Goal: Task Accomplishment & Management: Manage account settings

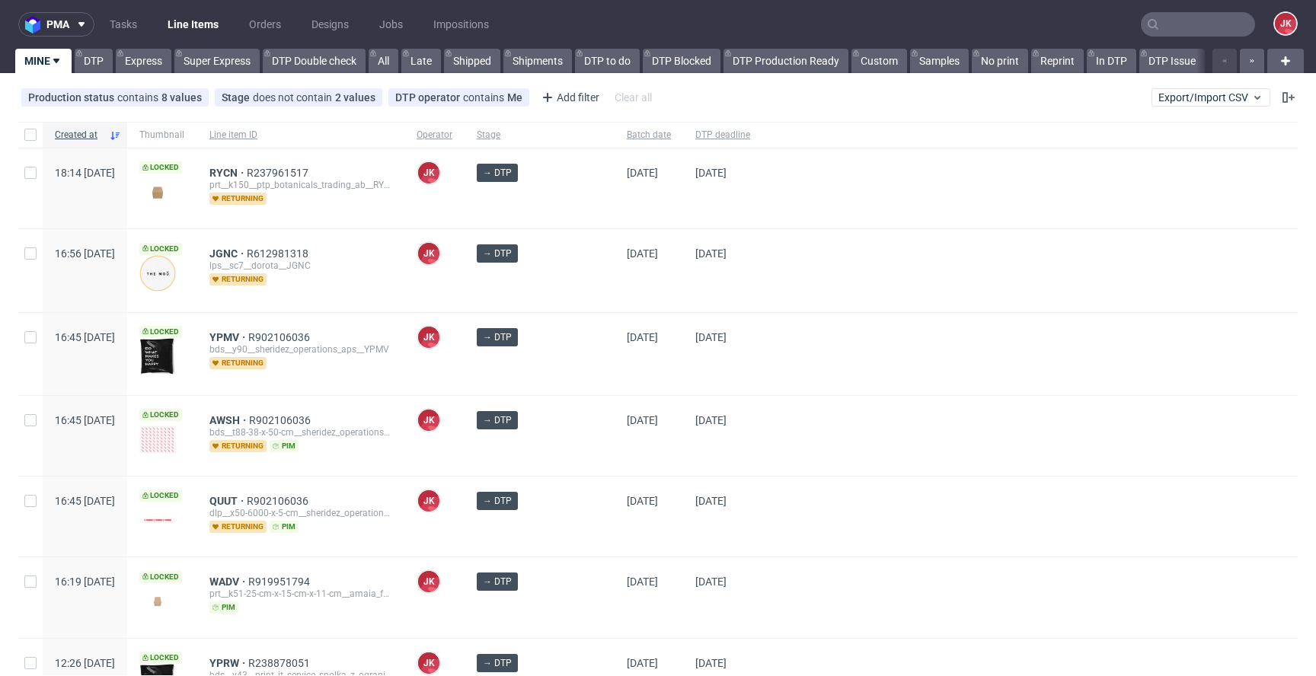
click at [577, 378] on div "→ DTP" at bounding box center [540, 354] width 150 height 82
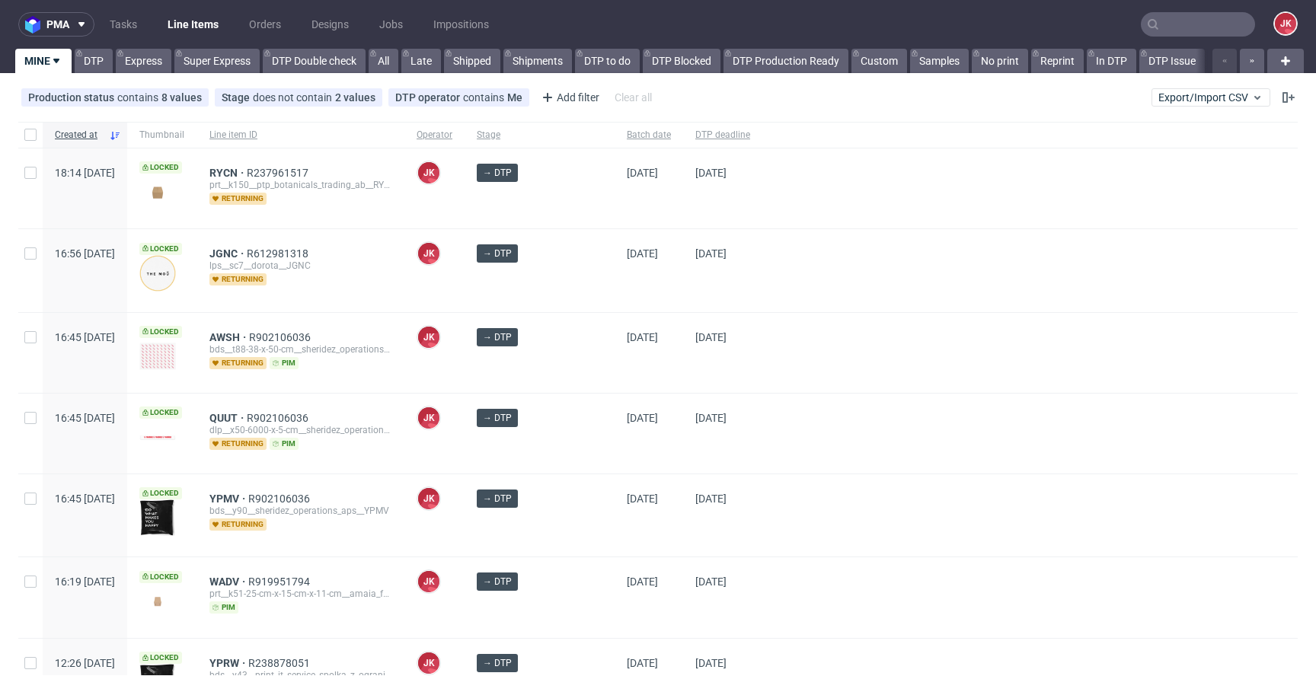
click at [580, 360] on div "→ DTP" at bounding box center [540, 353] width 150 height 80
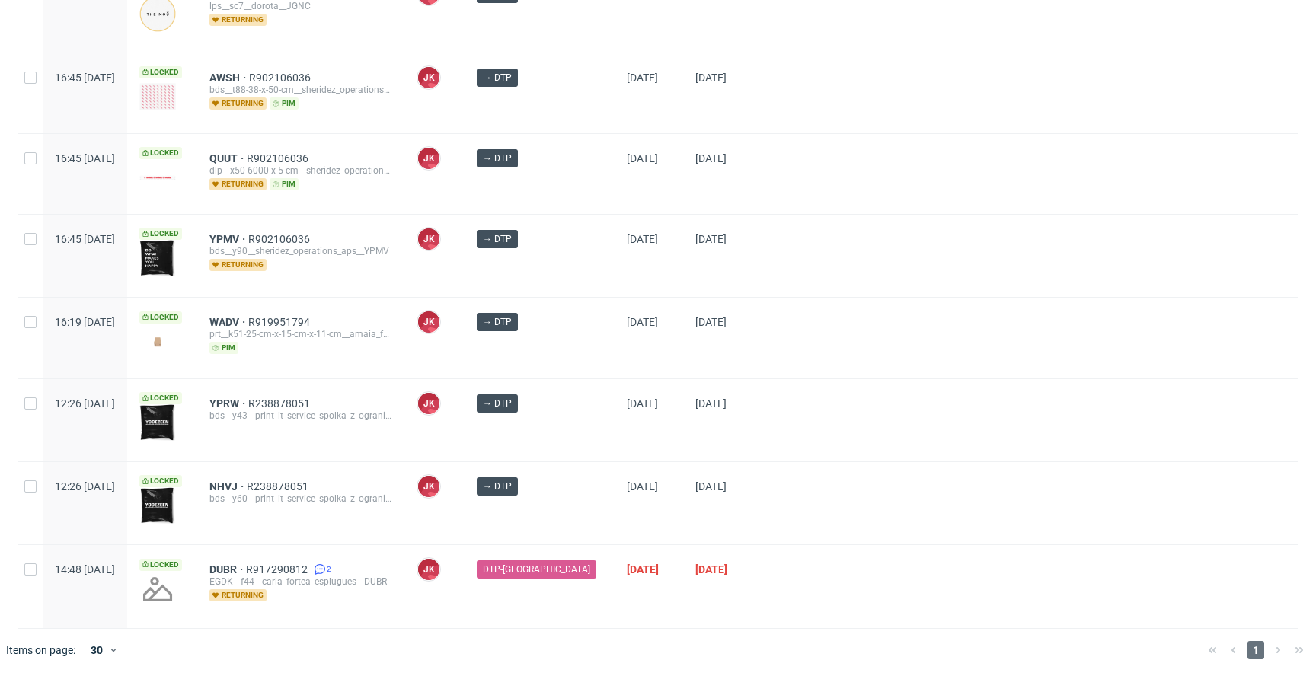
click at [579, 428] on div "→ DTP" at bounding box center [540, 420] width 150 height 82
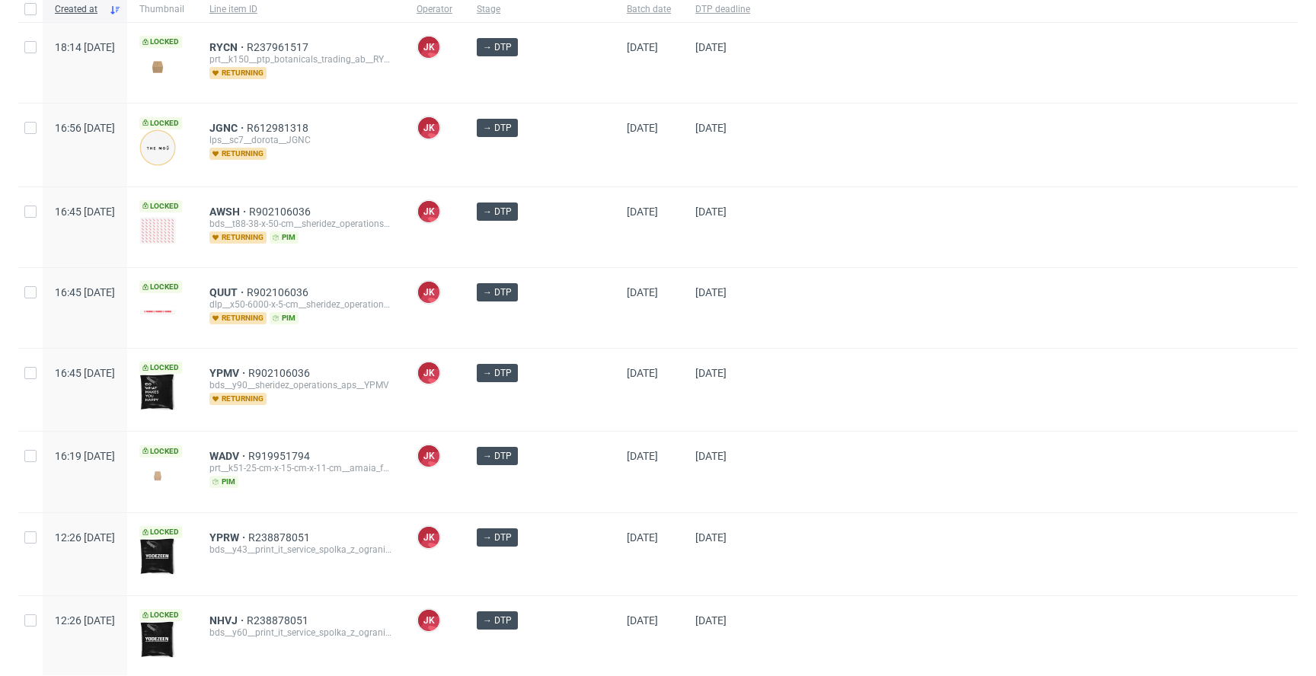
scroll to position [0, 0]
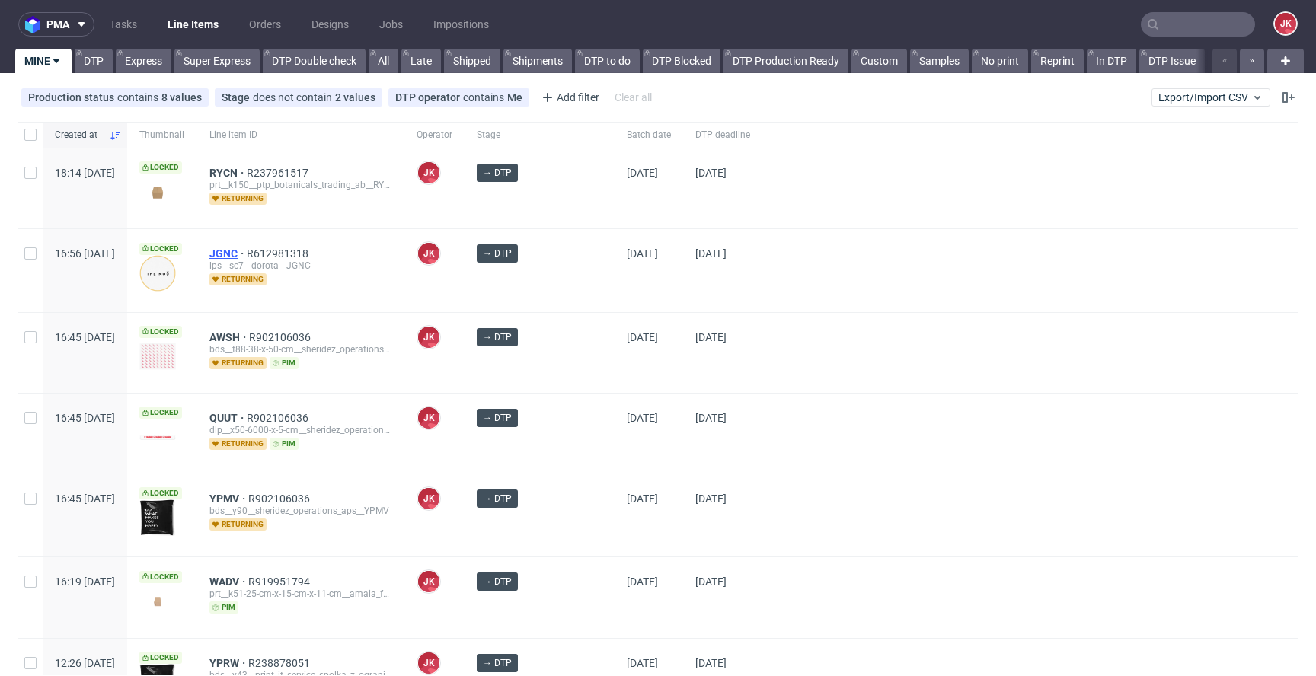
click at [247, 253] on span "JGNC" at bounding box center [227, 254] width 37 height 12
click at [683, 360] on div "04/09/2025" at bounding box center [722, 353] width 79 height 80
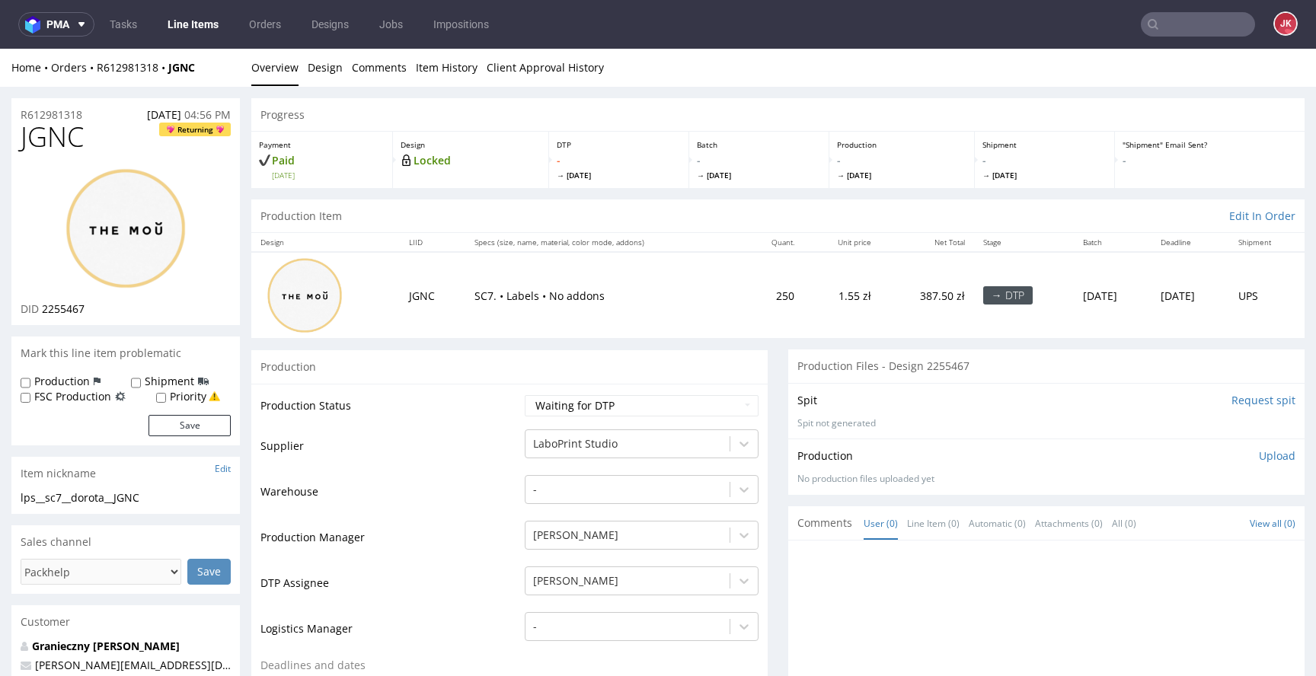
click at [1246, 403] on input "Request spit" at bounding box center [1264, 400] width 64 height 15
click at [50, 143] on span "JGNC" at bounding box center [52, 137] width 63 height 30
copy span "JGNC"
click at [101, 641] on link "Granieczny Dorota" at bounding box center [106, 646] width 148 height 14
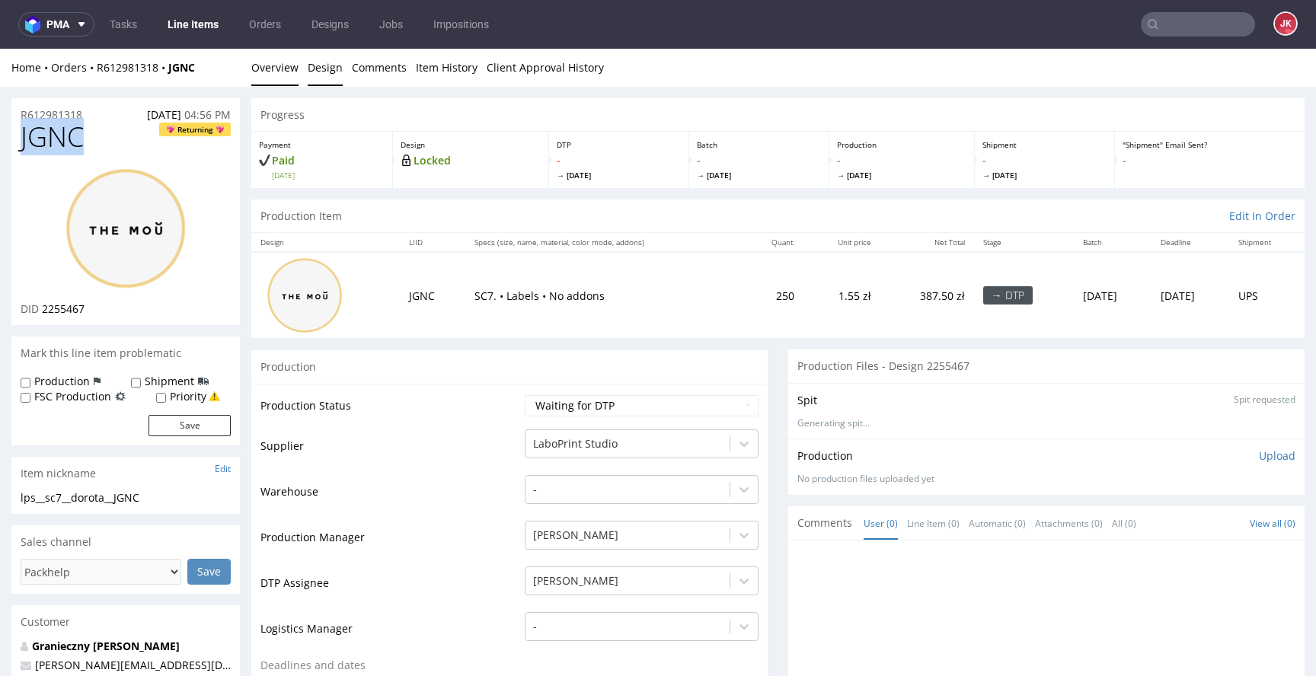
click at [315, 76] on link "Design" at bounding box center [325, 67] width 35 height 37
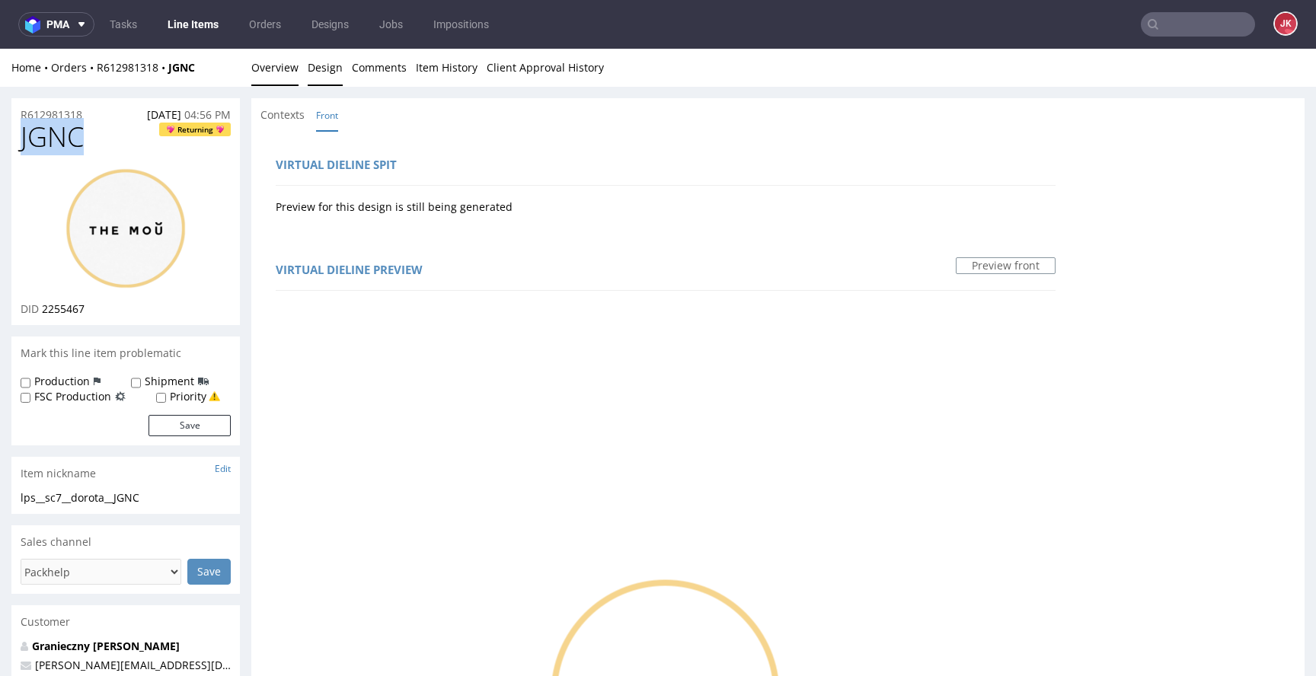
click at [280, 68] on link "Overview" at bounding box center [274, 67] width 47 height 37
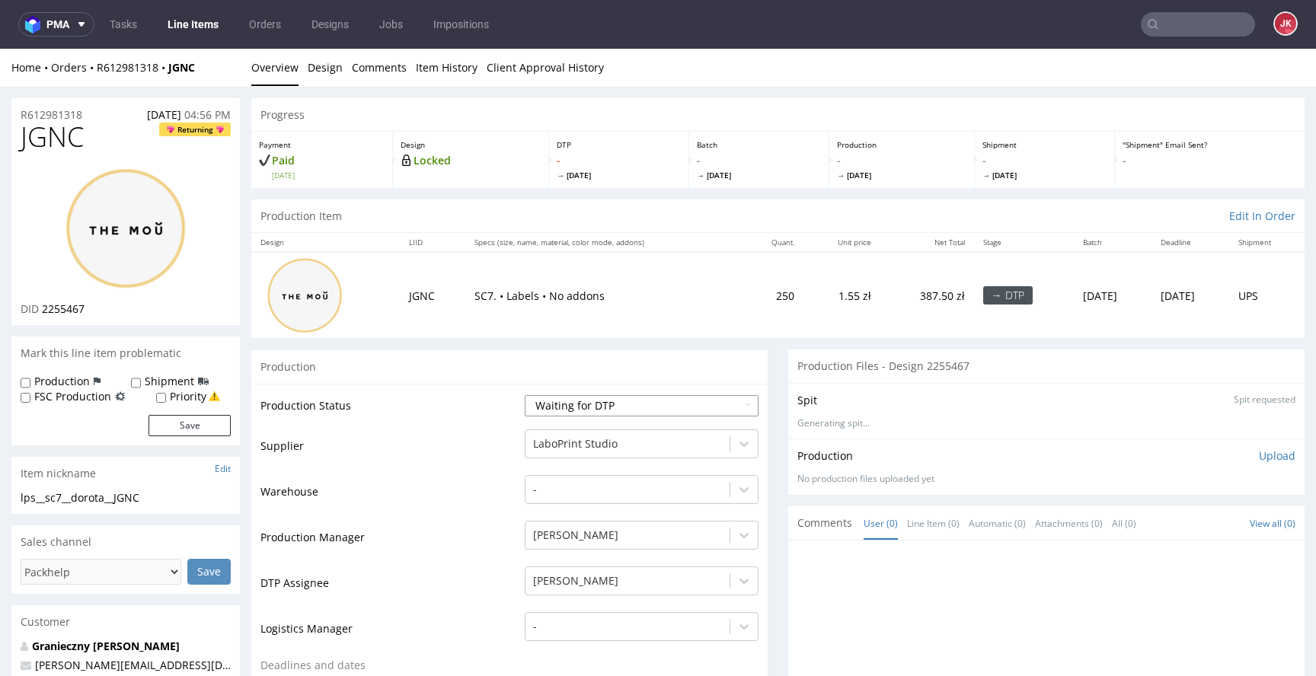
drag, startPoint x: 510, startPoint y: 398, endPoint x: 559, endPoint y: 396, distance: 48.8
click at [510, 398] on td "Production Status" at bounding box center [391, 411] width 261 height 34
click at [572, 396] on select "Waiting for Artwork Waiting for Diecut Waiting for Mockup Waiting for DTP Waiti…" at bounding box center [642, 405] width 234 height 21
click at [525, 395] on select "Waiting for Artwork Waiting for Diecut Waiting for Mockup Waiting for DTP Waiti…" at bounding box center [642, 405] width 234 height 21
click at [596, 404] on select "Waiting for Artwork Waiting for Diecut Waiting for Mockup Waiting for DTP Waiti…" at bounding box center [642, 405] width 234 height 21
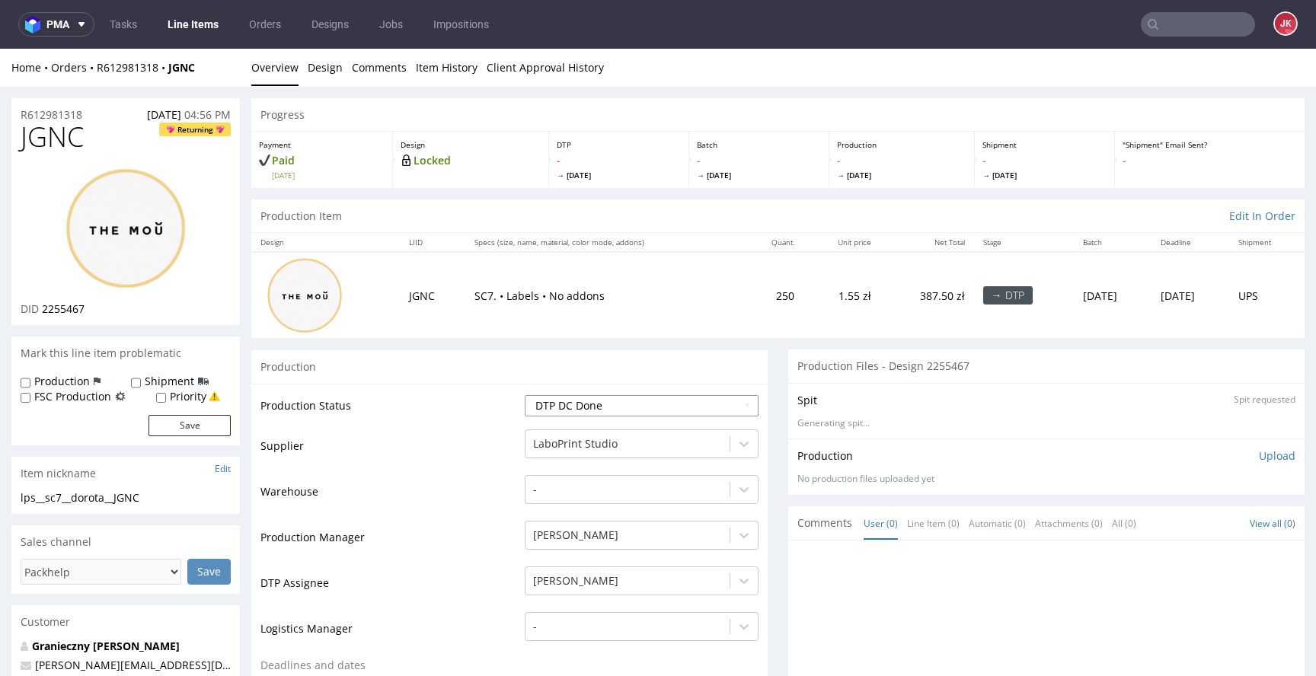
select select "dtp_in_process"
click at [525, 395] on select "Waiting for Artwork Waiting for Diecut Waiting for Mockup Waiting for DTP Waiti…" at bounding box center [642, 405] width 234 height 21
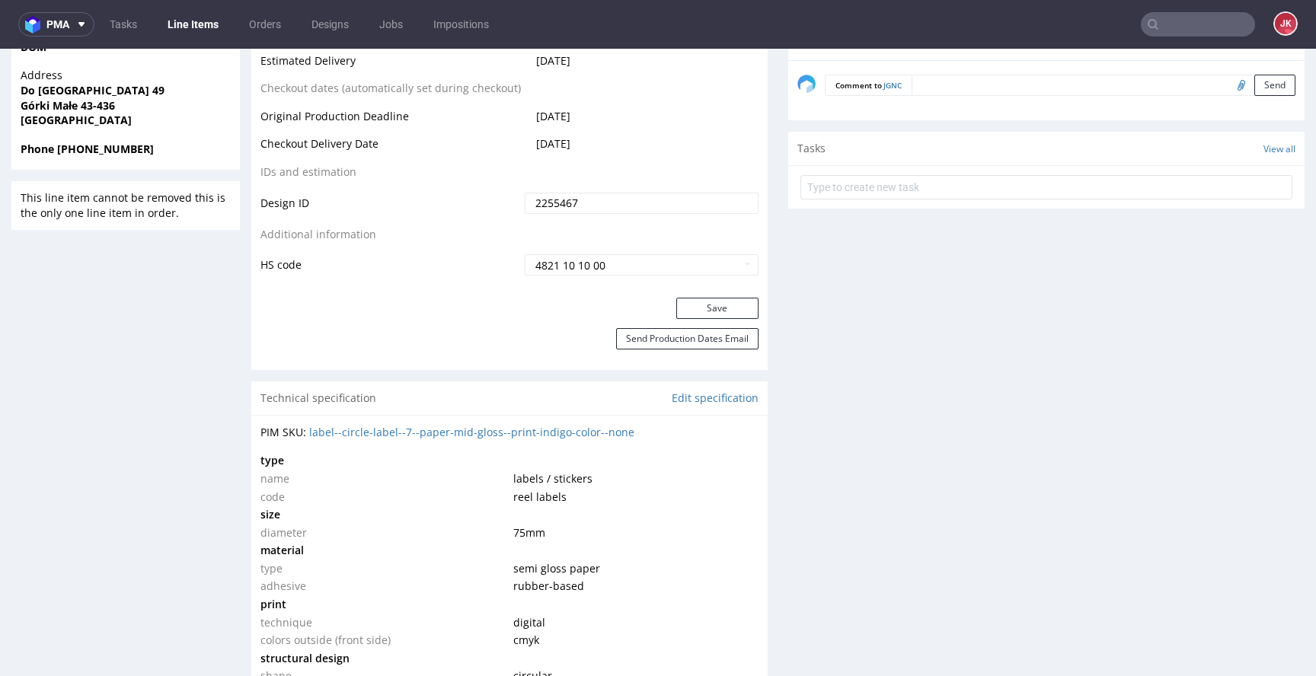
scroll to position [820, 0]
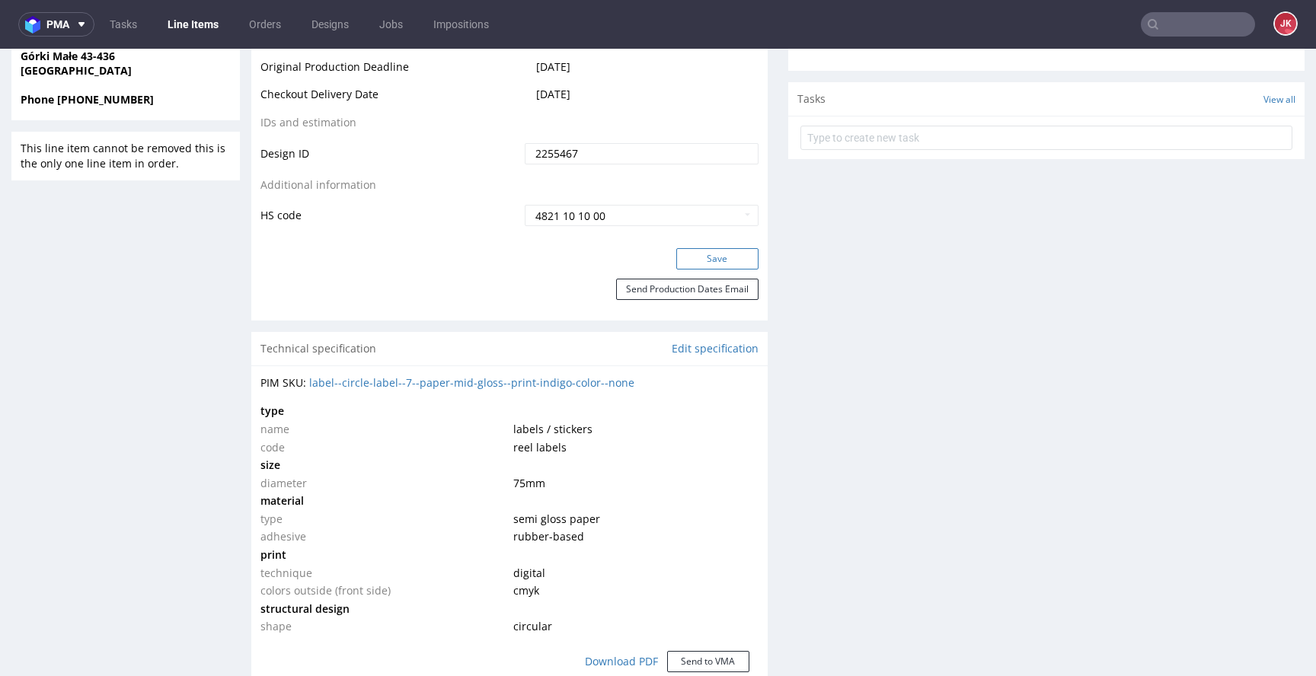
click at [722, 257] on button "Save" at bounding box center [717, 258] width 82 height 21
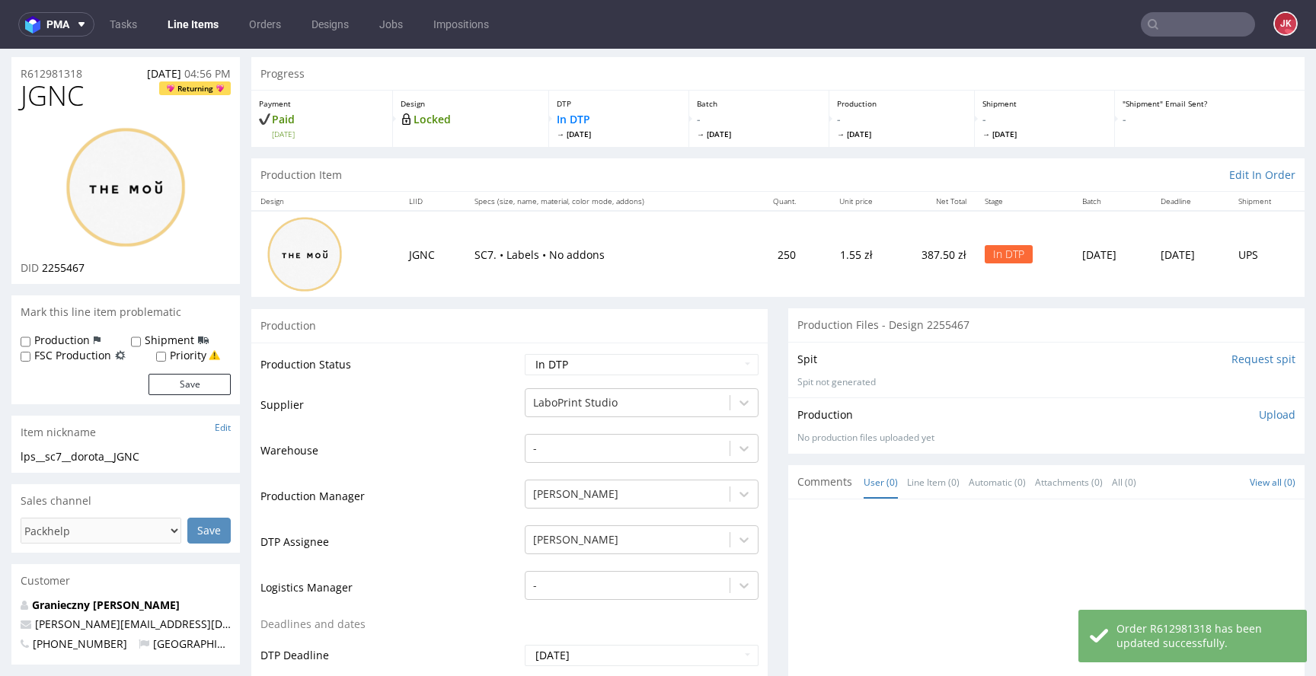
scroll to position [0, 0]
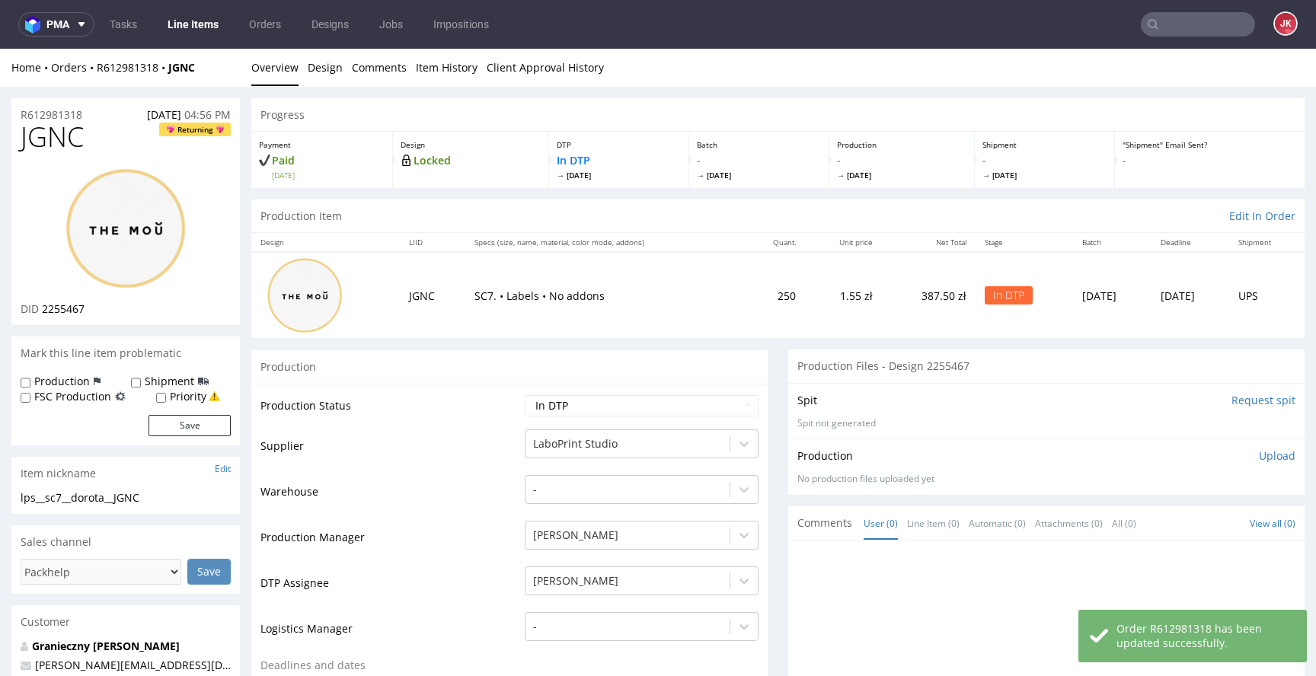
click at [121, 235] on img at bounding box center [126, 229] width 122 height 122
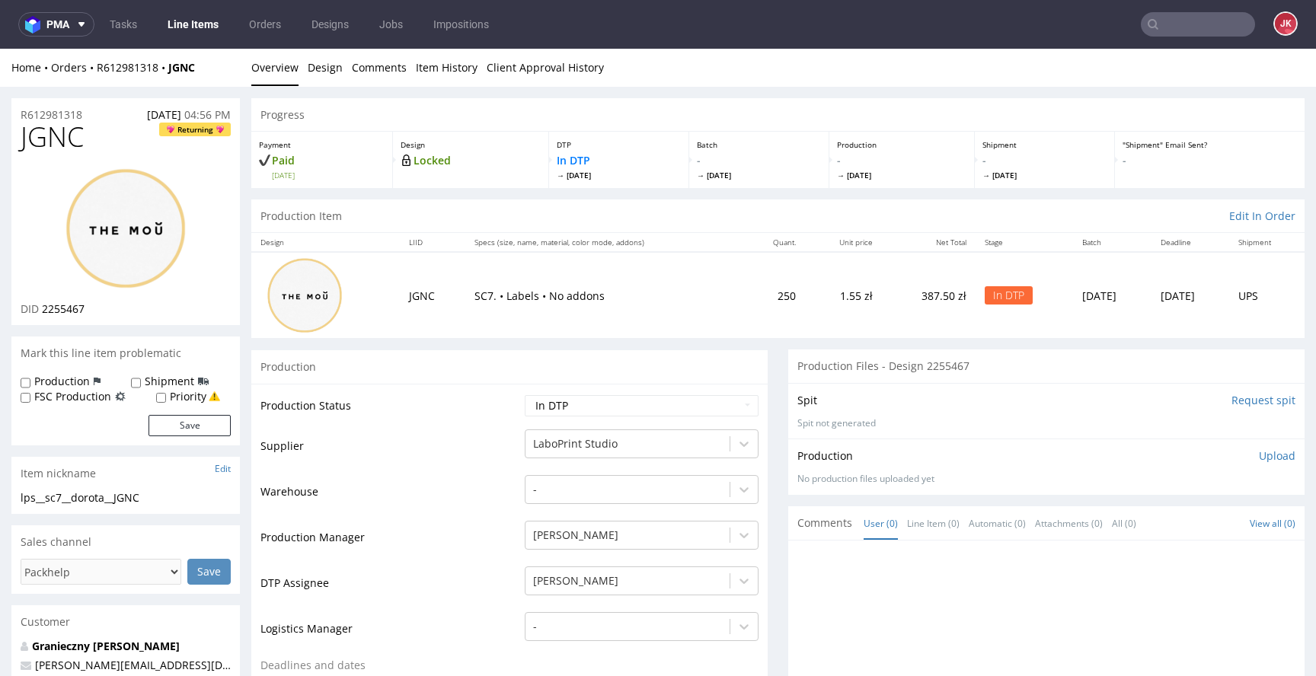
click at [381, 352] on div "Production" at bounding box center [509, 367] width 516 height 34
drag, startPoint x: 110, startPoint y: 649, endPoint x: 181, endPoint y: 616, distance: 78.0
click at [414, 470] on td "Supplier" at bounding box center [391, 451] width 261 height 46
drag, startPoint x: 168, startPoint y: 497, endPoint x: 1, endPoint y: 503, distance: 167.7
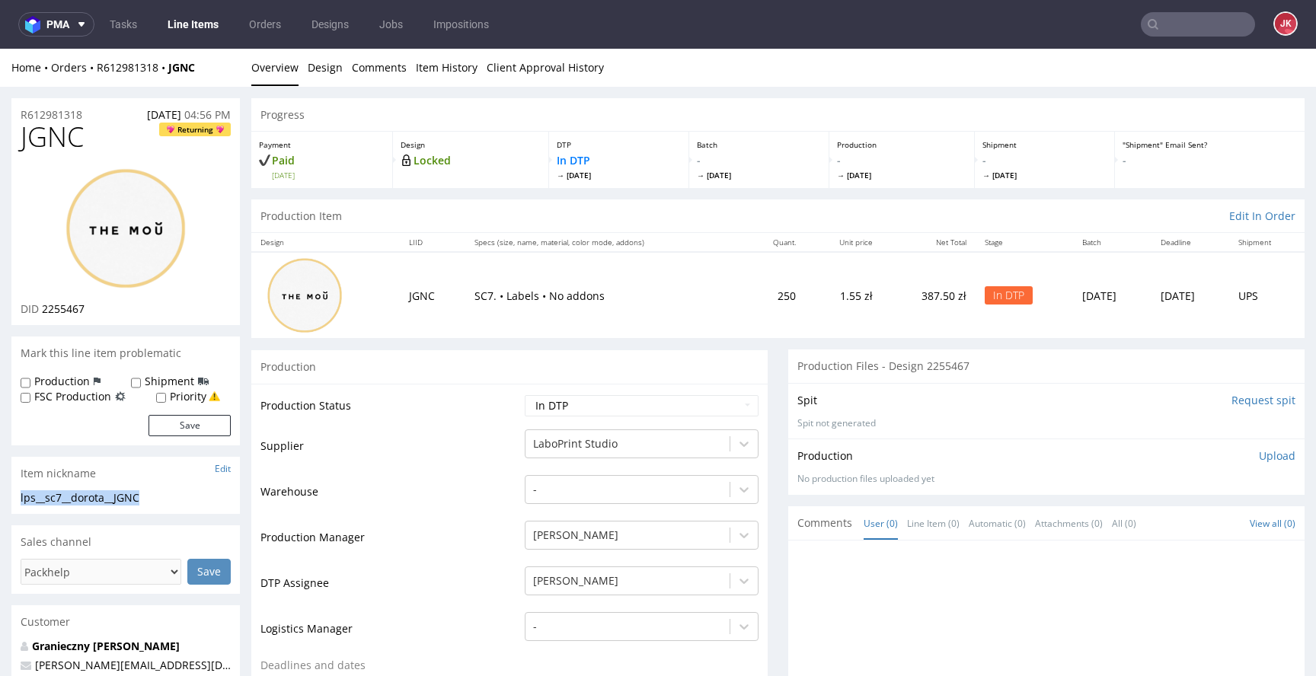
copy div "lps__sc7__dorota__JGNC"
click at [89, 113] on div "R612981318 01.09.2025 04:56 PM" at bounding box center [125, 110] width 229 height 24
drag, startPoint x: 97, startPoint y: 114, endPoint x: 37, endPoint y: 127, distance: 60.8
copy p "R612981318"
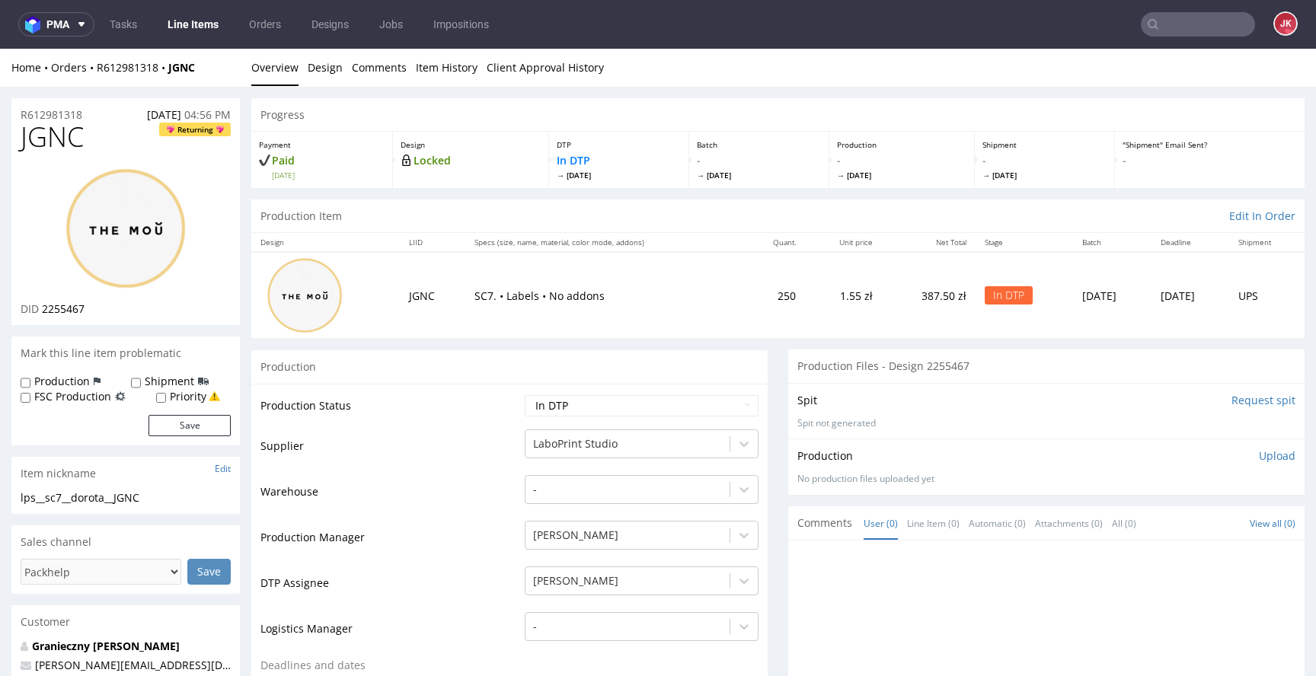
click at [64, 310] on span "2255467" at bounding box center [63, 309] width 43 height 14
copy span "2255467"
click at [1259, 452] on p "Upload" at bounding box center [1277, 456] width 37 height 15
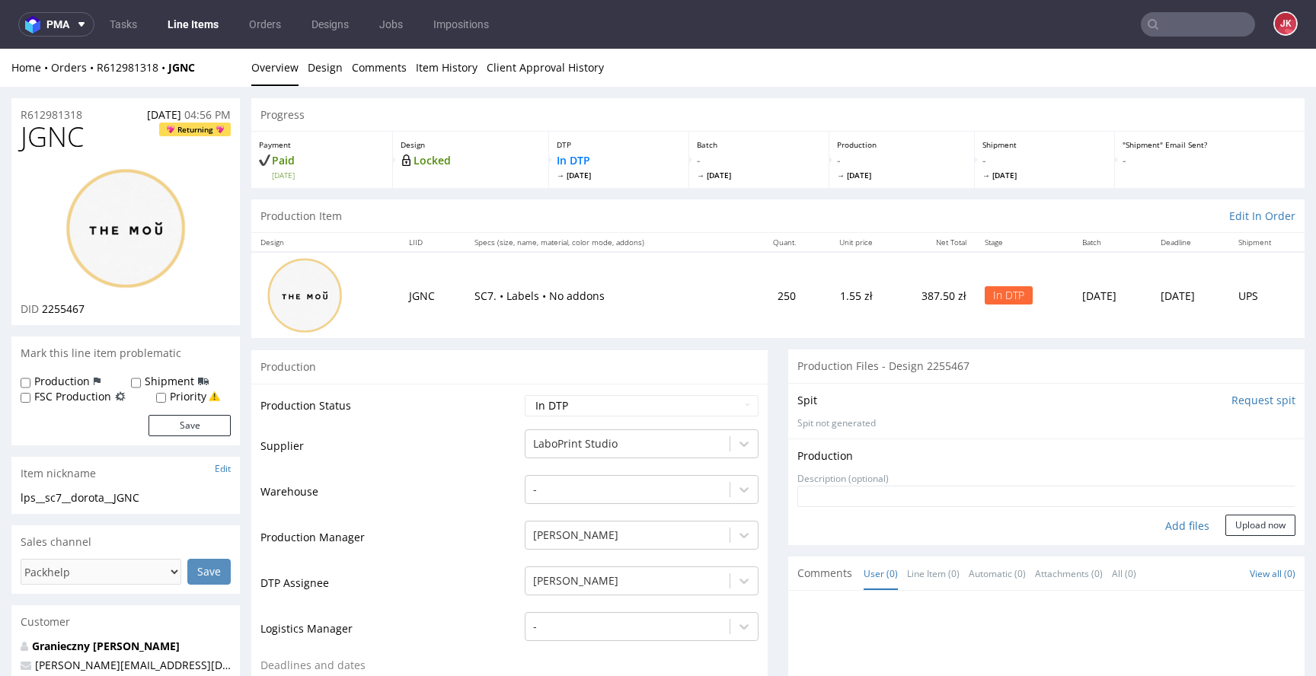
click at [1159, 524] on div "Add files" at bounding box center [1187, 526] width 76 height 23
type input "C:\fakepath\lps__sc7__dorota__JGNC__d2255467__oR612981318__front.pdf"
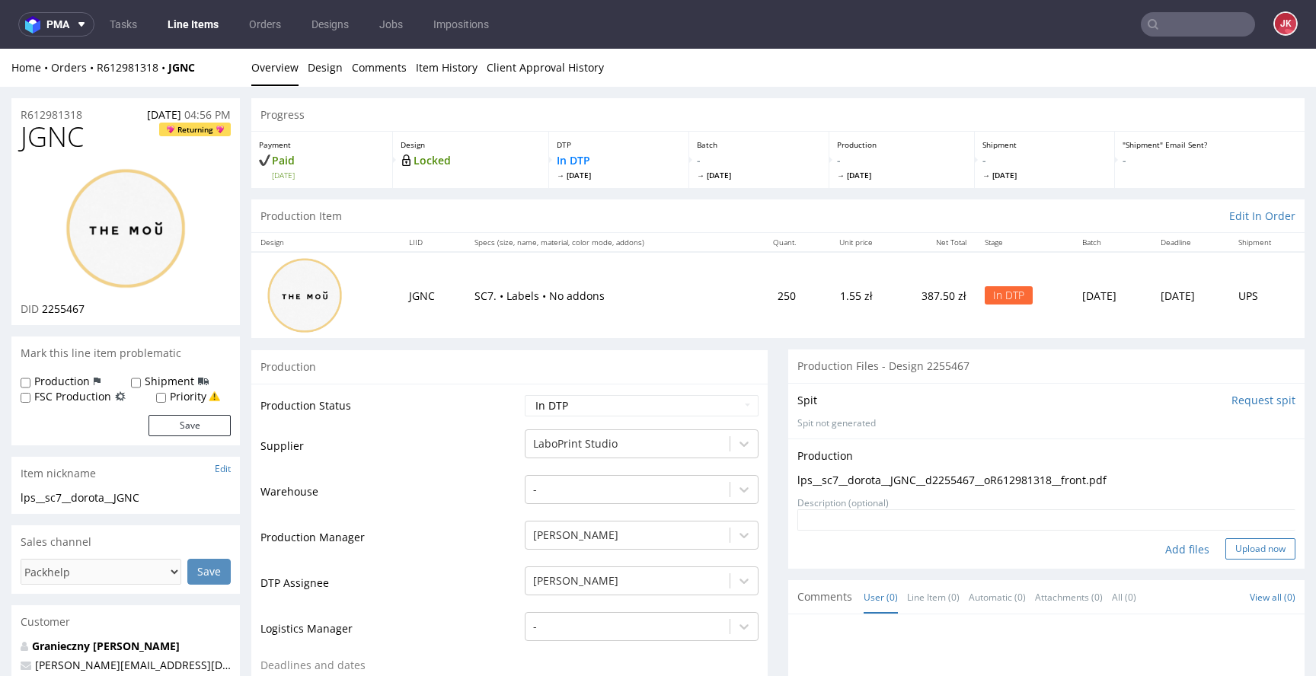
click at [1233, 546] on button "Upload now" at bounding box center [1261, 549] width 70 height 21
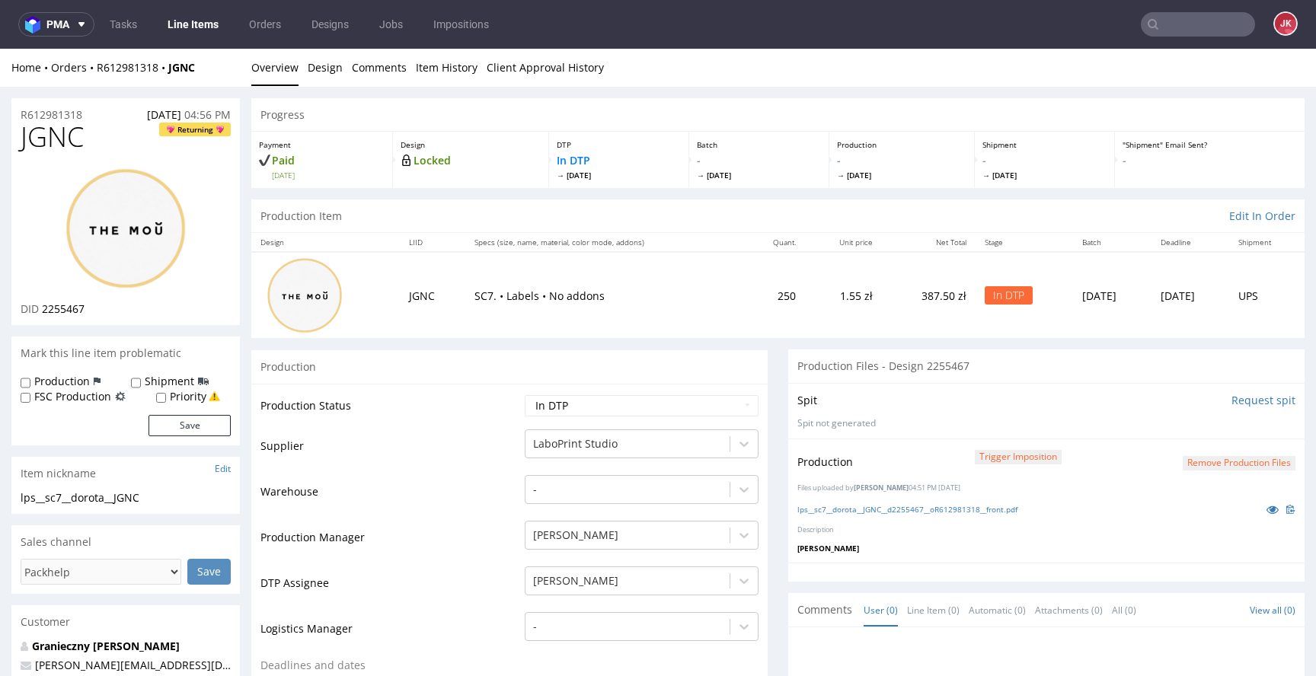
click at [488, 425] on td "Production Status" at bounding box center [391, 411] width 261 height 34
click at [553, 412] on select "Waiting for Artwork Waiting for Diecut Waiting for Mockup Waiting for DTP Waiti…" at bounding box center [642, 405] width 234 height 21
select select "dtp_production_ready"
click at [525, 395] on select "Waiting for Artwork Waiting for Diecut Waiting for Mockup Waiting for DTP Waiti…" at bounding box center [642, 405] width 234 height 21
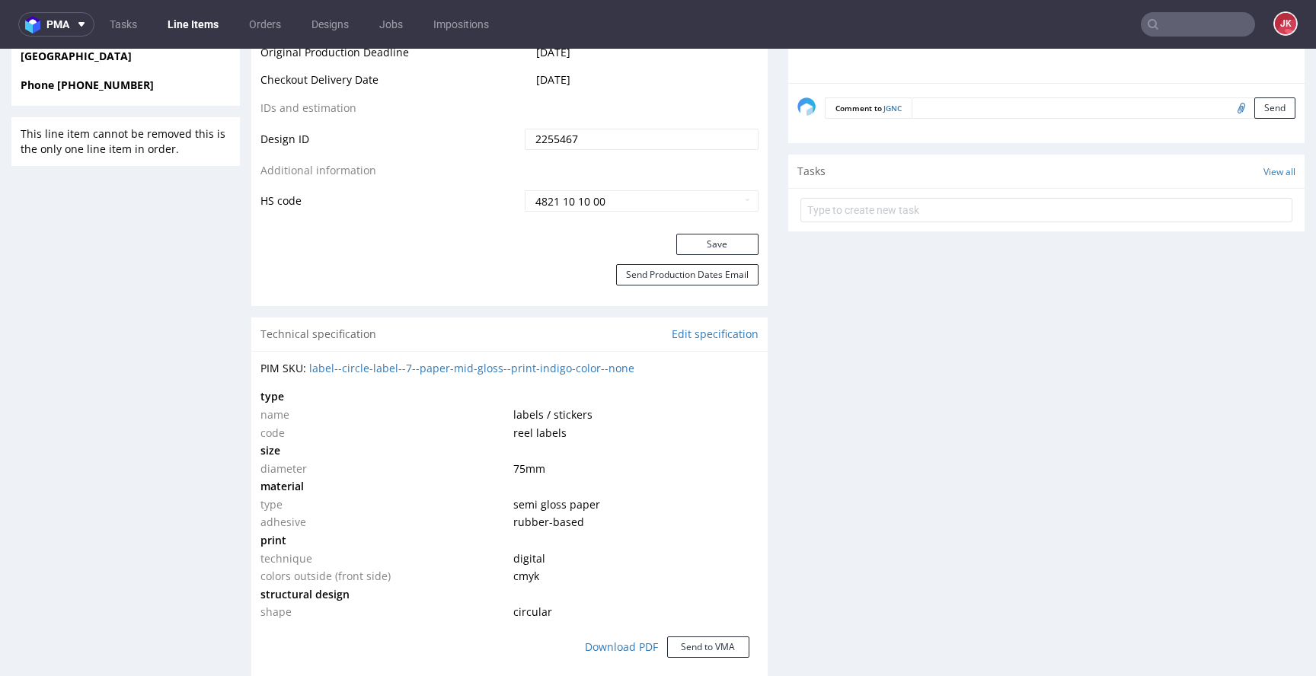
scroll to position [852, 0]
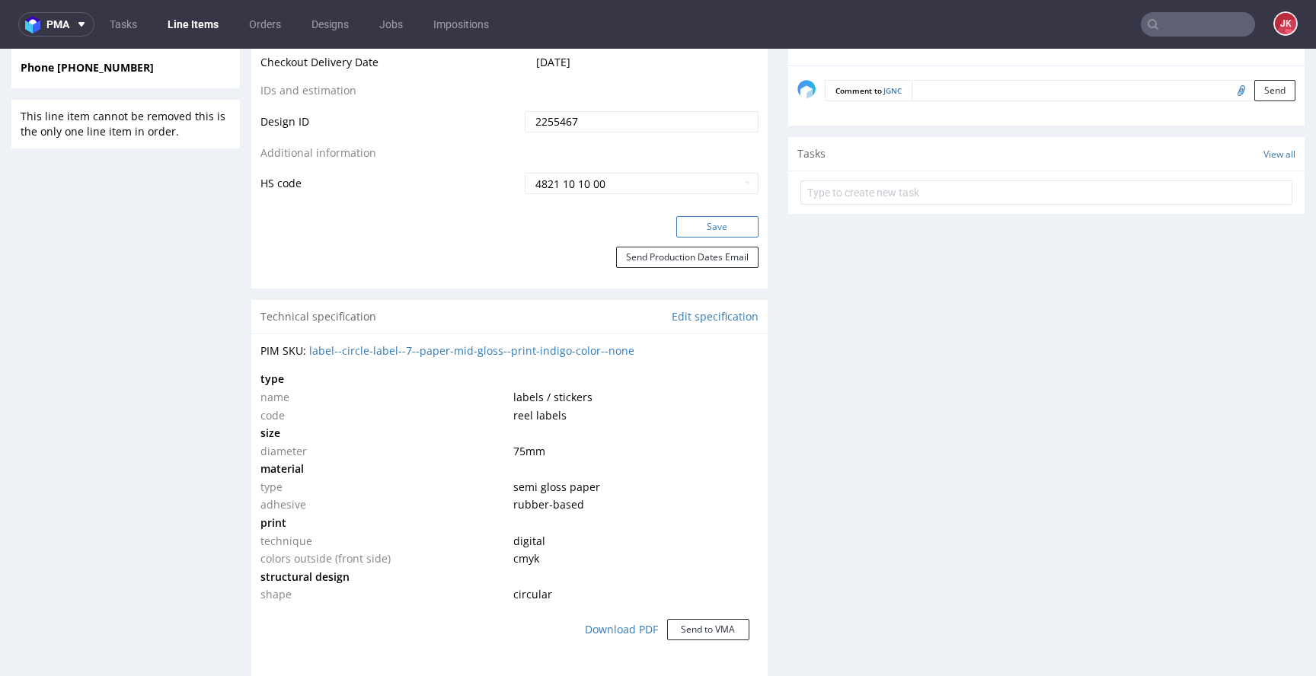
click at [706, 218] on button "Save" at bounding box center [717, 226] width 82 height 21
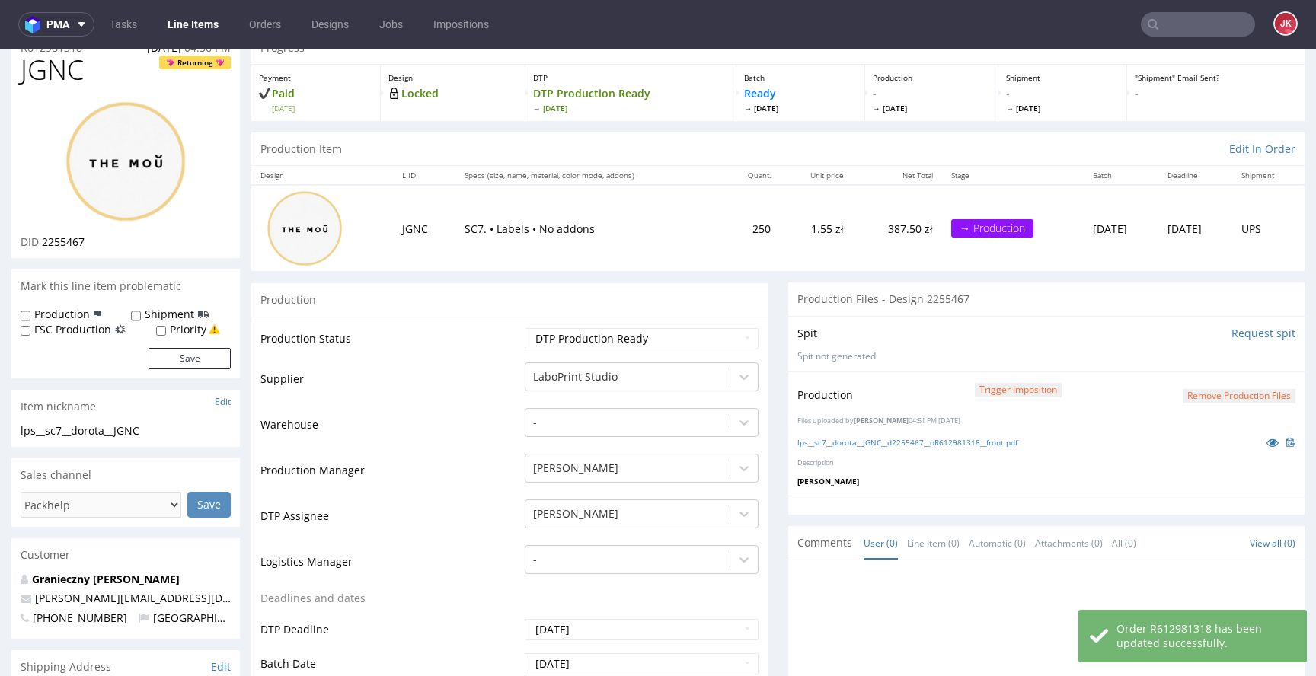
scroll to position [0, 0]
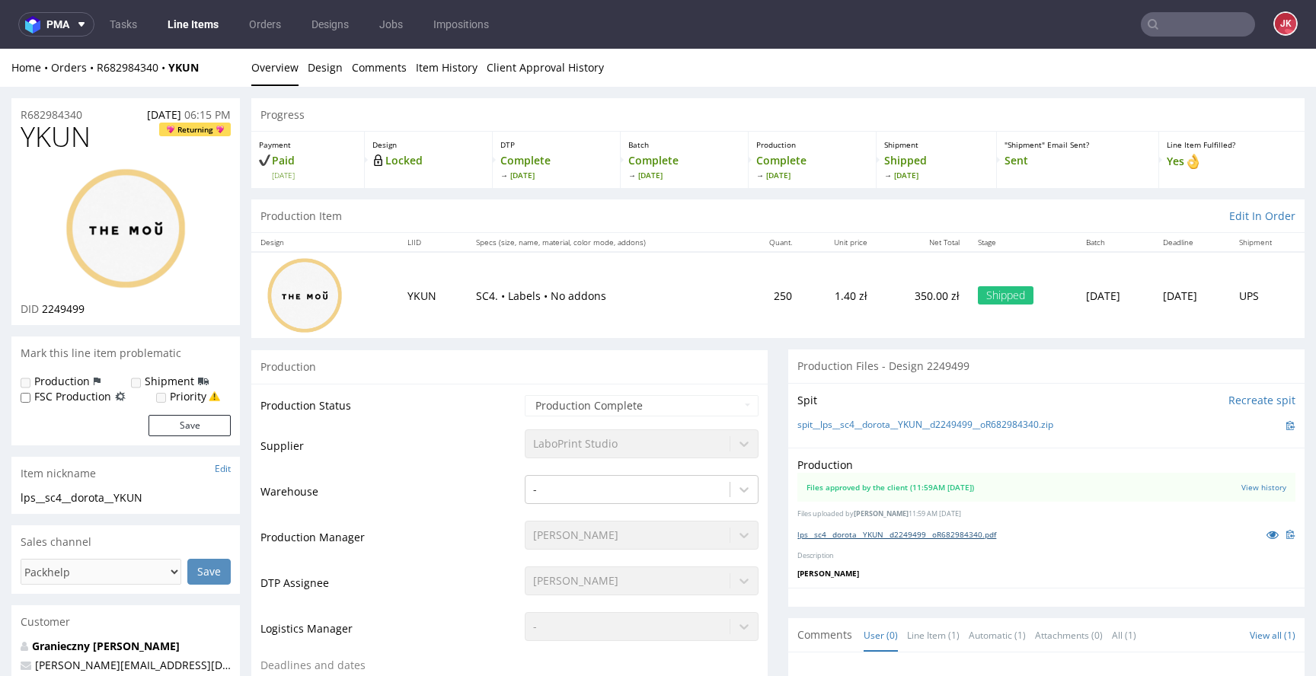
click at [883, 536] on link "lps__sc4__dorota__YKUN__d2249499__oR682984340.pdf" at bounding box center [897, 534] width 199 height 11
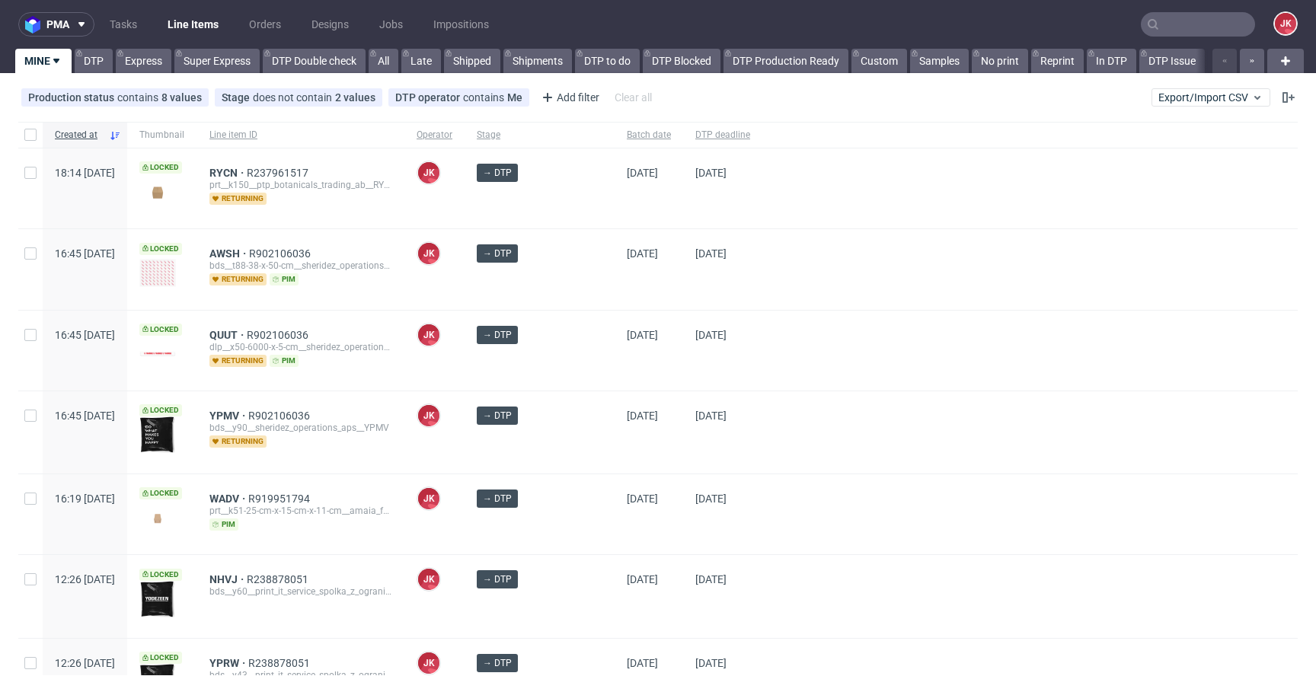
scroll to position [177, 0]
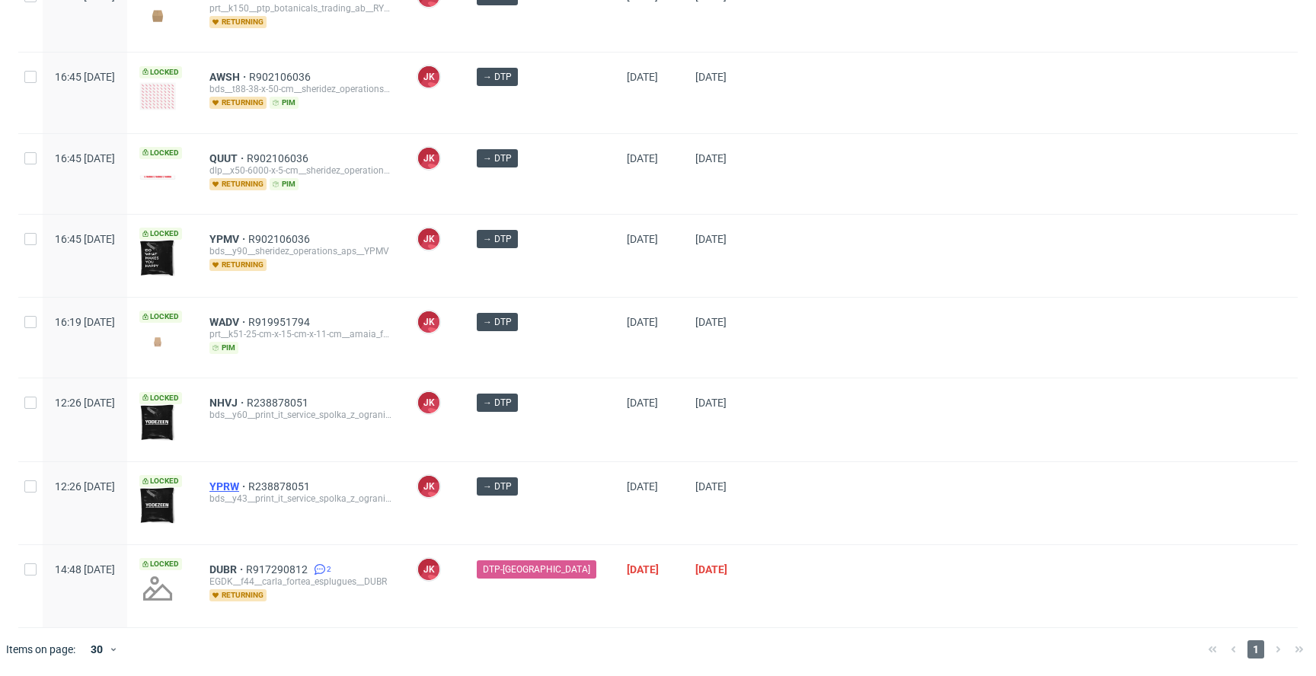
click at [248, 483] on span "YPRW" at bounding box center [228, 487] width 39 height 12
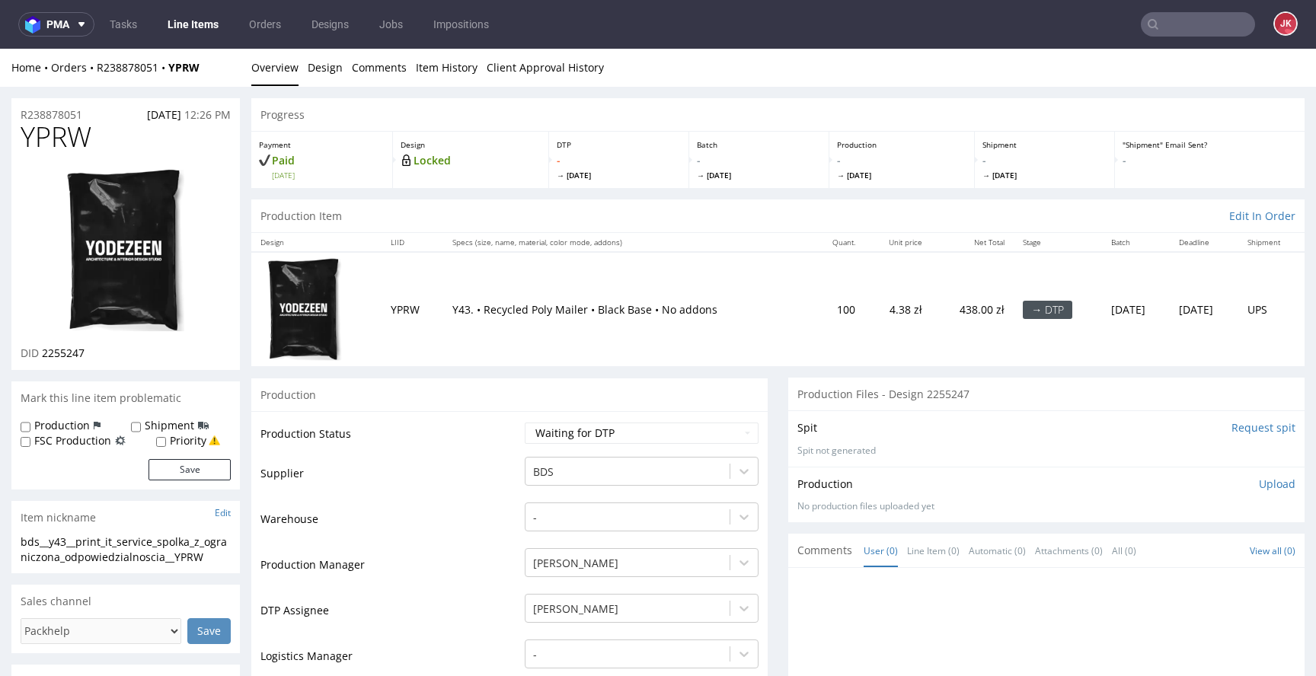
click at [500, 427] on td "Production Status" at bounding box center [391, 438] width 261 height 34
click at [1252, 428] on input "Request spit" at bounding box center [1264, 427] width 64 height 15
click at [641, 430] on select "Waiting for Artwork Waiting for Diecut Waiting for Mockup Waiting for DTP Waiti…" at bounding box center [642, 433] width 234 height 21
select select "dtp_in_process"
click at [525, 423] on select "Waiting for Artwork Waiting for Diecut Waiting for Mockup Waiting for DTP Waiti…" at bounding box center [642, 433] width 234 height 21
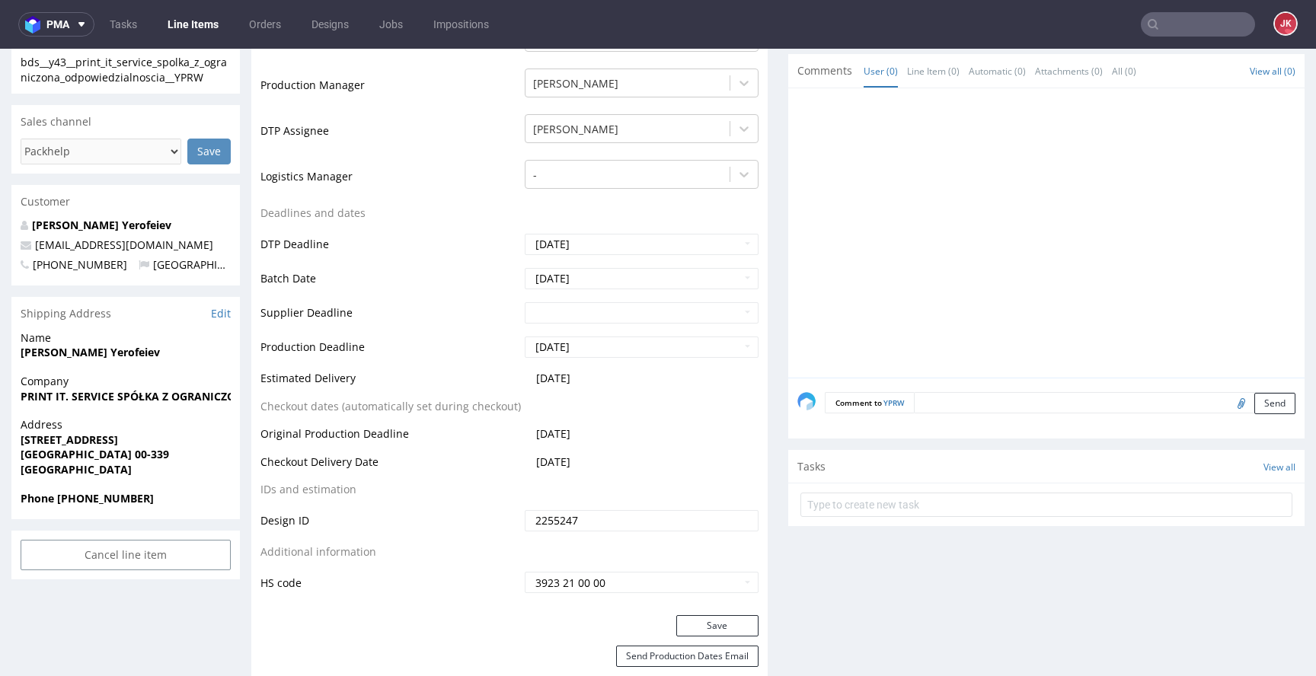
scroll to position [881, 0]
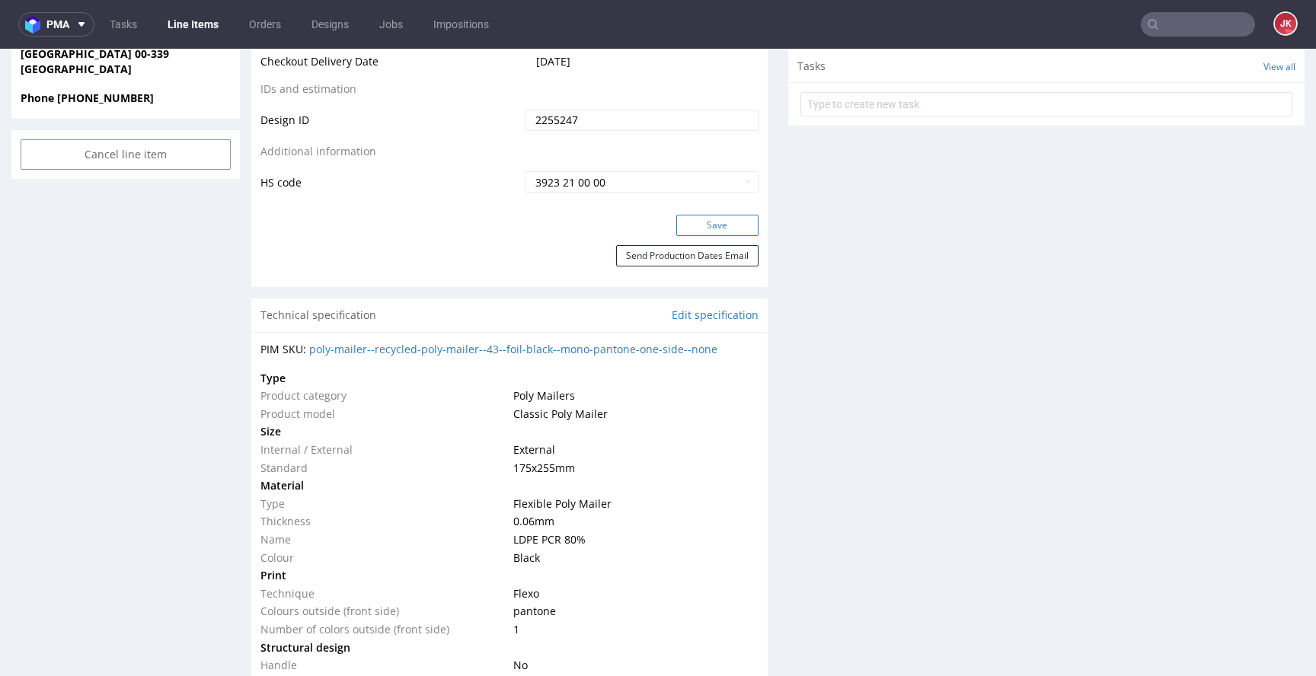
click at [709, 232] on button "Save" at bounding box center [717, 225] width 82 height 21
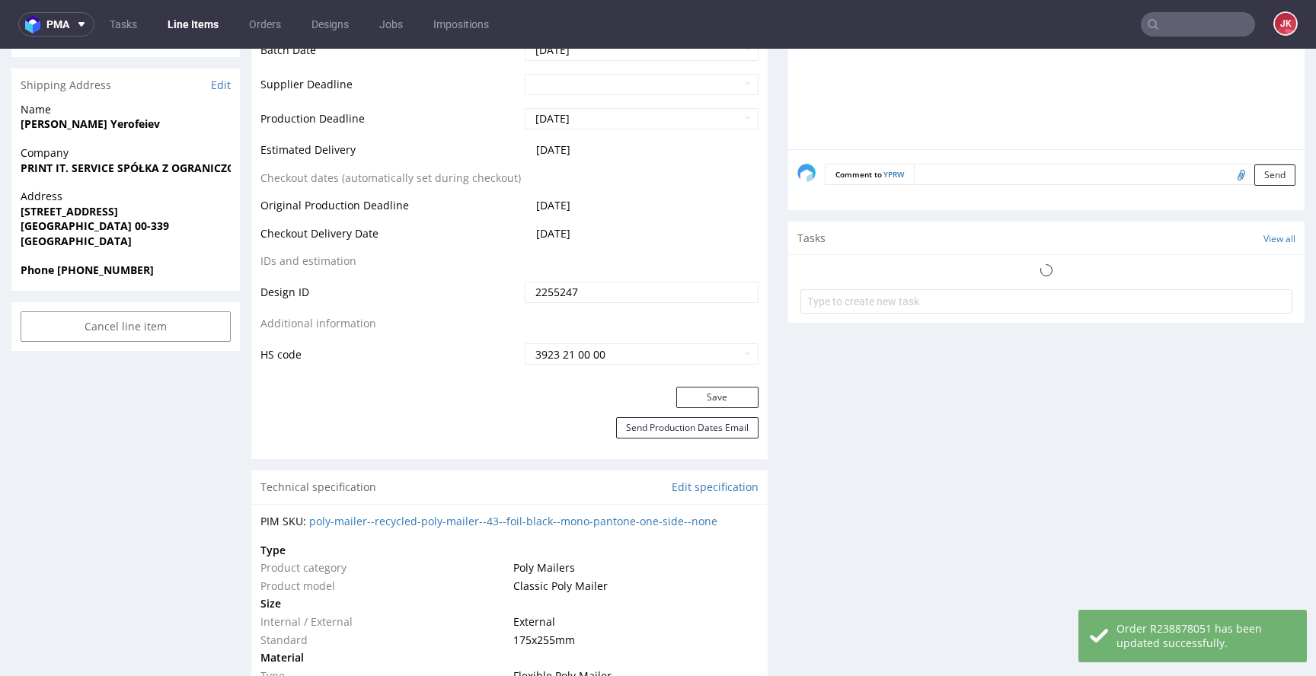
scroll to position [0, 0]
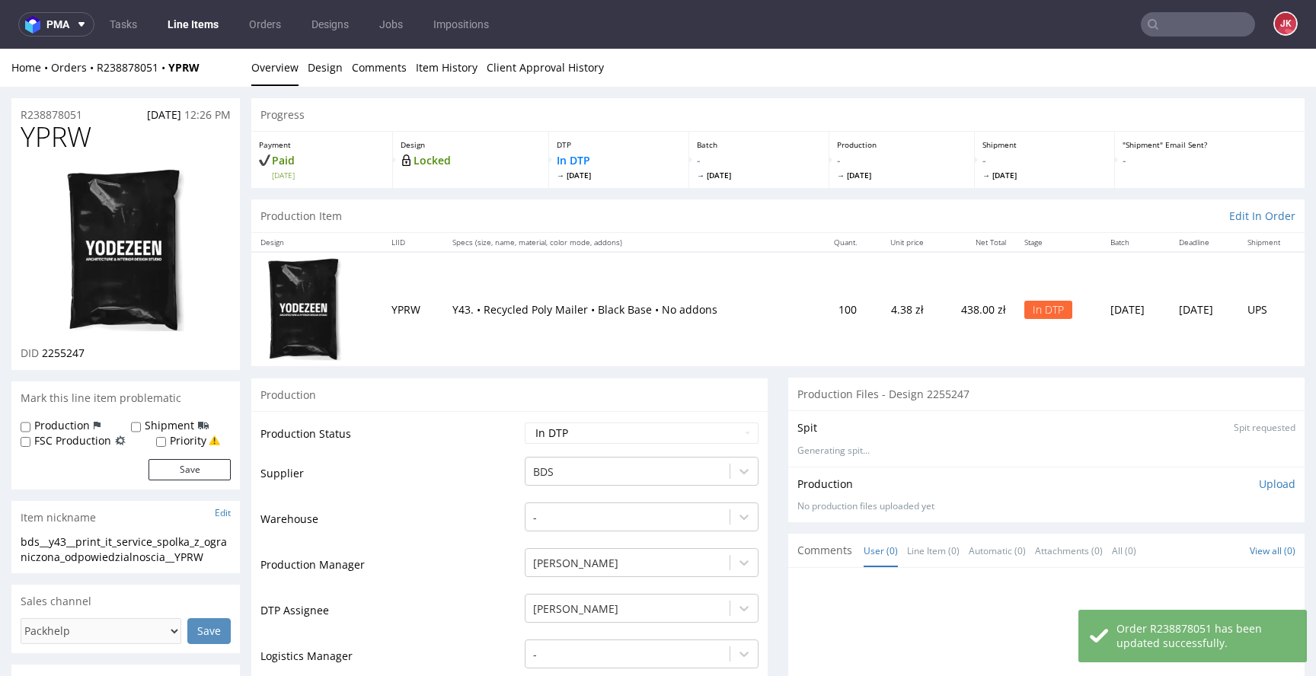
click at [69, 137] on span "YPRW" at bounding box center [56, 137] width 71 height 30
copy span "YPRW"
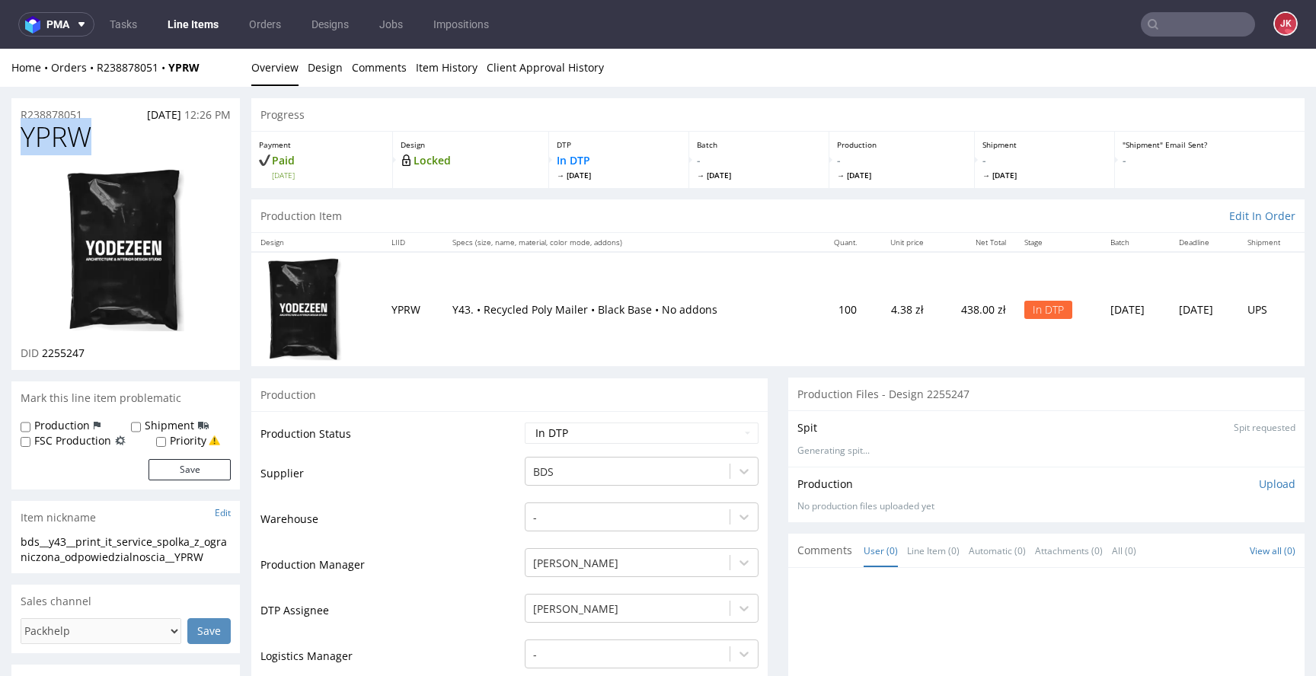
click at [152, 246] on img at bounding box center [126, 251] width 122 height 166
copy span "YPRW"
click at [339, 104] on div "Progress" at bounding box center [777, 115] width 1053 height 34
click at [324, 59] on link "Design" at bounding box center [325, 67] width 35 height 37
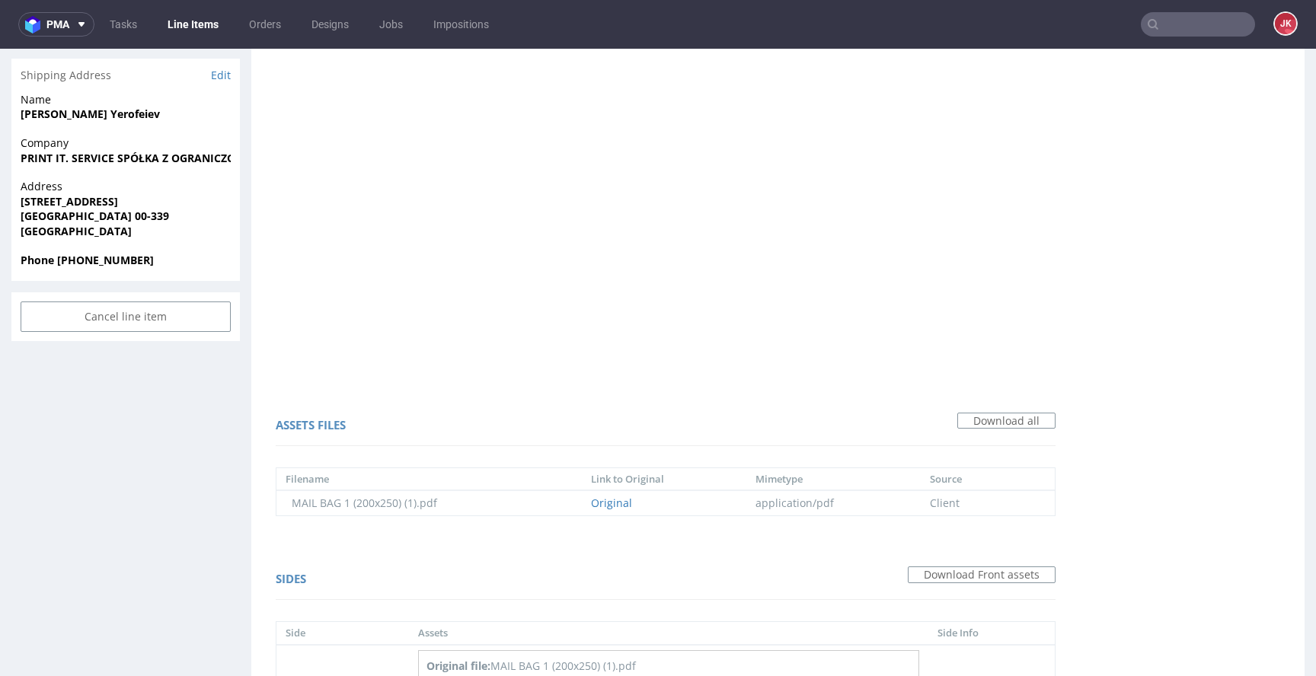
scroll to position [881, 0]
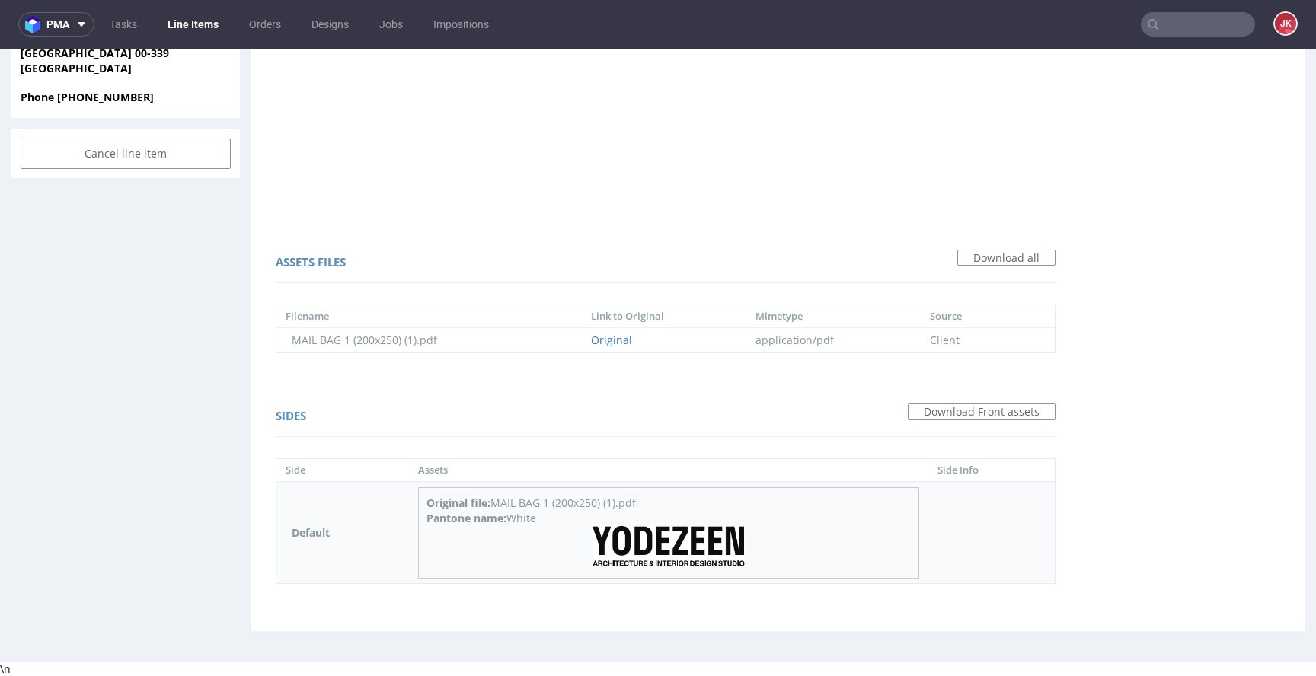
click at [519, 519] on div "Pantone name: White" at bounding box center [669, 518] width 484 height 15
copy div "White"
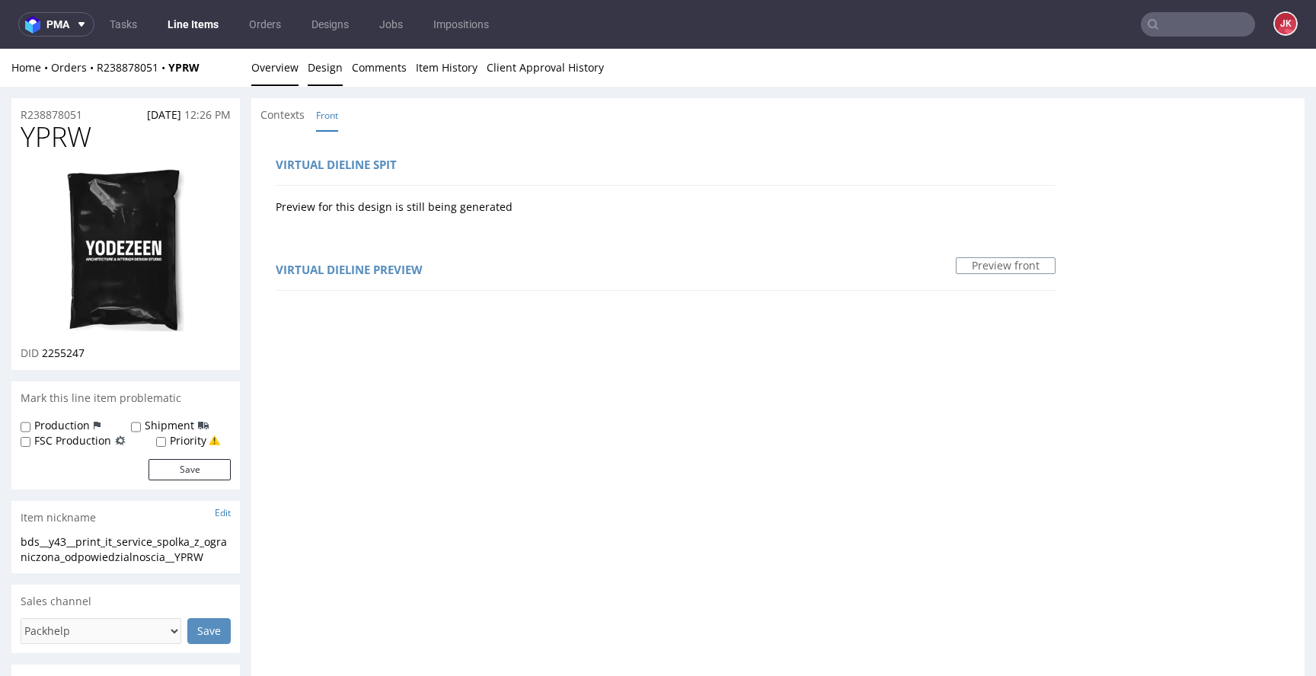
click at [276, 59] on link "Overview" at bounding box center [274, 67] width 47 height 37
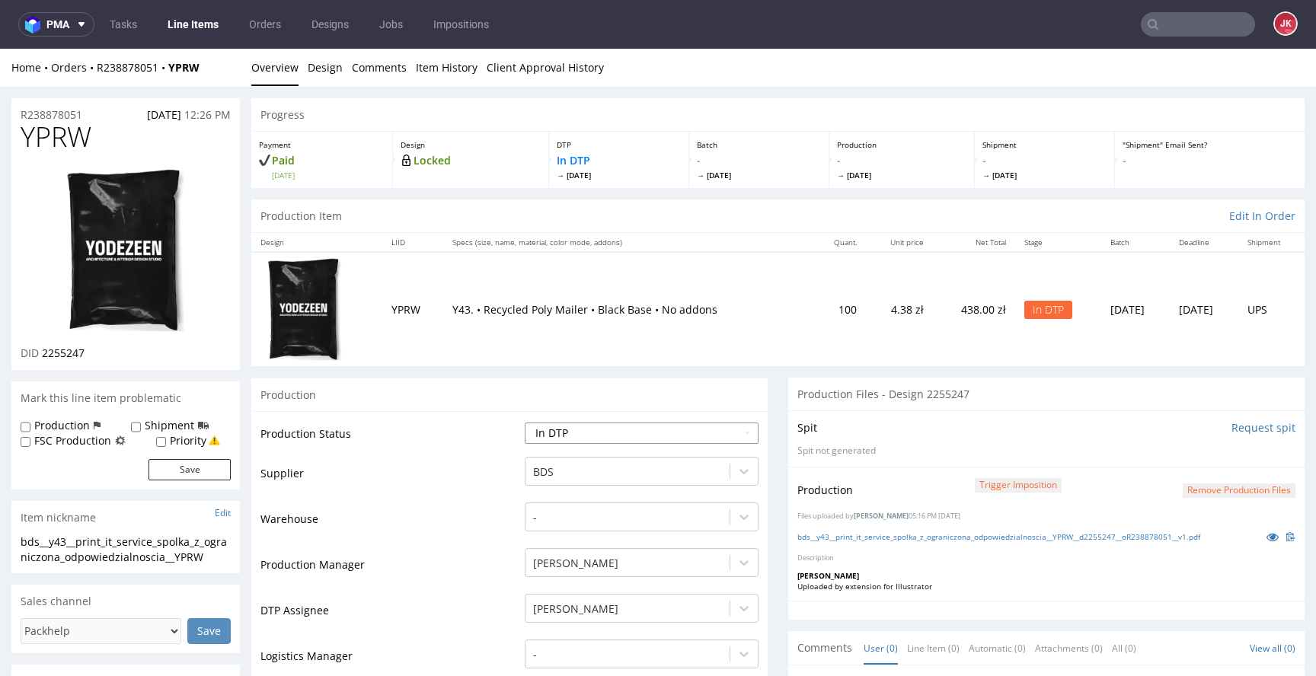
click at [612, 435] on select "Waiting for Artwork Waiting for Diecut Waiting for Mockup Waiting for DTP Waiti…" at bounding box center [642, 433] width 234 height 21
click at [525, 423] on select "Waiting for Artwork Waiting for Diecut Waiting for Mockup Waiting for DTP Waiti…" at bounding box center [642, 433] width 234 height 21
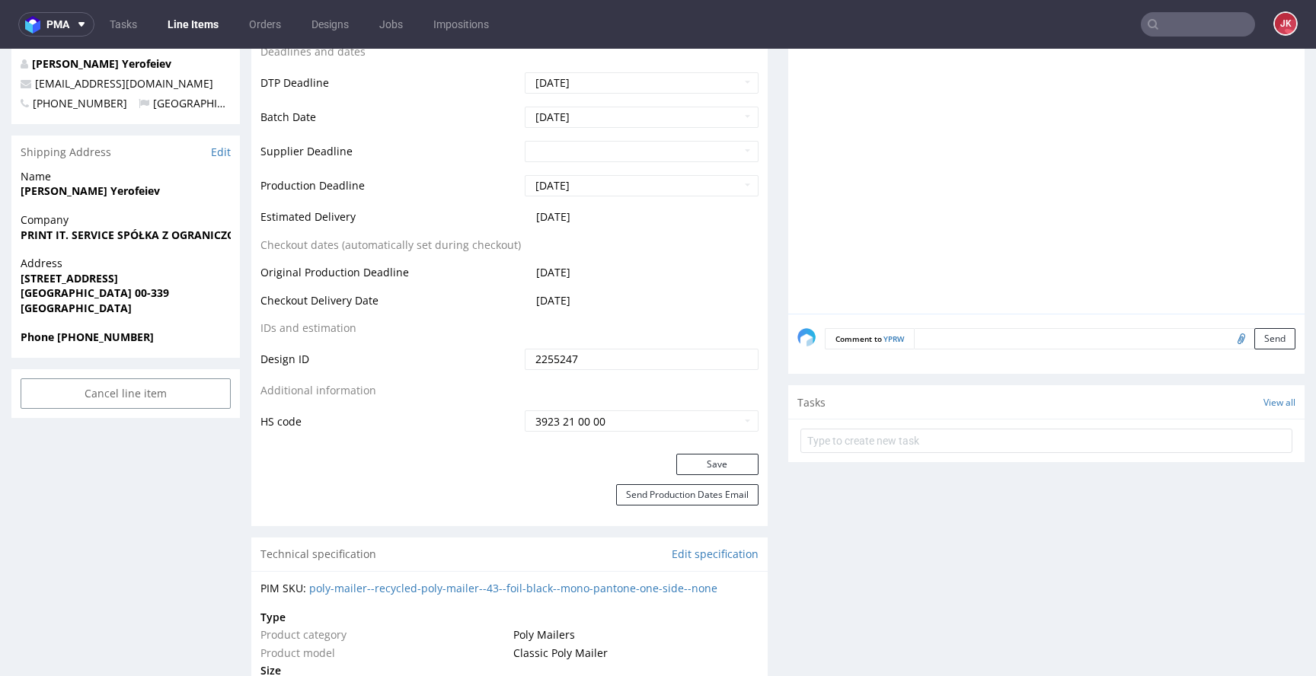
scroll to position [647, 0]
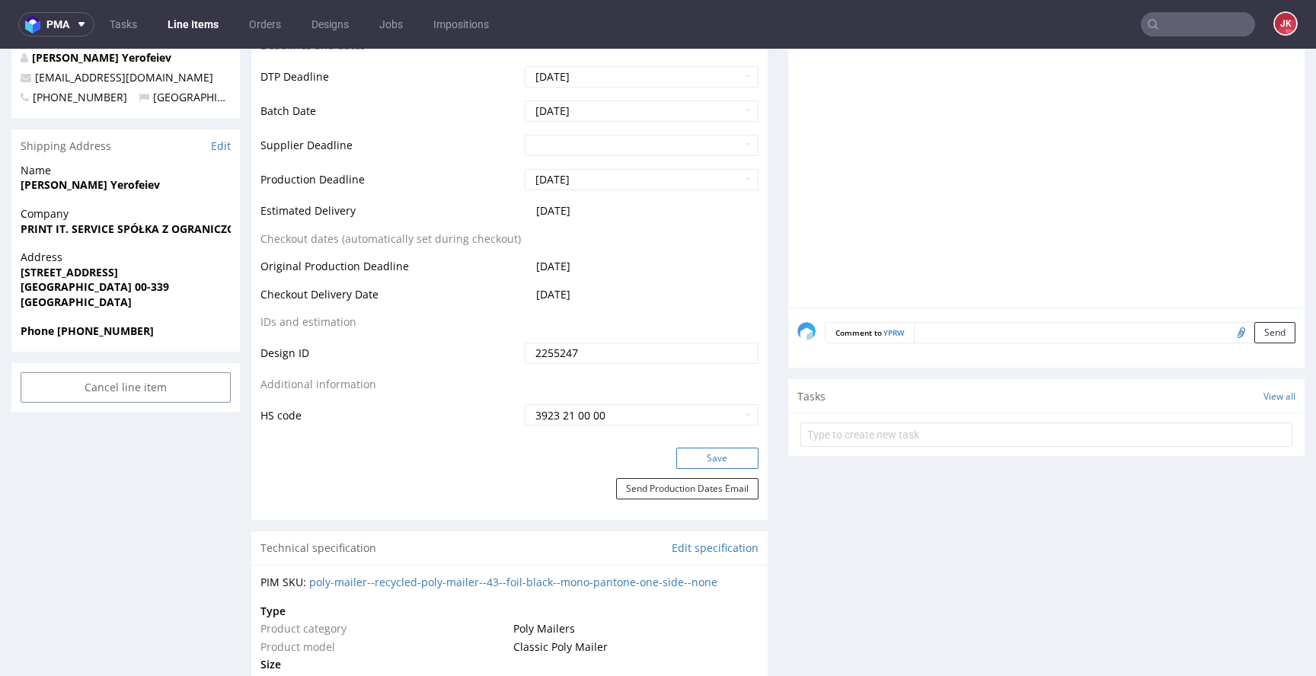
click at [700, 450] on button "Save" at bounding box center [717, 458] width 82 height 21
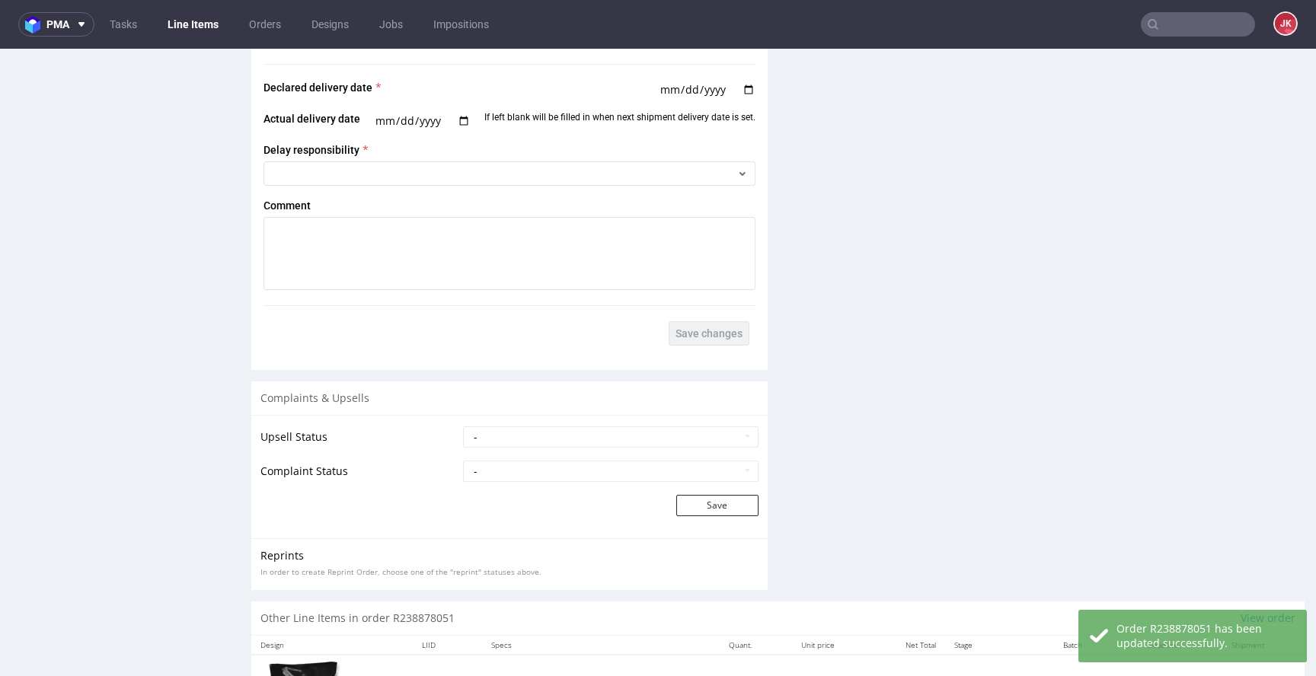
scroll to position [2267, 0]
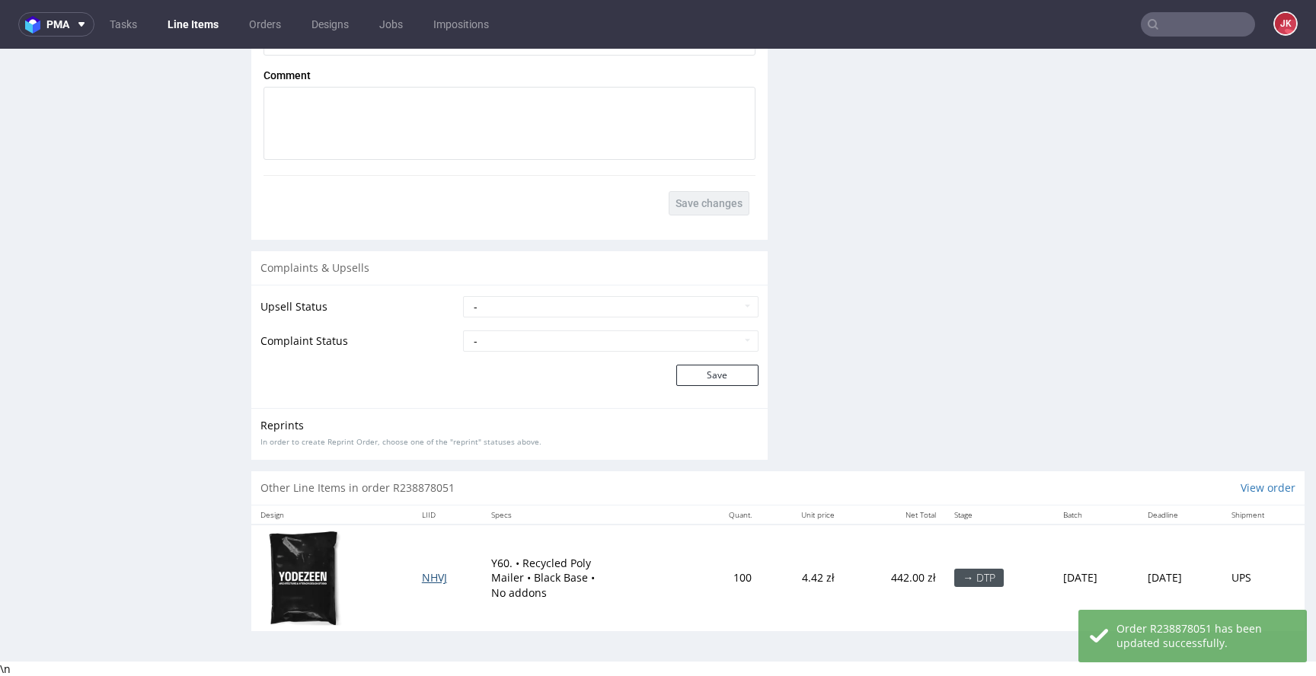
click at [422, 575] on span "NHVJ" at bounding box center [434, 578] width 25 height 14
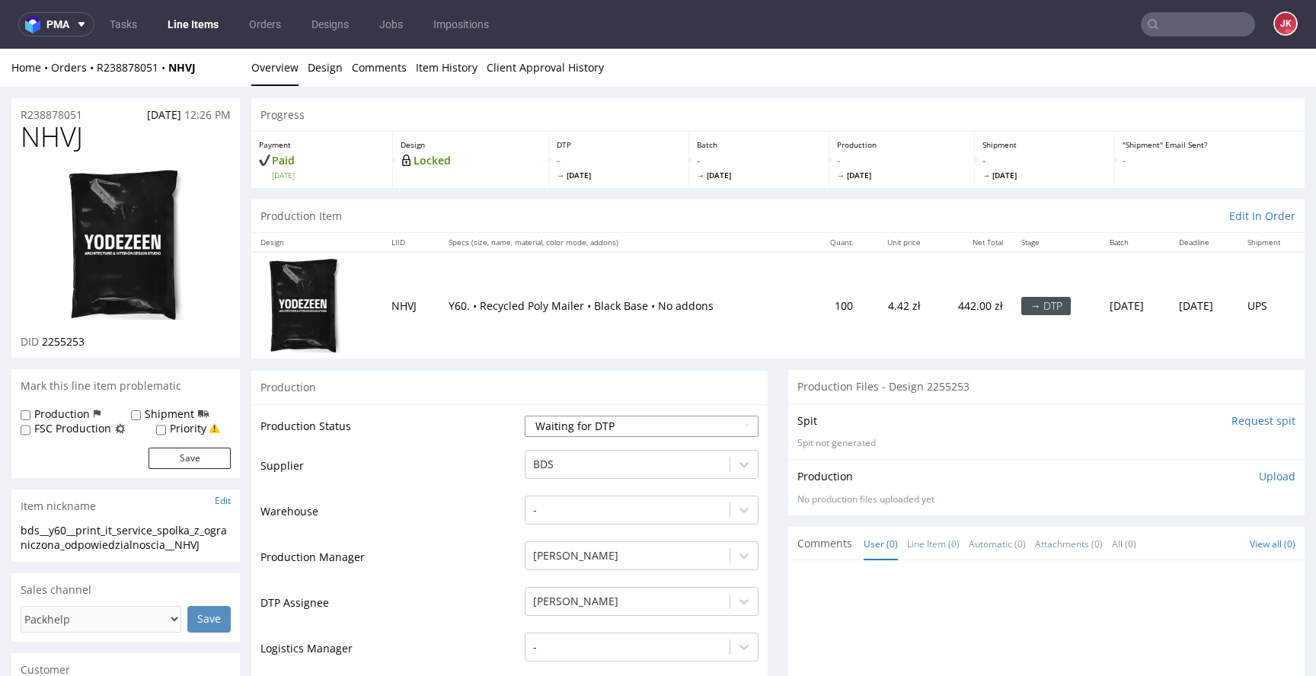
click at [649, 426] on select "Waiting for Artwork Waiting for Diecut Waiting for Mockup Waiting for DTP Waiti…" at bounding box center [642, 426] width 234 height 21
select select "dtp_in_process"
click at [525, 416] on select "Waiting for Artwork Waiting for Diecut Waiting for Mockup Waiting for DTP Waiti…" at bounding box center [642, 426] width 234 height 21
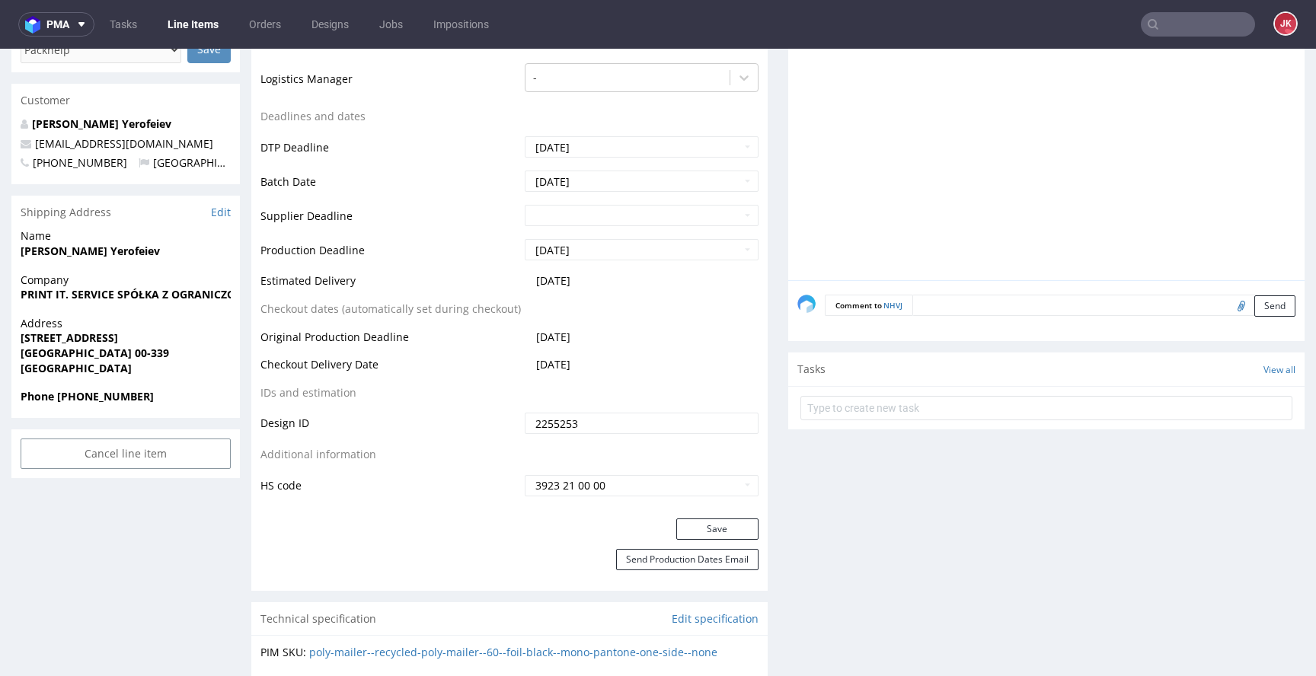
scroll to position [639, 0]
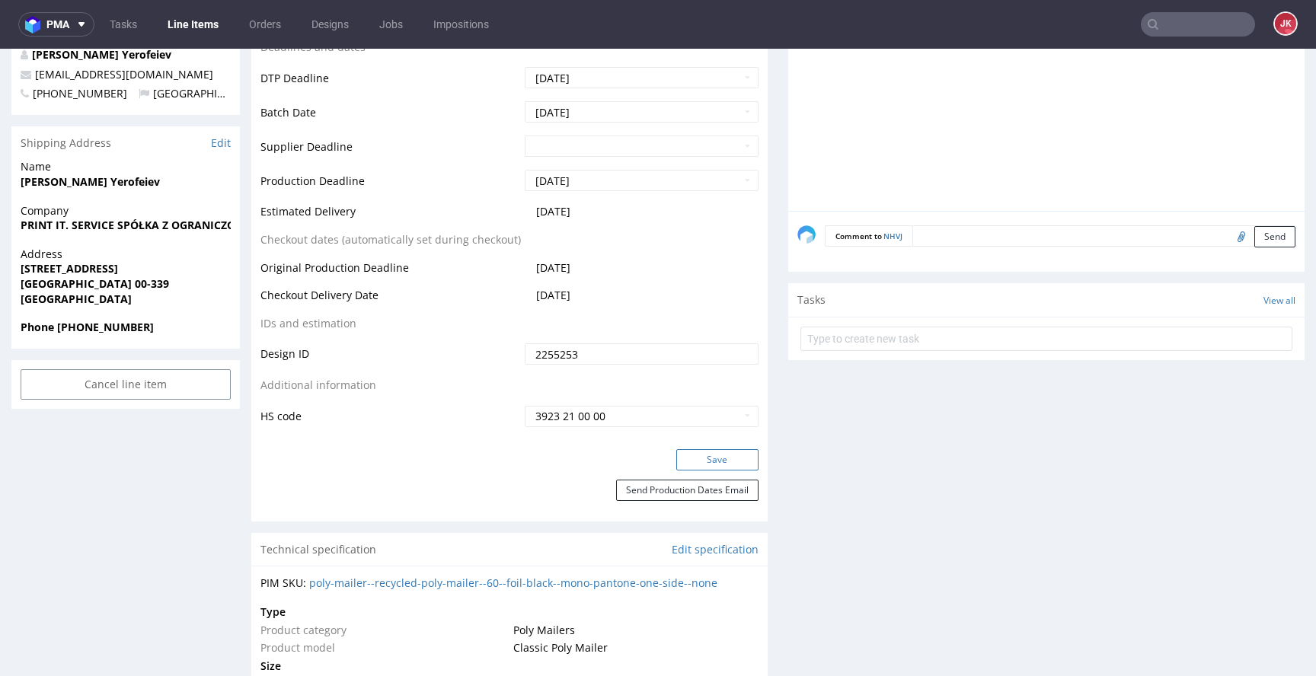
click at [688, 460] on button "Save" at bounding box center [717, 459] width 82 height 21
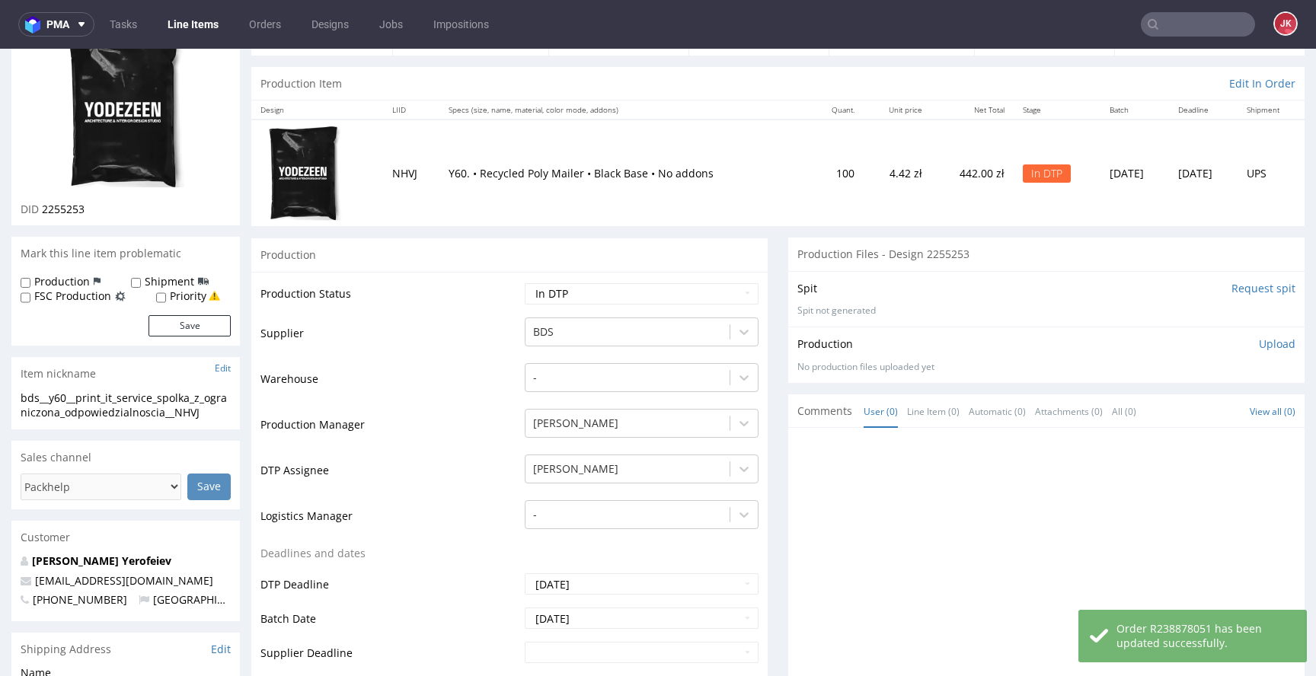
scroll to position [0, 0]
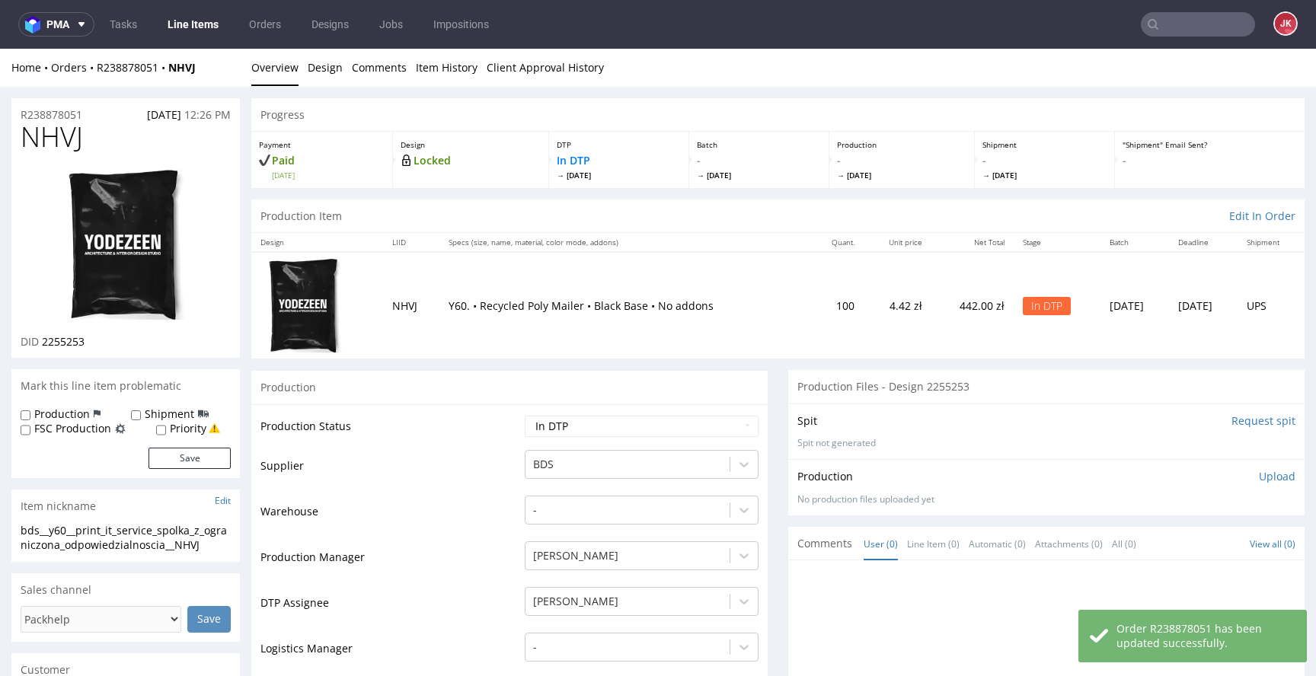
click at [56, 134] on span "NHVJ" at bounding box center [52, 137] width 62 height 30
copy span "NHVJ"
click at [159, 232] on img at bounding box center [126, 245] width 122 height 155
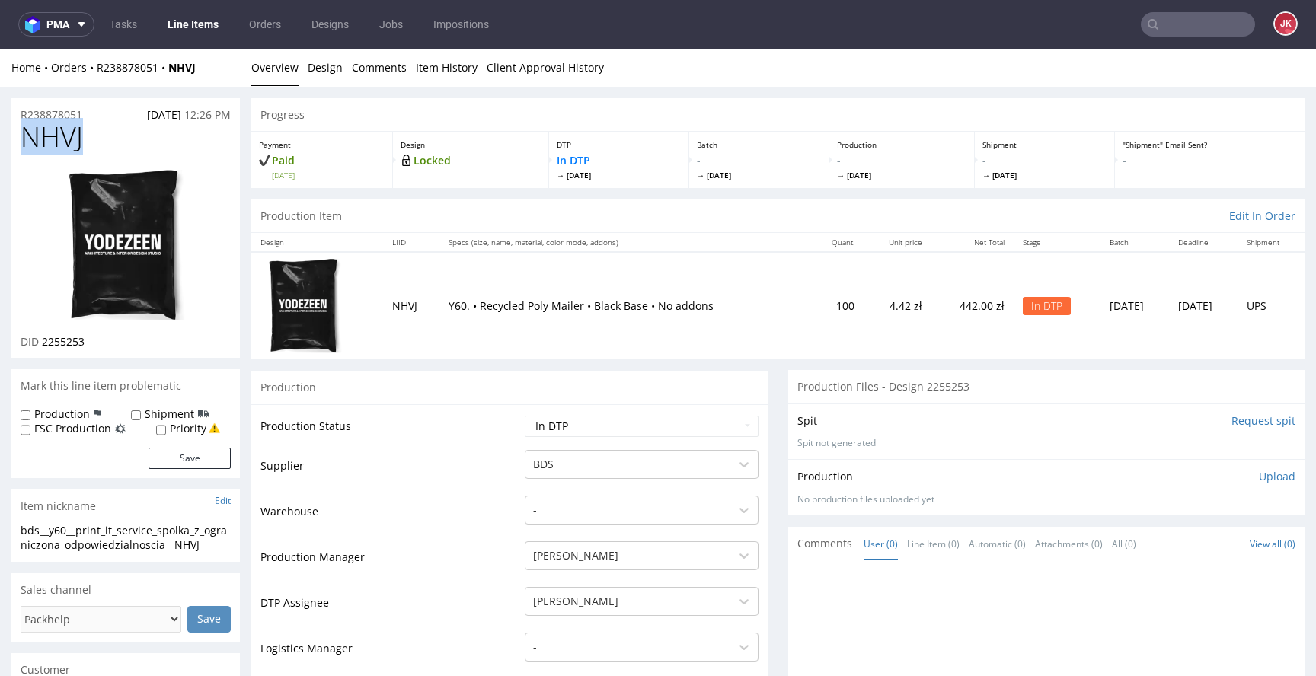
copy span "NHVJ"
click at [323, 74] on link "Design" at bounding box center [325, 67] width 35 height 37
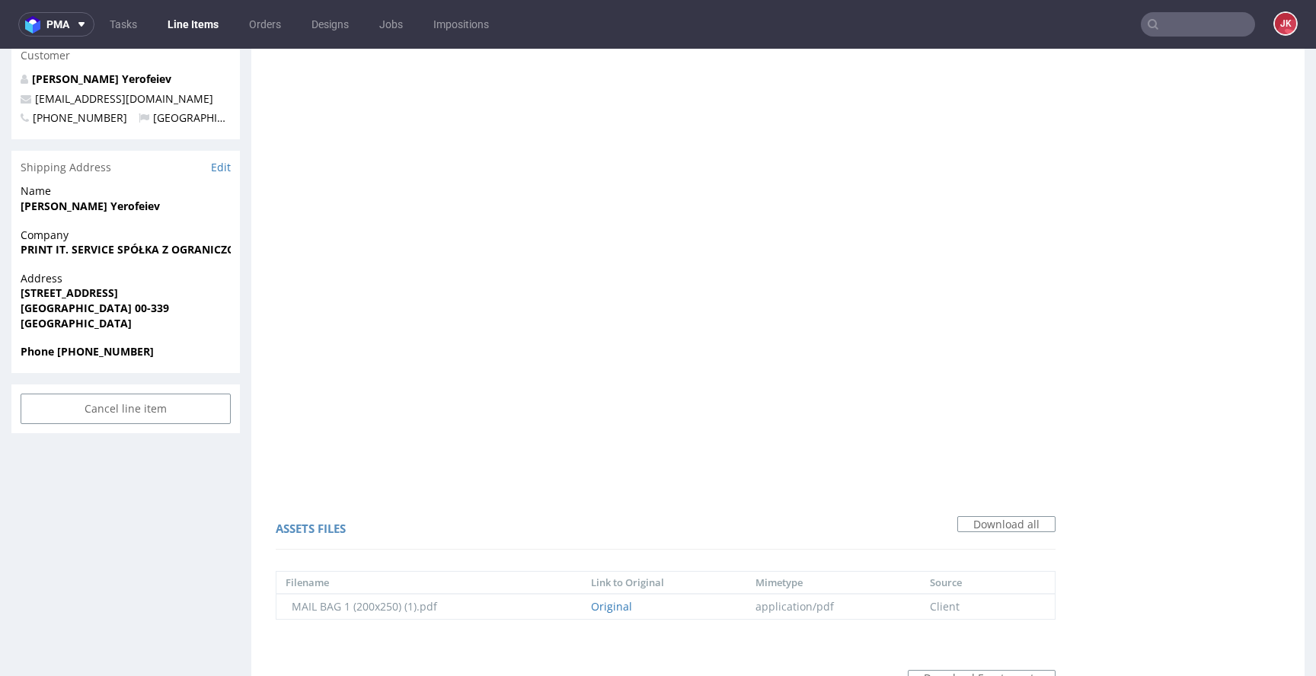
scroll to position [881, 0]
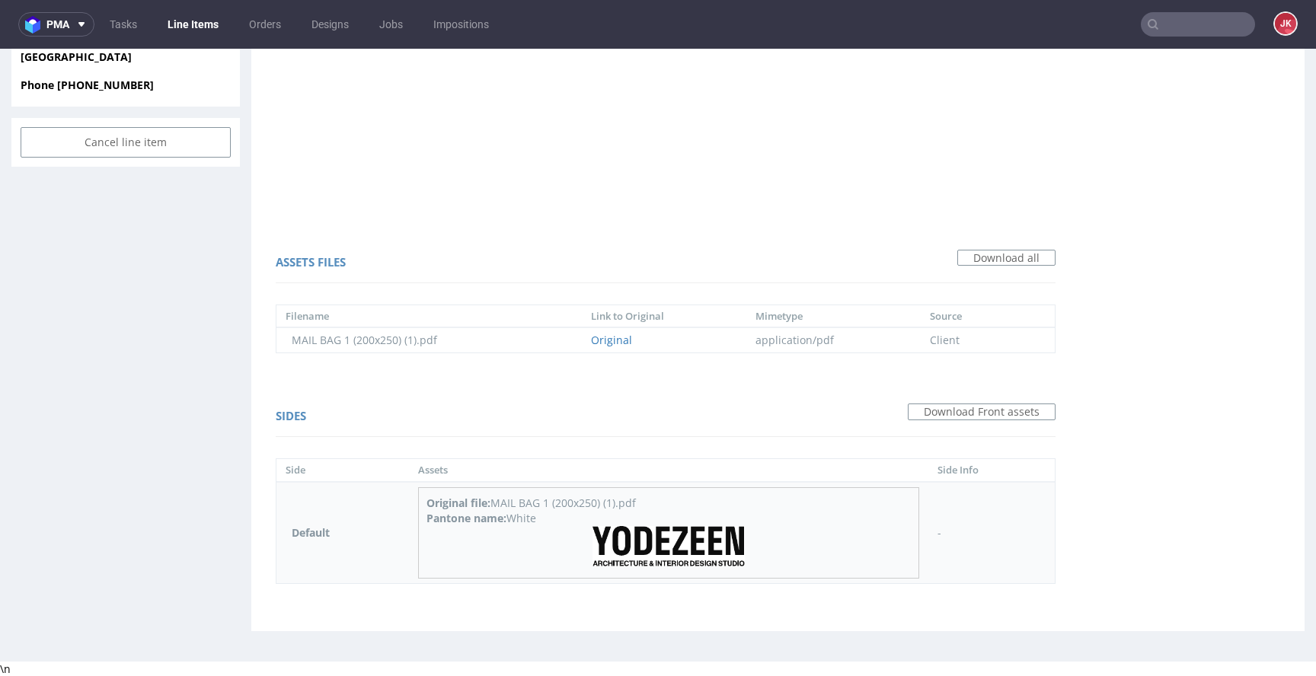
click at [521, 521] on div "Pantone name: White" at bounding box center [669, 518] width 484 height 15
copy div "White"
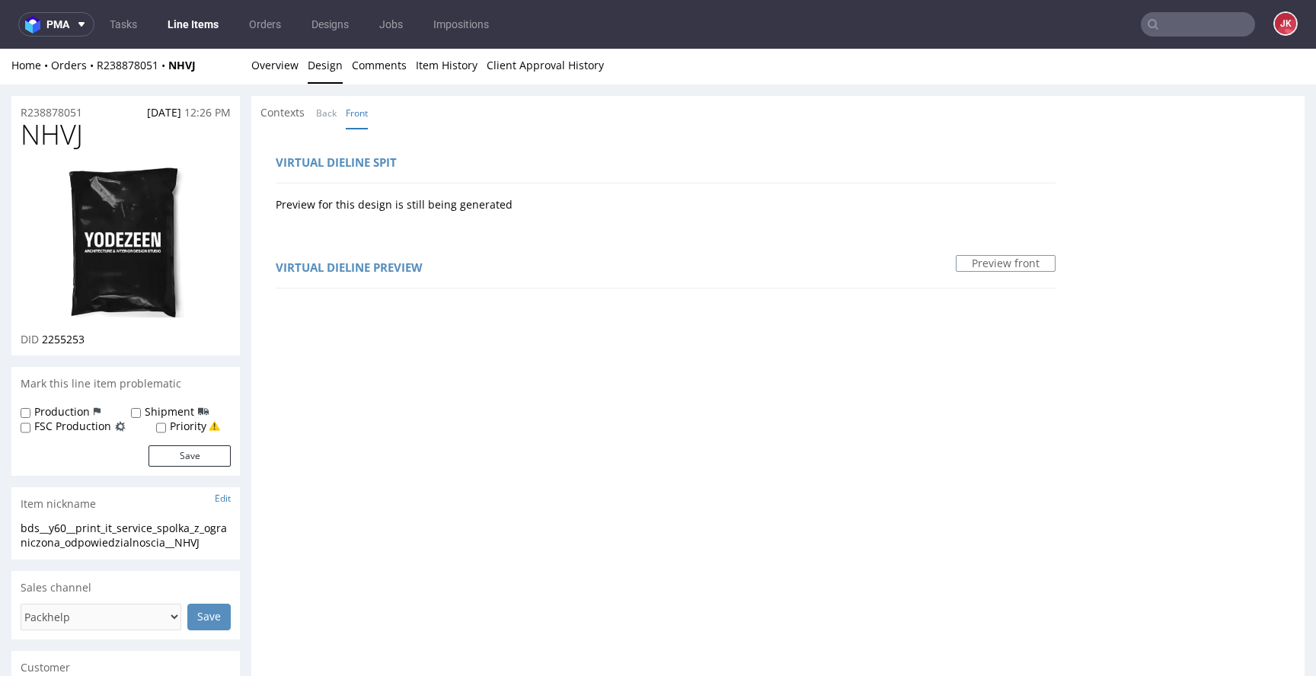
scroll to position [0, 0]
drag, startPoint x: 459, startPoint y: 137, endPoint x: 344, endPoint y: 95, distance: 121.7
click at [258, 72] on link "Overview" at bounding box center [274, 67] width 47 height 37
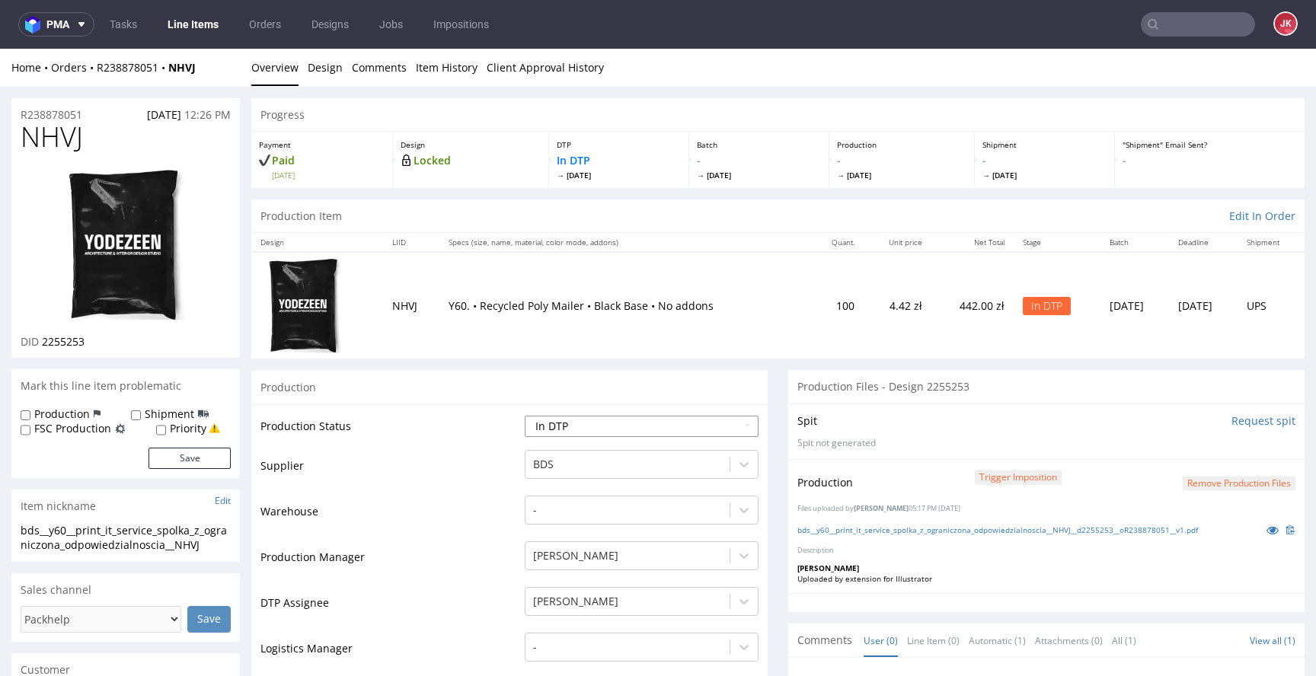
click at [692, 426] on select "Waiting for Artwork Waiting for Diecut Waiting for Mockup Waiting for DTP Waiti…" at bounding box center [642, 426] width 234 height 21
click at [525, 416] on select "Waiting for Artwork Waiting for Diecut Waiting for Mockup Waiting for DTP Waiti…" at bounding box center [642, 426] width 234 height 21
click at [665, 428] on select "Waiting for Artwork Waiting for Diecut Waiting for Mockup Waiting for DTP Waiti…" at bounding box center [642, 426] width 234 height 21
select select "dtp_production_ready"
click at [525, 416] on select "Waiting for Artwork Waiting for Diecut Waiting for Mockup Waiting for DTP Waiti…" at bounding box center [642, 426] width 234 height 21
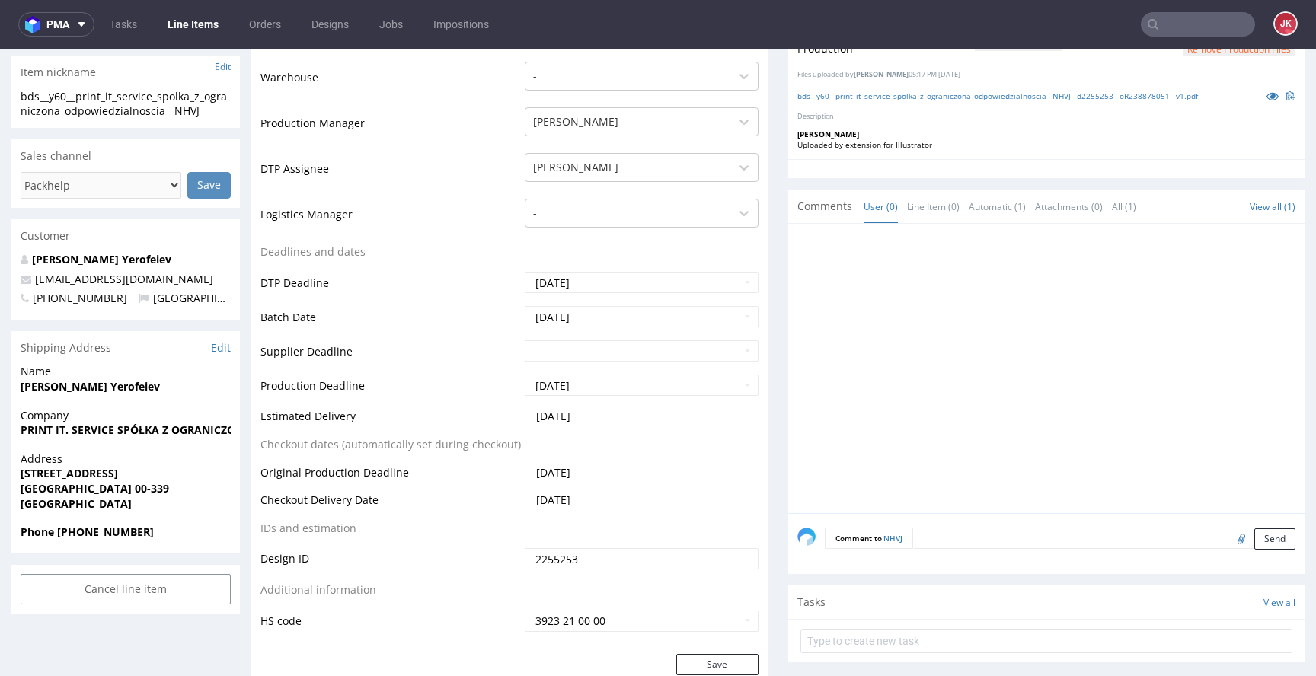
scroll to position [858, 0]
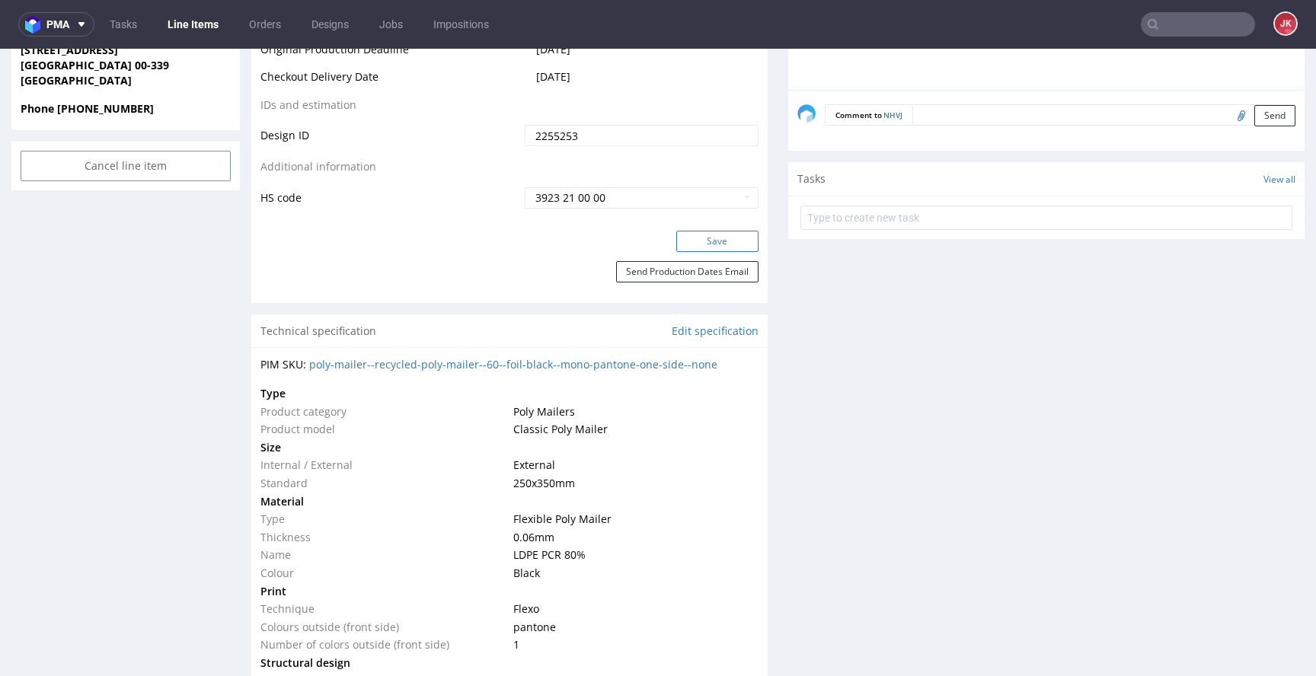
click at [721, 239] on button "Save" at bounding box center [717, 241] width 82 height 21
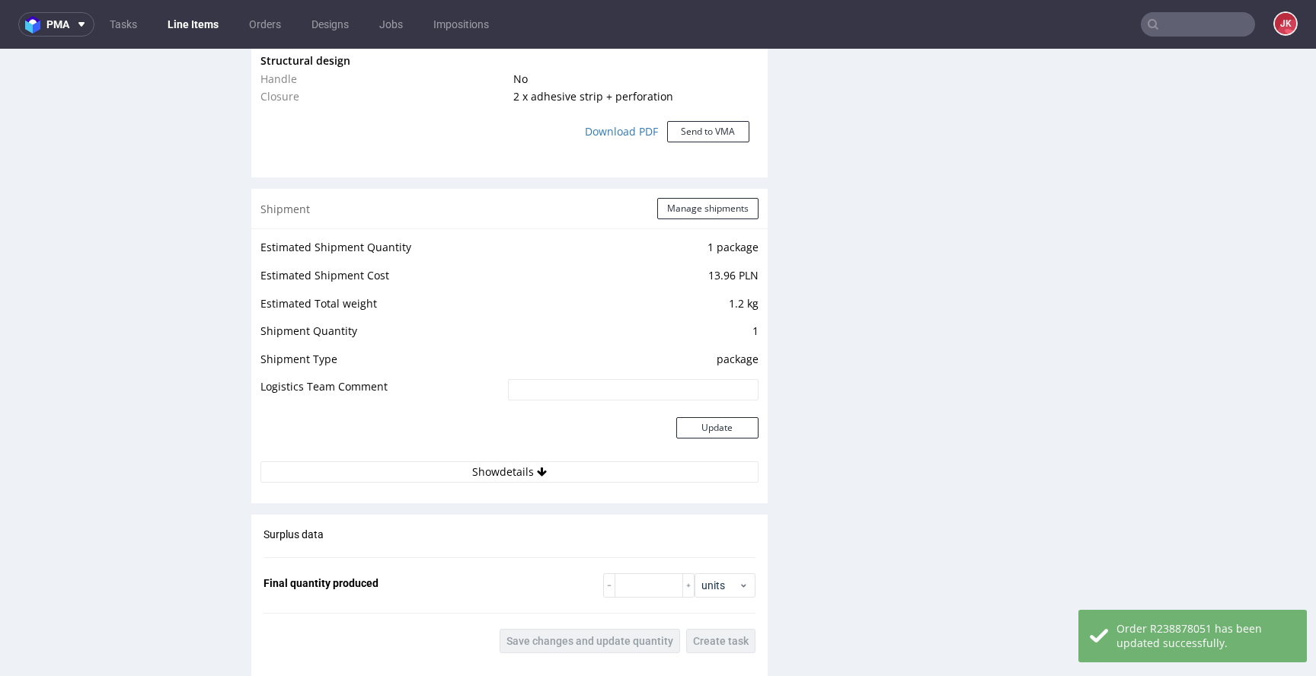
scroll to position [2267, 0]
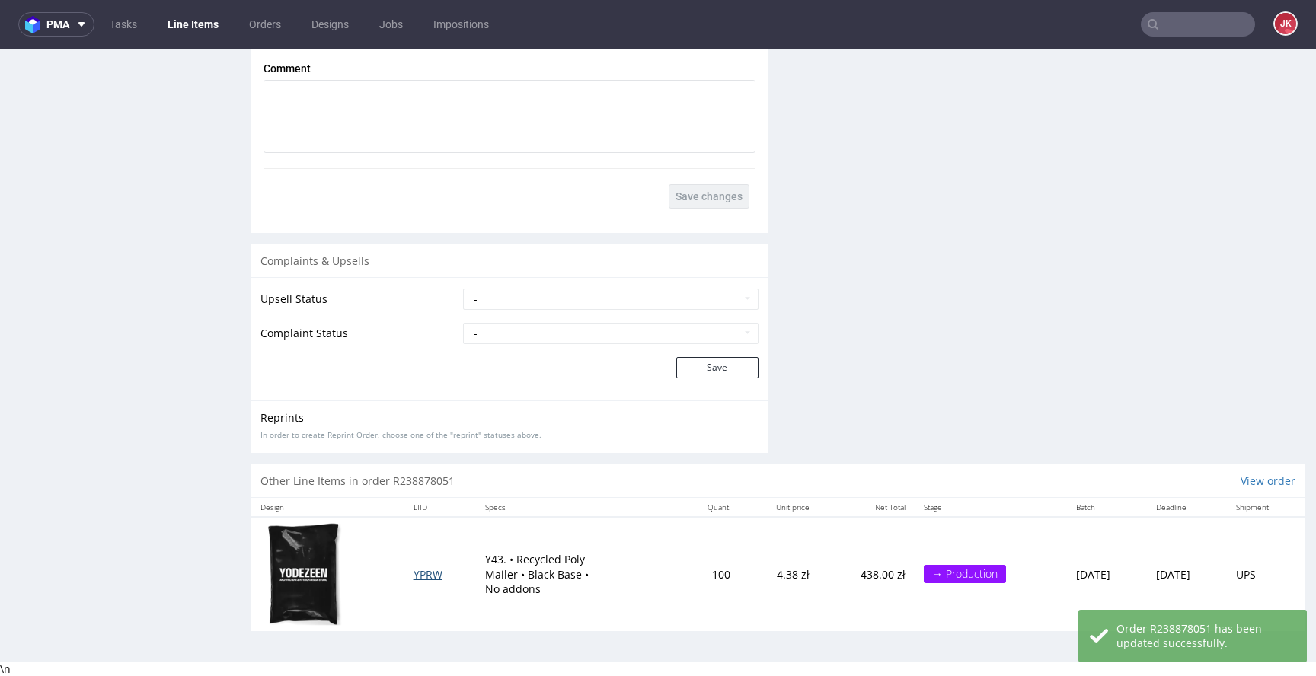
click at [424, 571] on span "YPRW" at bounding box center [428, 574] width 29 height 14
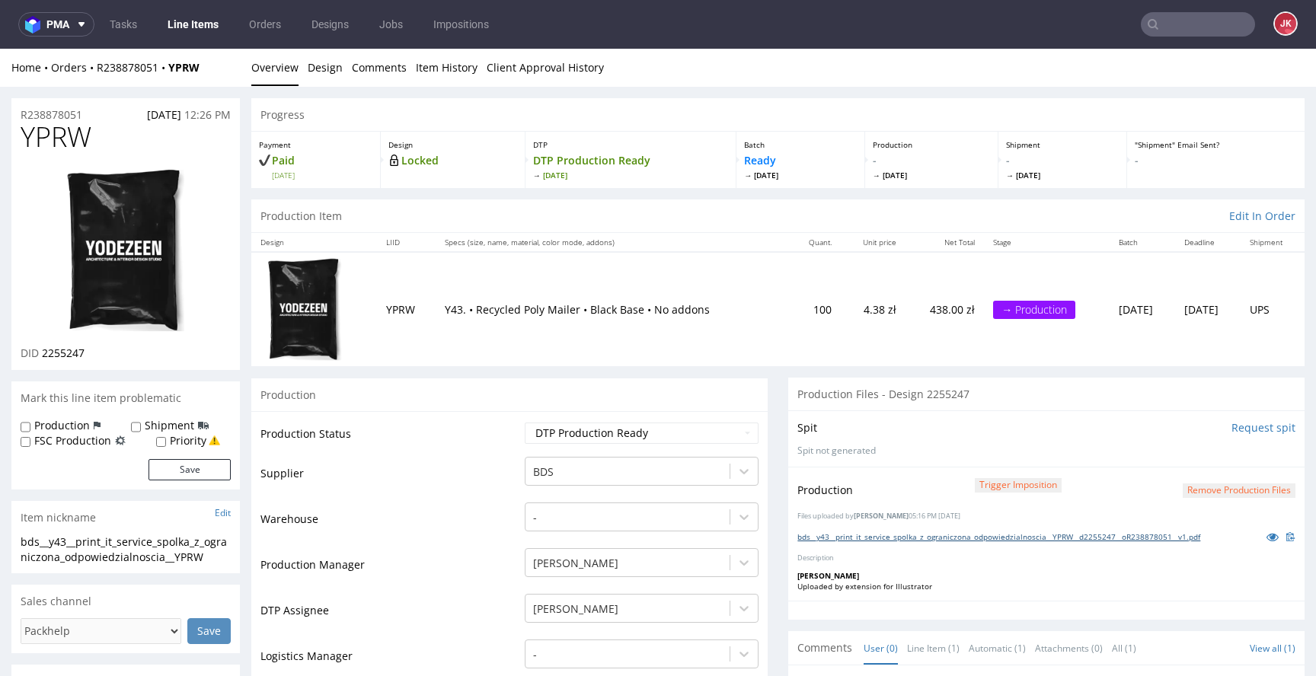
click at [1148, 540] on link "bds__y43__print_it_service_spolka_z_ograniczona_odpowiedzialnoscia__YPRW__d2255…" at bounding box center [999, 537] width 403 height 11
click at [1219, 491] on button "Remove production files" at bounding box center [1239, 491] width 113 height 14
click at [1189, 460] on link "Yes" at bounding box center [1191, 456] width 43 height 23
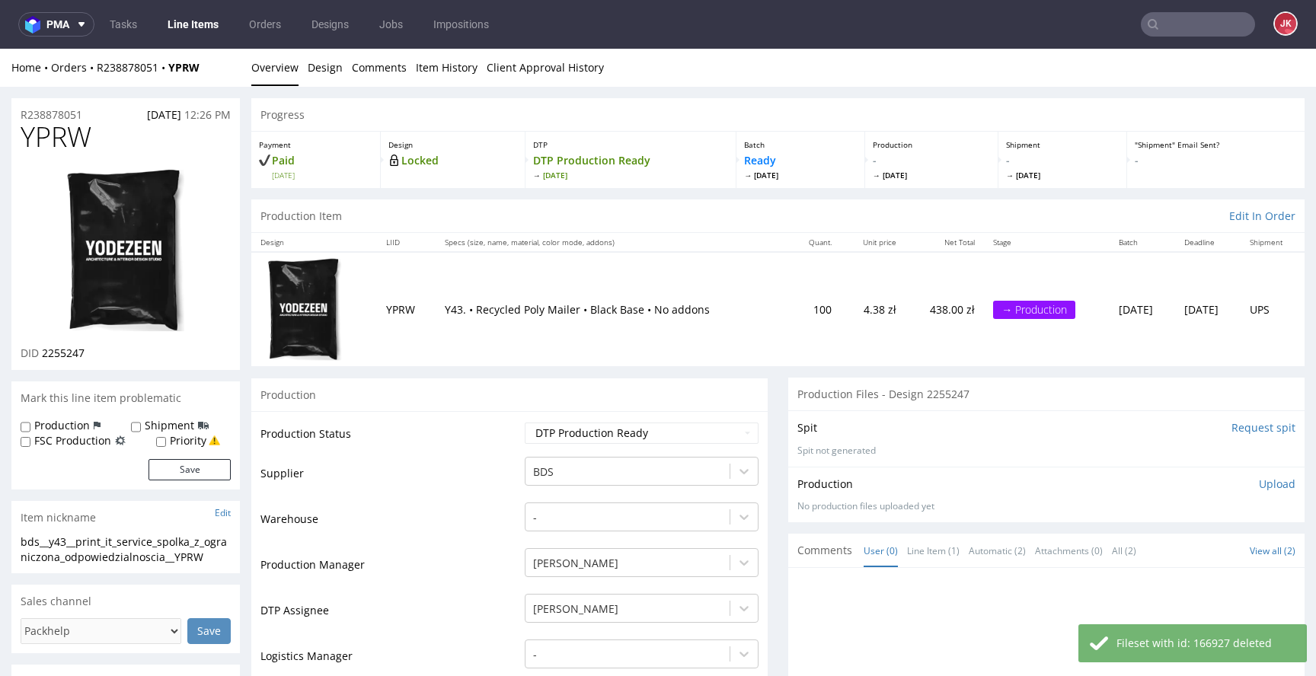
click at [1261, 492] on div "Production Upload No production files uploaded yet Description (optional) Add f…" at bounding box center [1047, 495] width 498 height 37
click at [1259, 484] on p "Upload" at bounding box center [1277, 484] width 37 height 15
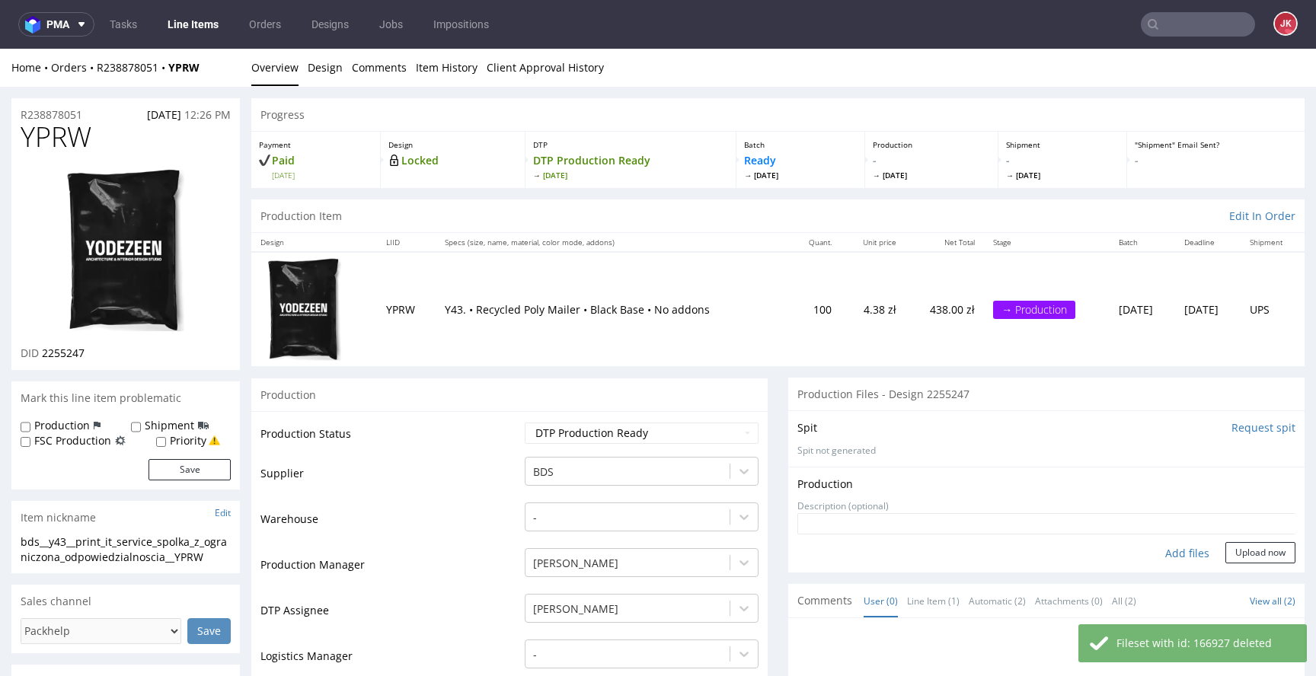
click at [1162, 555] on div "Add files" at bounding box center [1187, 553] width 76 height 23
type input "C:\fakepath\bds__y43__print_it_service_spolka_z_ograniczona_odpowiedzialnoscia_…"
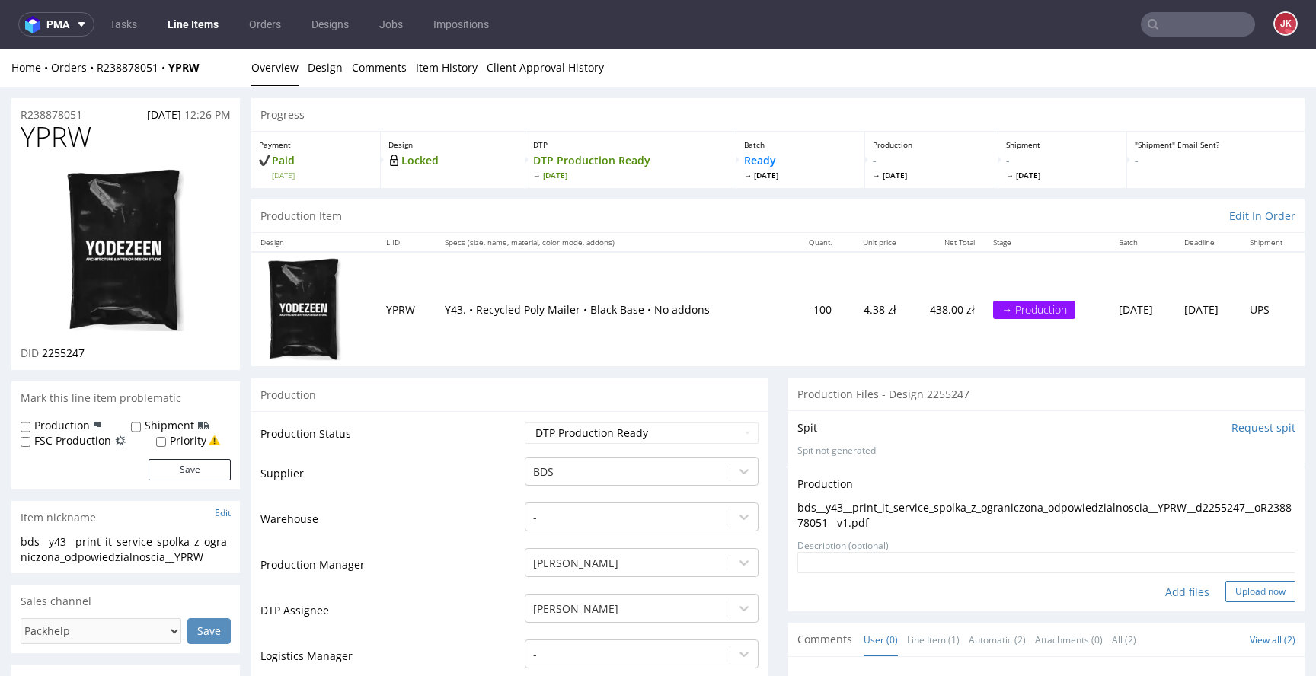
click at [1229, 593] on button "Upload now" at bounding box center [1261, 591] width 70 height 21
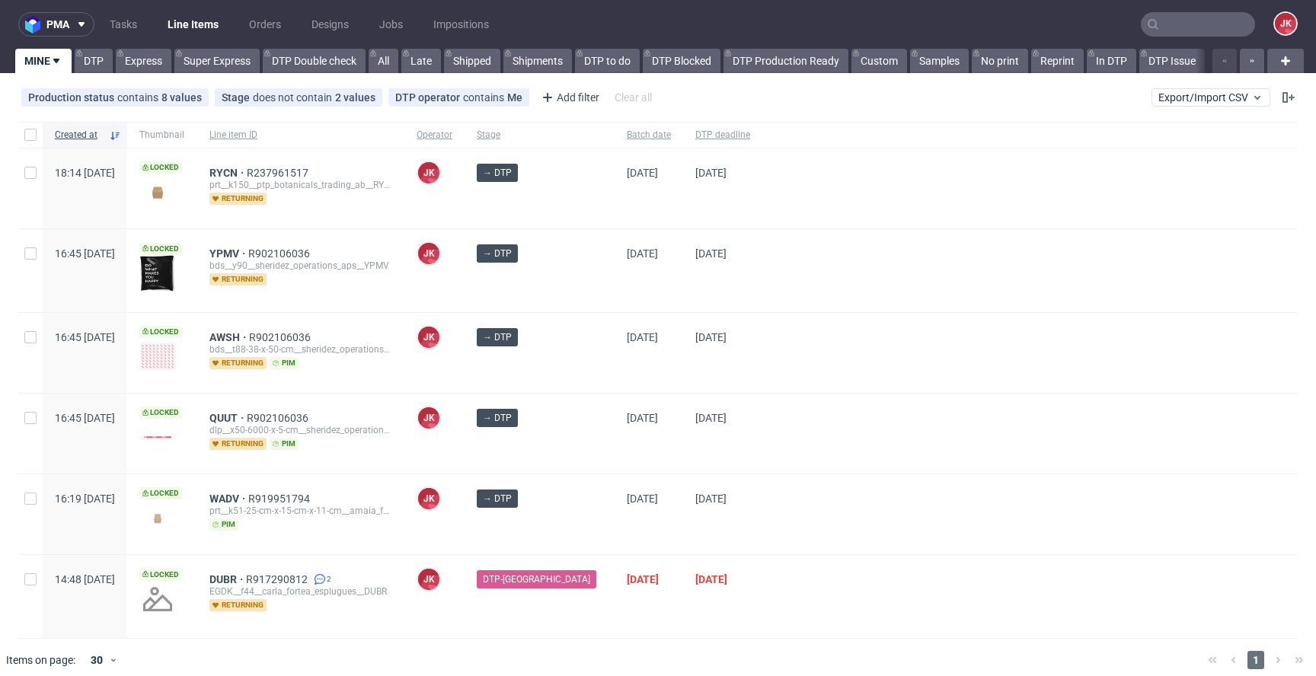
click at [583, 299] on div "→ DTP" at bounding box center [540, 270] width 150 height 82
click at [855, 391] on div at bounding box center [1029, 353] width 535 height 80
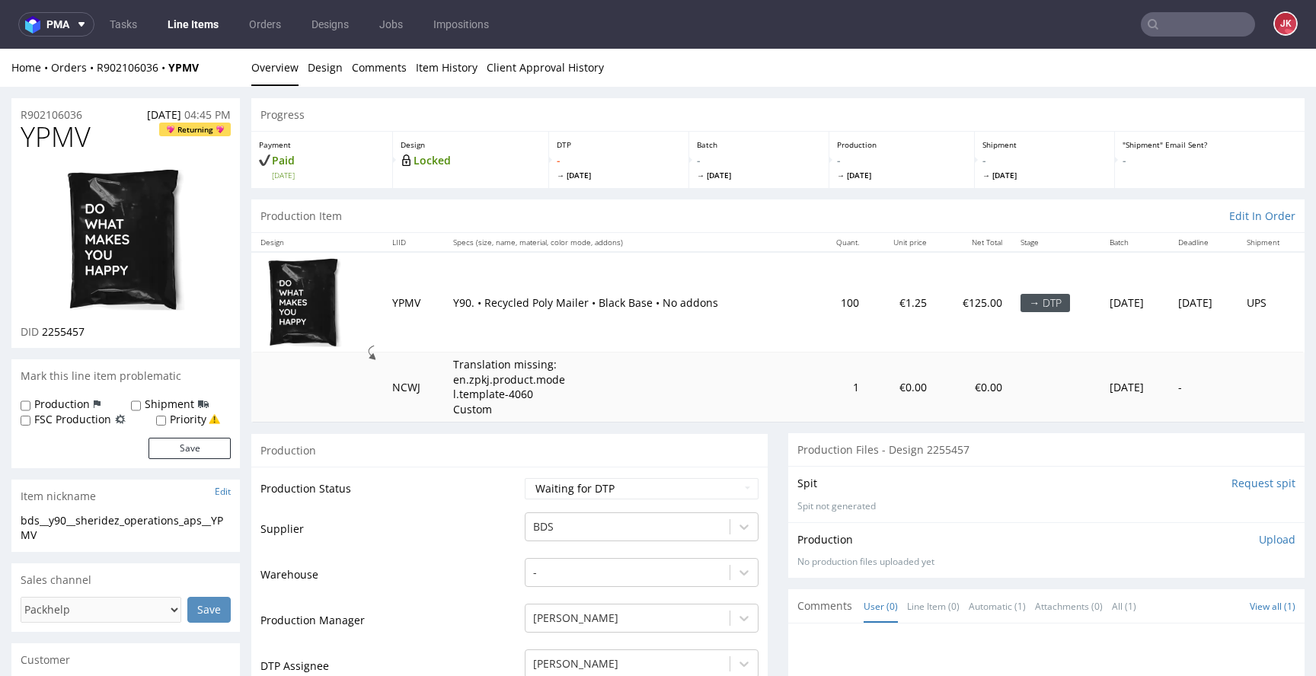
click at [1232, 483] on input "Request spit" at bounding box center [1264, 483] width 64 height 15
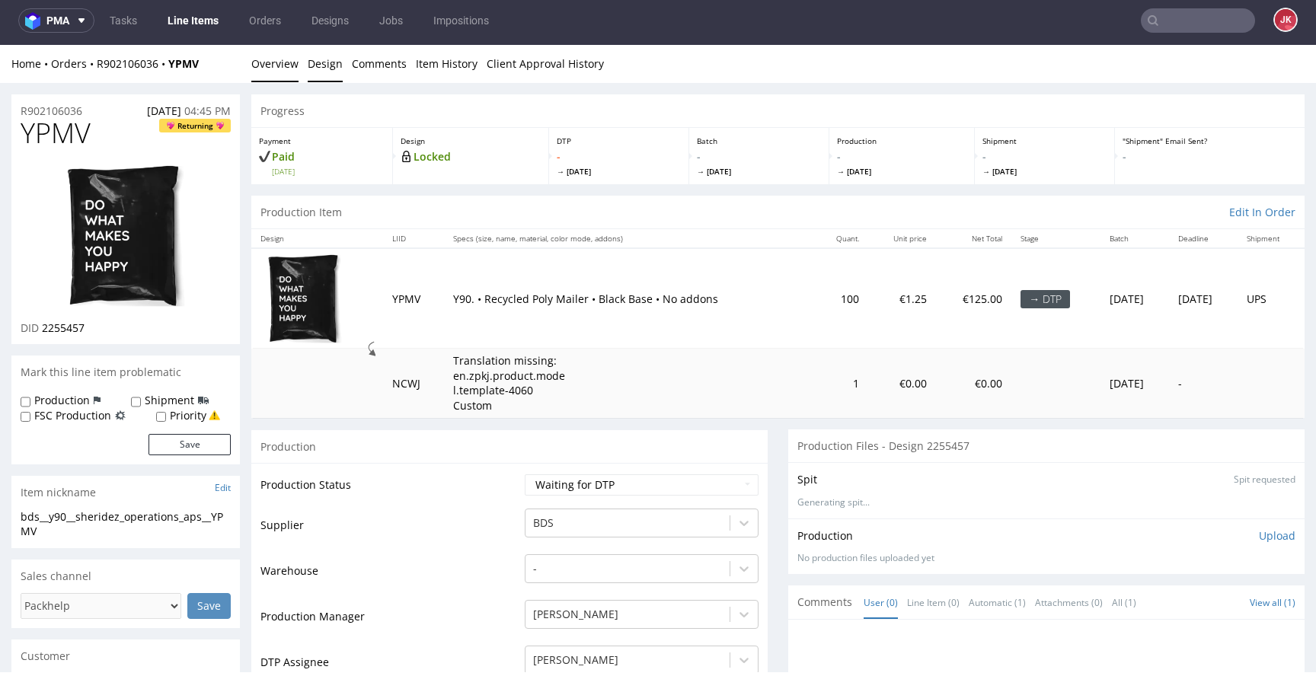
click at [327, 60] on link "Design" at bounding box center [325, 63] width 35 height 37
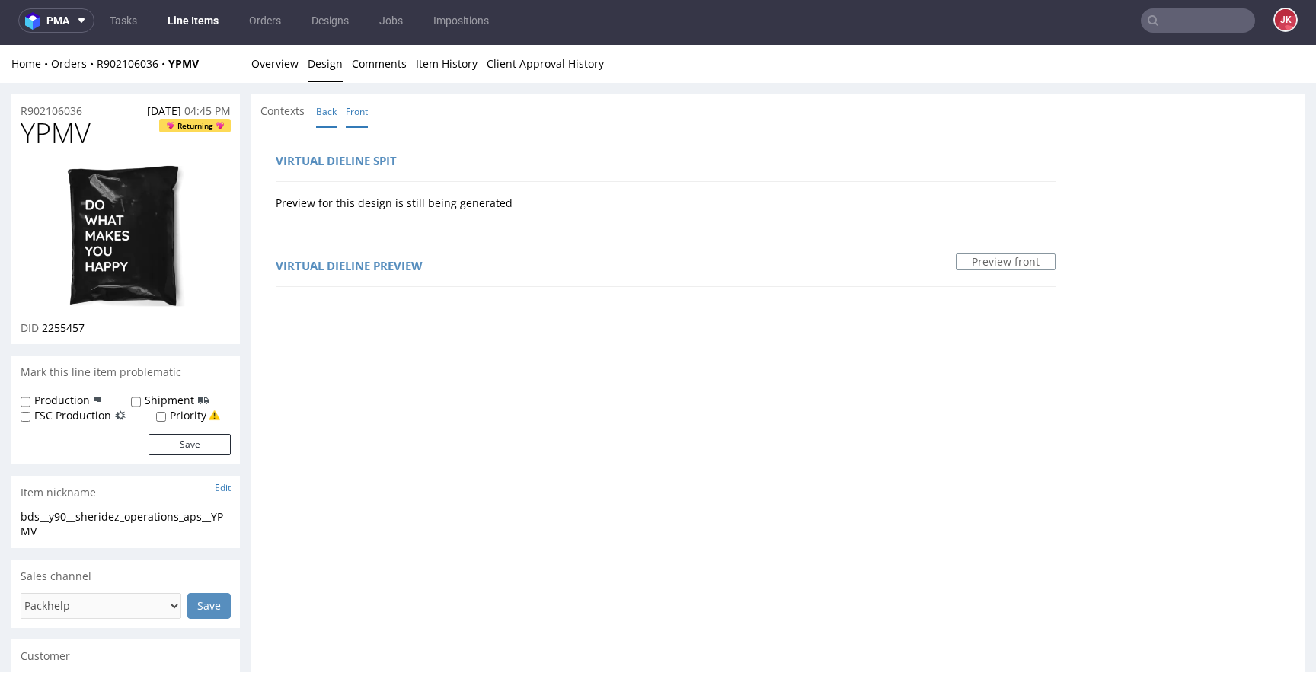
click at [331, 113] on link "Back" at bounding box center [326, 111] width 21 height 33
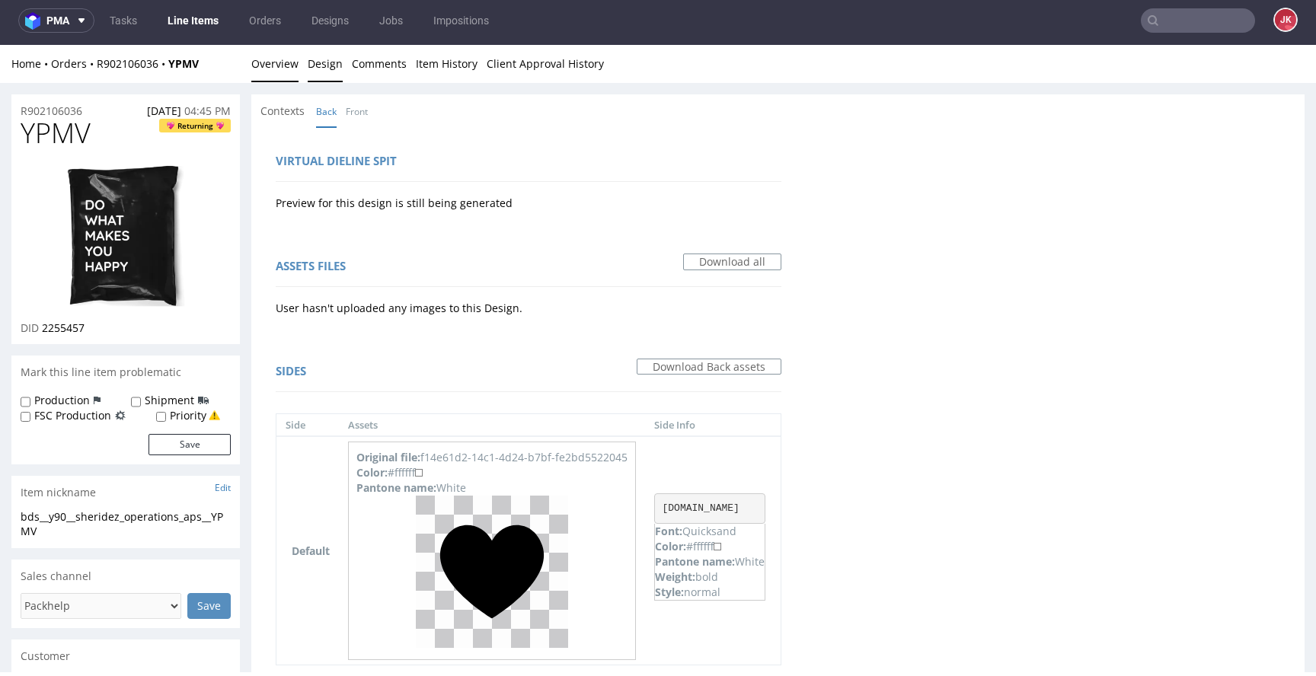
click at [280, 68] on link "Overview" at bounding box center [274, 63] width 47 height 37
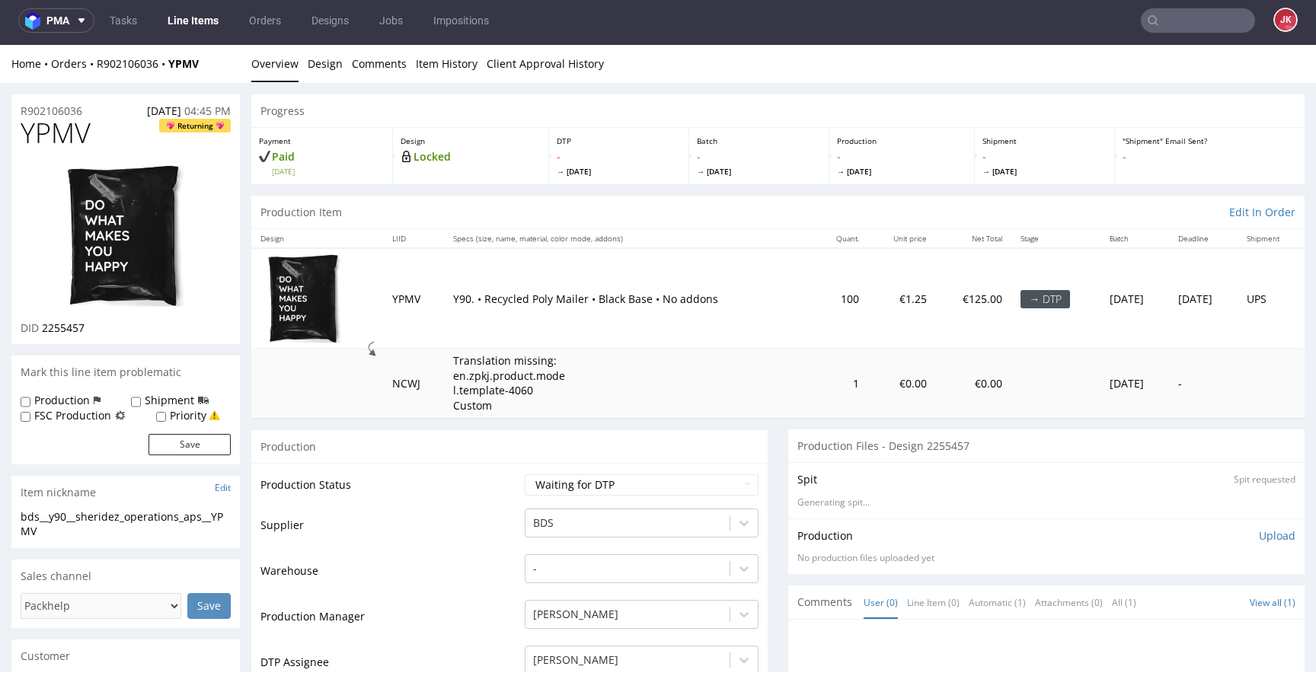
click at [107, 257] on img at bounding box center [126, 236] width 122 height 145
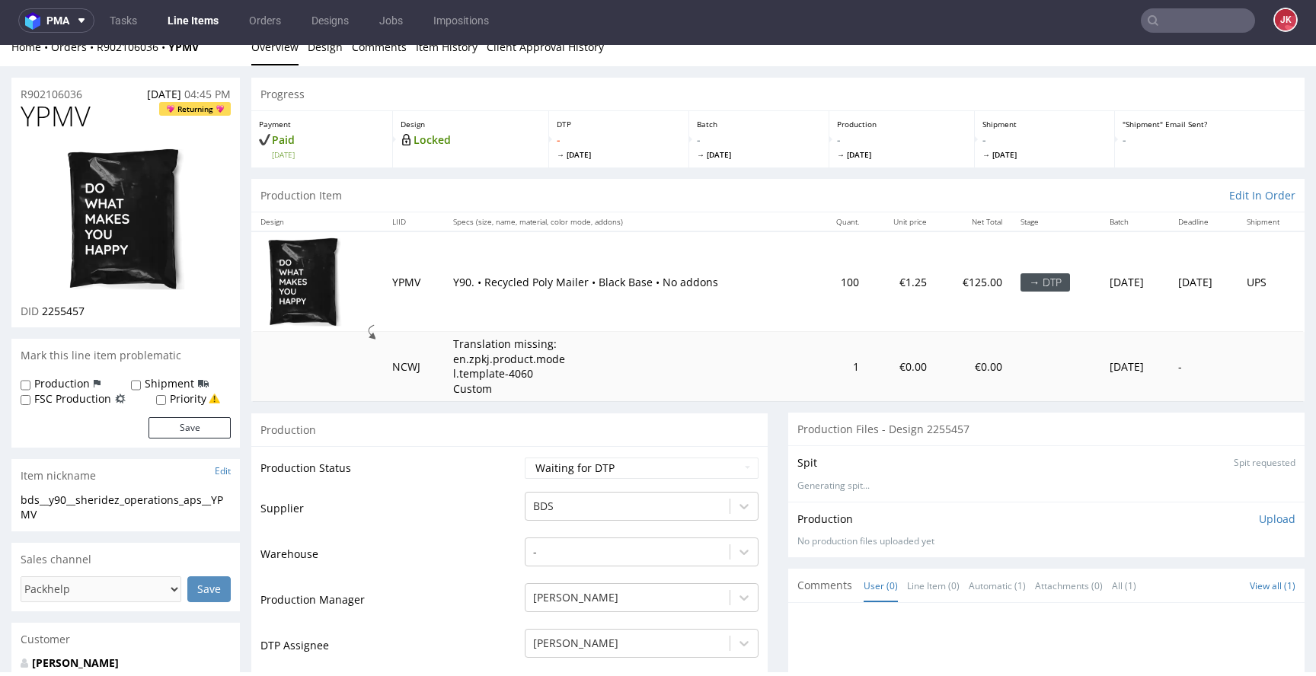
scroll to position [16, 0]
click at [660, 473] on select "Waiting for Artwork Waiting for Diecut Waiting for Mockup Waiting for DTP Waiti…" at bounding box center [642, 469] width 234 height 21
select select "dtp_in_process"
click at [525, 459] on select "Waiting for Artwork Waiting for Diecut Waiting for Mockup Waiting for DTP Waiti…" at bounding box center [642, 469] width 234 height 21
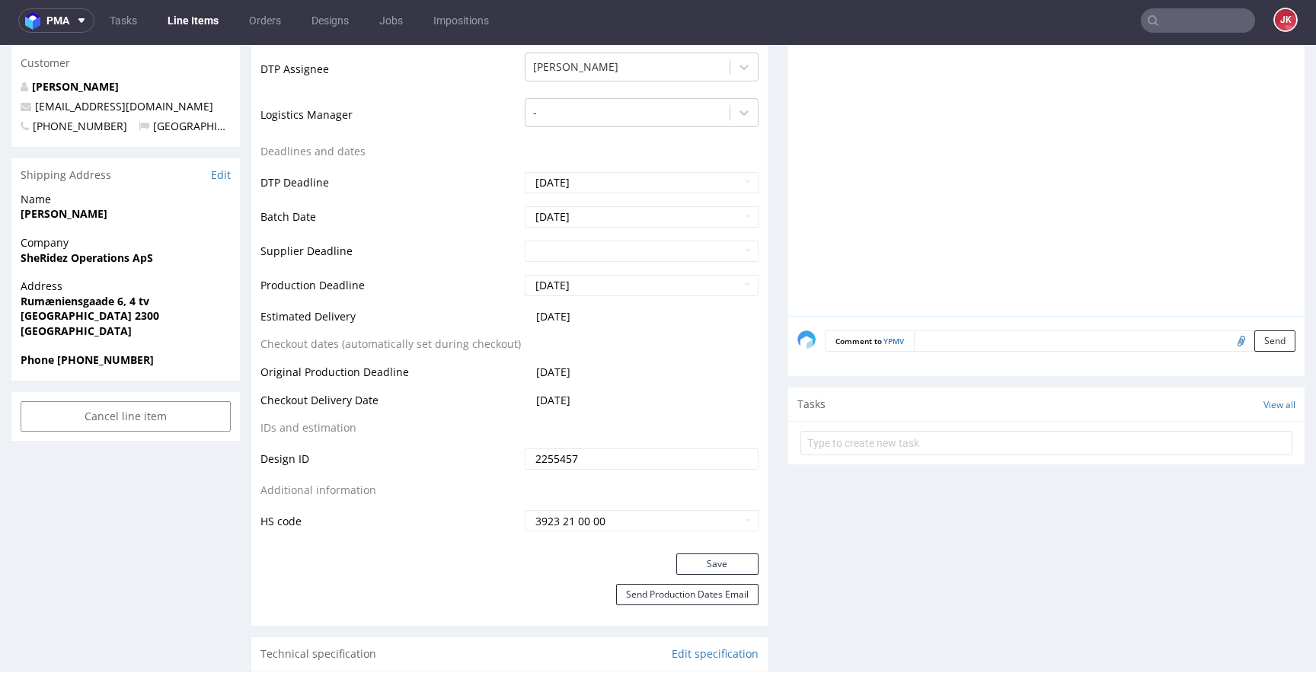
scroll to position [684, 0]
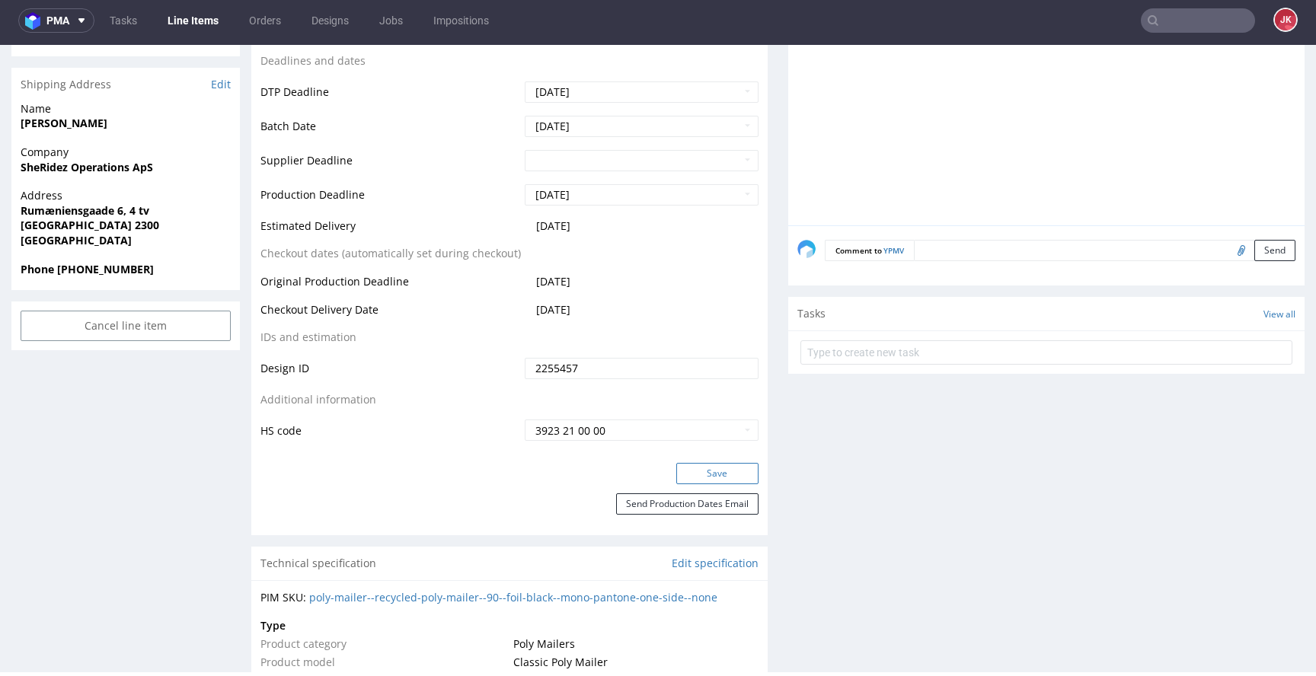
click at [693, 468] on button "Save" at bounding box center [717, 473] width 82 height 21
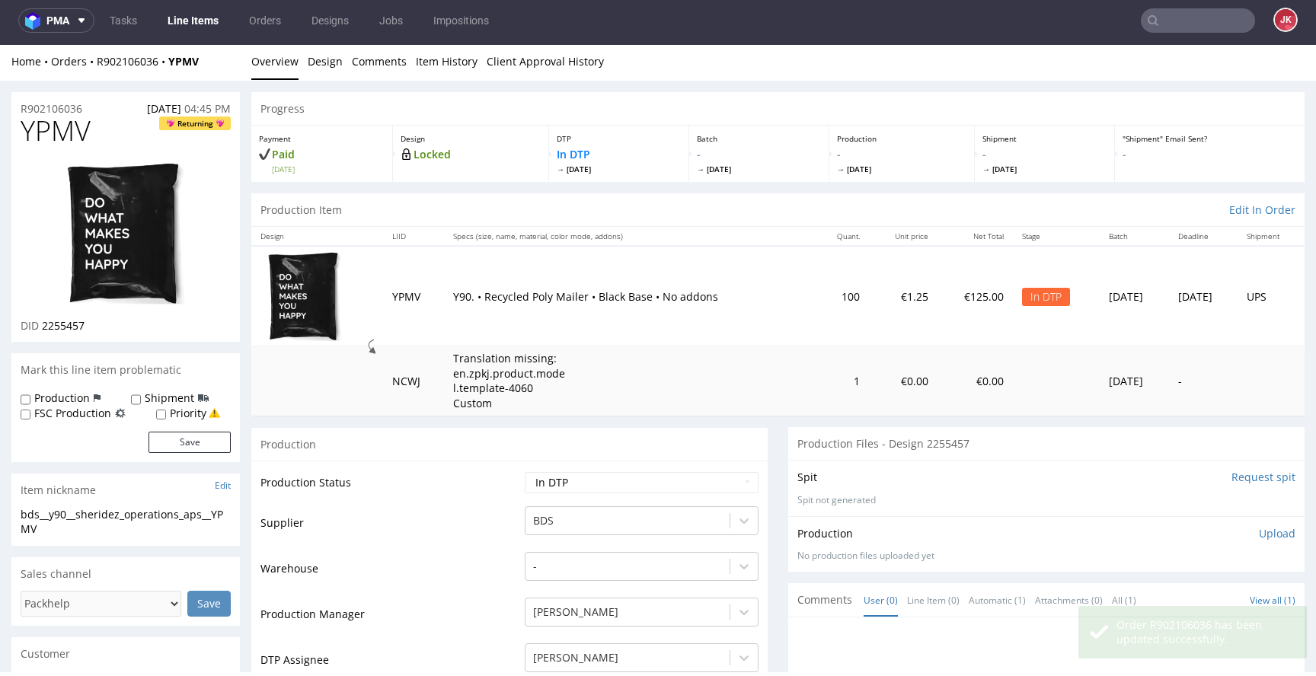
scroll to position [0, 0]
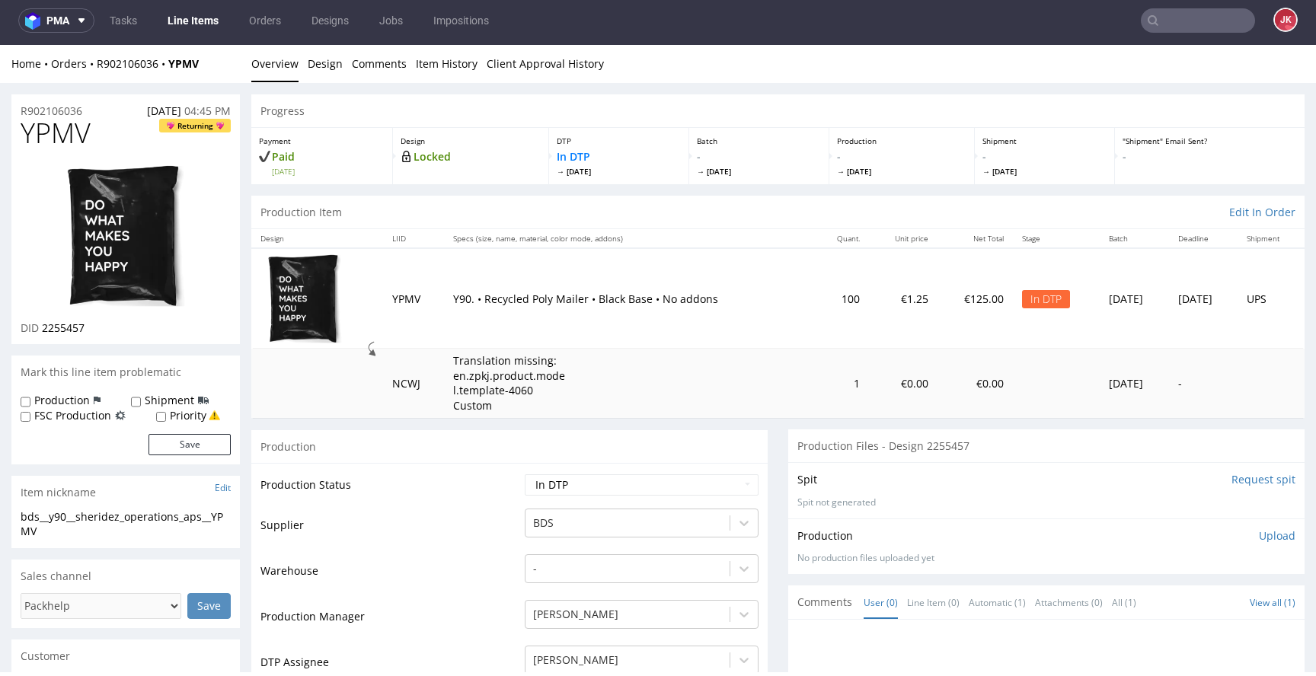
click at [78, 142] on span "YPMV" at bounding box center [56, 133] width 70 height 30
copy span "YPMV"
click at [453, 459] on div "Production" at bounding box center [509, 447] width 516 height 34
click at [165, 239] on img at bounding box center [126, 236] width 122 height 145
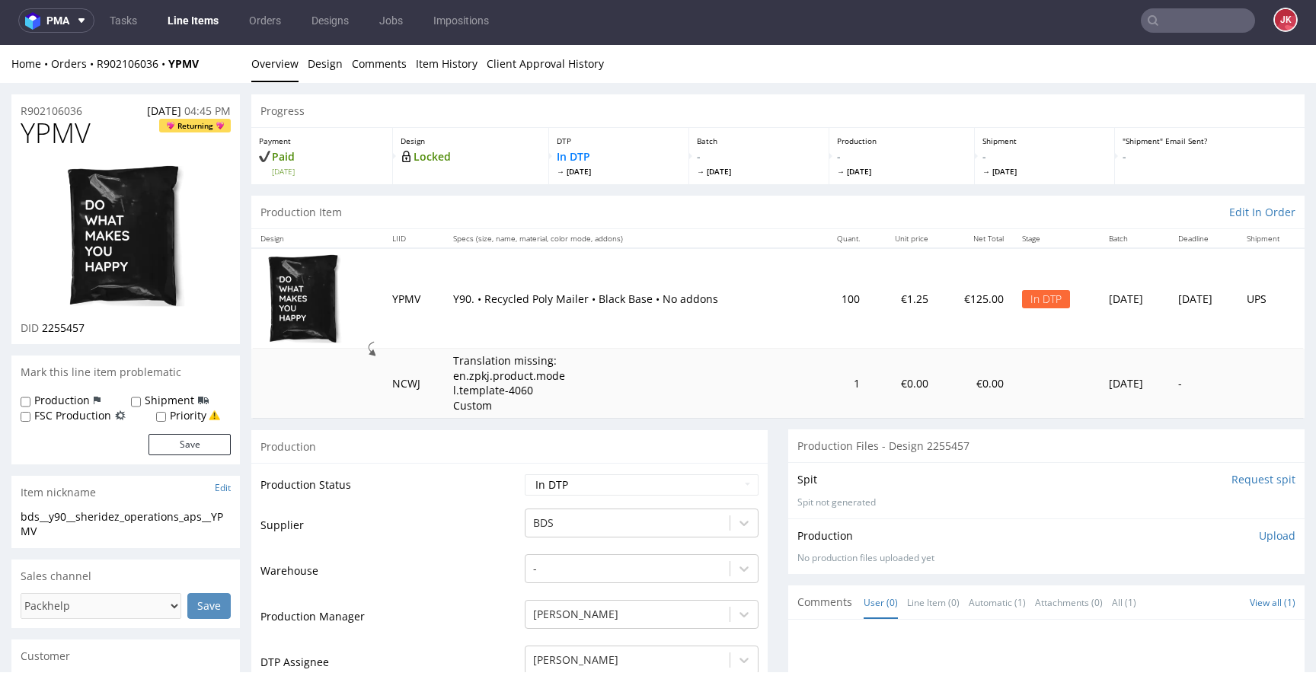
click at [324, 73] on link "Design" at bounding box center [325, 63] width 35 height 37
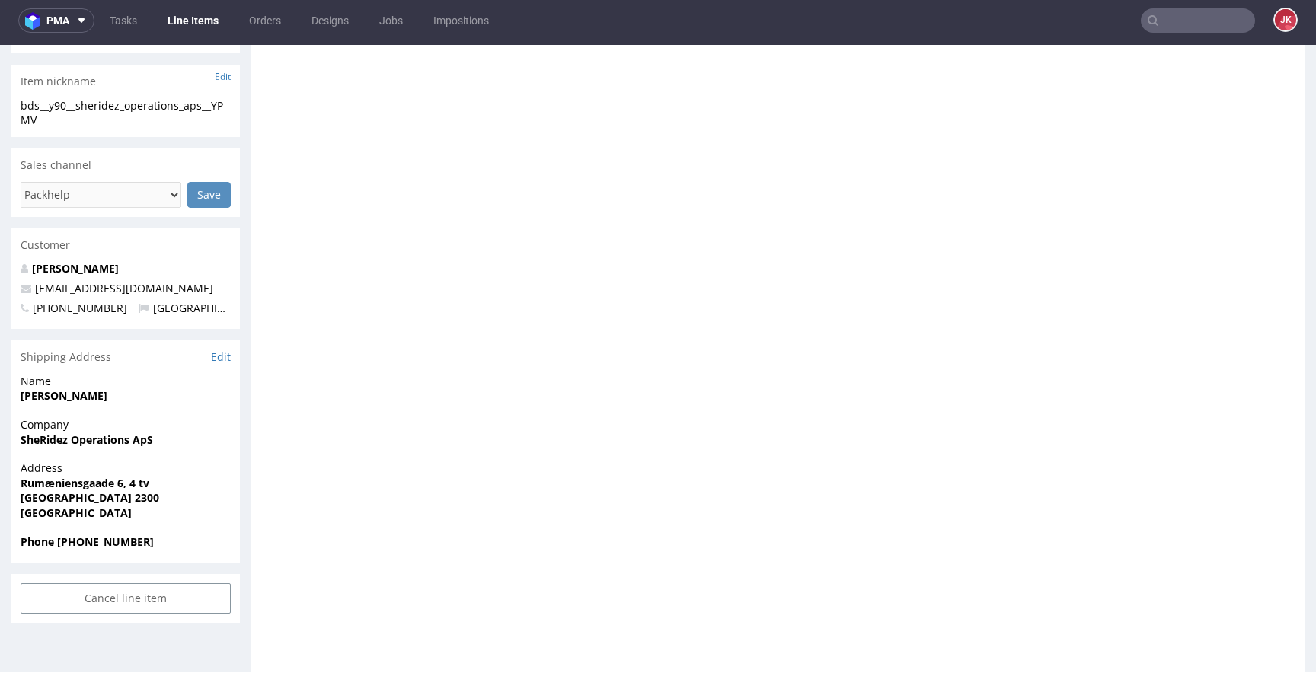
scroll to position [912, 0]
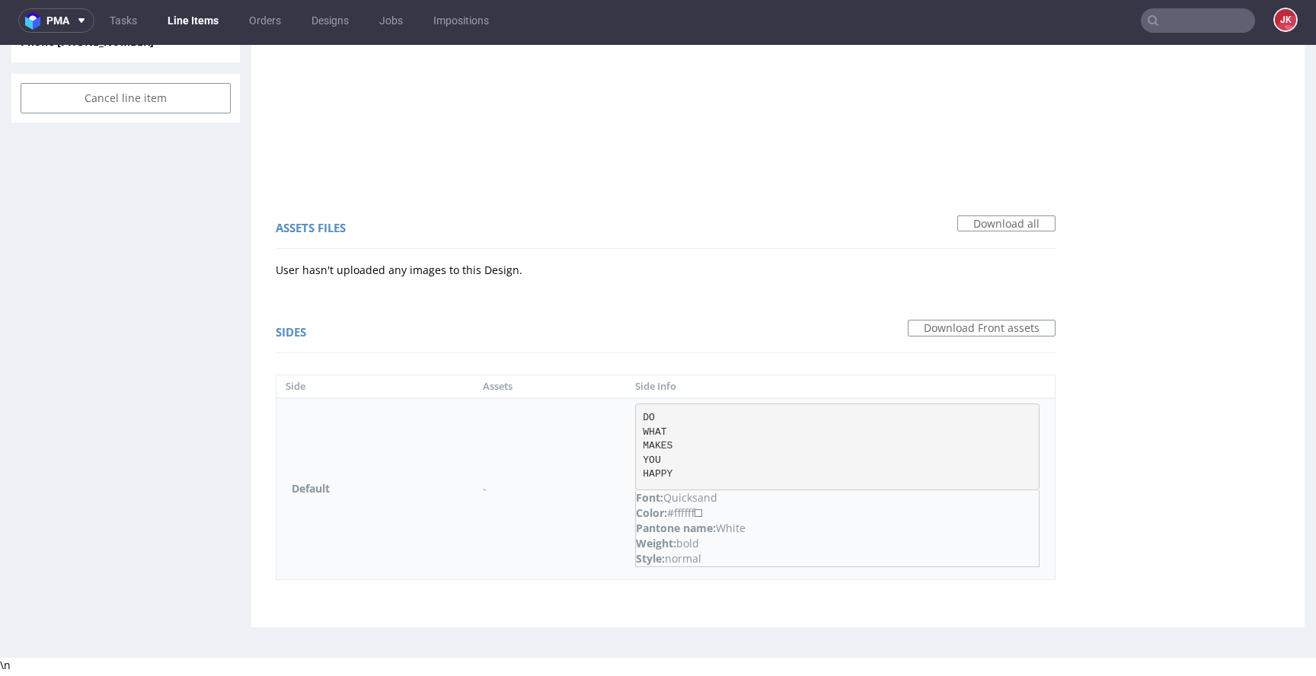
click at [740, 526] on div "Pantone name: White" at bounding box center [837, 528] width 403 height 15
copy div "White"
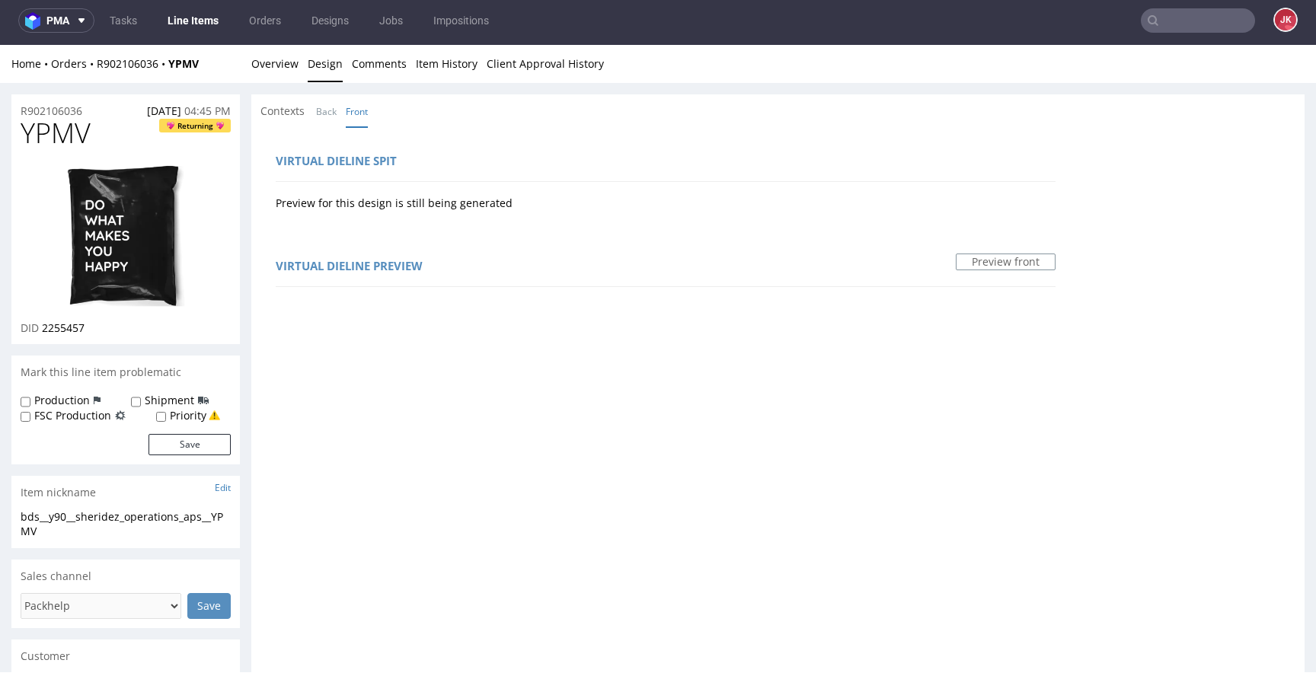
click at [55, 135] on span "YPMV" at bounding box center [56, 133] width 70 height 30
copy span "YPMV"
click at [268, 72] on link "Overview" at bounding box center [274, 63] width 47 height 37
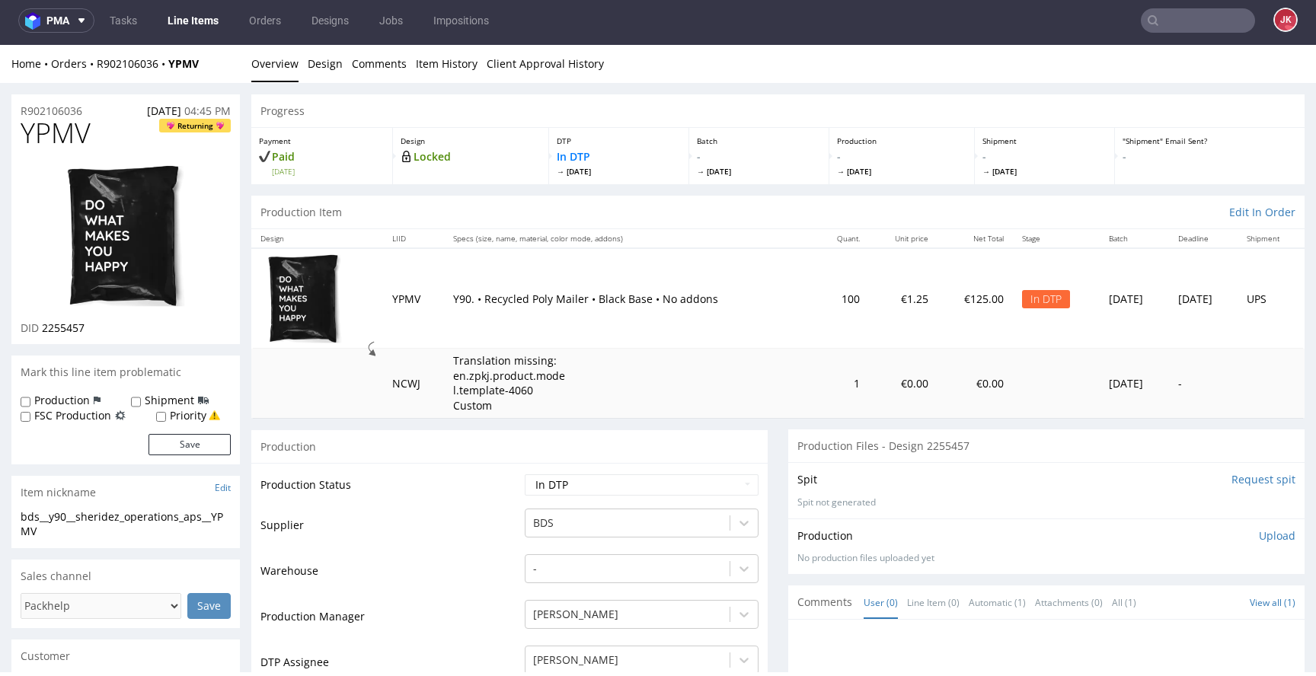
click at [354, 123] on div "Progress" at bounding box center [777, 111] width 1053 height 34
click at [340, 66] on li "Design" at bounding box center [330, 63] width 44 height 15
click at [334, 67] on link "Design" at bounding box center [325, 63] width 35 height 37
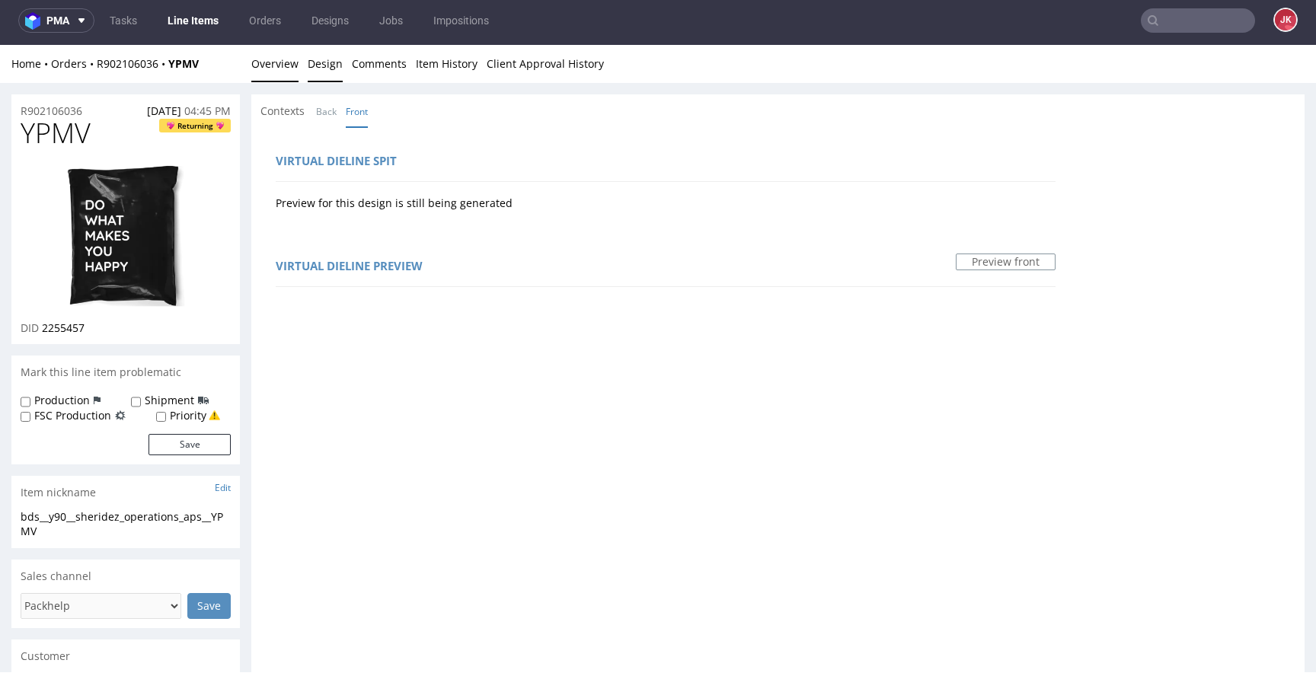
click at [293, 69] on link "Overview" at bounding box center [274, 63] width 47 height 37
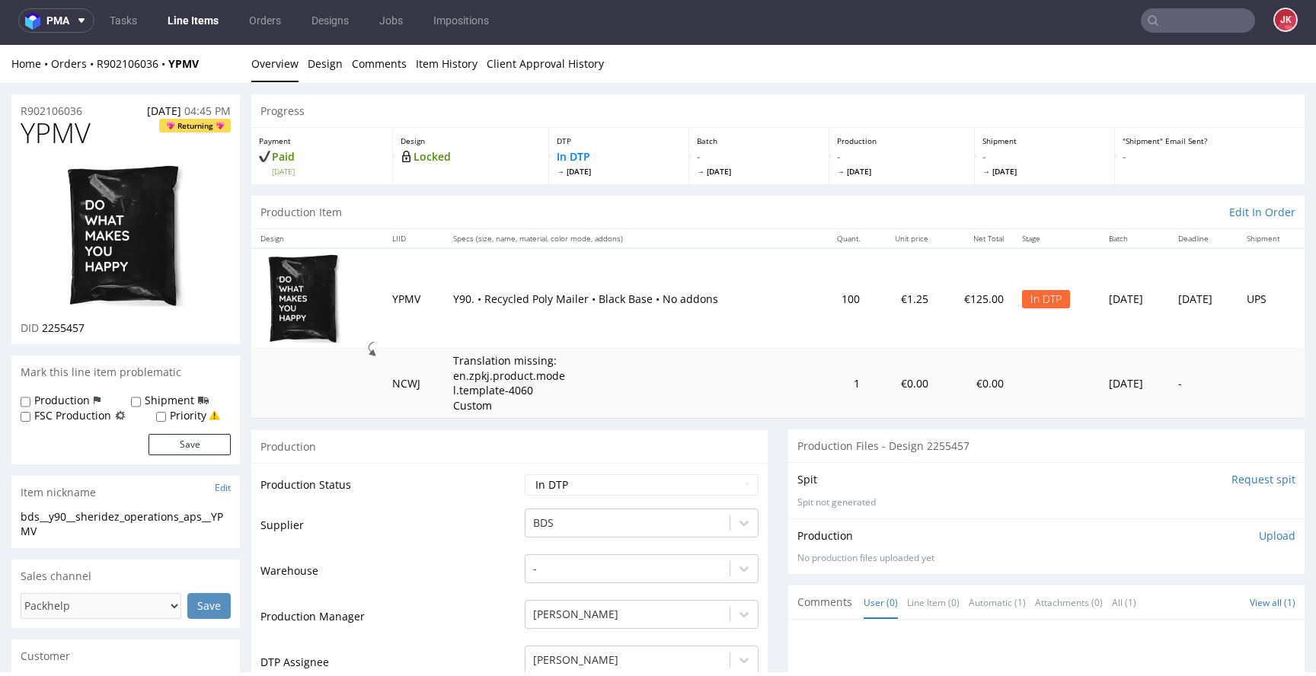
click at [107, 190] on img at bounding box center [126, 236] width 122 height 145
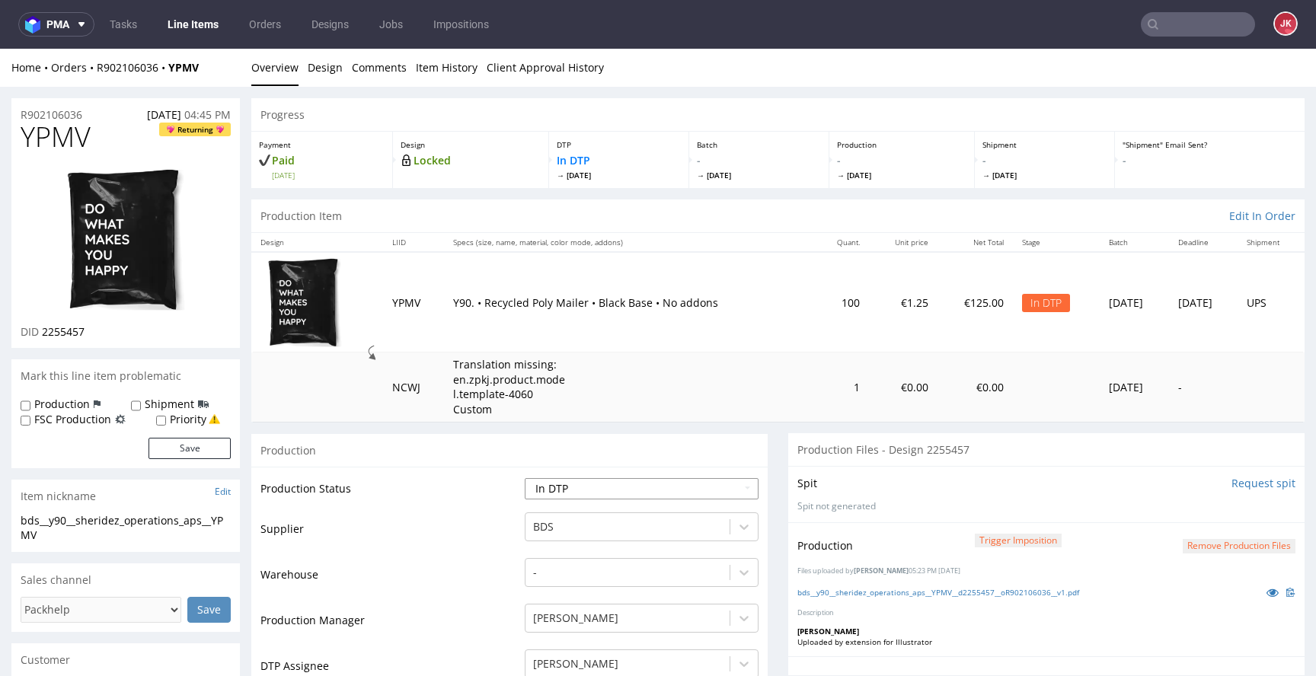
click at [646, 487] on select "Waiting for Artwork Waiting for Diecut Waiting for Mockup Waiting for DTP Waiti…" at bounding box center [642, 488] width 234 height 21
select select "dtp_production_ready"
click at [525, 478] on select "Waiting for Artwork Waiting for Diecut Waiting for Mockup Waiting for DTP Waiti…" at bounding box center [642, 488] width 234 height 21
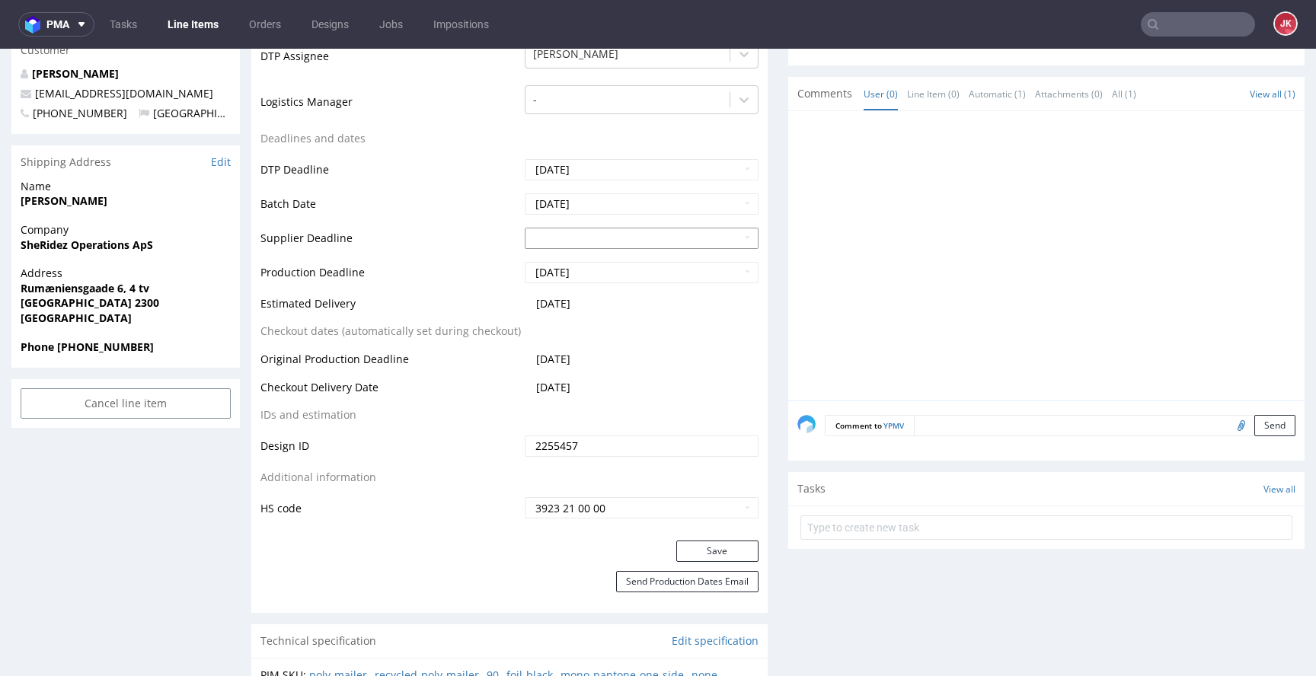
scroll to position [947, 0]
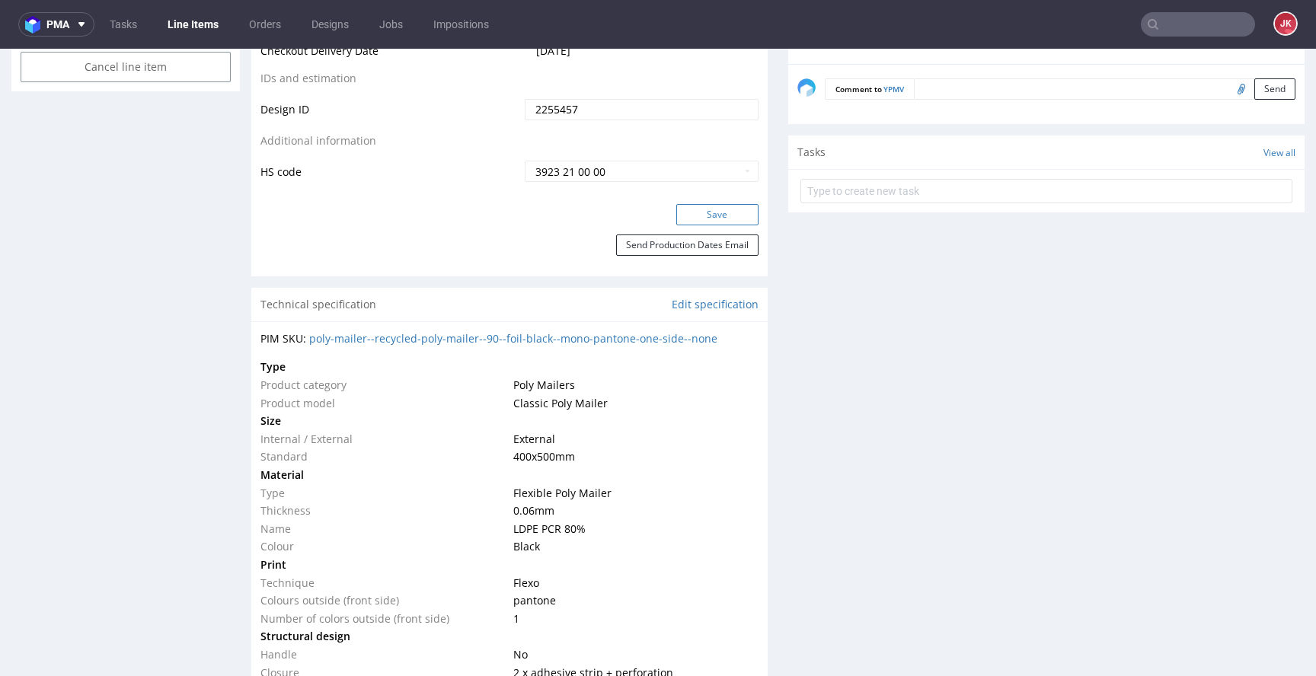
click at [717, 215] on button "Save" at bounding box center [717, 214] width 82 height 21
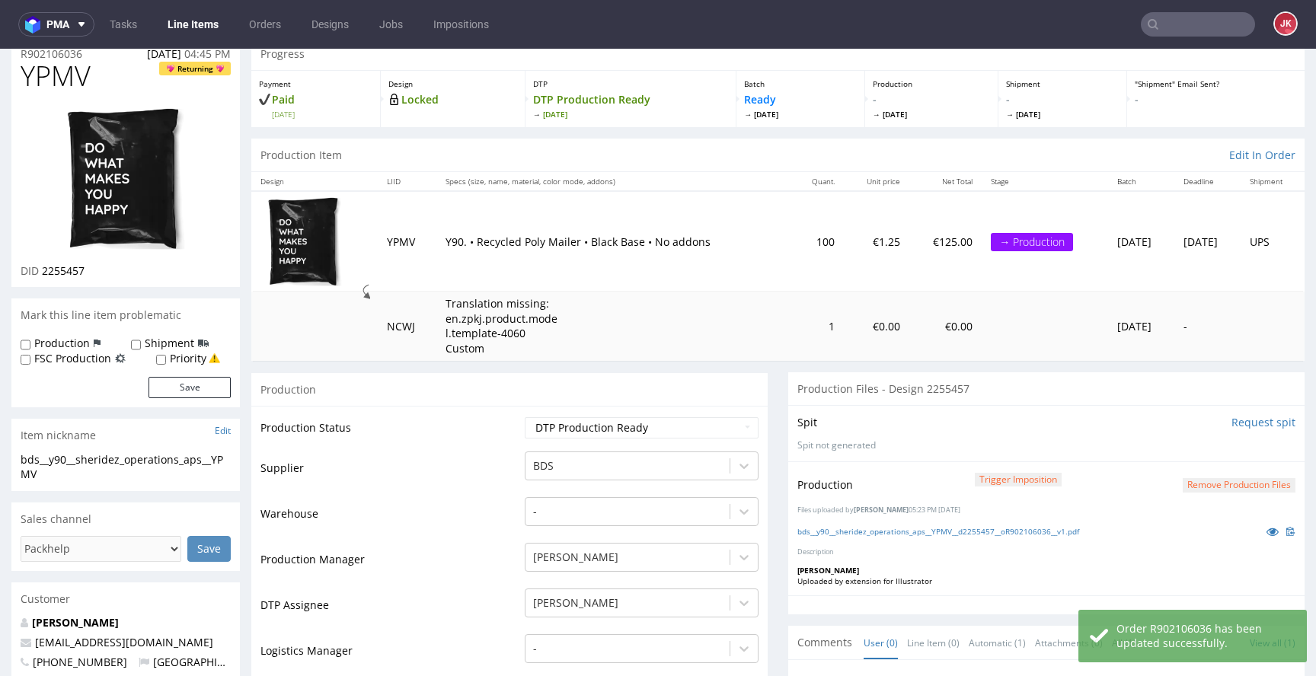
scroll to position [0, 0]
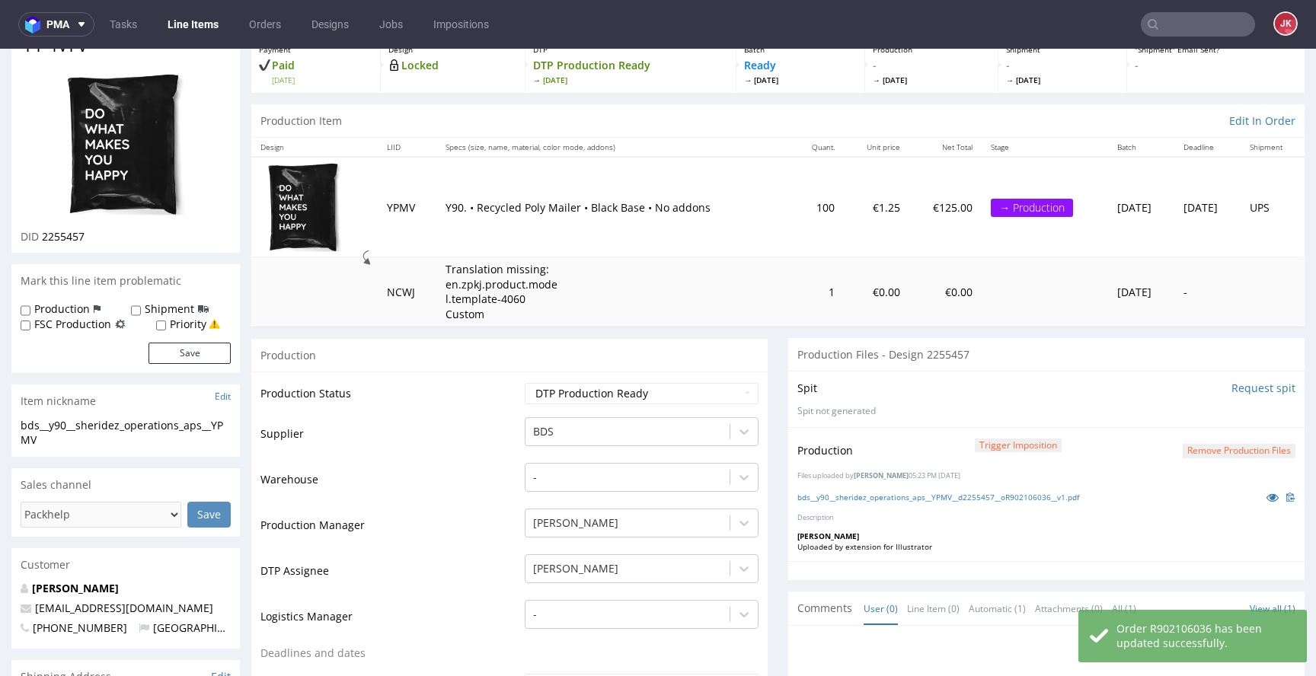
click at [507, 491] on td "Warehouse" at bounding box center [391, 485] width 261 height 46
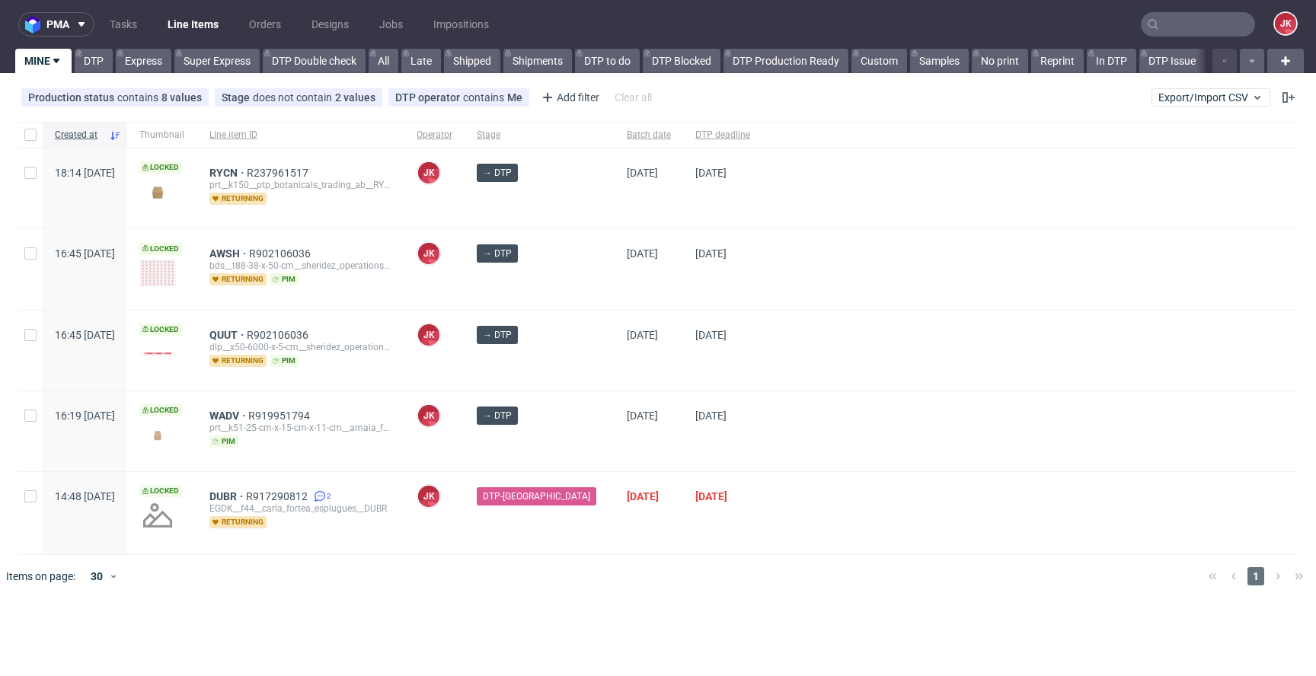
click at [523, 280] on span "→ DTP" at bounding box center [540, 268] width 126 height 46
click at [683, 364] on div "[DATE]" at bounding box center [722, 351] width 79 height 80
click at [249, 330] on span "AWSH" at bounding box center [229, 335] width 40 height 12
click at [404, 310] on div "AWSH R902106036 bds__t88-38-x-50-cm__sheridez_operations_aps__AWSH returning pim" at bounding box center [300, 350] width 207 height 81
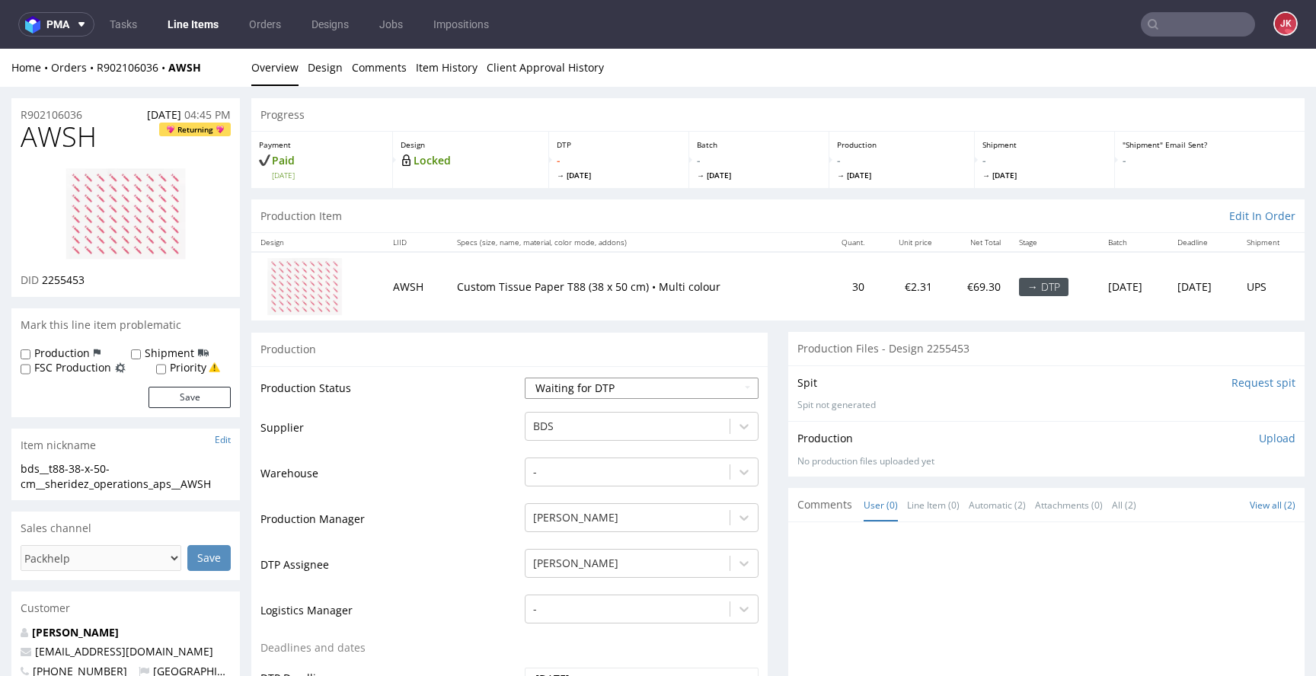
click at [573, 391] on select "Waiting for Artwork Waiting for Diecut Waiting for Mockup Waiting for DTP Waiti…" at bounding box center [642, 388] width 234 height 21
select select "dtp_in_process"
click at [525, 378] on select "Waiting for Artwork Waiting for Diecut Waiting for Mockup Waiting for DTP Waiti…" at bounding box center [642, 388] width 234 height 21
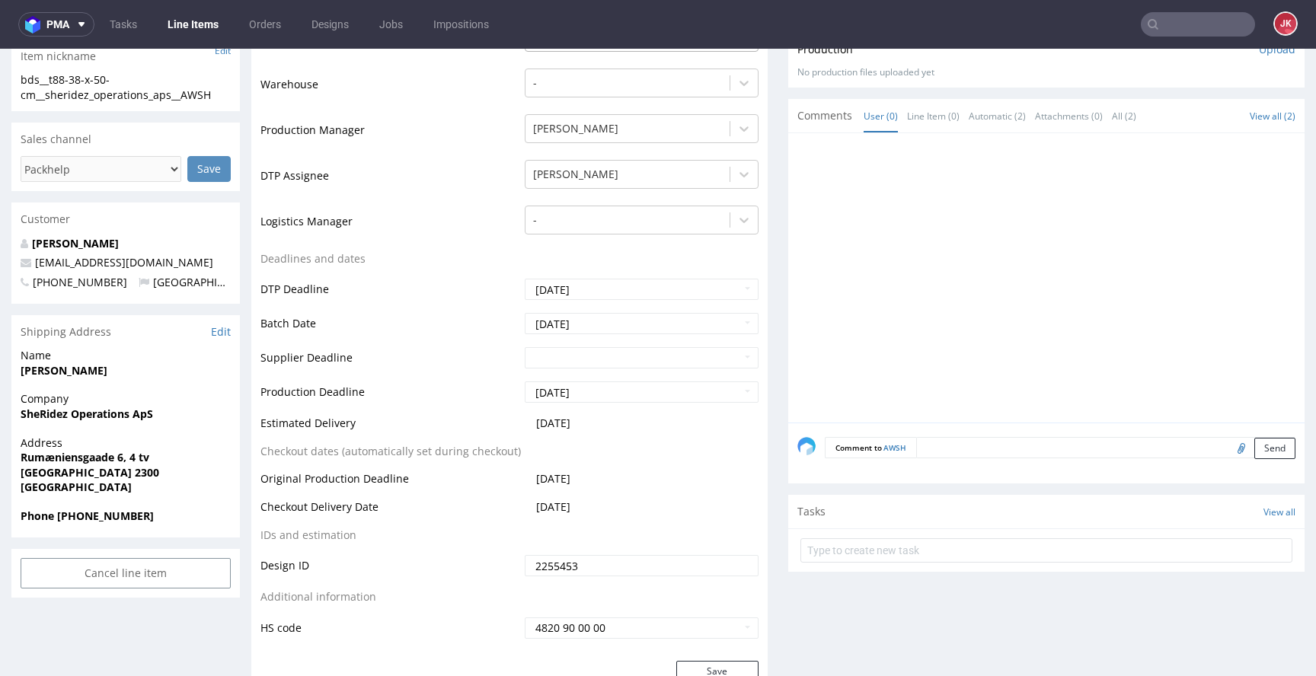
scroll to position [433, 0]
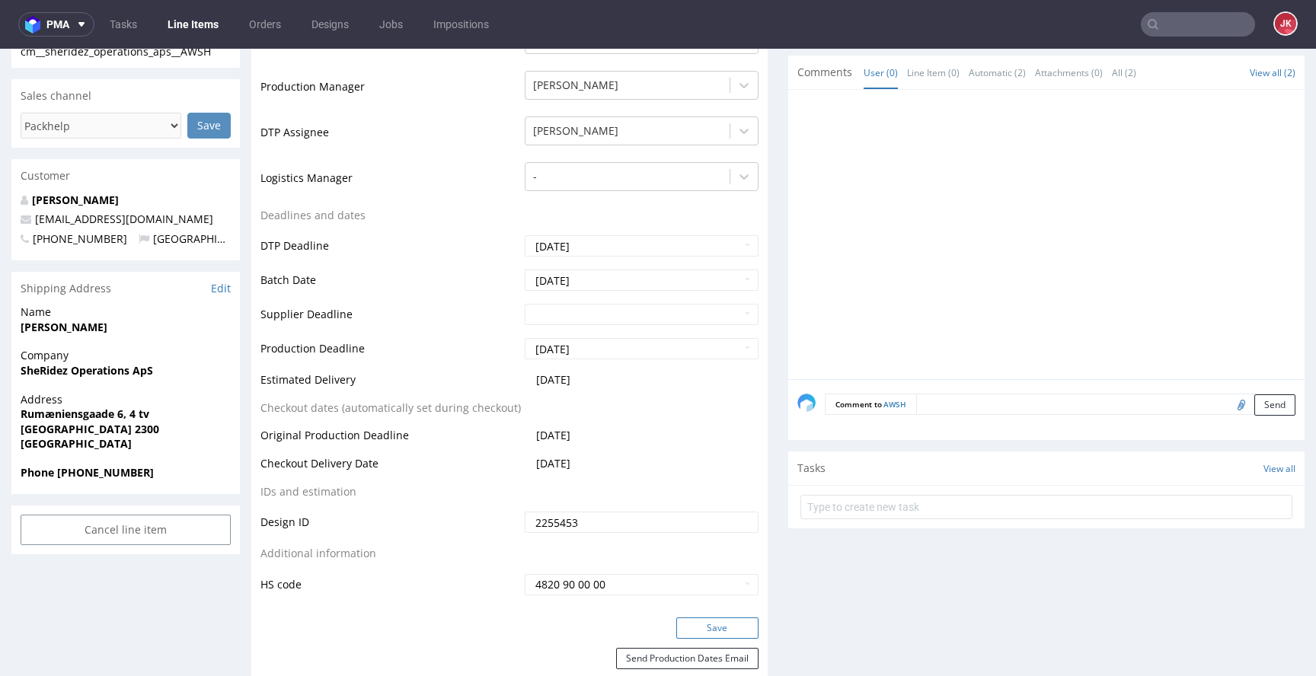
click at [713, 626] on button "Save" at bounding box center [717, 628] width 82 height 21
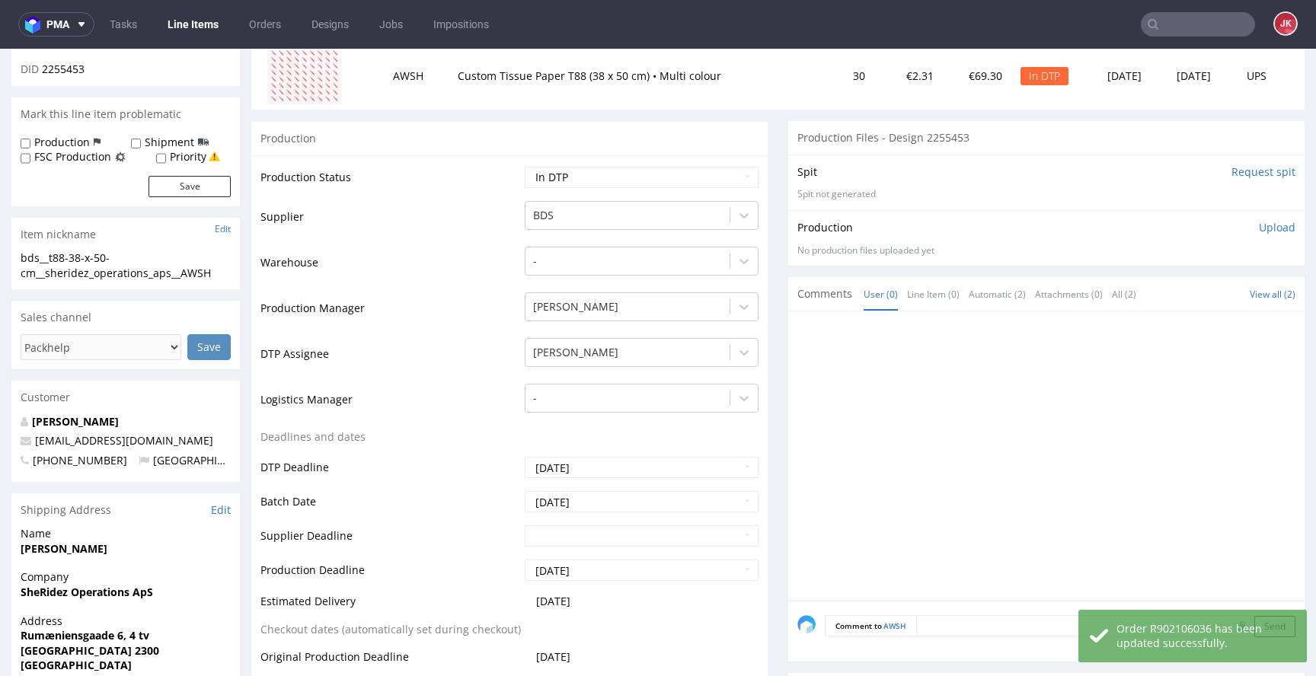
scroll to position [0, 0]
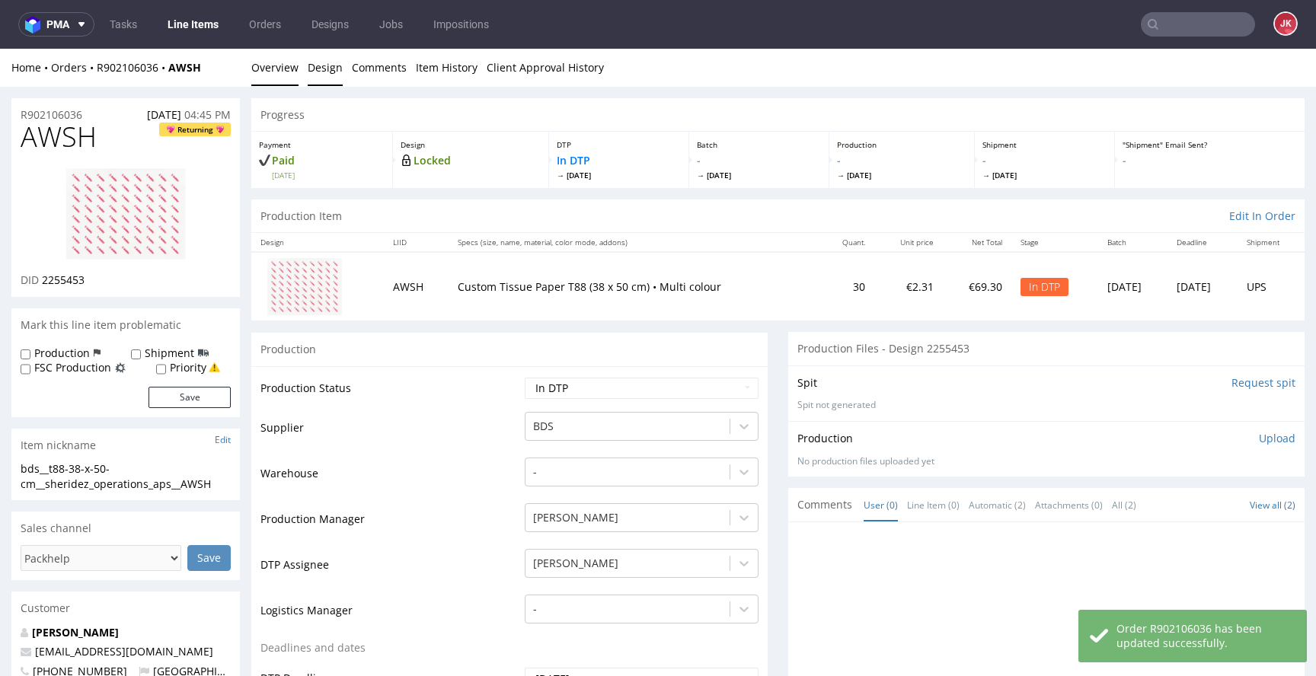
click at [324, 74] on link "Design" at bounding box center [325, 67] width 35 height 37
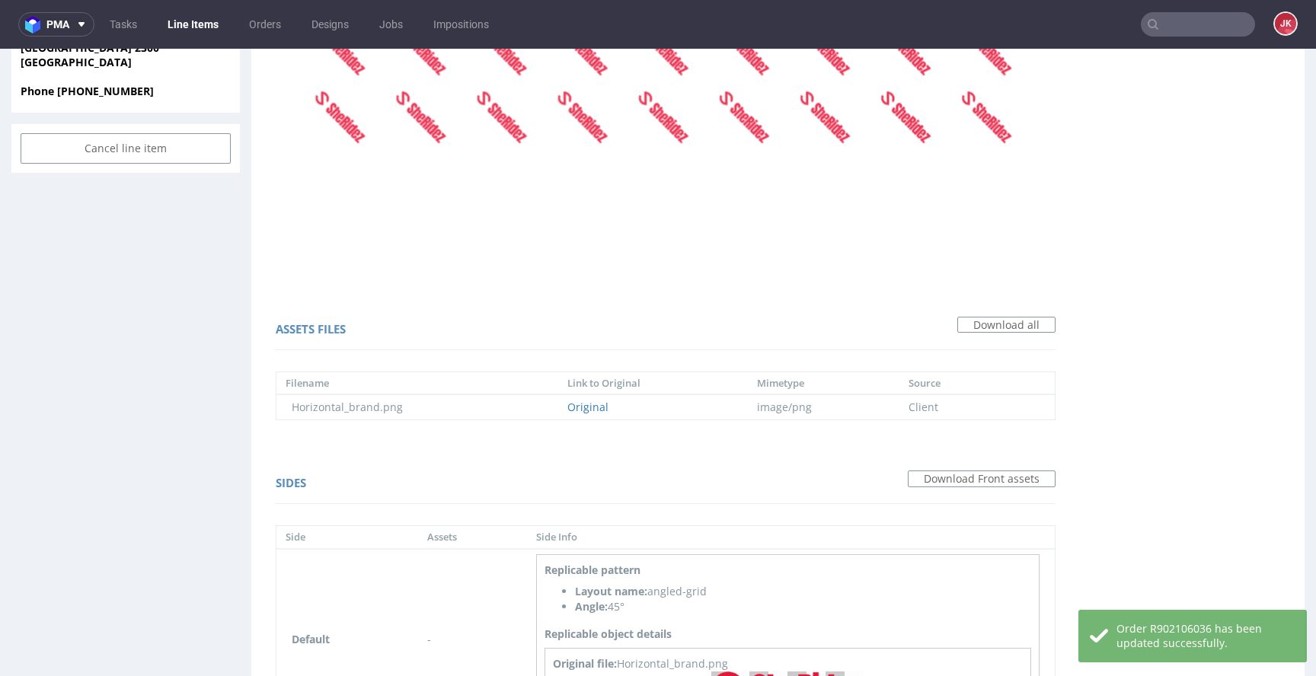
scroll to position [961, 0]
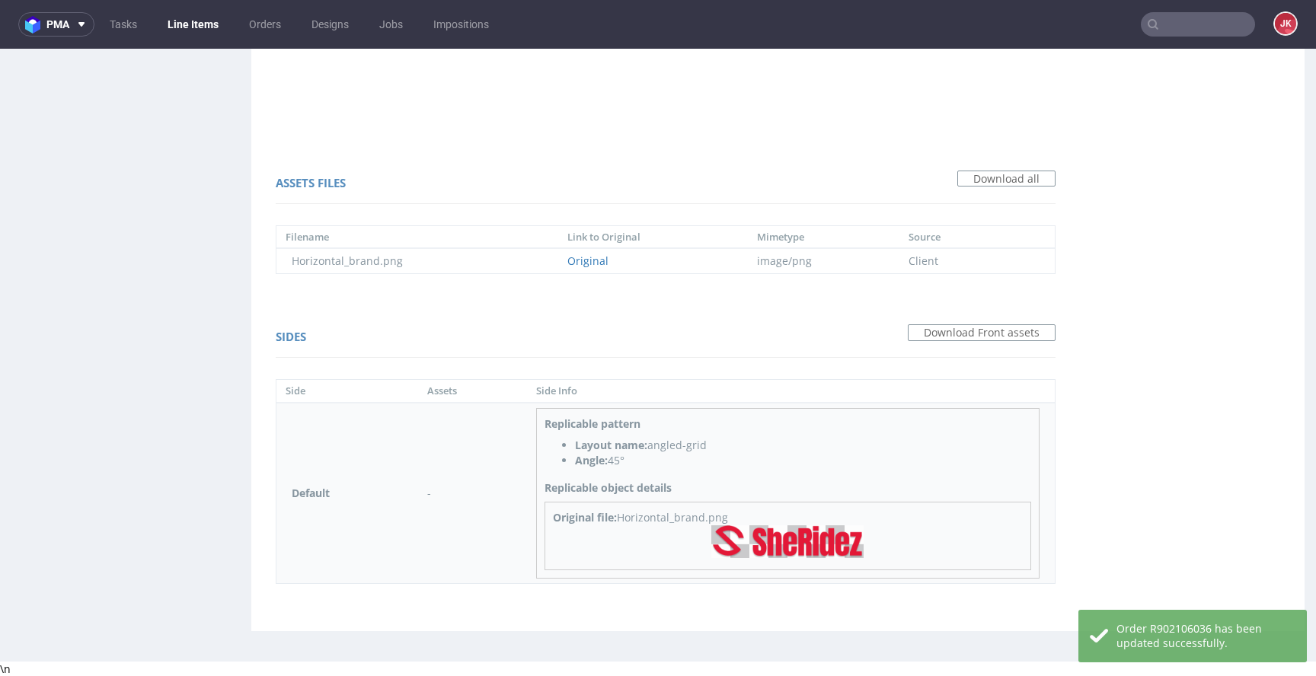
click at [782, 535] on img at bounding box center [787, 542] width 152 height 33
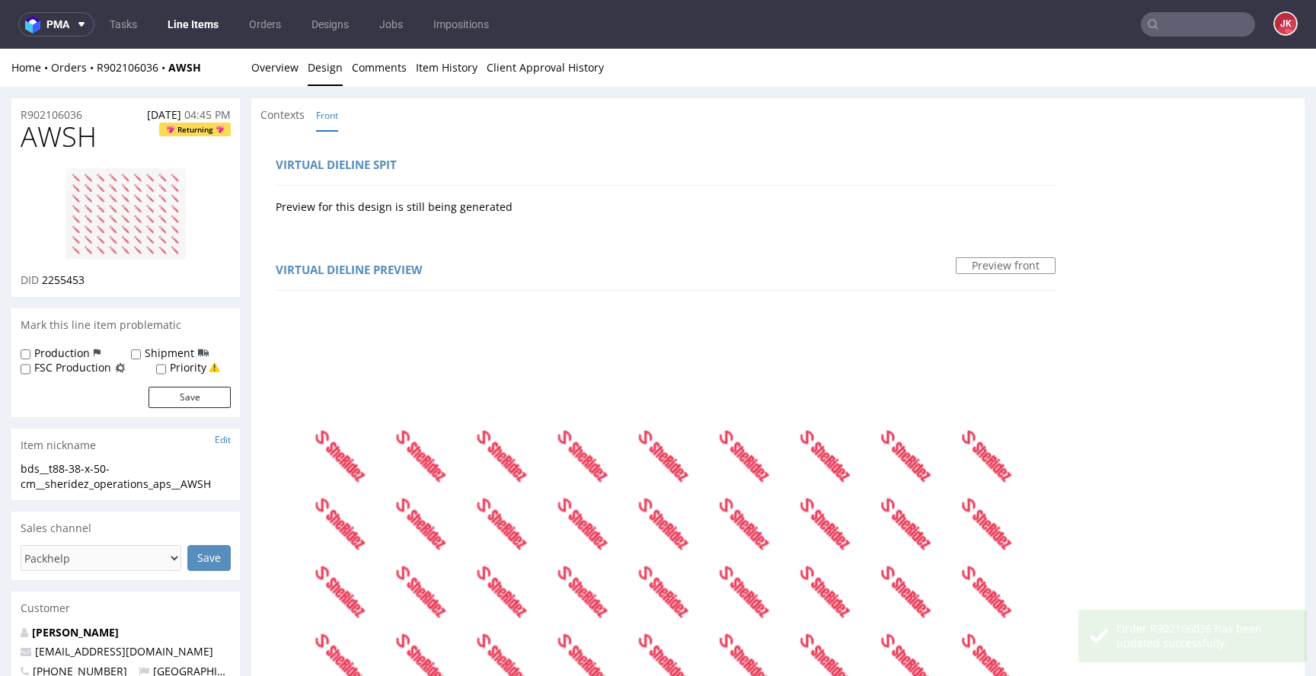
scroll to position [0, 0]
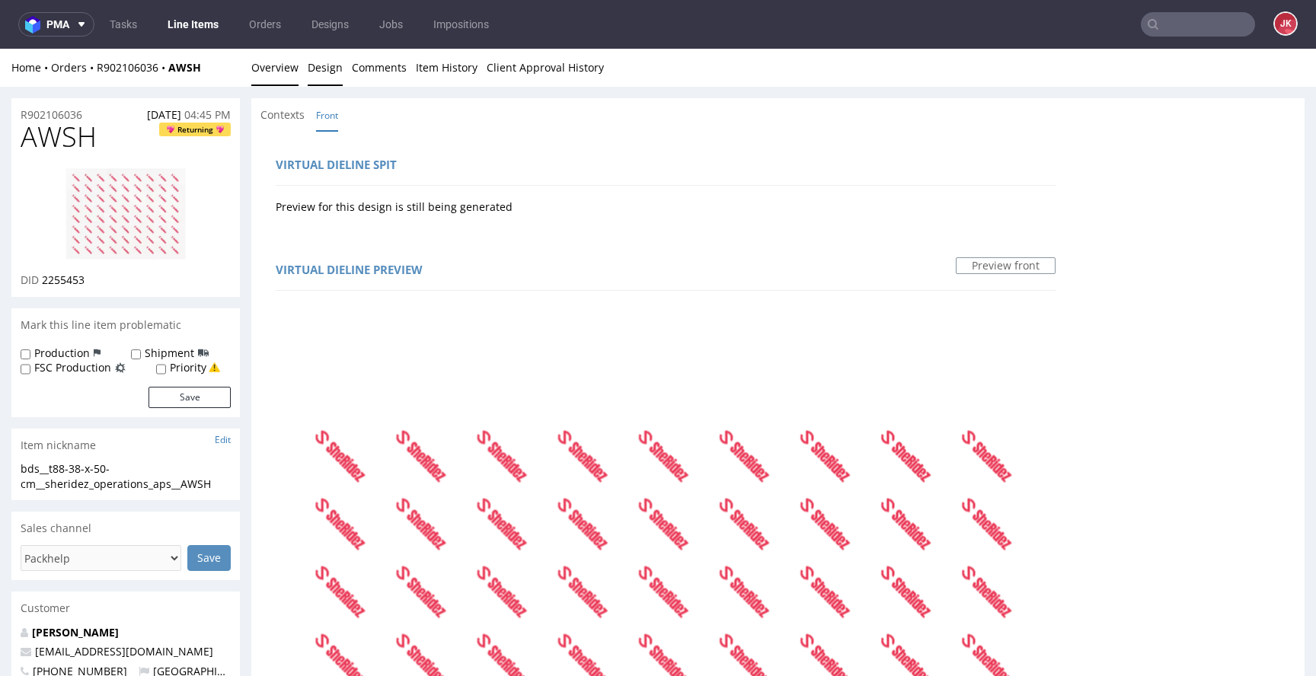
click at [287, 75] on link "Overview" at bounding box center [274, 67] width 47 height 37
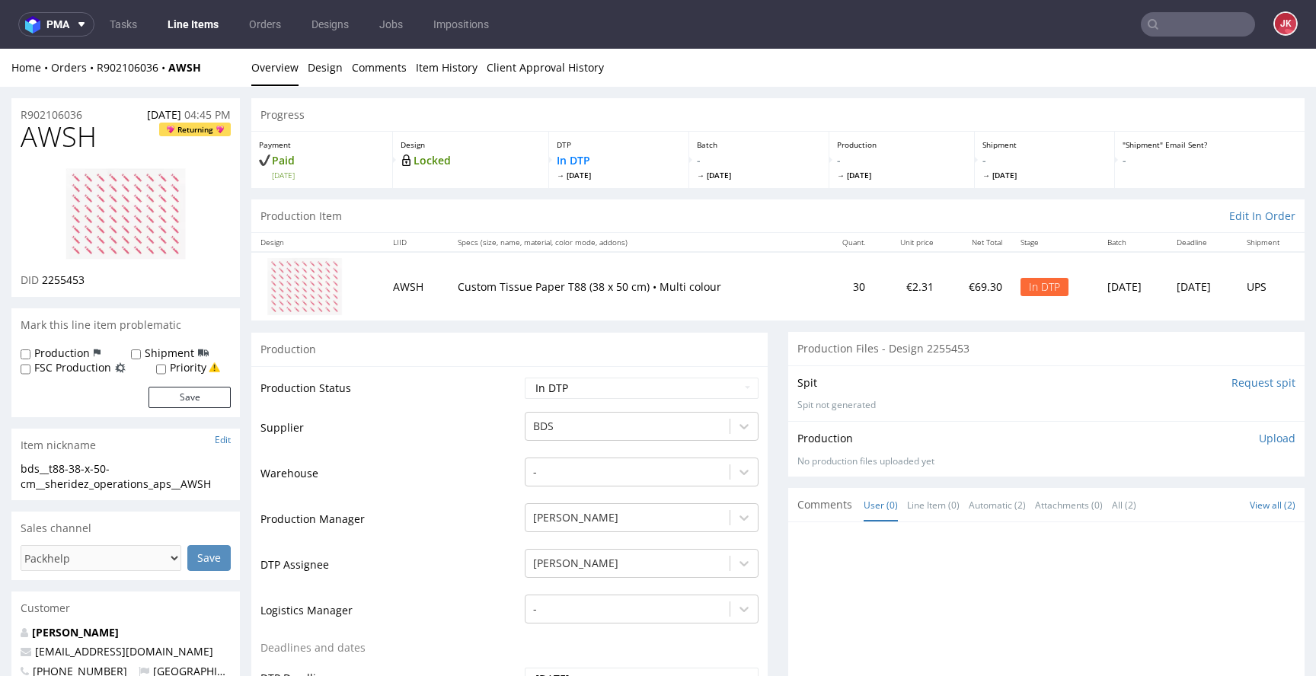
click at [171, 210] on img at bounding box center [126, 215] width 122 height 94
click at [42, 133] on span "AWSH" at bounding box center [59, 137] width 76 height 30
copy span "AWSH"
click at [69, 283] on span "2255453" at bounding box center [63, 280] width 43 height 14
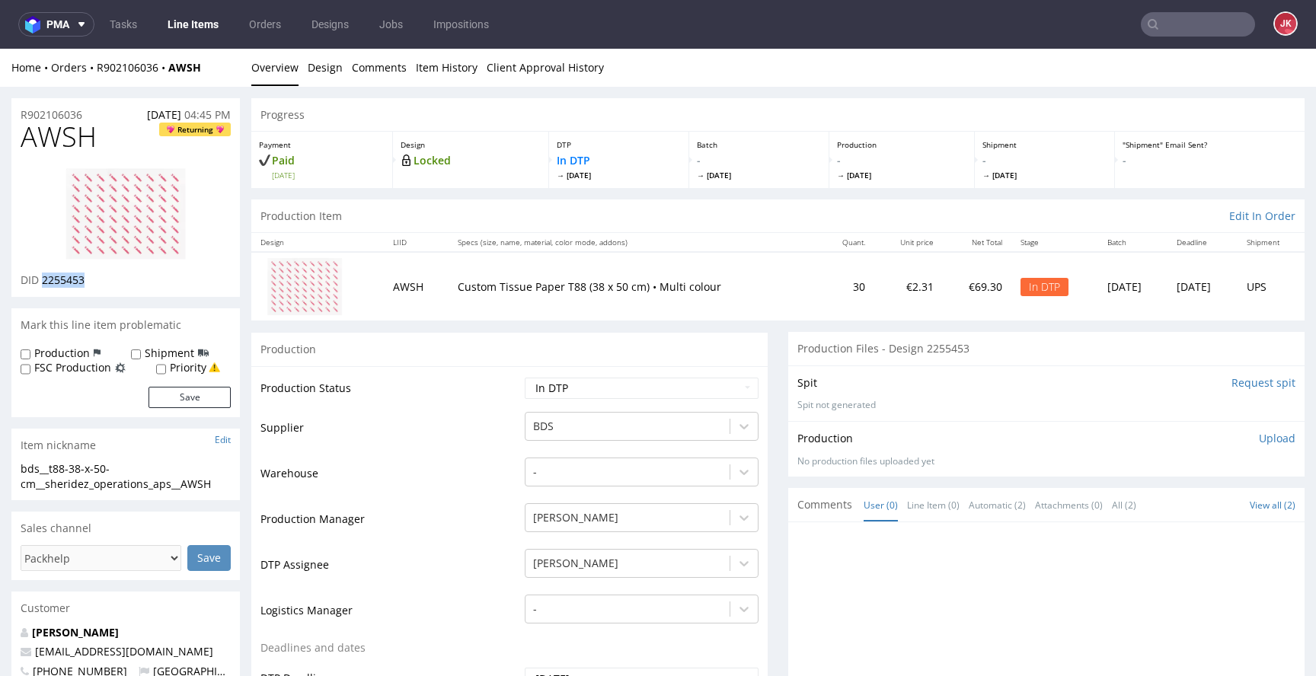
click at [69, 283] on span "2255453" at bounding box center [63, 280] width 43 height 14
copy span "2255453"
click at [455, 471] on td "Warehouse" at bounding box center [391, 479] width 261 height 46
drag, startPoint x: 224, startPoint y: 481, endPoint x: 0, endPoint y: 473, distance: 224.1
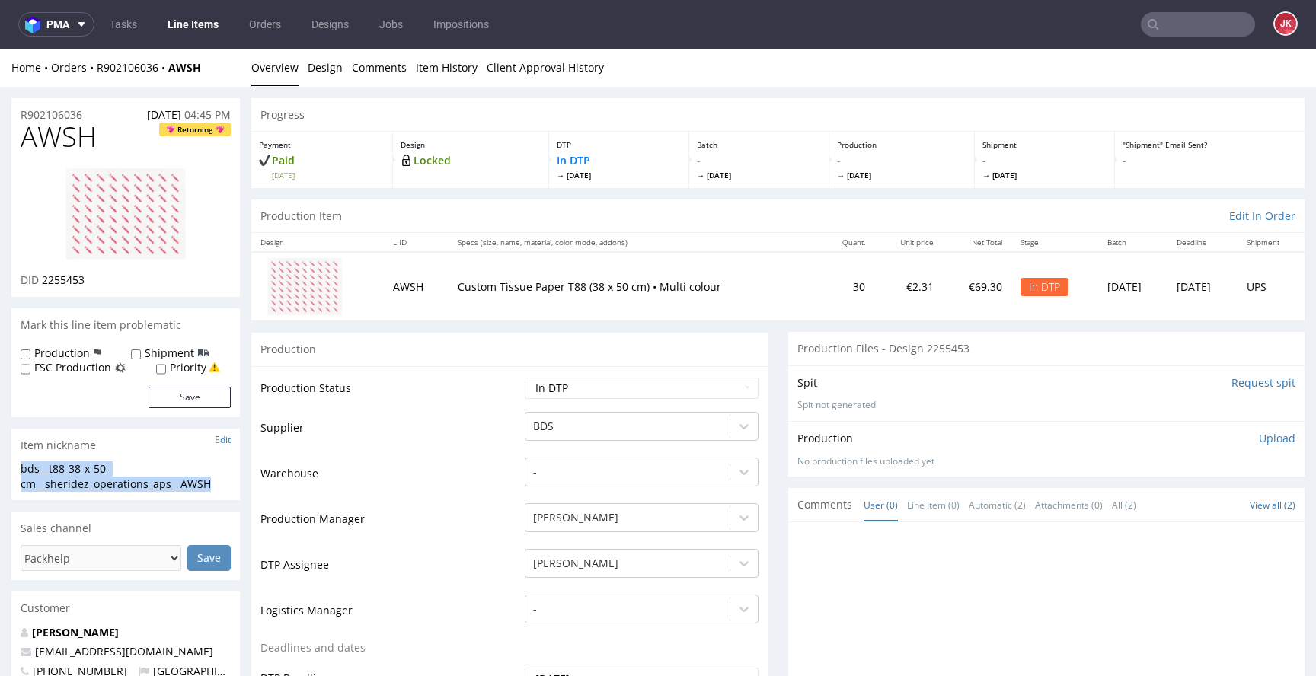
copy div "bds__t88-38-x-50-cm__sheridez_operations_aps__AWSH"
click at [101, 124] on h1 "AWSH Returning" at bounding box center [126, 137] width 210 height 30
drag, startPoint x: 53, startPoint y: 113, endPoint x: 0, endPoint y: 123, distance: 54.1
click at [104, 108] on div "R902106036 01.09.2025 04:45 PM" at bounding box center [125, 110] width 229 height 24
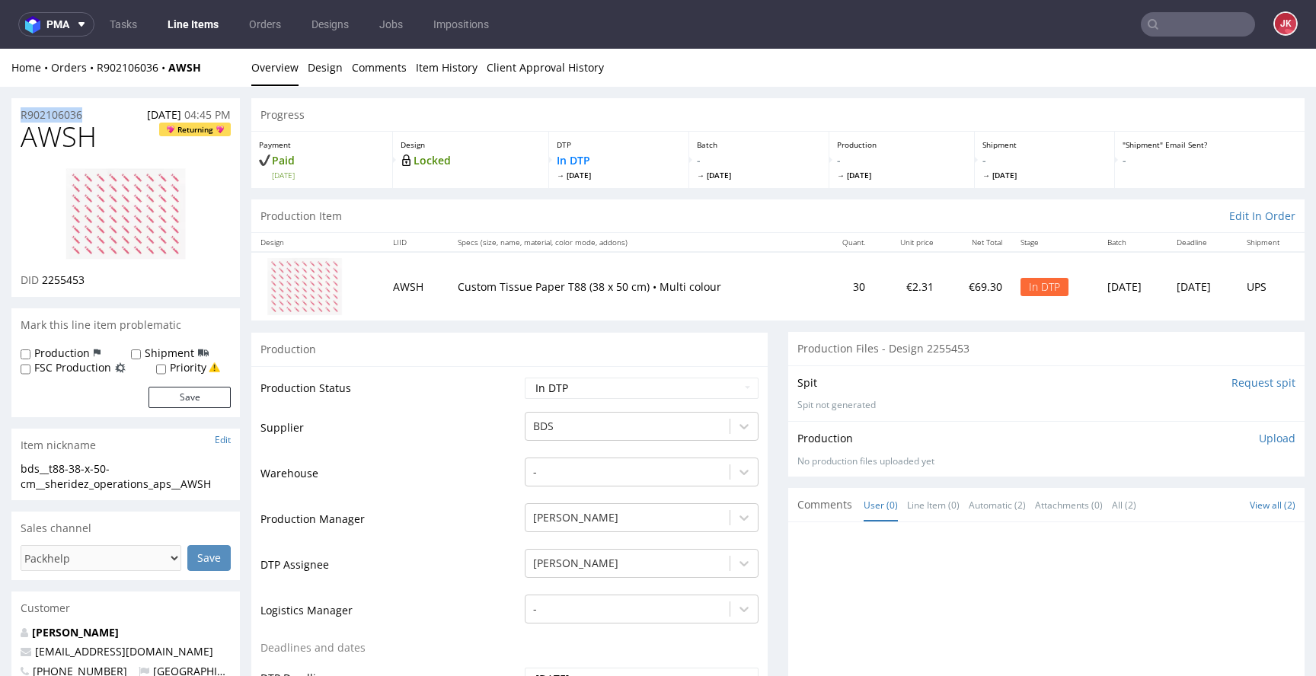
drag, startPoint x: 69, startPoint y: 112, endPoint x: 0, endPoint y: 112, distance: 68.6
copy p "R902106036"
click at [61, 281] on span "2255453" at bounding box center [63, 280] width 43 height 14
click at [61, 282] on span "2255453" at bounding box center [63, 280] width 43 height 14
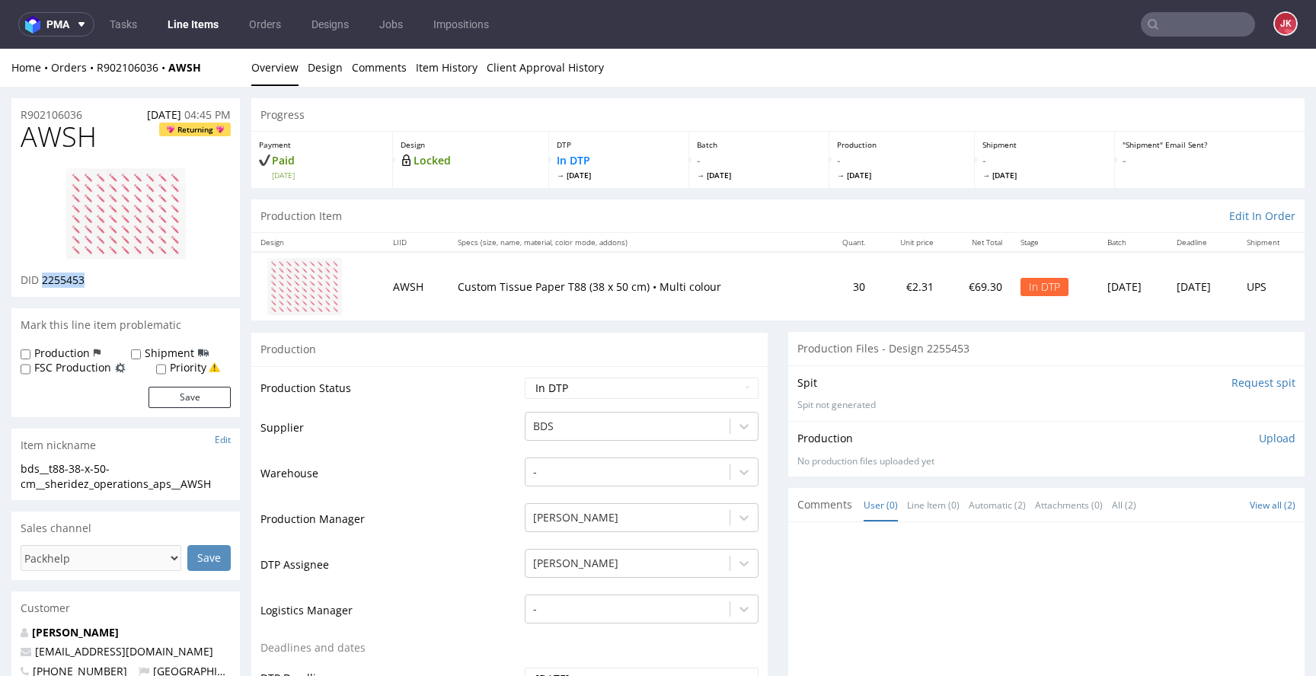
copy span "2255453"
click at [1075, 427] on div "Production Upload No production files uploaded yet Description (optional) Add f…" at bounding box center [1046, 449] width 516 height 56
click at [1259, 439] on p "Upload" at bounding box center [1277, 438] width 37 height 15
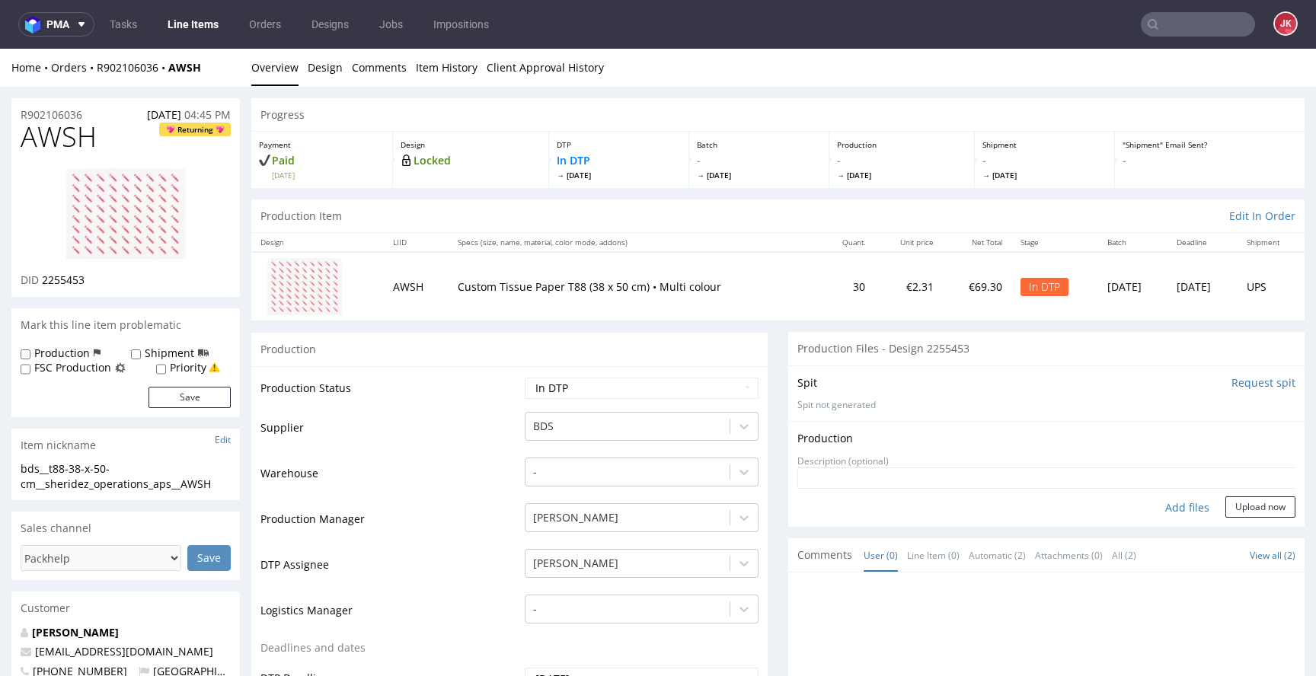
click at [1174, 508] on div "Add files" at bounding box center [1187, 508] width 76 height 23
type input "C:\fakepath\bds__t88-38-x-50-cm__sheridez_operations_aps__AWSH__d2255453__oR902…"
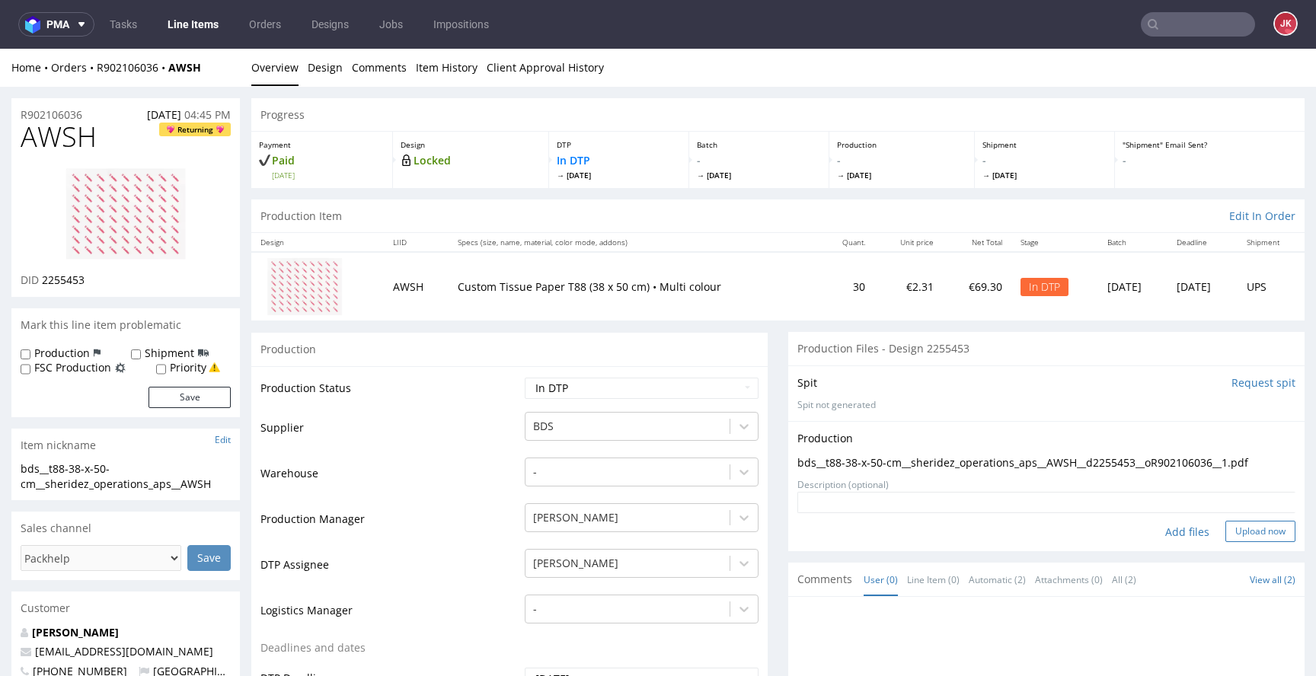
click at [1226, 529] on button "Upload now" at bounding box center [1261, 531] width 70 height 21
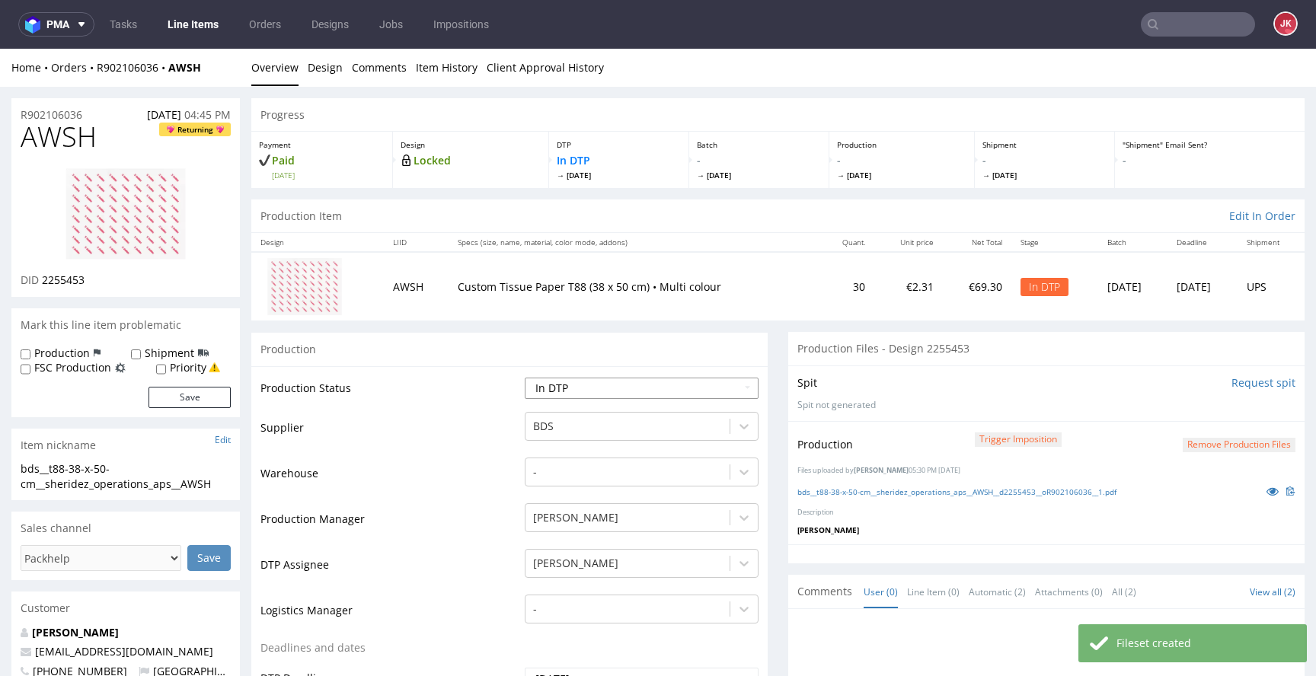
click at [638, 390] on select "Waiting for Artwork Waiting for Diecut Waiting for Mockup Waiting for DTP Waiti…" at bounding box center [642, 388] width 234 height 21
select select "dtp_production_ready"
click at [525, 378] on select "Waiting for Artwork Waiting for Diecut Waiting for Mockup Waiting for DTP Waiti…" at bounding box center [642, 388] width 234 height 21
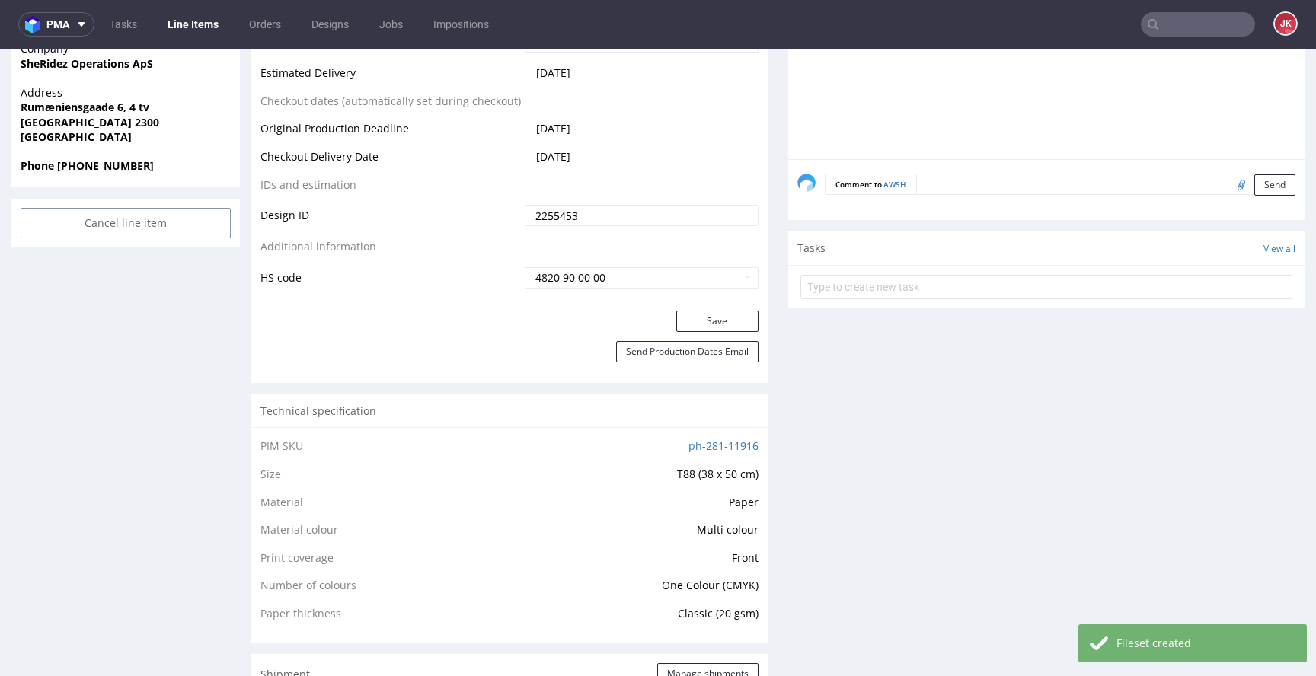
scroll to position [758, 0]
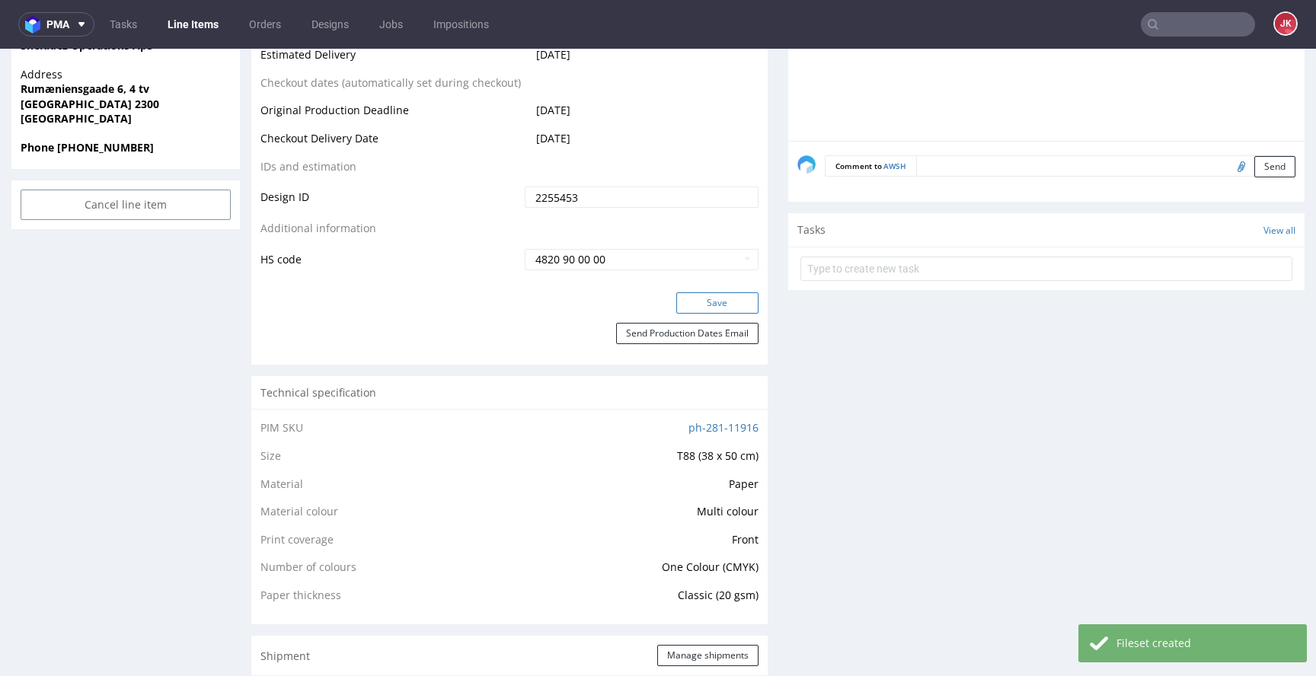
click at [705, 296] on button "Save" at bounding box center [717, 302] width 82 height 21
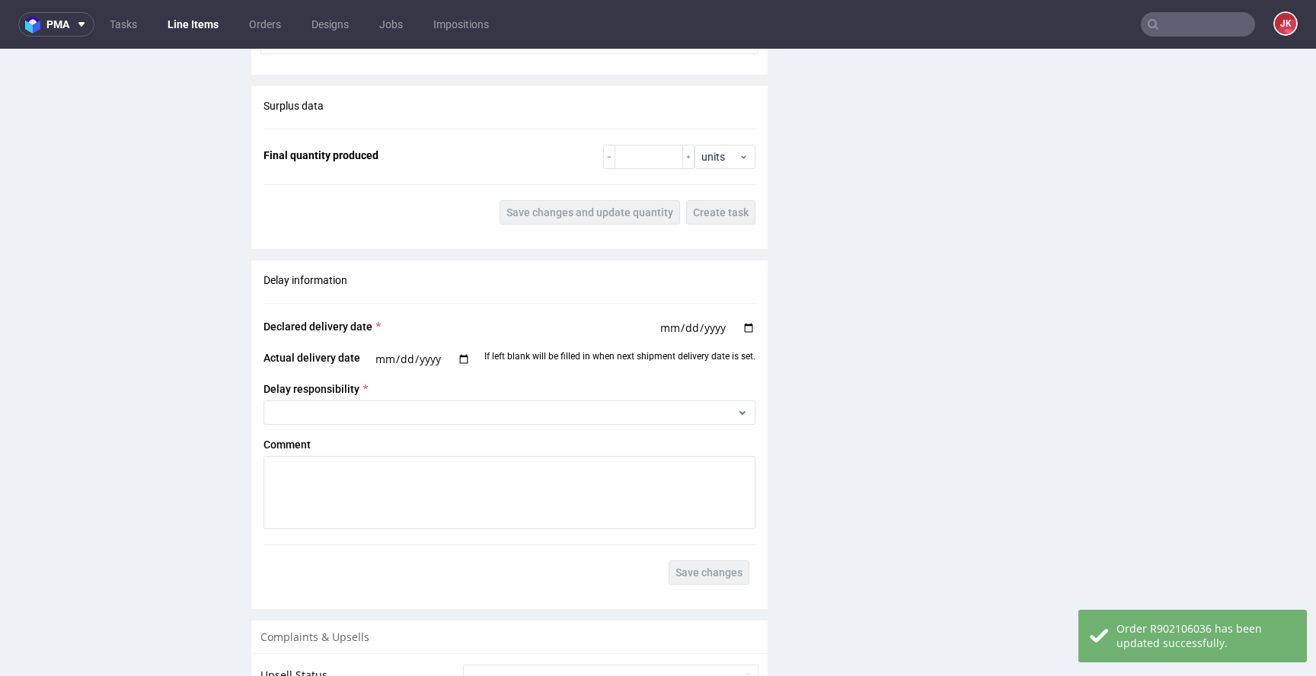
scroll to position [2185, 0]
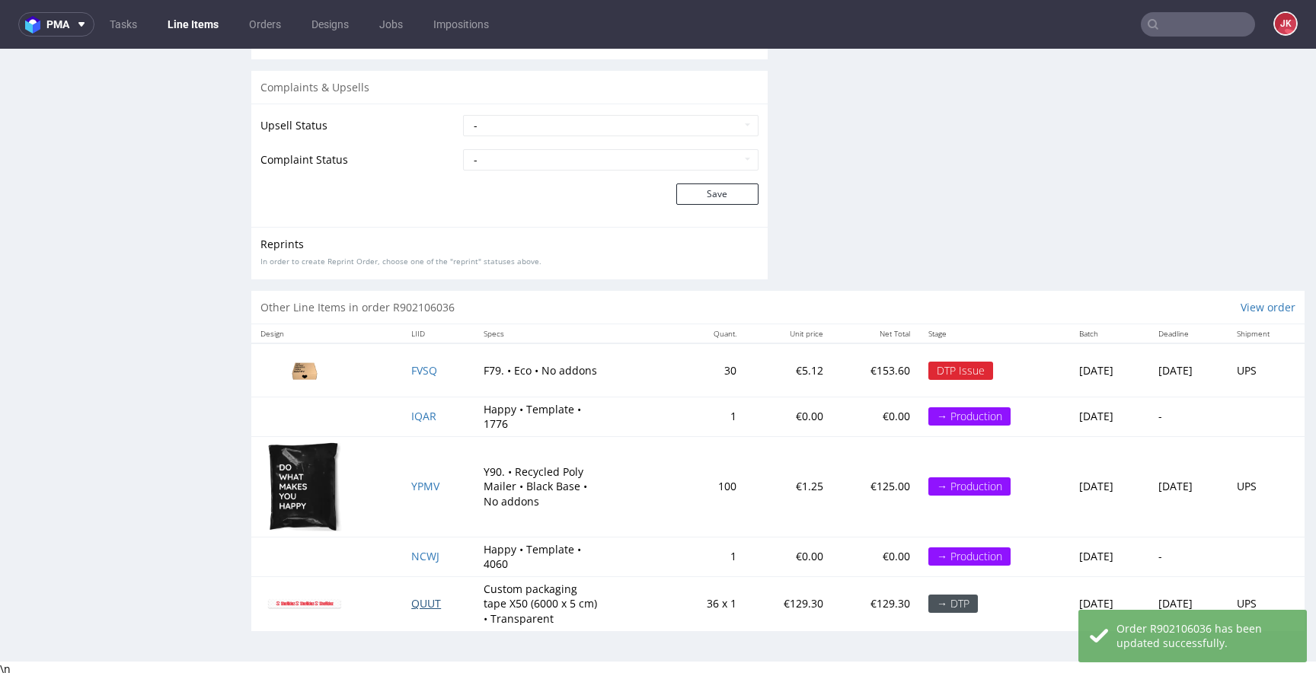
click at [411, 609] on span "QUUT" at bounding box center [426, 603] width 30 height 14
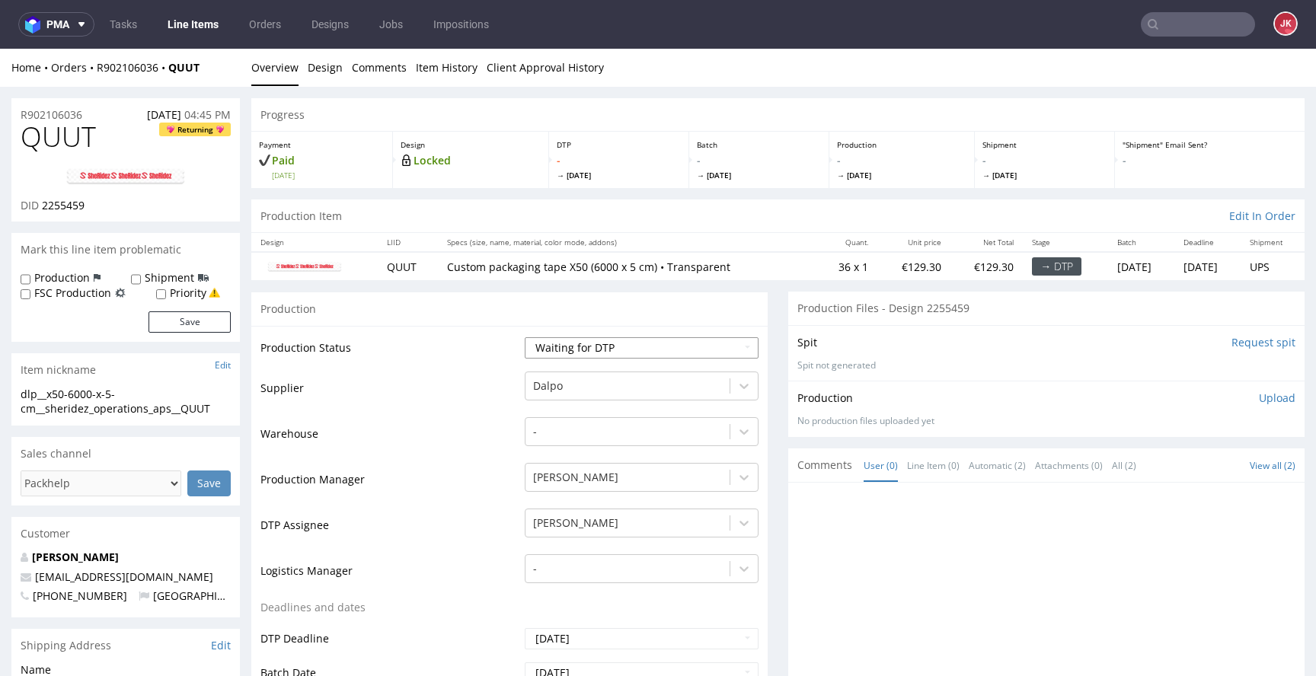
click at [583, 357] on select "Waiting for Artwork Waiting for Diecut Waiting for Mockup Waiting for DTP Waiti…" at bounding box center [642, 347] width 234 height 21
select select "dtp_in_process"
click at [525, 337] on select "Waiting for Artwork Waiting for Diecut Waiting for Mockup Waiting for DTP Waiti…" at bounding box center [642, 347] width 234 height 21
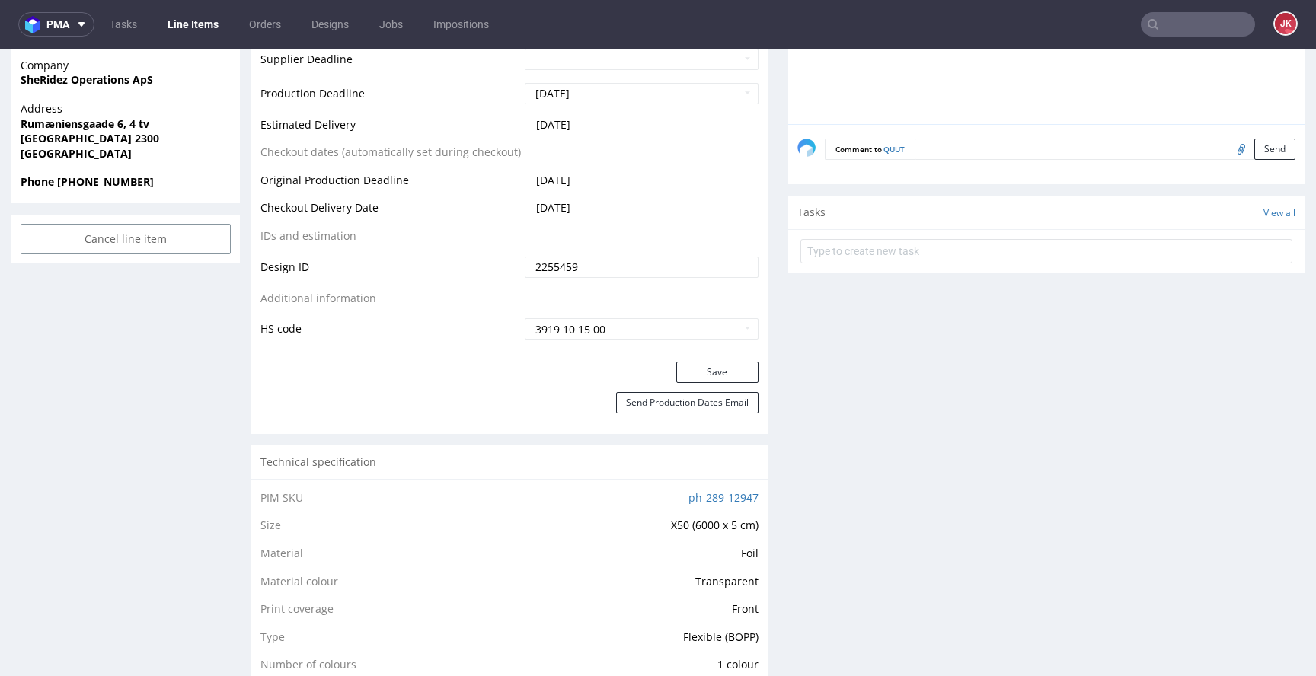
scroll to position [677, 0]
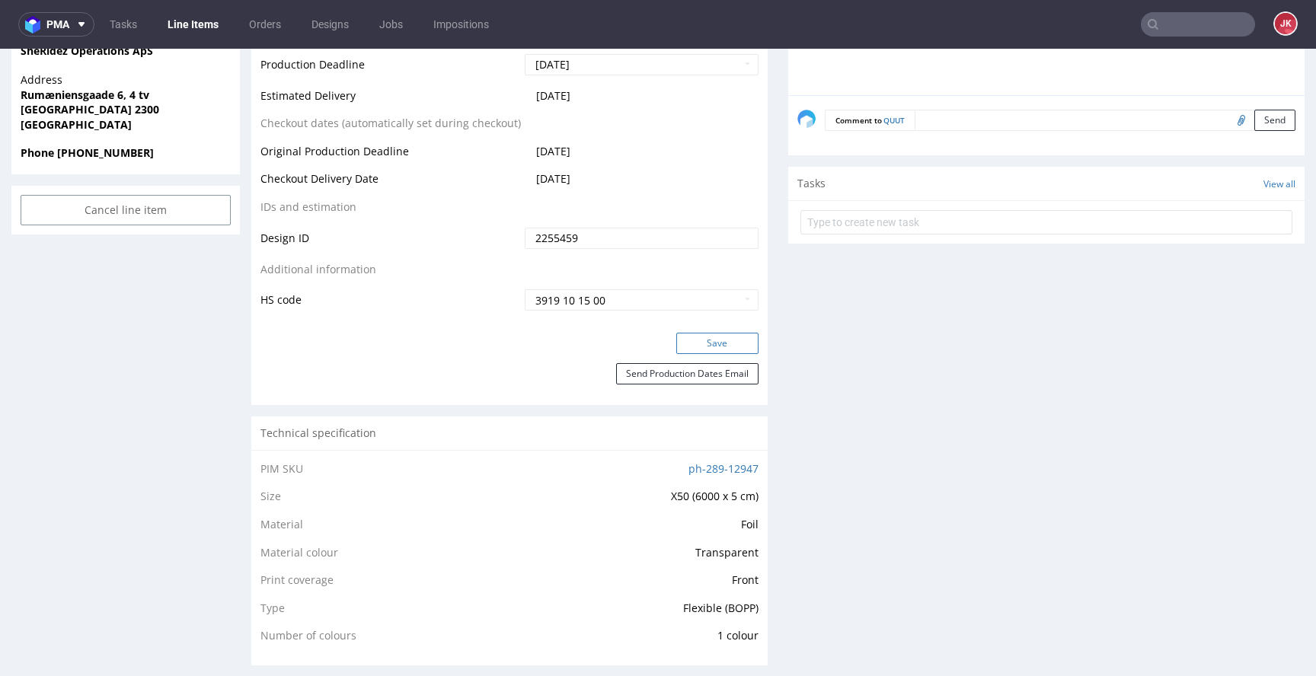
click at [705, 350] on button "Save" at bounding box center [717, 343] width 82 height 21
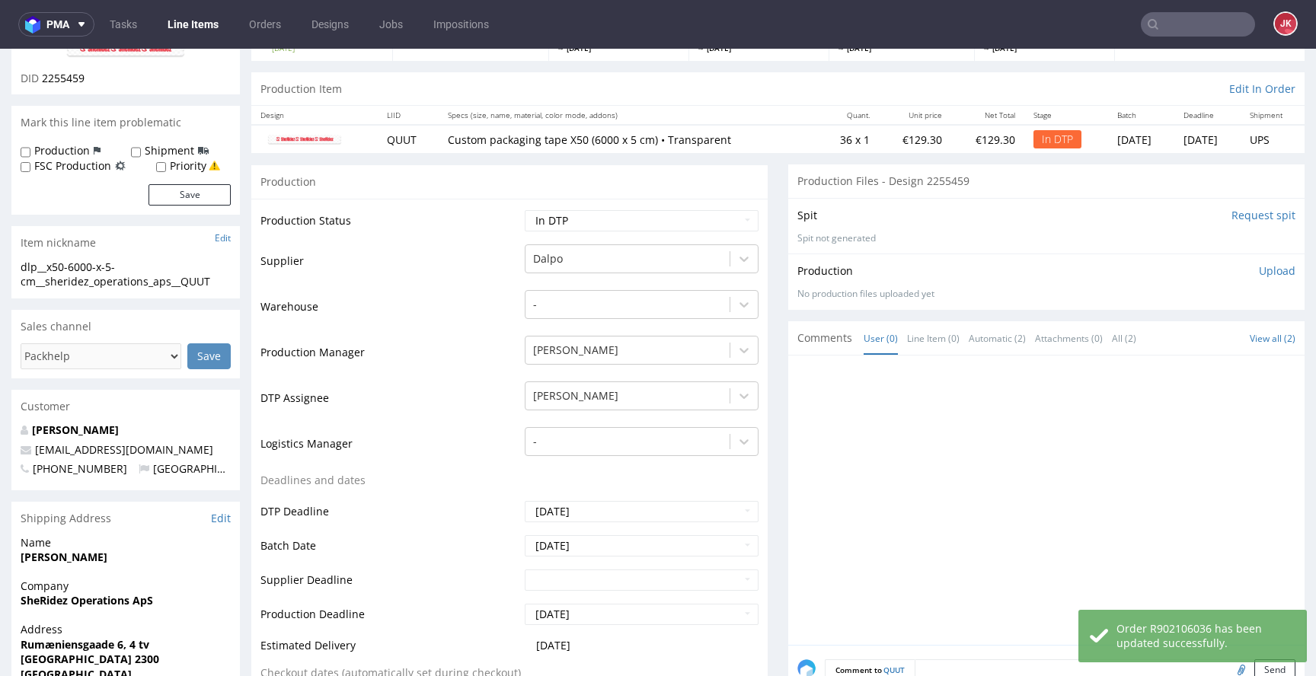
scroll to position [0, 0]
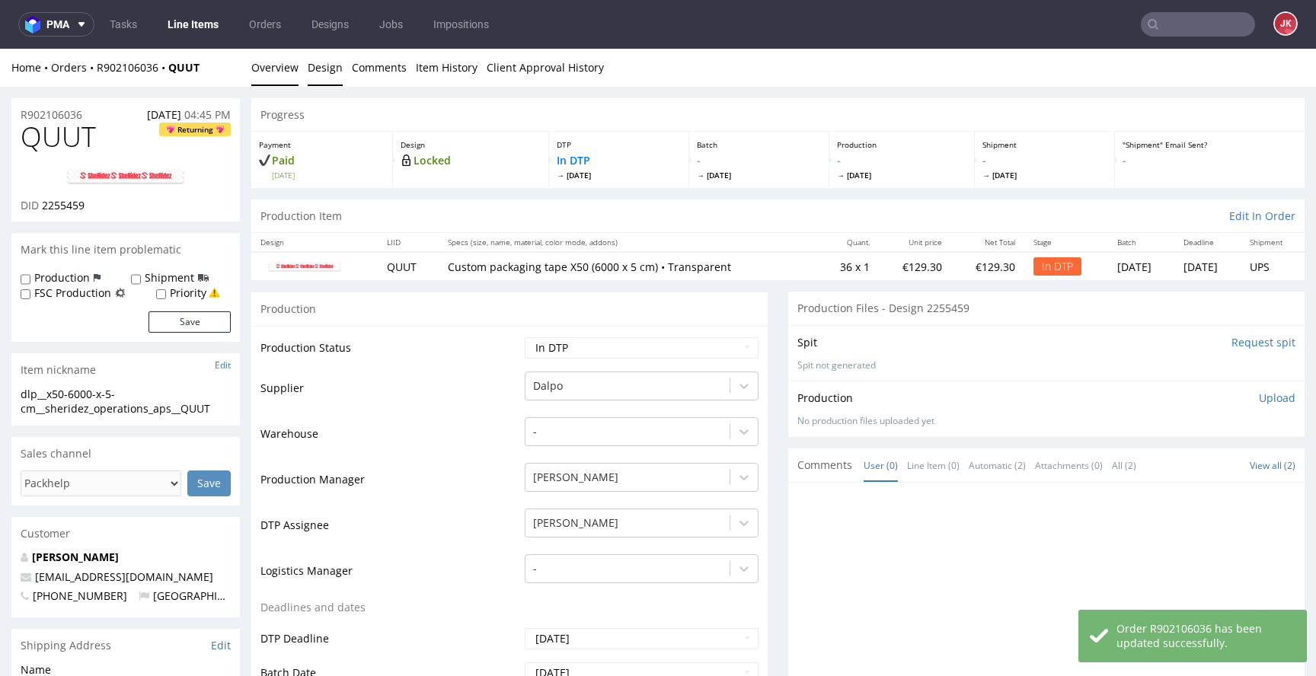
click at [320, 71] on link "Design" at bounding box center [325, 67] width 35 height 37
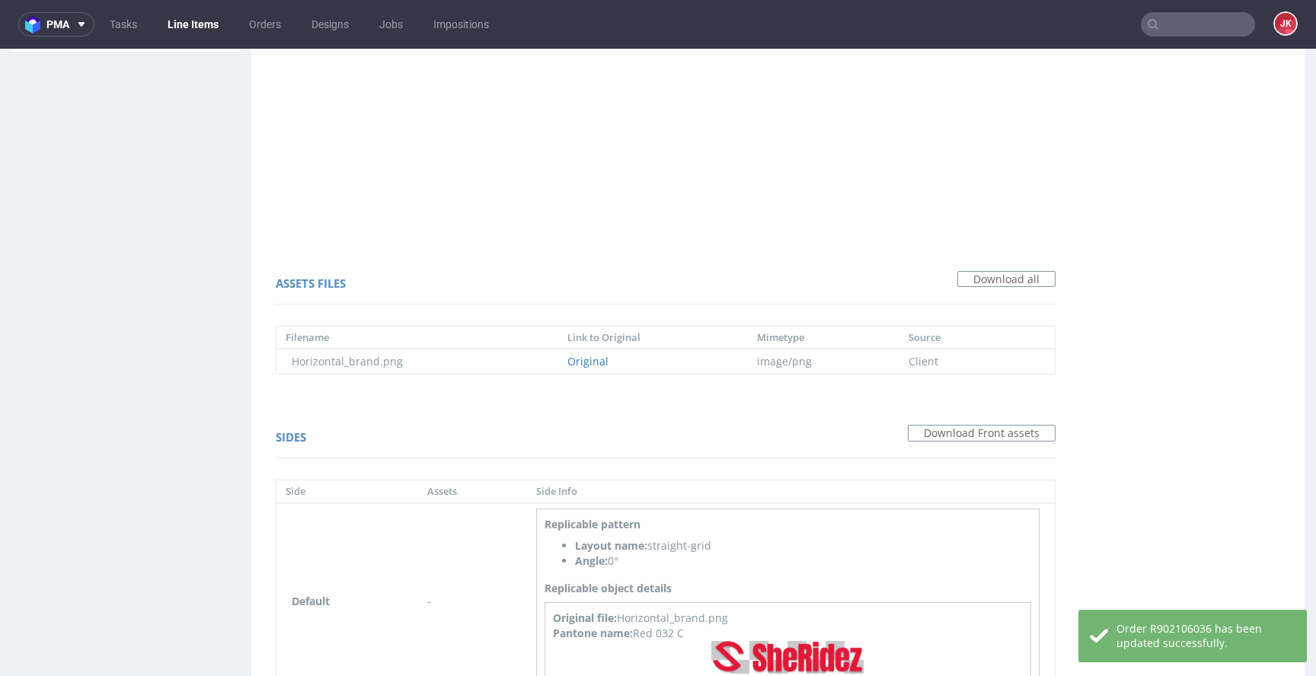
scroll to position [976, 0]
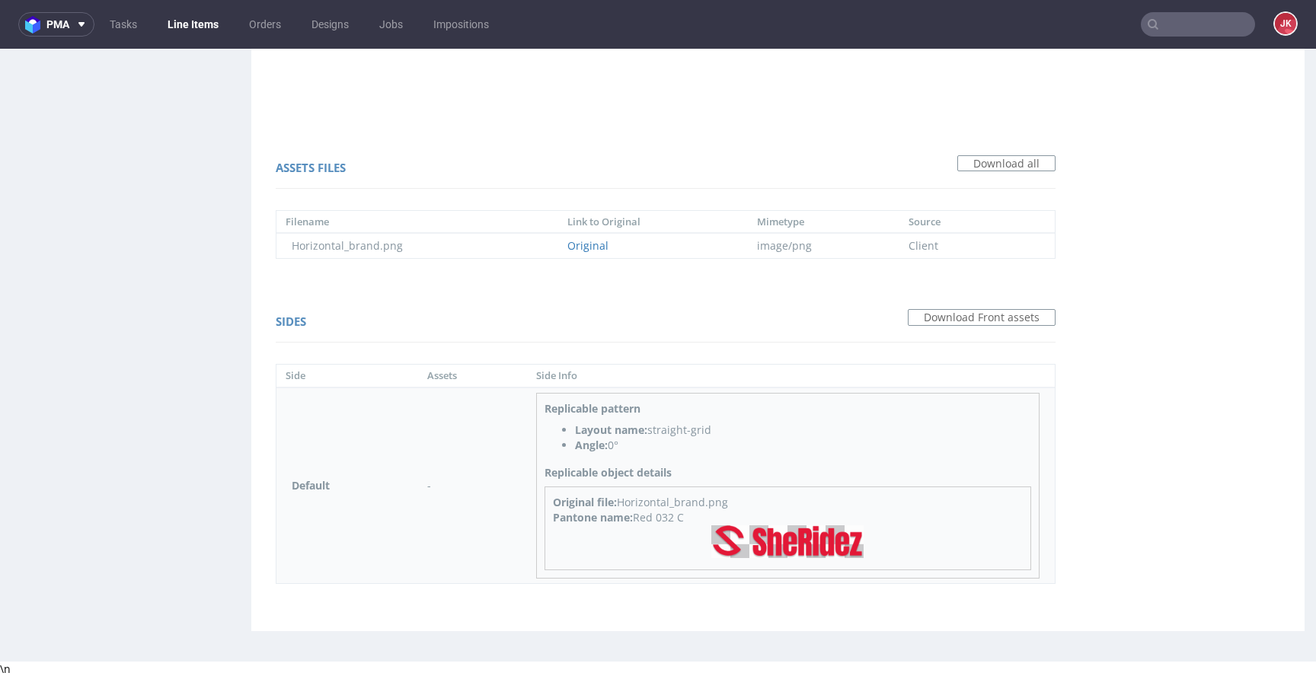
drag, startPoint x: 638, startPoint y: 517, endPoint x: 701, endPoint y: 517, distance: 63.2
click at [701, 517] on div "Pantone name: Red 032 C" at bounding box center [788, 517] width 470 height 15
copy div "Red 032 C"
click at [596, 339] on div "Sides Download Front assets" at bounding box center [666, 324] width 780 height 37
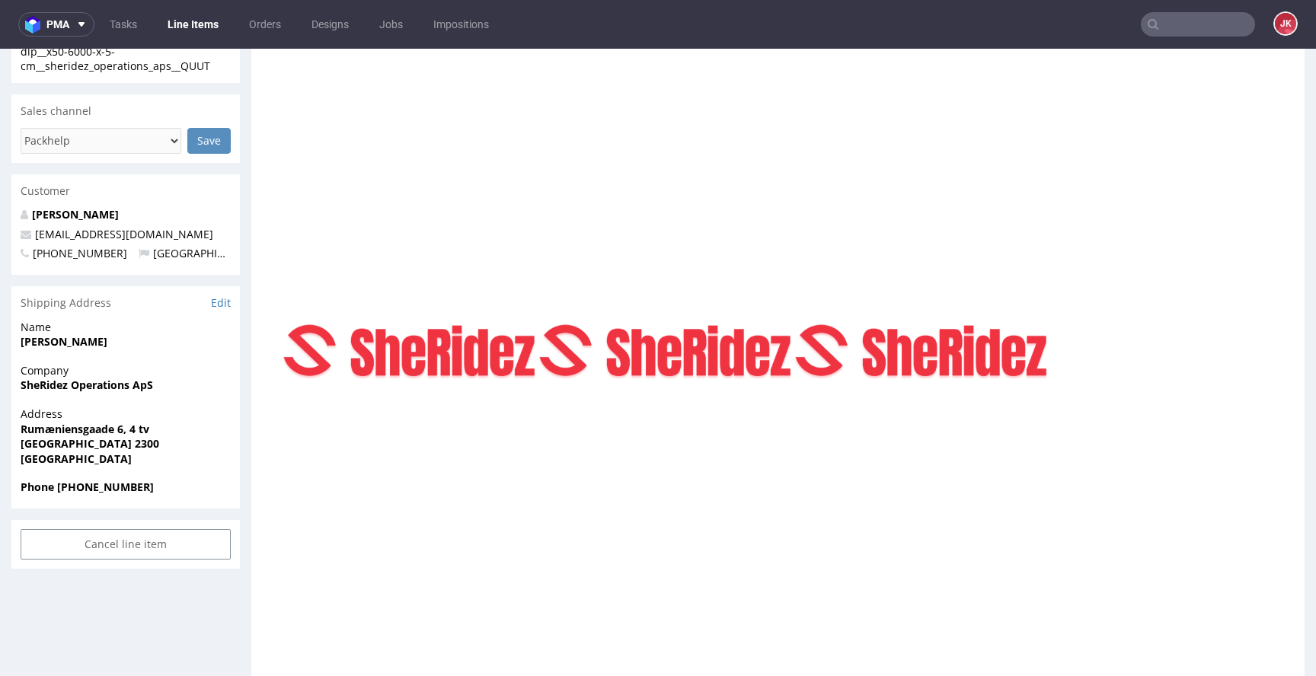
scroll to position [0, 0]
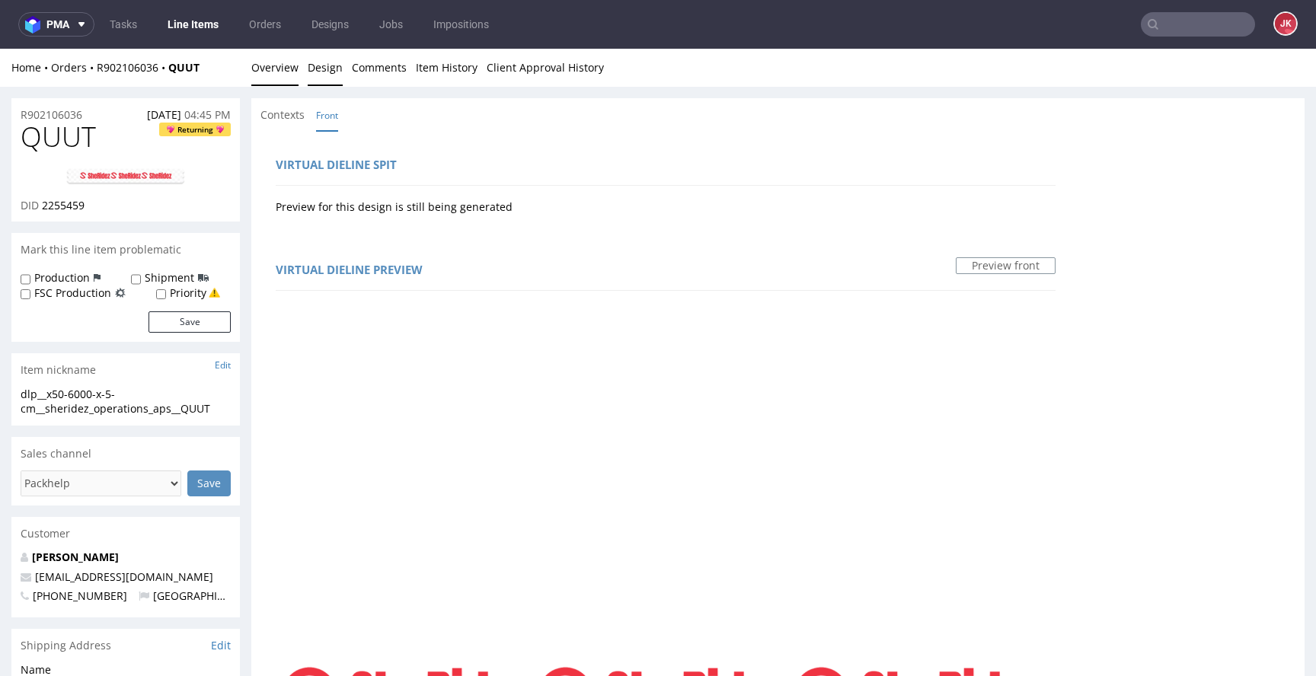
click at [263, 62] on link "Overview" at bounding box center [274, 67] width 47 height 37
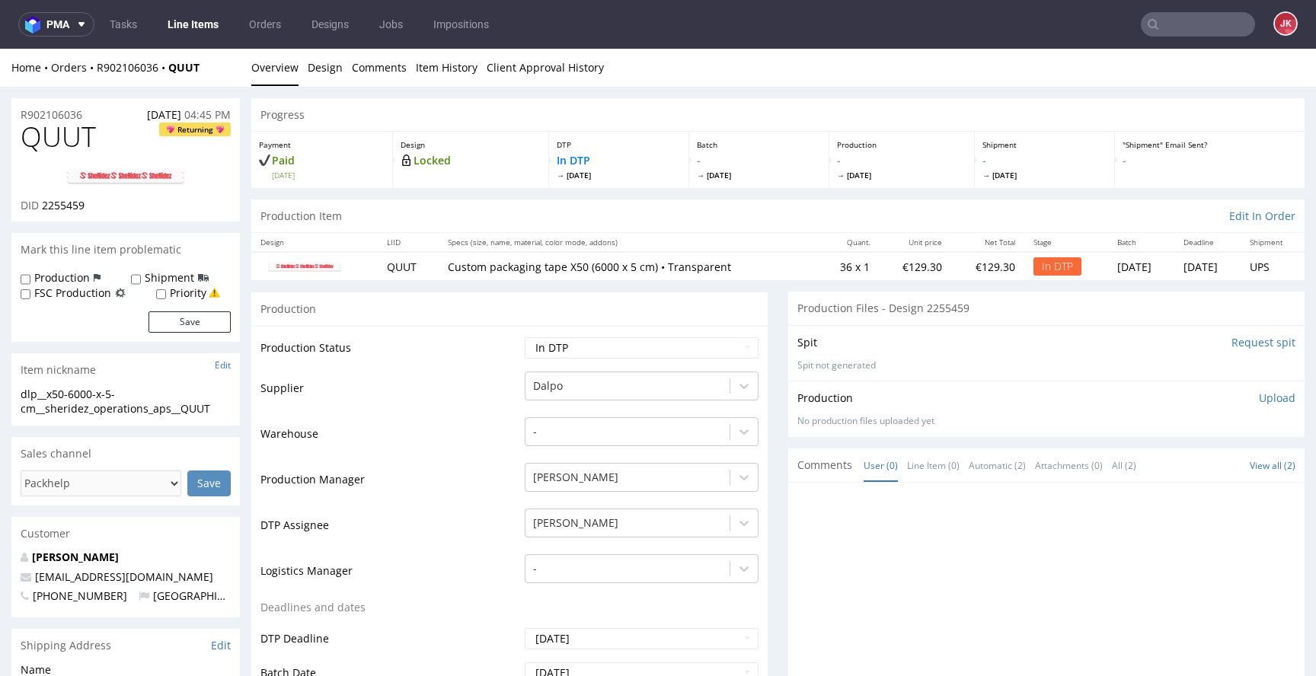
click at [64, 137] on span "QUUT" at bounding box center [58, 137] width 75 height 30
copy span "QUUT"
click at [66, 203] on span "2255459" at bounding box center [63, 205] width 43 height 14
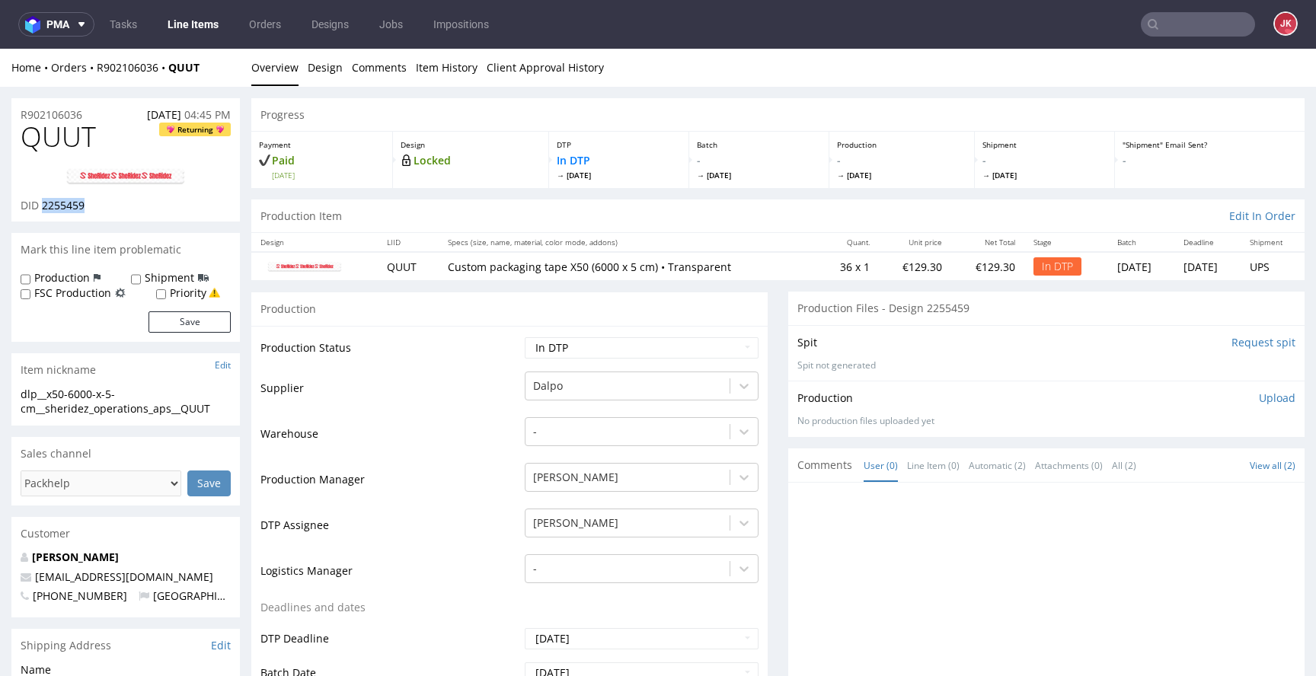
copy span "2255459"
click at [139, 181] on img at bounding box center [126, 177] width 122 height 18
drag, startPoint x: 230, startPoint y: 408, endPoint x: 0, endPoint y: 389, distance: 230.8
copy div "dlp__x50-6000-x-5-cm__sheridez_operations_aps__QUUT"
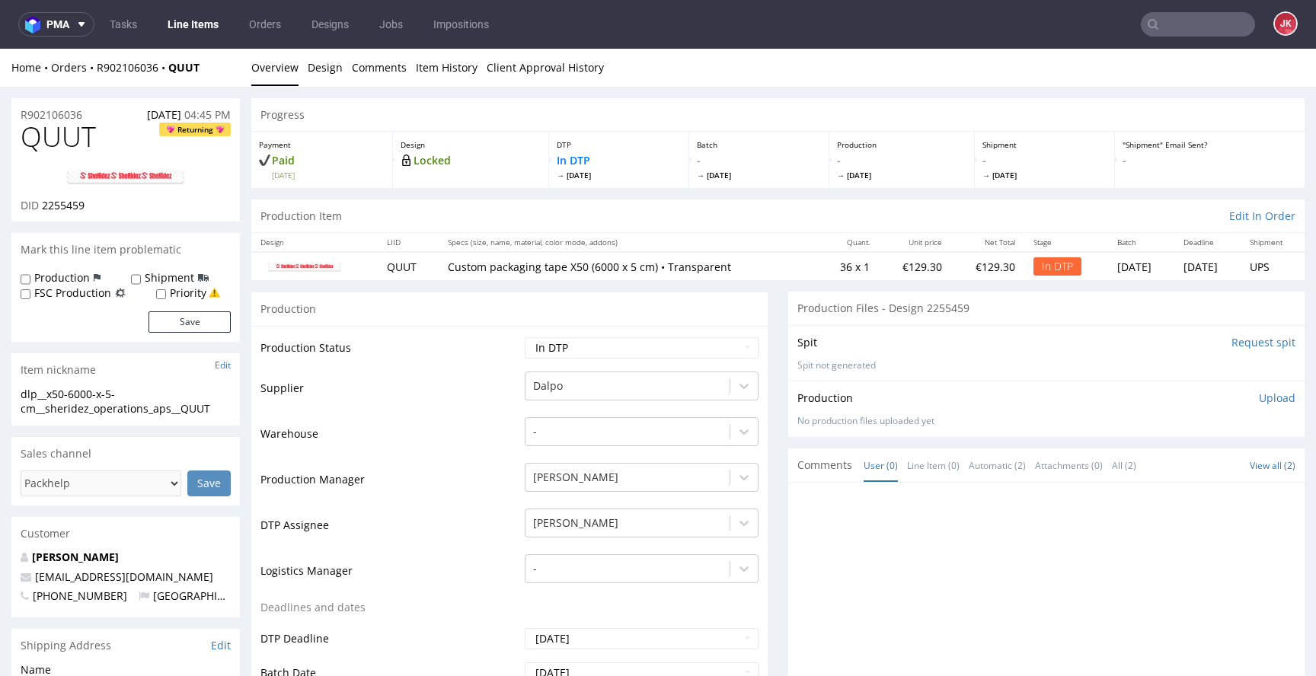
click at [480, 428] on td "Warehouse" at bounding box center [391, 439] width 261 height 46
drag, startPoint x: 103, startPoint y: 115, endPoint x: 5, endPoint y: 123, distance: 98.6
copy p "R902106036"
drag, startPoint x: 42, startPoint y: 208, endPoint x: 121, endPoint y: 206, distance: 79.3
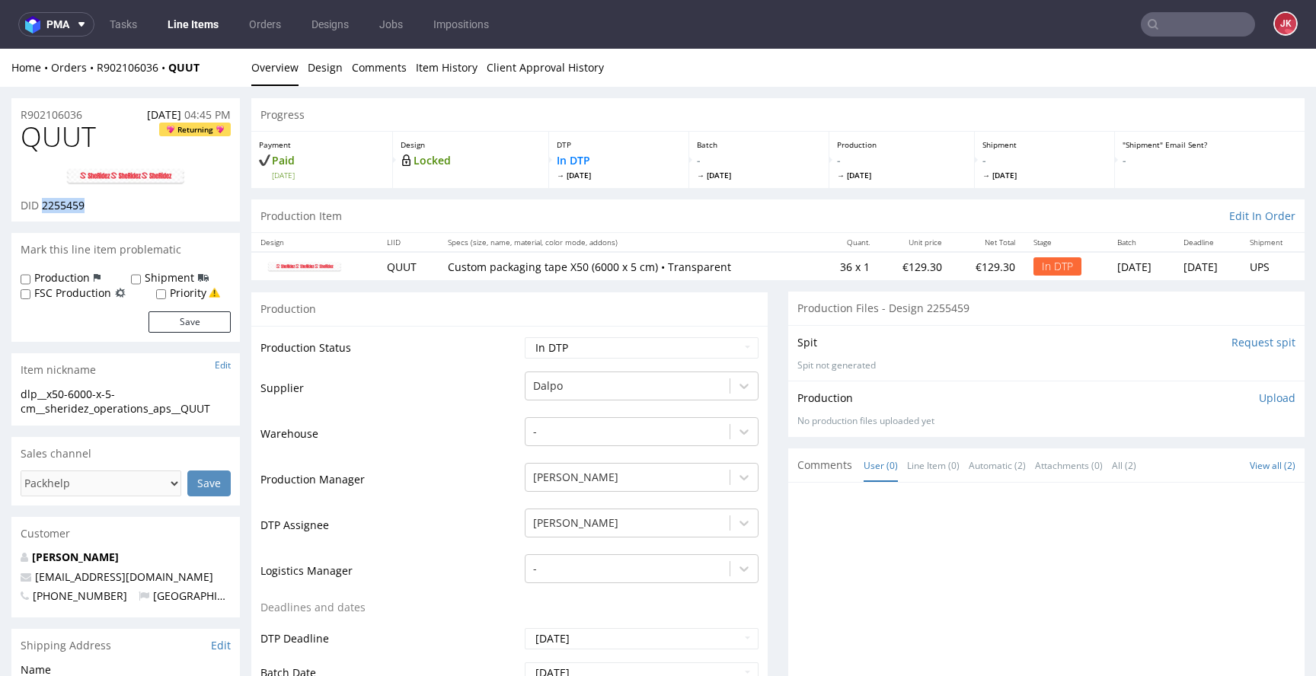
click at [121, 206] on div "DID 2255459" at bounding box center [126, 205] width 210 height 15
click at [1259, 401] on p "Upload" at bounding box center [1277, 398] width 37 height 15
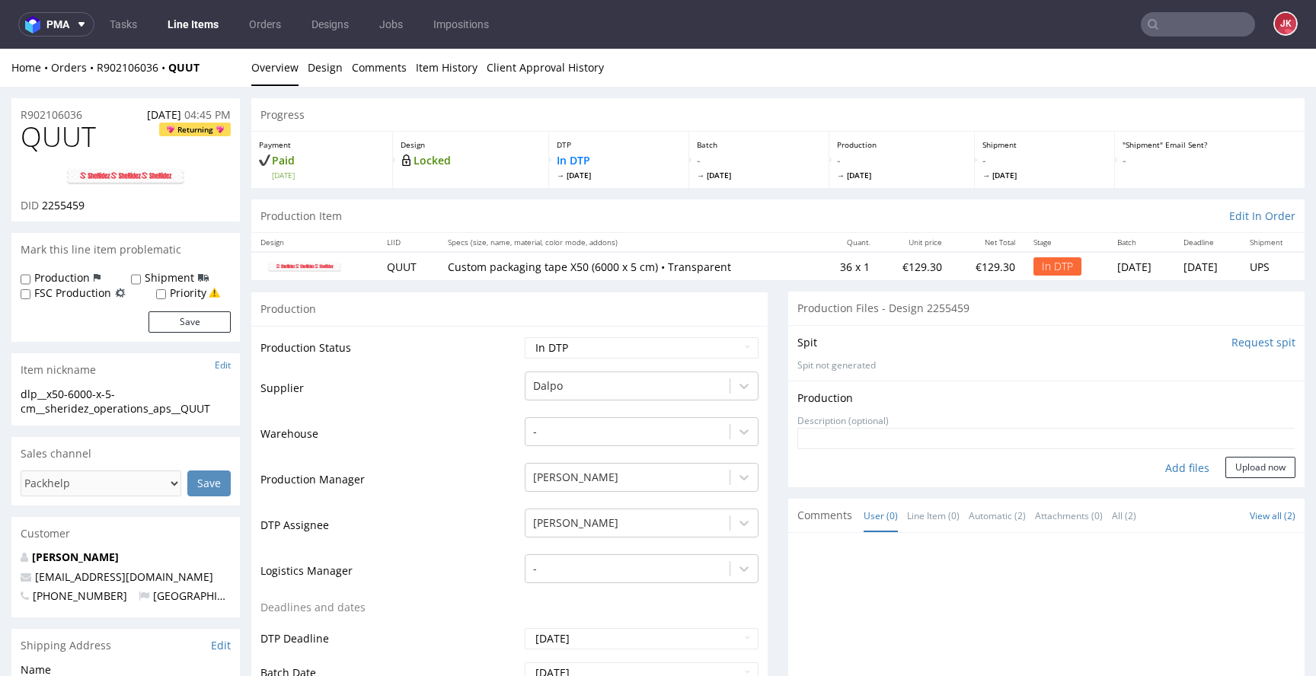
click at [1160, 470] on div "Add files" at bounding box center [1187, 468] width 76 height 23
type input "C:\fakepath\dlp__x50-6000-x-5-cm__sheridez_operations_aps__QUUT__d2255459__oR90…"
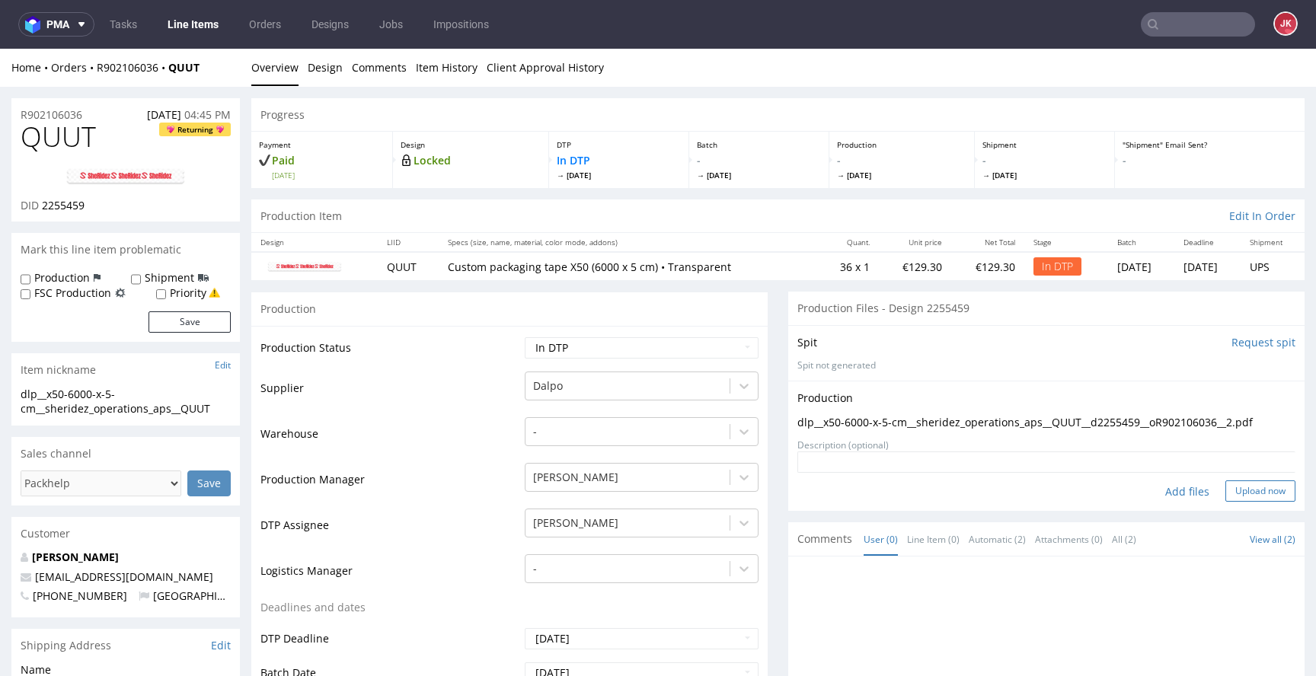
click at [1229, 486] on button "Upload now" at bounding box center [1261, 491] width 70 height 21
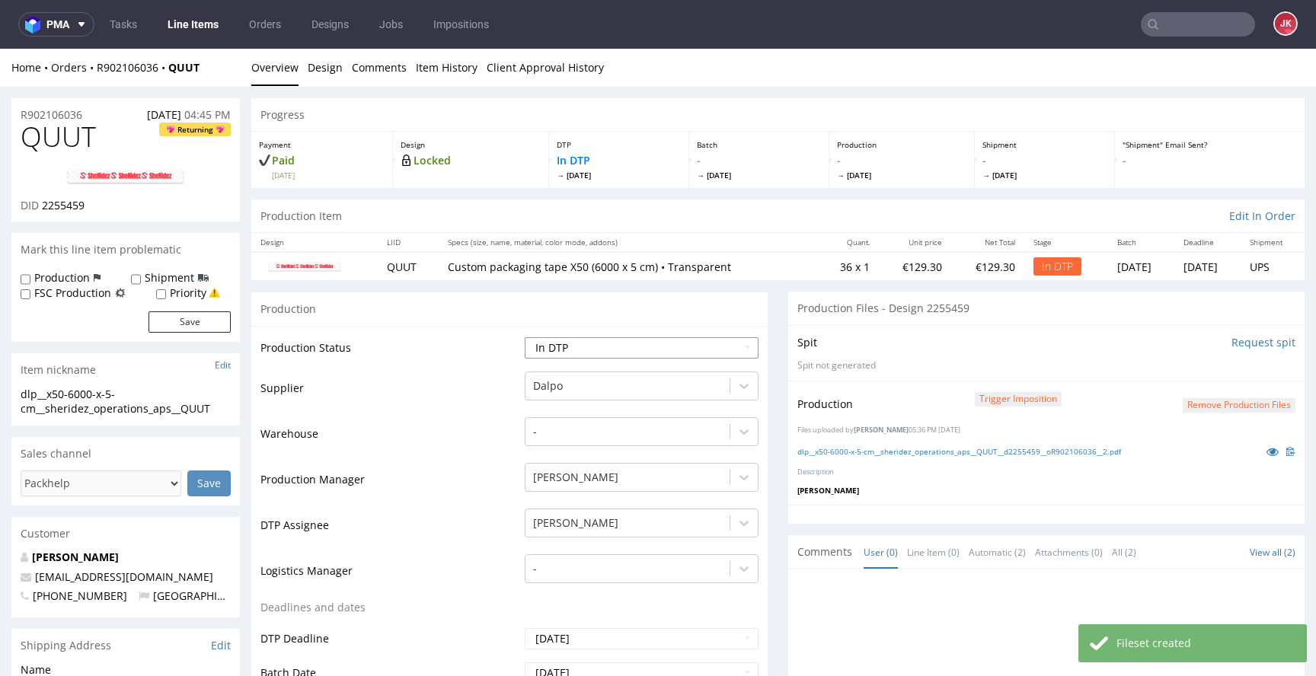
click at [630, 351] on select "Waiting for Artwork Waiting for Diecut Waiting for Mockup Waiting for DTP Waiti…" at bounding box center [642, 347] width 234 height 21
click at [525, 337] on select "Waiting for Artwork Waiting for Diecut Waiting for Mockup Waiting for DTP Waiti…" at bounding box center [642, 347] width 234 height 21
click at [638, 353] on select "Waiting for Artwork Waiting for Diecut Waiting for Mockup Waiting for DTP Waiti…" at bounding box center [642, 347] width 234 height 21
select select "dtp_production_ready"
click at [525, 337] on select "Waiting for Artwork Waiting for Diecut Waiting for Mockup Waiting for DTP Waiti…" at bounding box center [642, 347] width 234 height 21
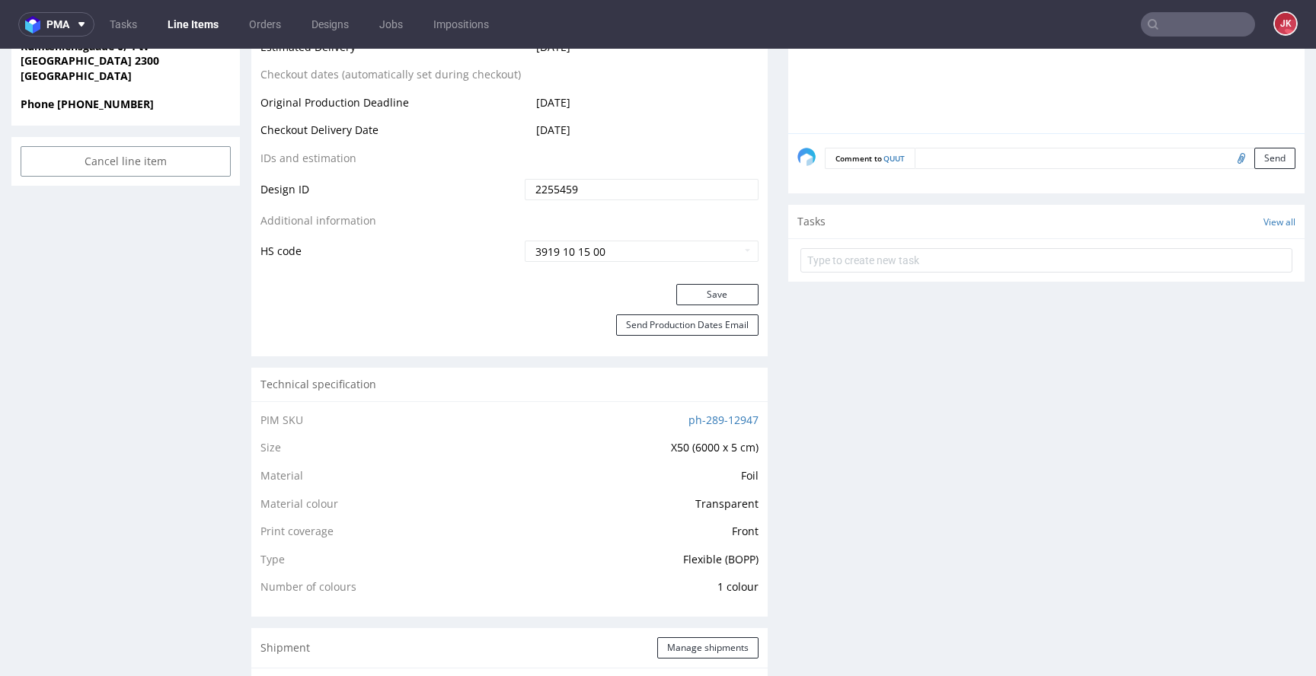
scroll to position [575, 0]
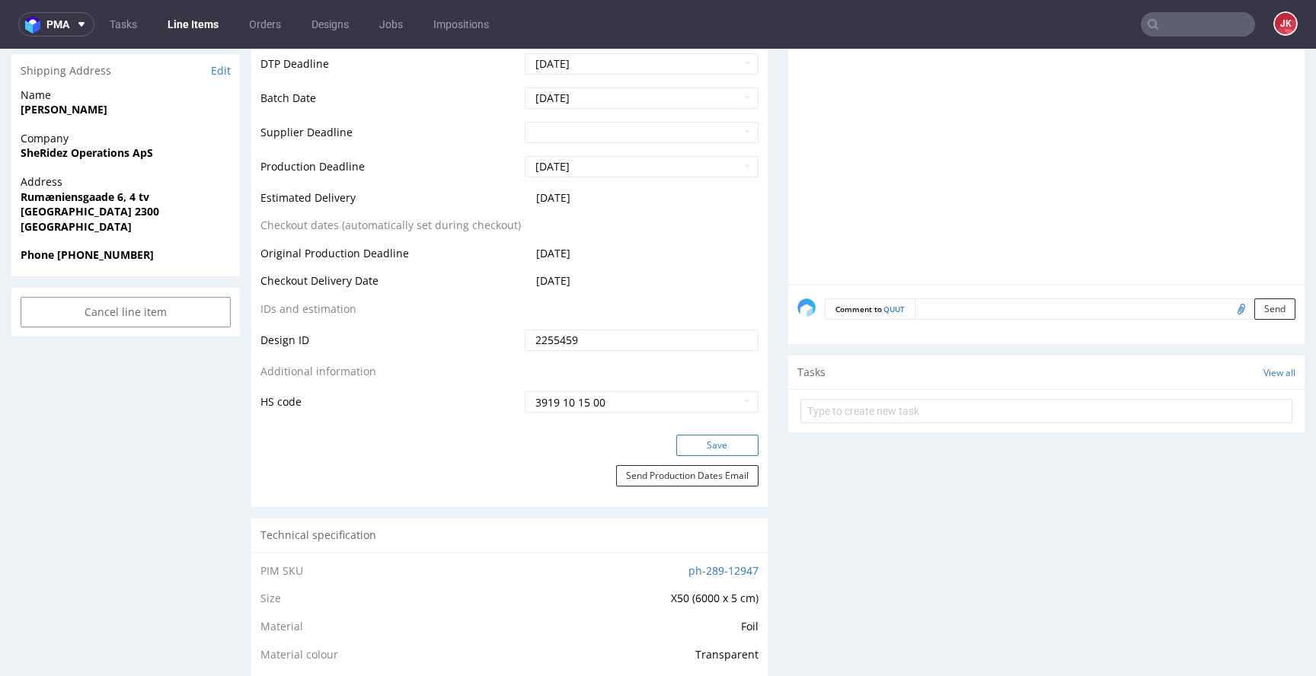
click at [684, 446] on button "Save" at bounding box center [717, 445] width 82 height 21
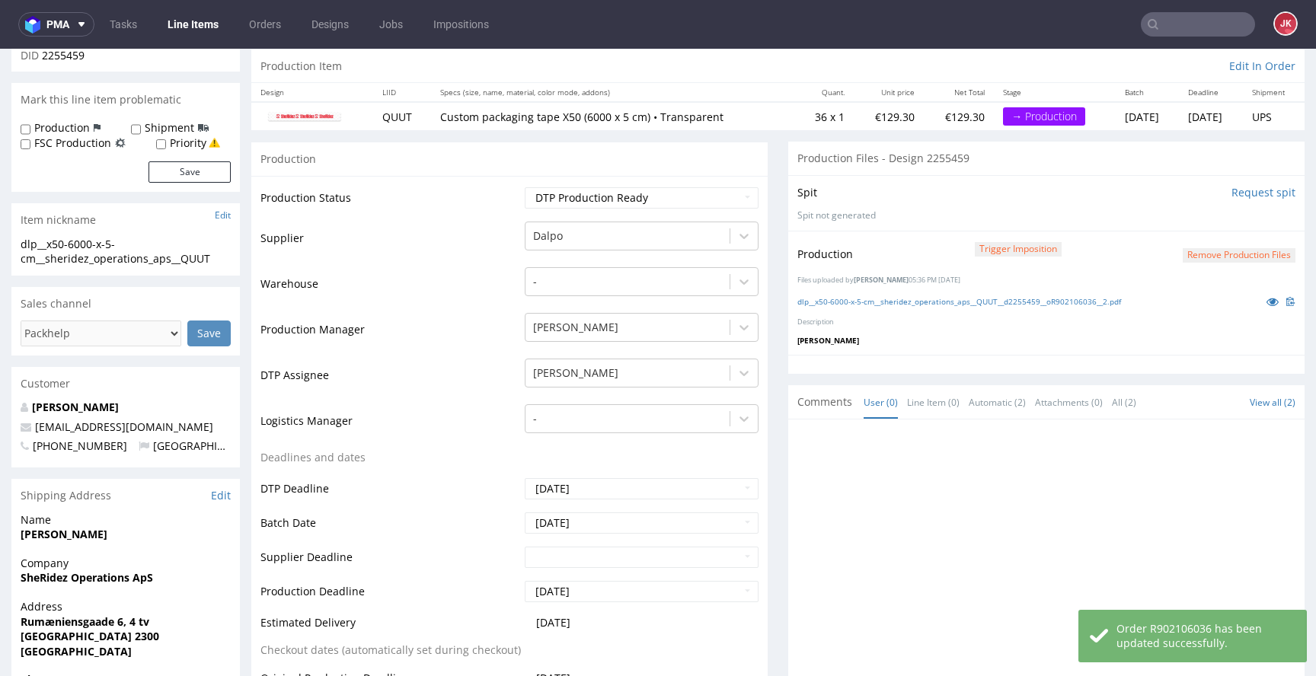
scroll to position [0, 0]
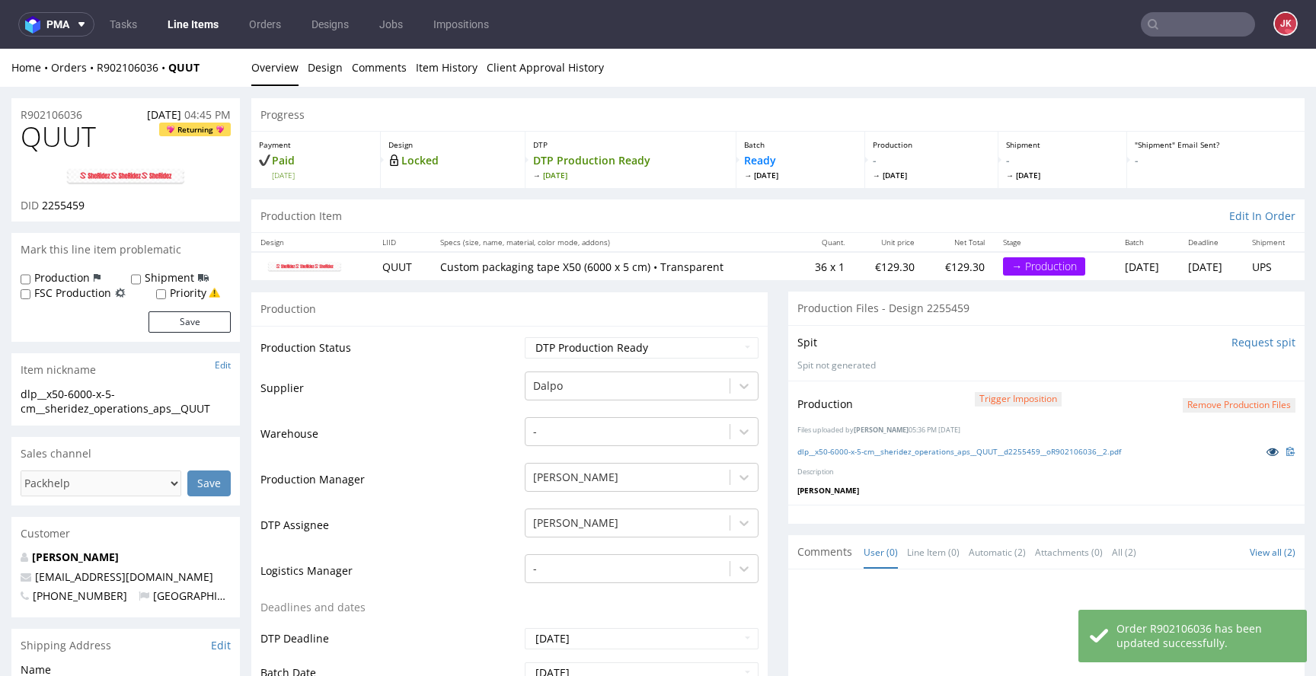
click at [1267, 453] on icon at bounding box center [1273, 451] width 12 height 11
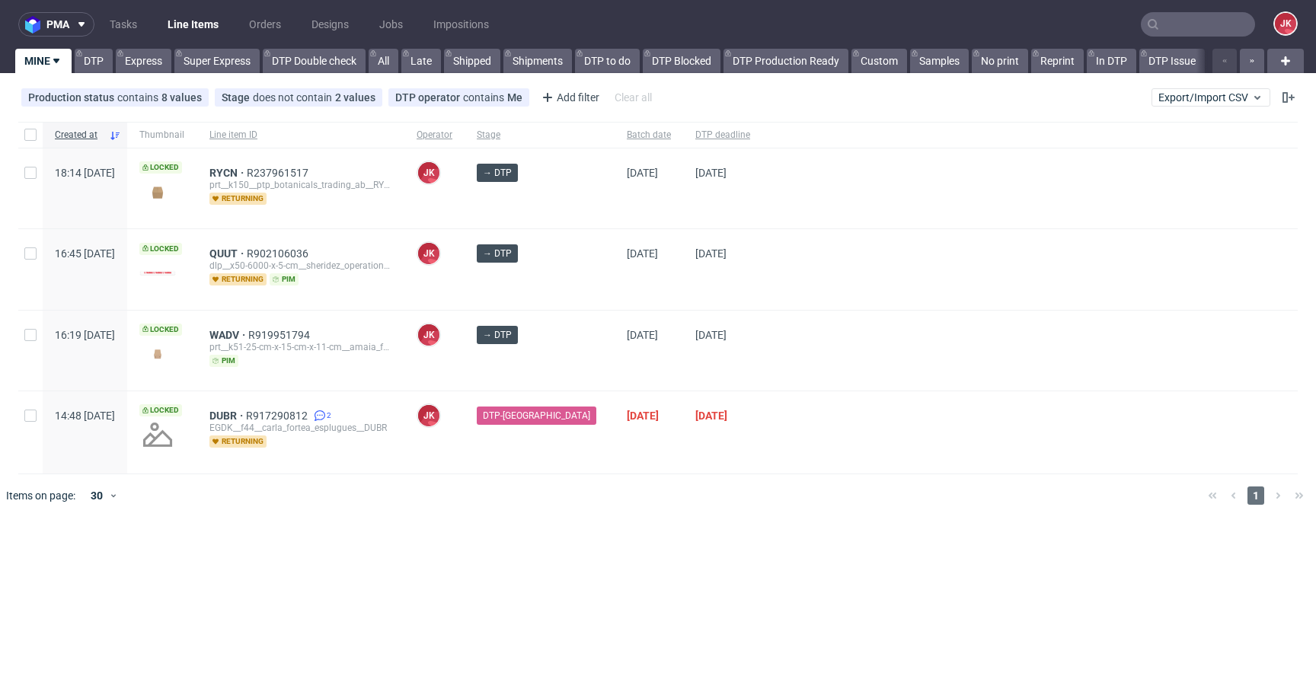
click at [615, 371] on div "08/09/2025" at bounding box center [649, 351] width 69 height 80
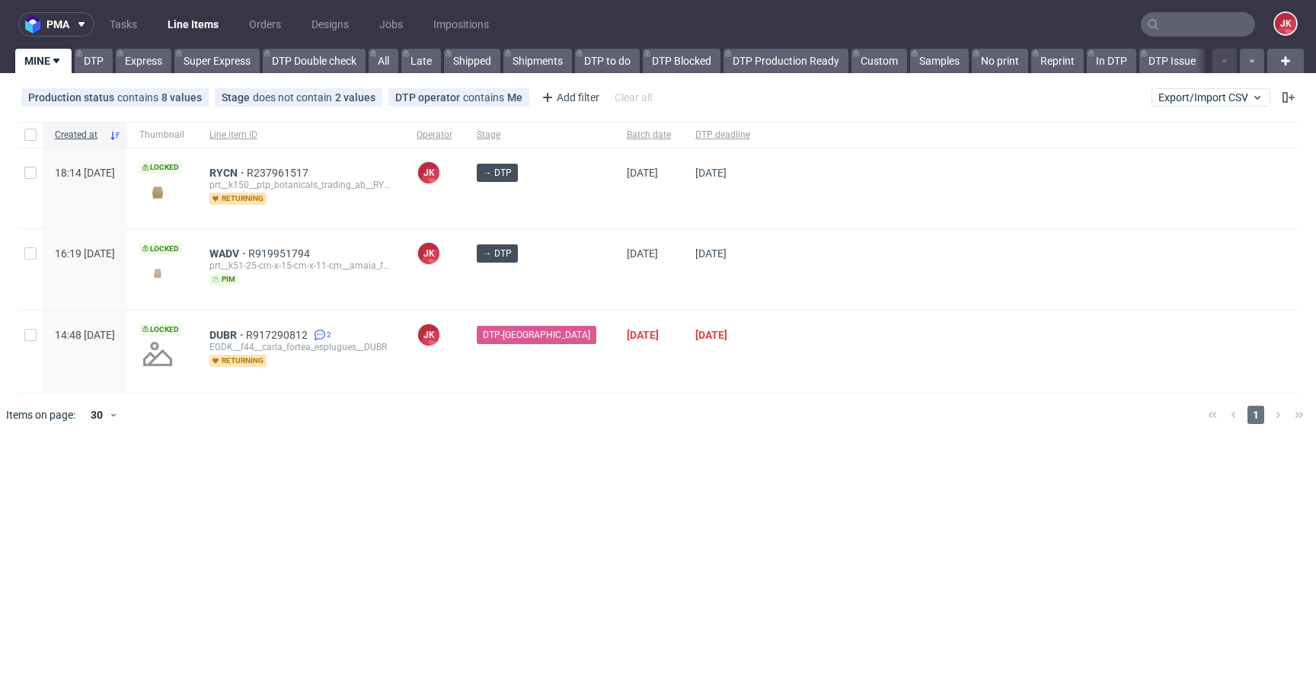
click at [577, 279] on div "→ DTP" at bounding box center [540, 269] width 150 height 80
click at [568, 409] on div at bounding box center [680, 415] width 1031 height 43
click at [510, 470] on div "pma Tasks Line Items Orders Designs Jobs Impositions JK MINE DTP Express Super …" at bounding box center [658, 338] width 1316 height 676
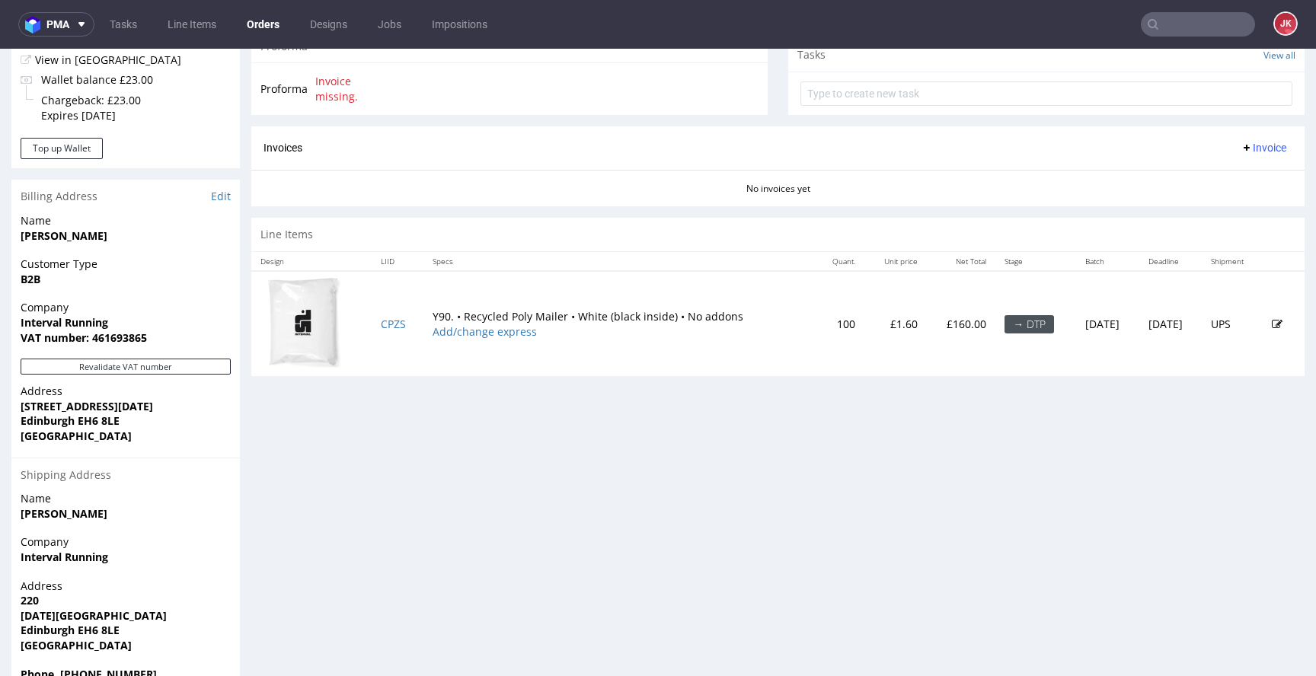
scroll to position [595, 0]
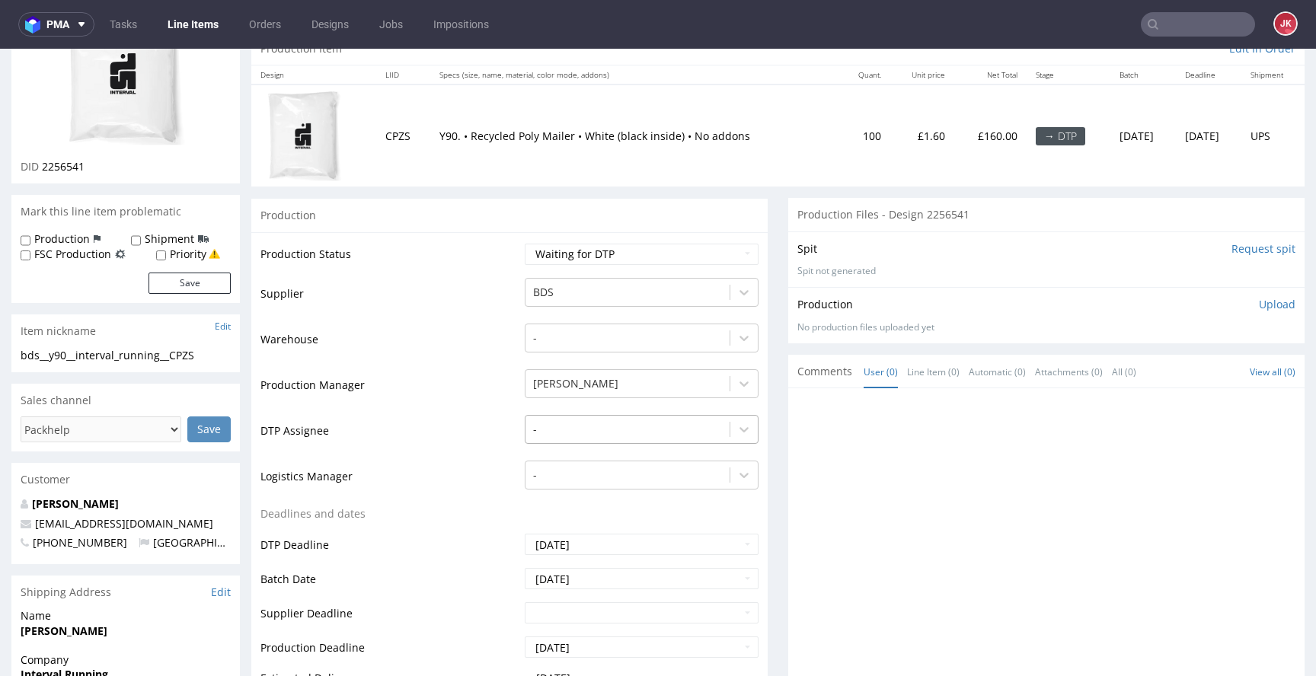
click at [589, 436] on div "-" at bounding box center [642, 425] width 234 height 21
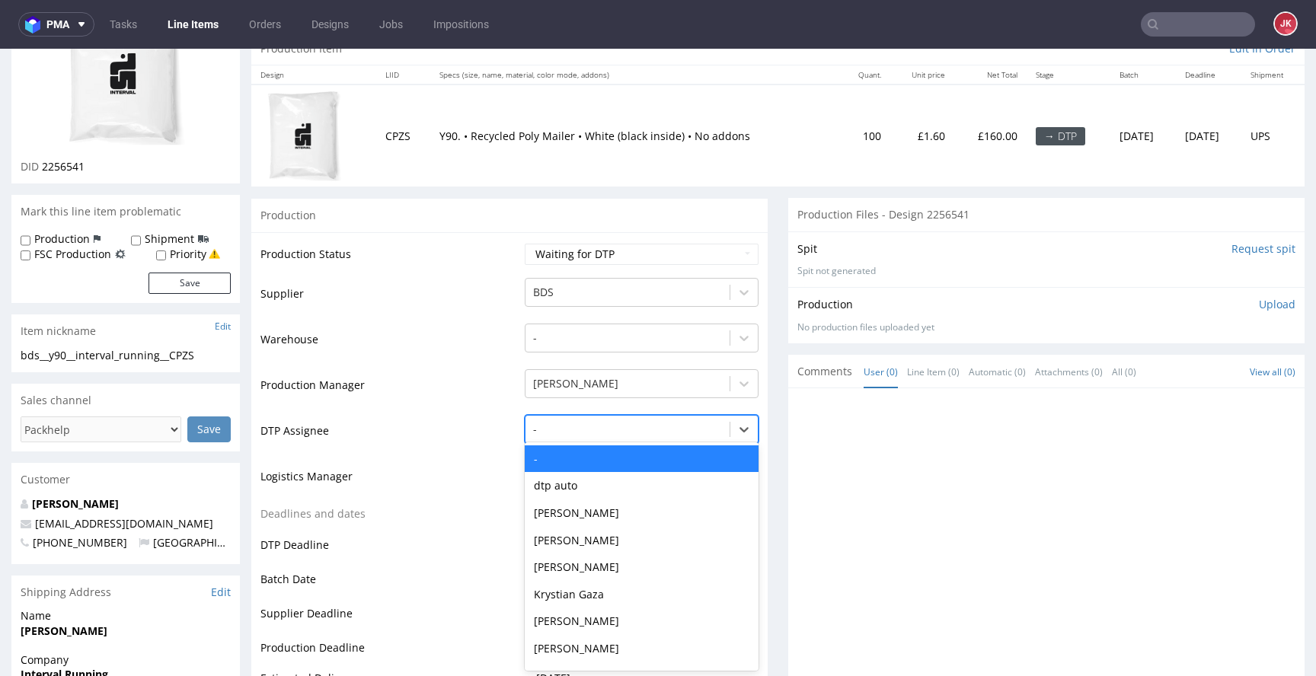
scroll to position [168, 0]
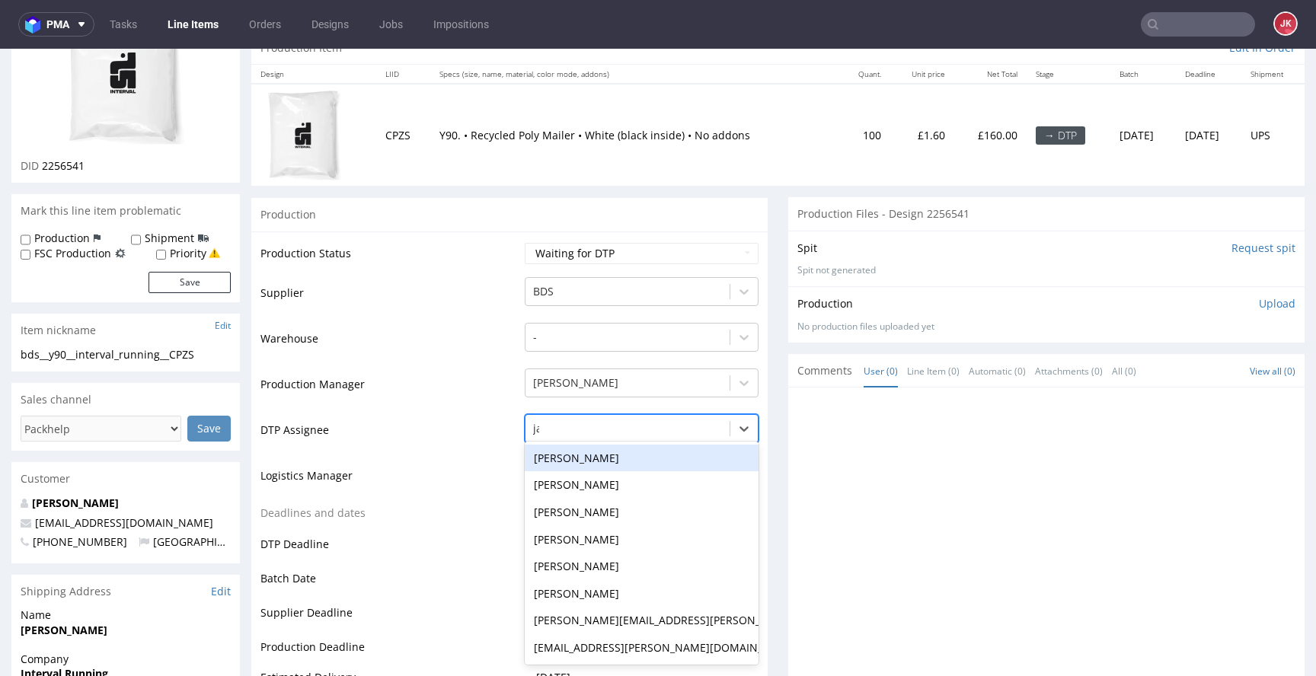
type input "jan"
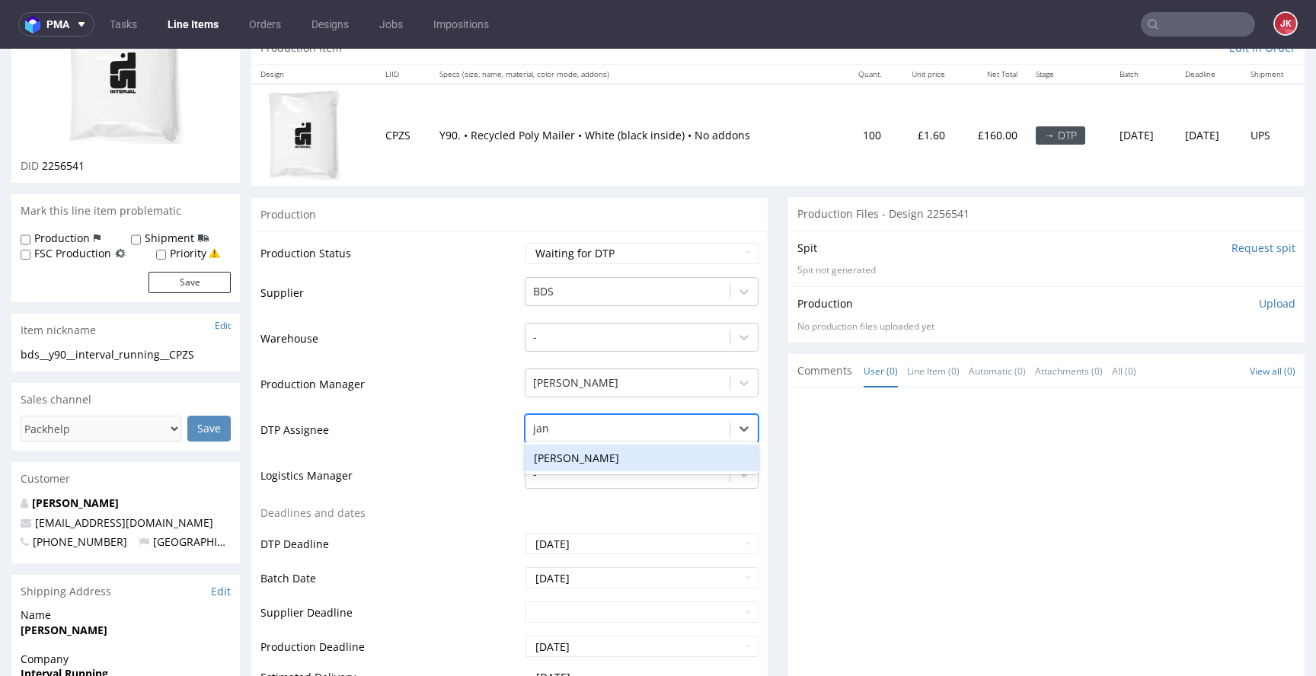
click at [628, 462] on div "Jan Kocik" at bounding box center [642, 458] width 234 height 27
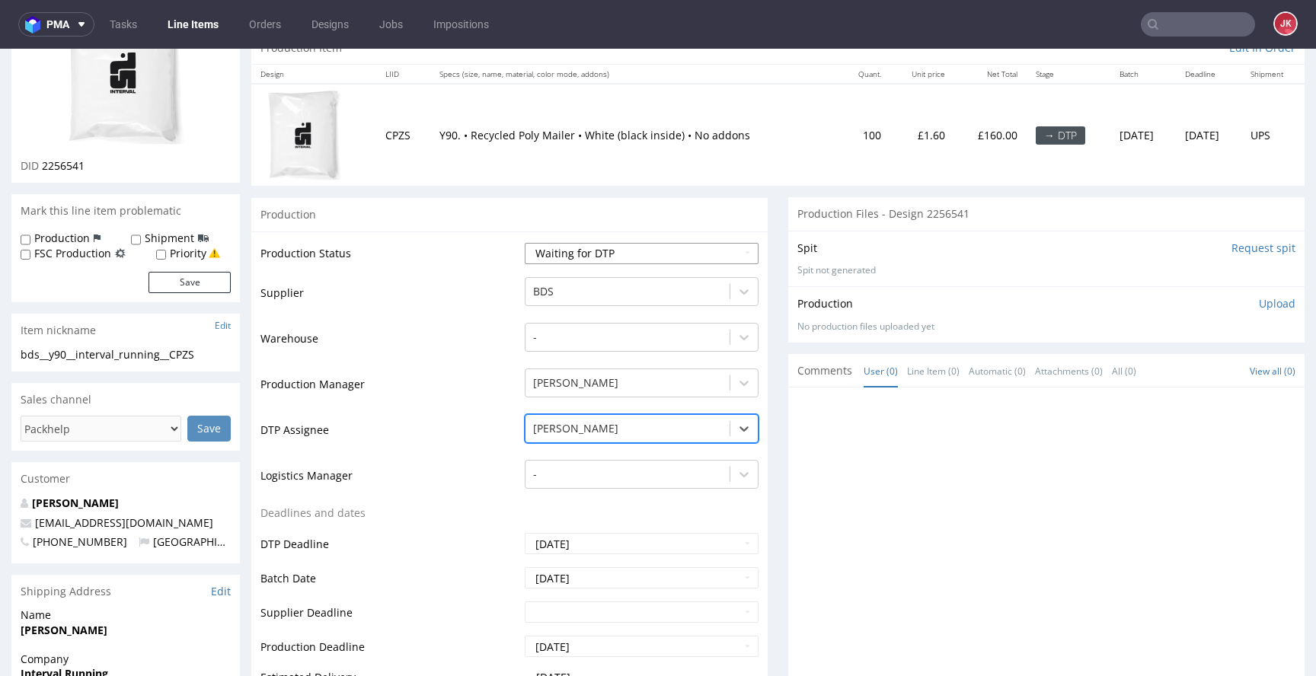
click at [622, 261] on select "Waiting for Artwork Waiting for Diecut Waiting for Mockup Waiting for DTP Waiti…" at bounding box center [642, 253] width 234 height 21
select select "dtp_in_process"
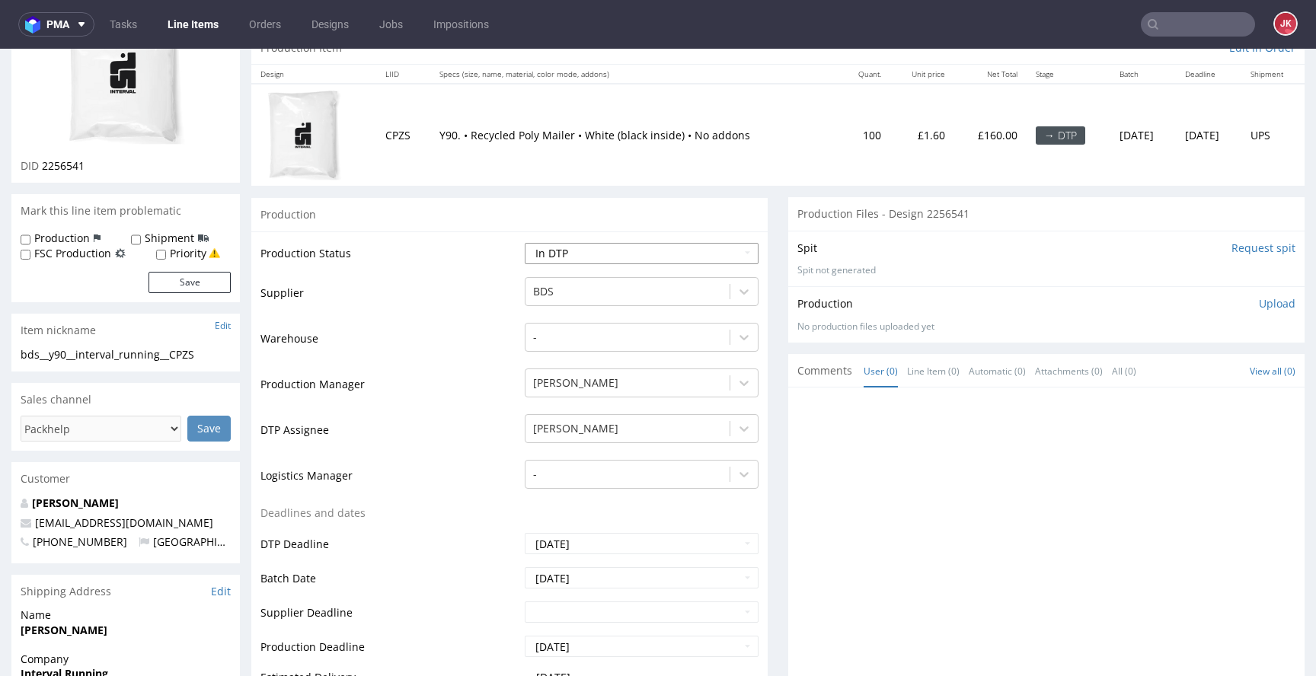
click at [525, 243] on select "Waiting for Artwork Waiting for Diecut Waiting for Mockup Waiting for DTP Waiti…" at bounding box center [642, 253] width 234 height 21
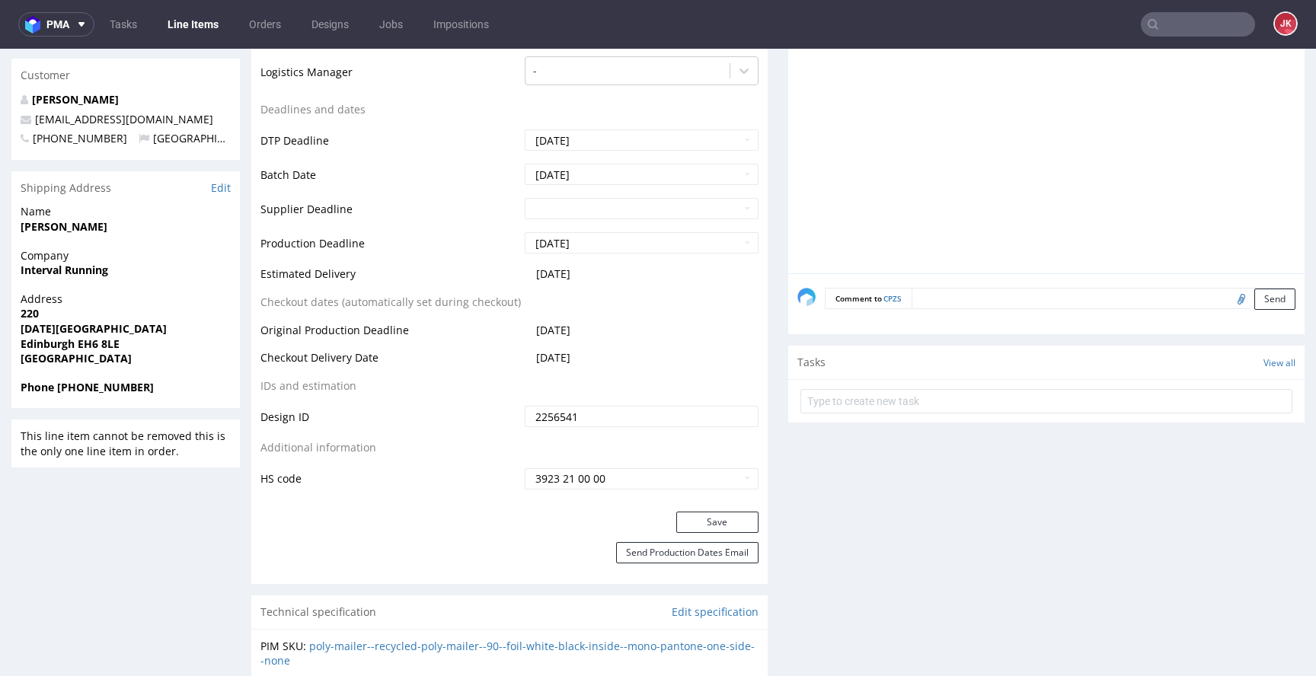
scroll to position [604, 0]
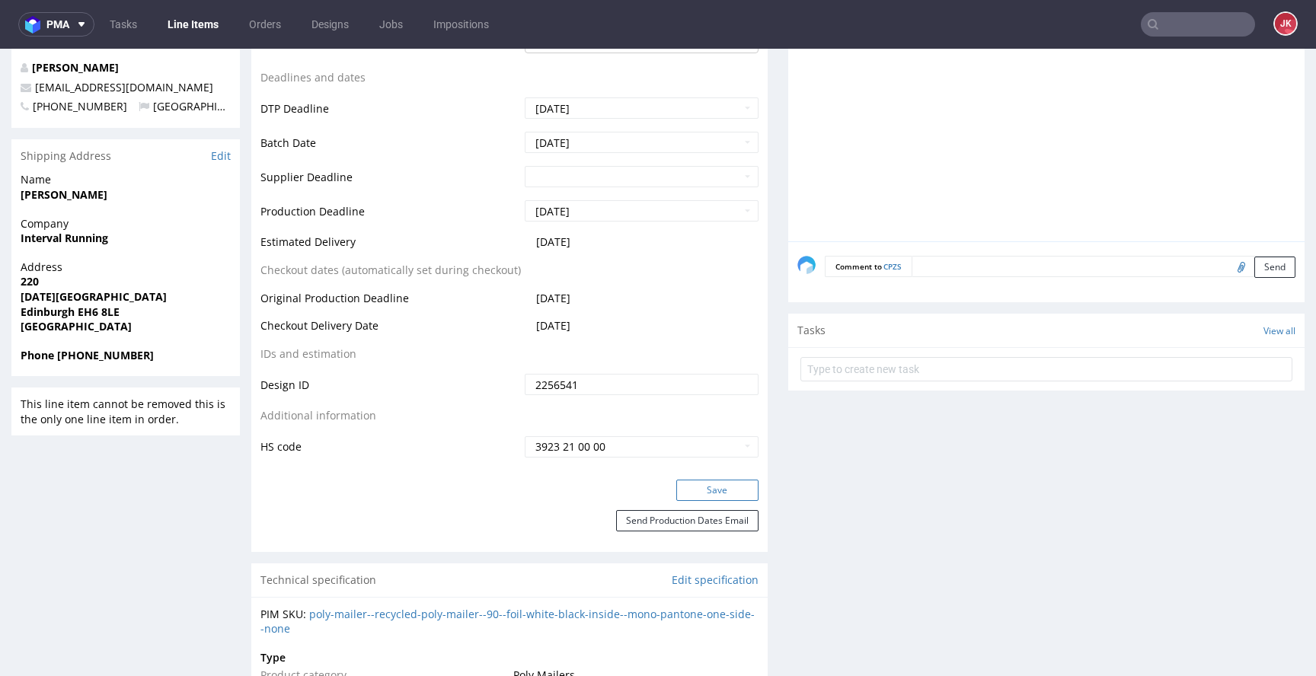
click at [697, 489] on button "Save" at bounding box center [717, 490] width 82 height 21
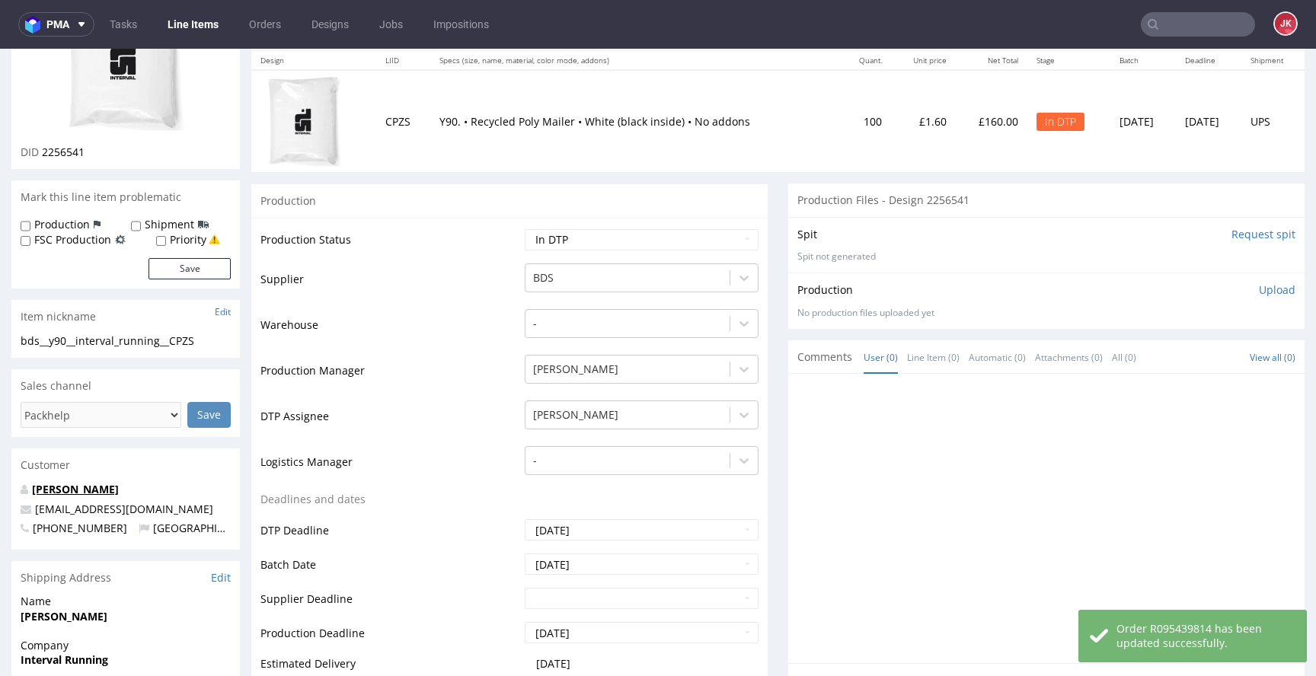
scroll to position [0, 0]
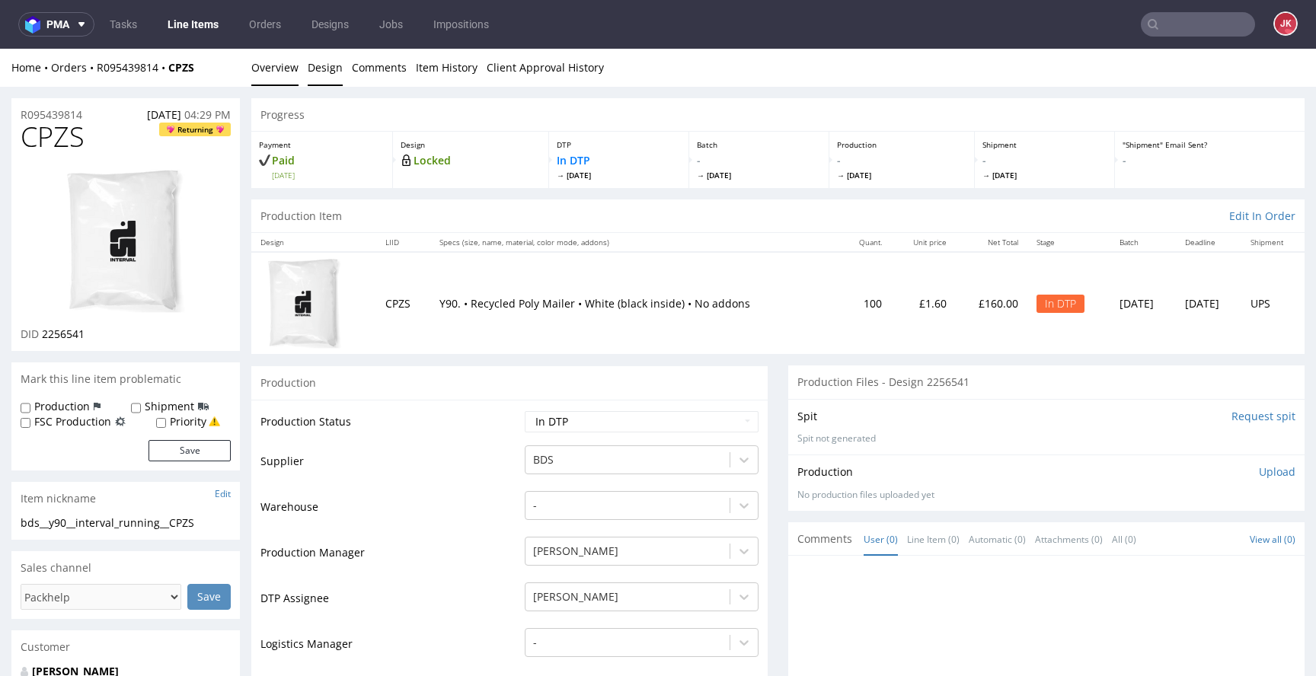
click at [320, 61] on link "Design" at bounding box center [325, 67] width 35 height 37
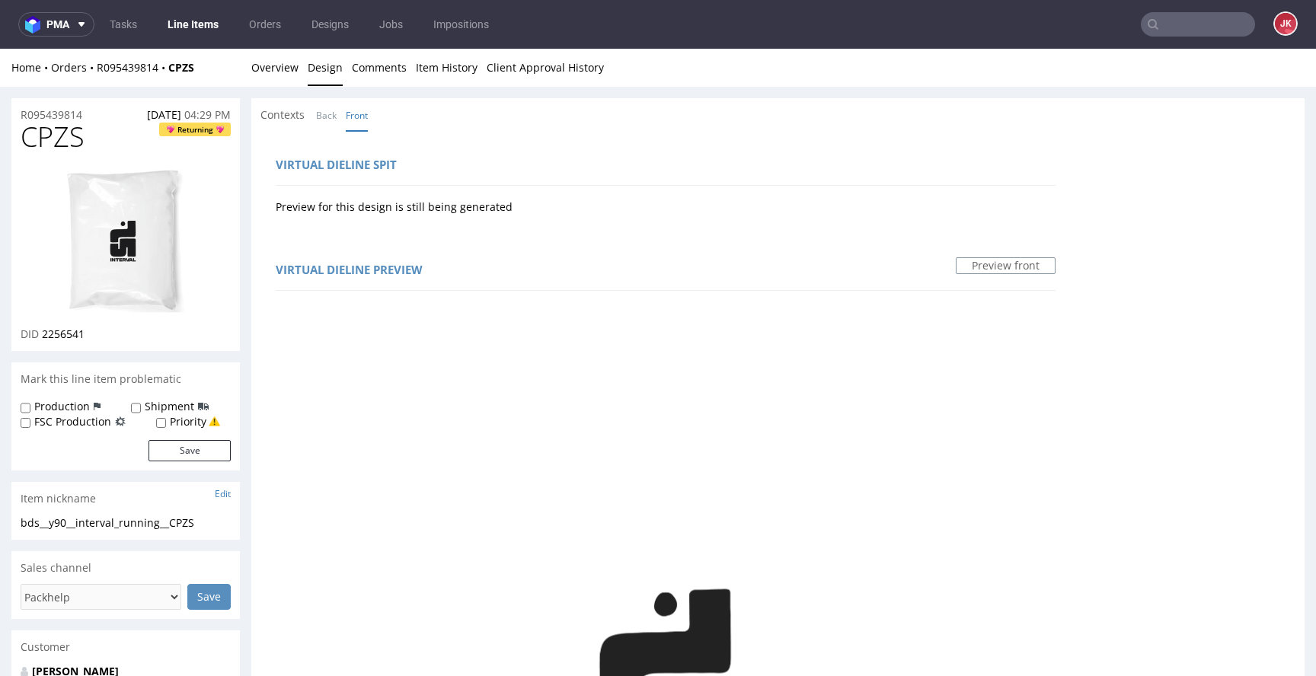
click at [56, 144] on span "CPZS" at bounding box center [53, 137] width 64 height 30
copy span "CPZS"
click at [629, 213] on div "Preview for this design is still being generated" at bounding box center [666, 203] width 780 height 21
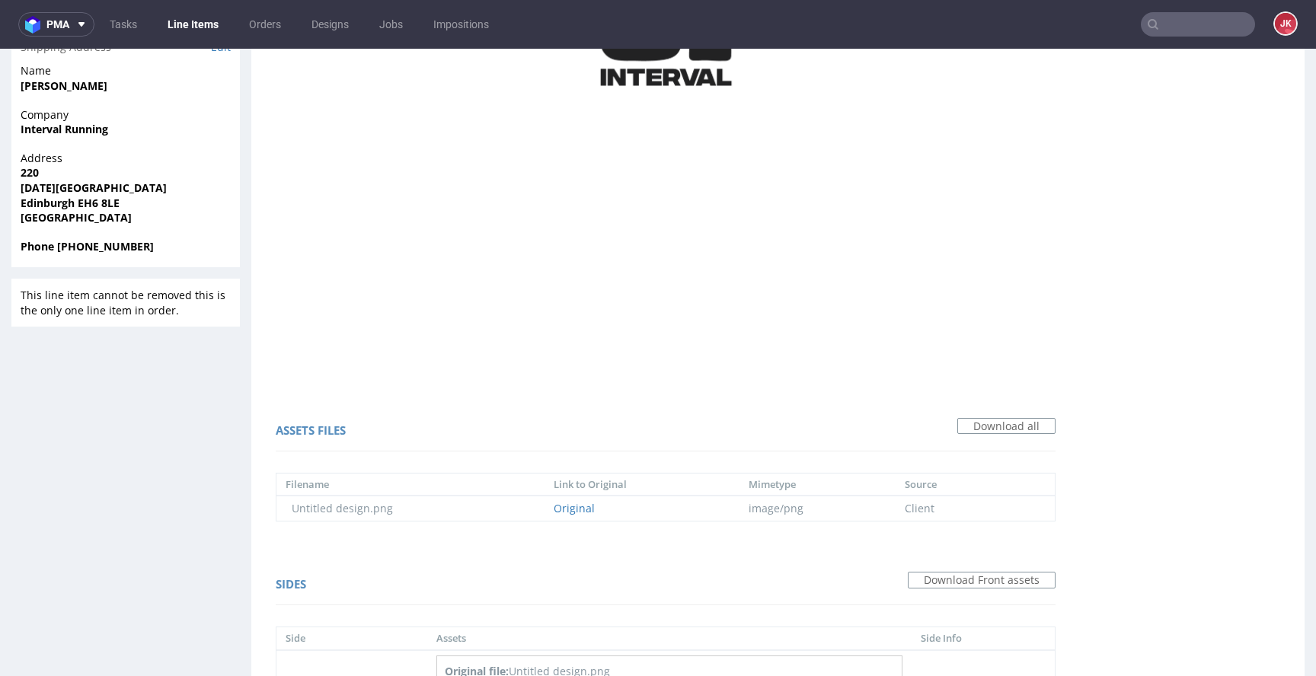
scroll to position [1082, 0]
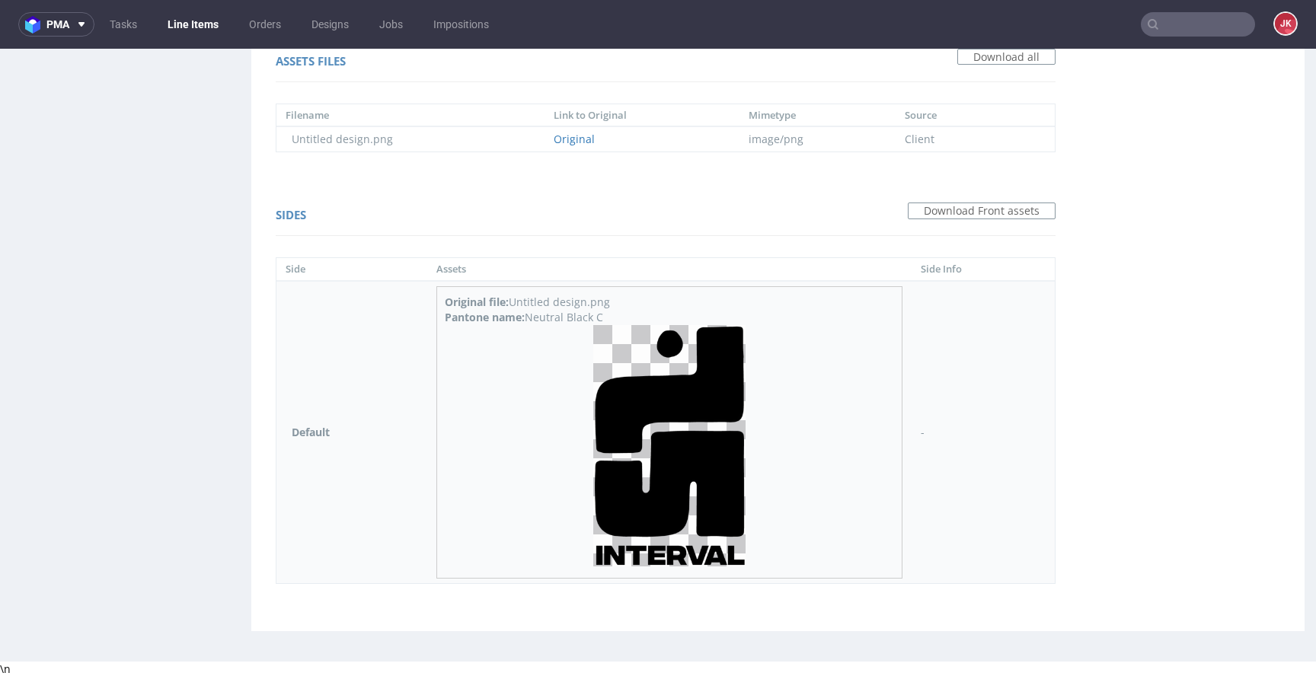
drag, startPoint x: 529, startPoint y: 319, endPoint x: 658, endPoint y: 311, distance: 129.0
click at [657, 311] on div "Pantone name: Neutral Black C" at bounding box center [669, 317] width 449 height 15
copy div "Neutral Black C"
click at [477, 202] on div "Sides Download Front assets" at bounding box center [666, 218] width 780 height 37
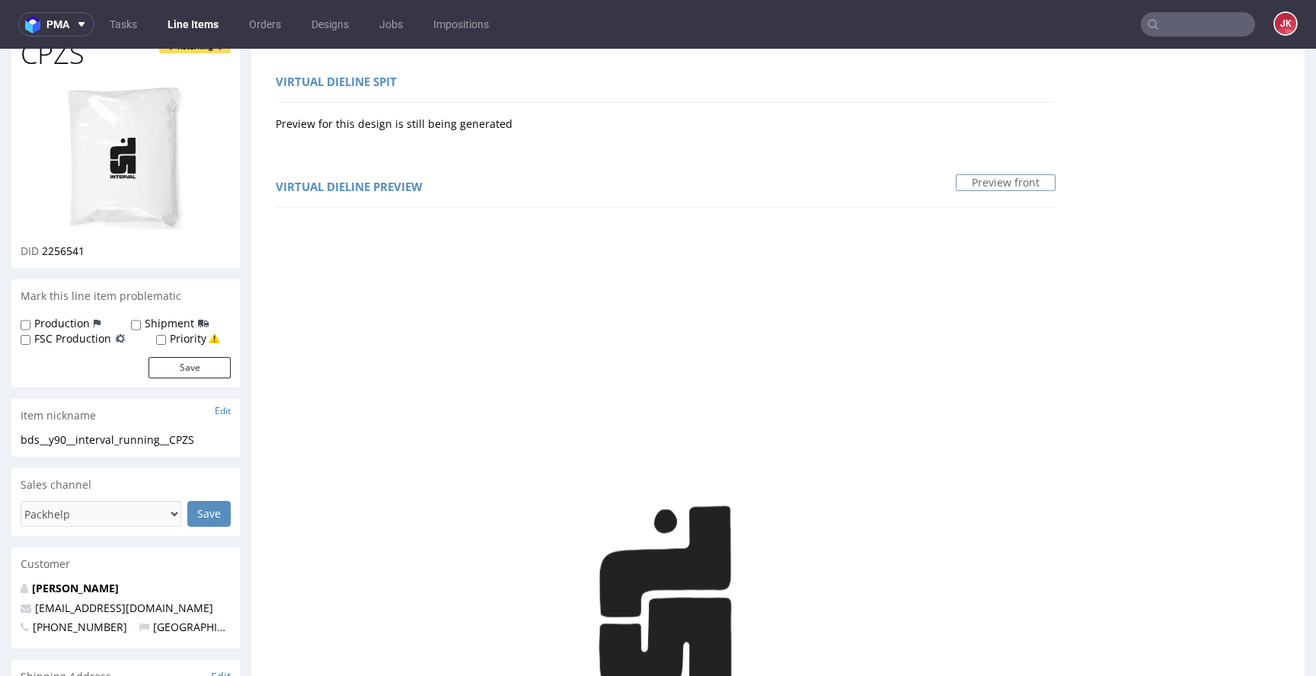
scroll to position [104, 0]
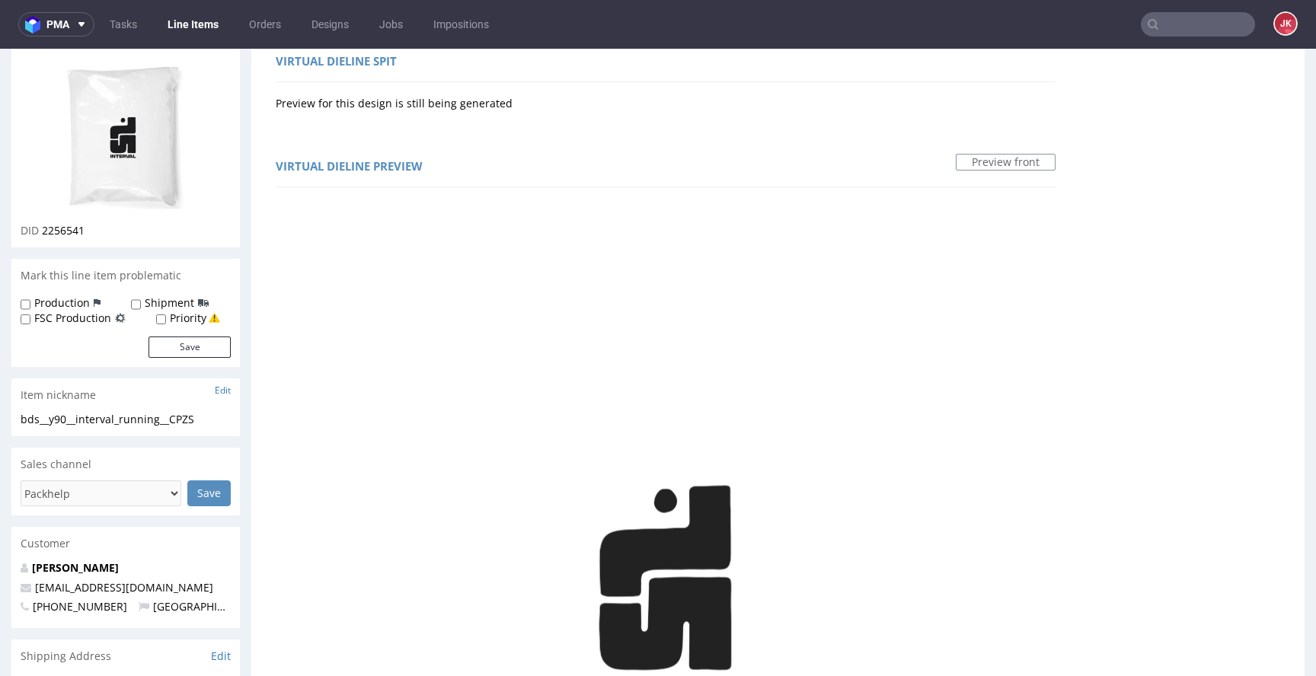
click at [123, 159] on img at bounding box center [126, 137] width 122 height 147
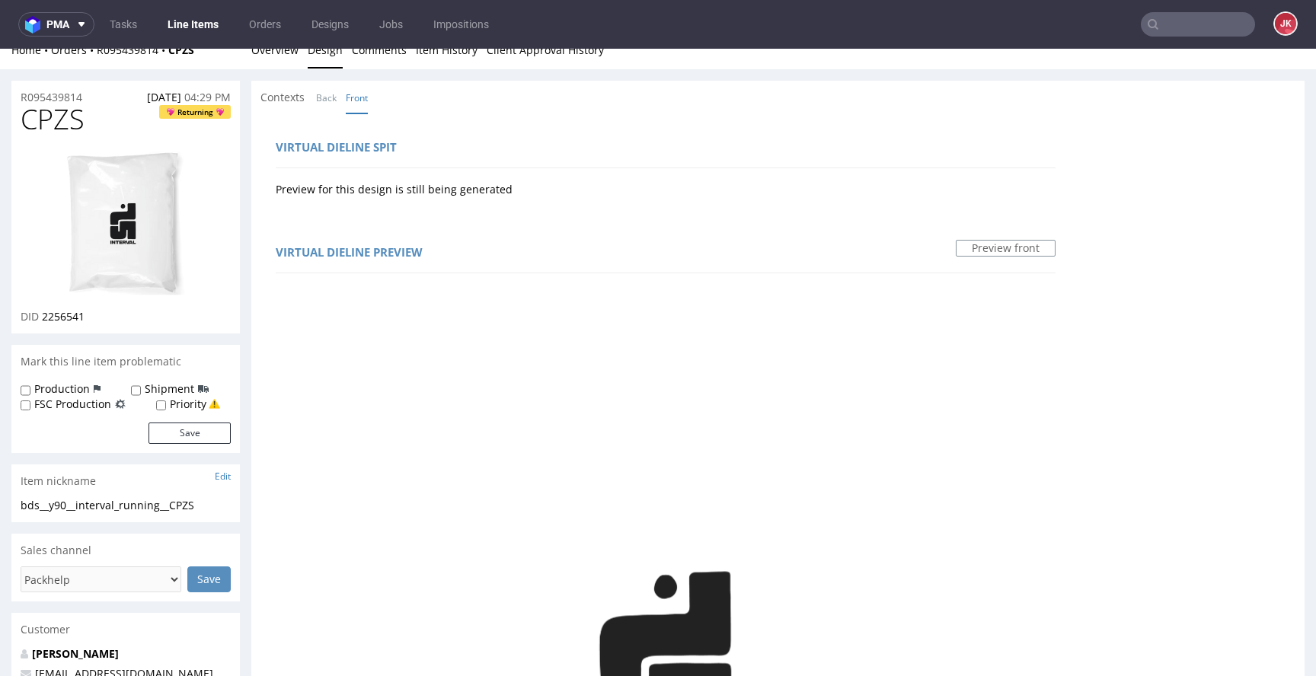
scroll to position [0, 0]
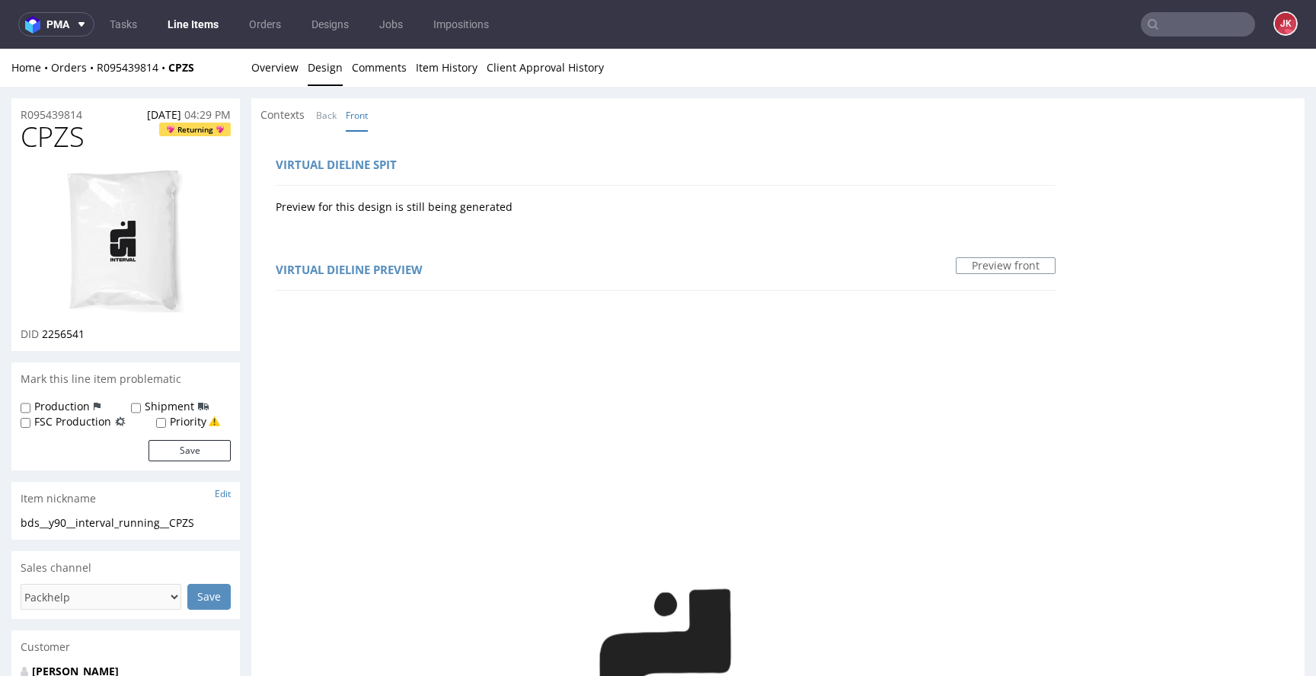
click at [62, 145] on span "CPZS" at bounding box center [53, 137] width 64 height 30
copy span "CPZS"
click at [425, 117] on div "Contexts Back Front" at bounding box center [777, 115] width 1053 height 34
click at [278, 78] on link "Overview" at bounding box center [274, 67] width 47 height 37
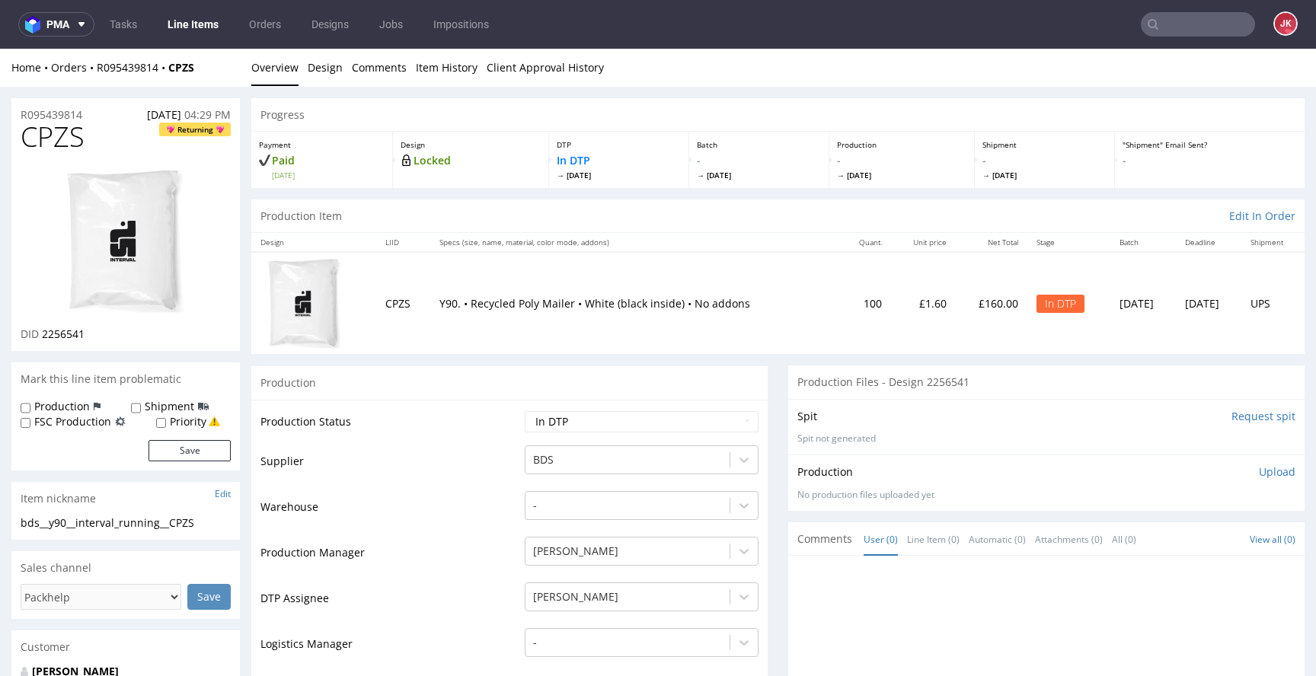
click at [480, 486] on td "Supplier" at bounding box center [391, 467] width 261 height 46
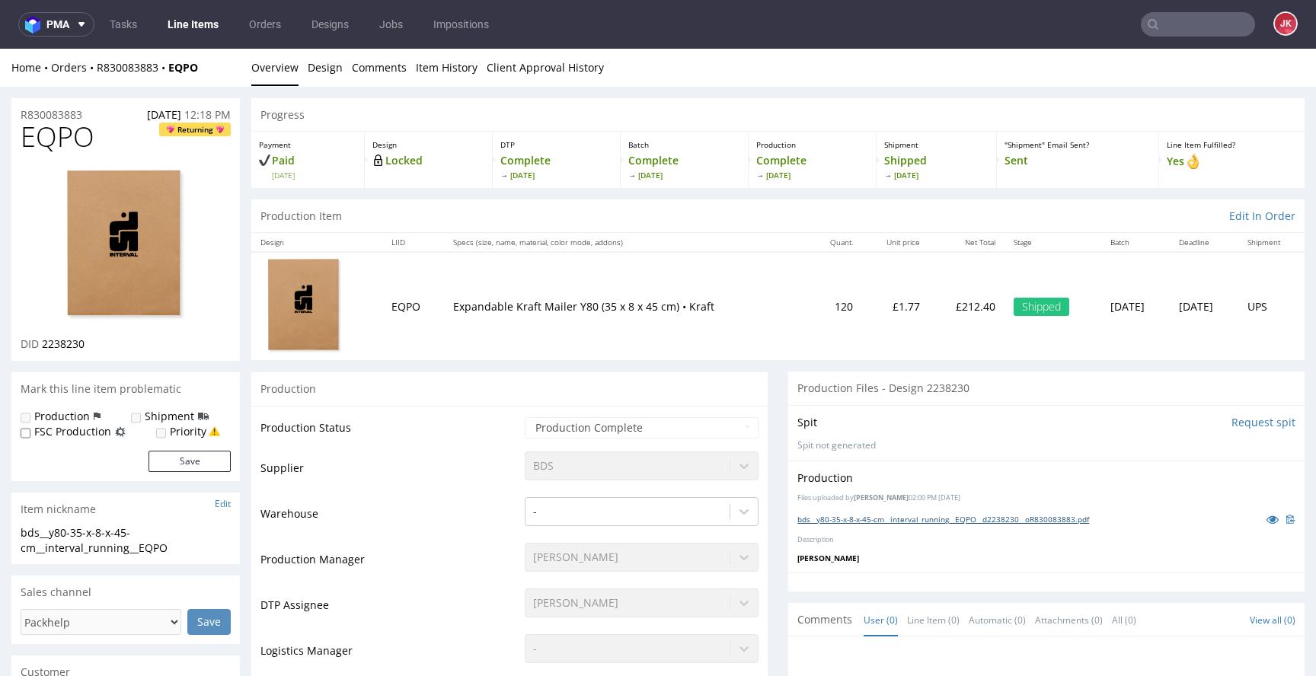
click at [1056, 516] on link "bds__y80-35-x-8-x-45-cm__interval_running__EQPO__d2238230__oR830083883.pdf" at bounding box center [944, 519] width 292 height 11
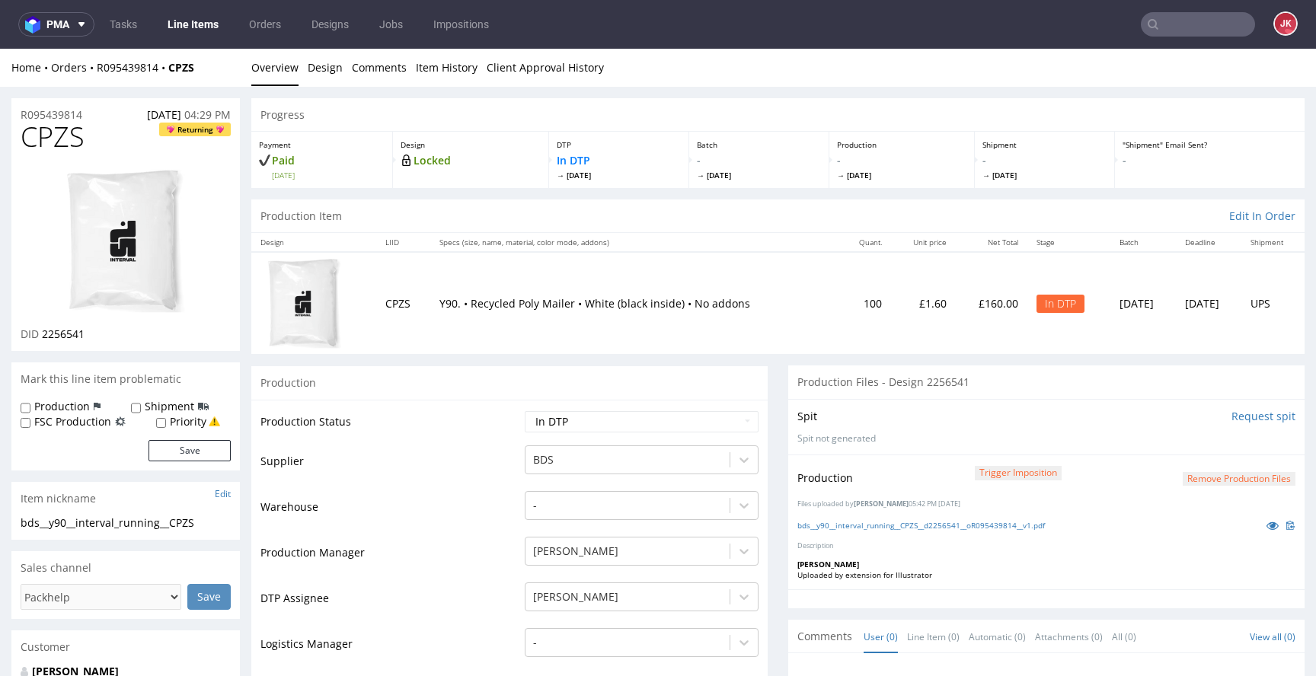
click at [593, 427] on select "Waiting for Artwork Waiting for Diecut Waiting for Mockup Waiting for DTP Waiti…" at bounding box center [642, 421] width 234 height 21
select select "dtp_production_ready"
click at [525, 411] on select "Waiting for Artwork Waiting for Diecut Waiting for Mockup Waiting for DTP Waiti…" at bounding box center [642, 421] width 234 height 21
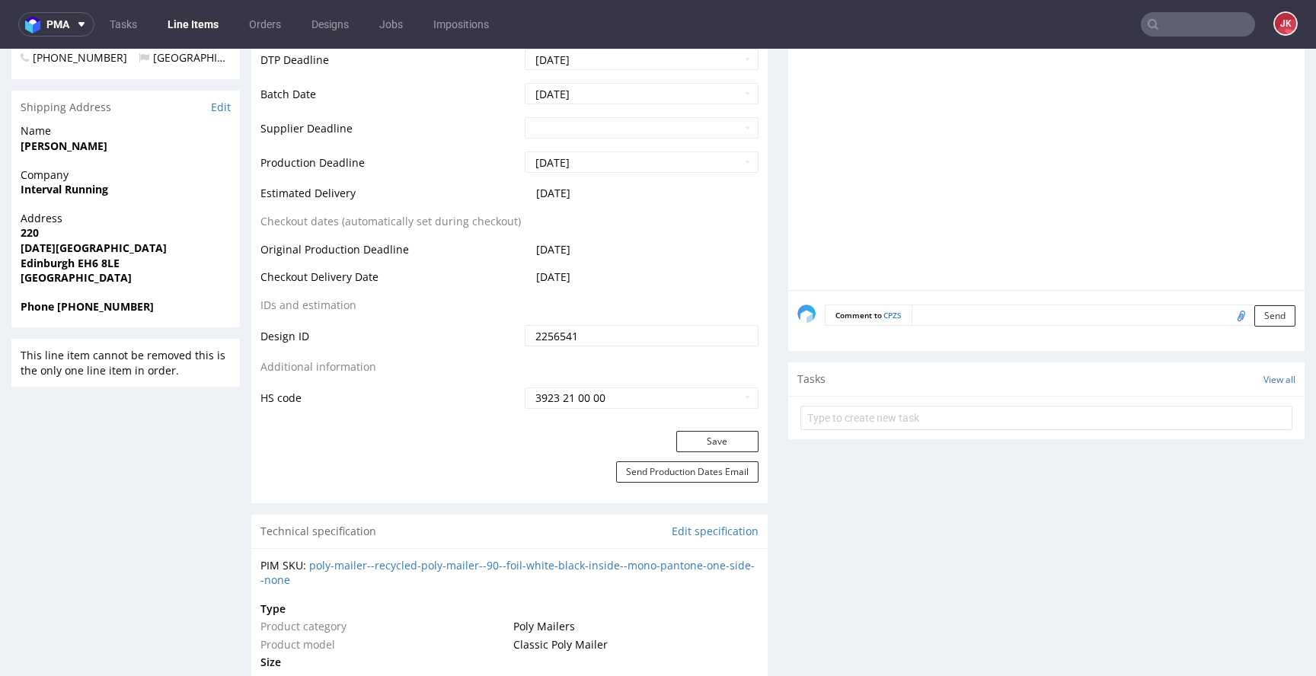
scroll to position [660, 0]
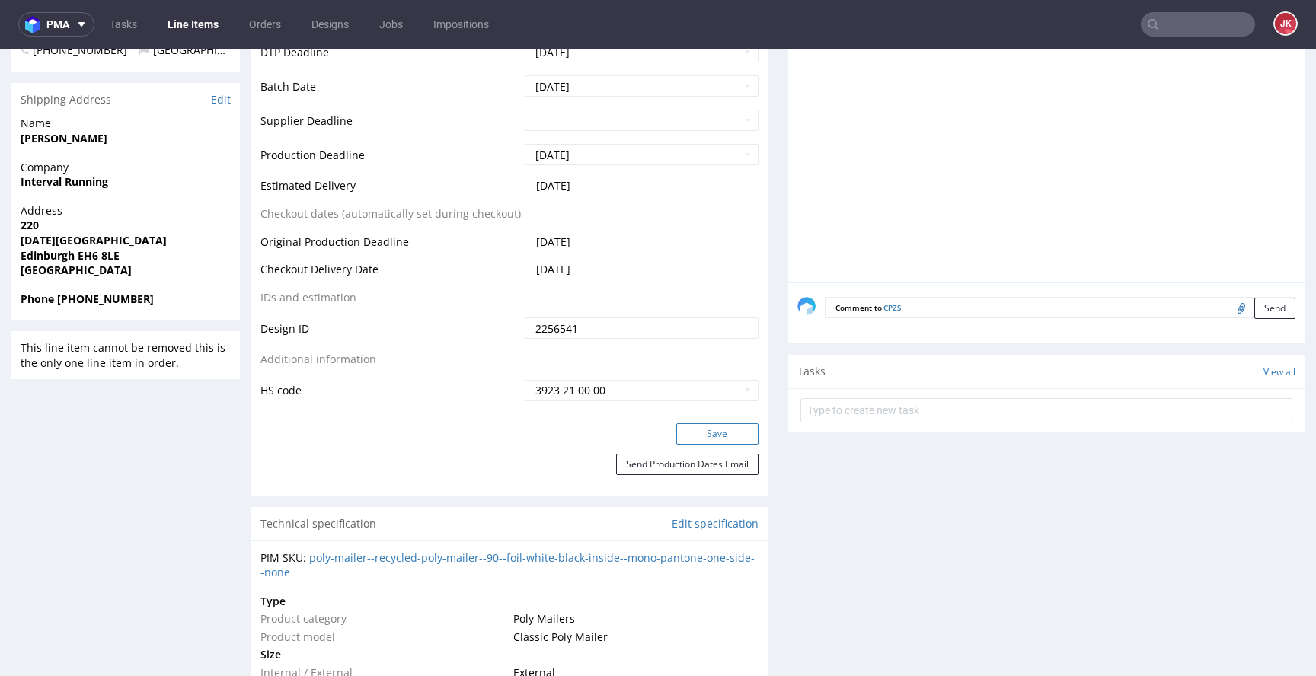
click at [685, 430] on button "Save" at bounding box center [717, 434] width 82 height 21
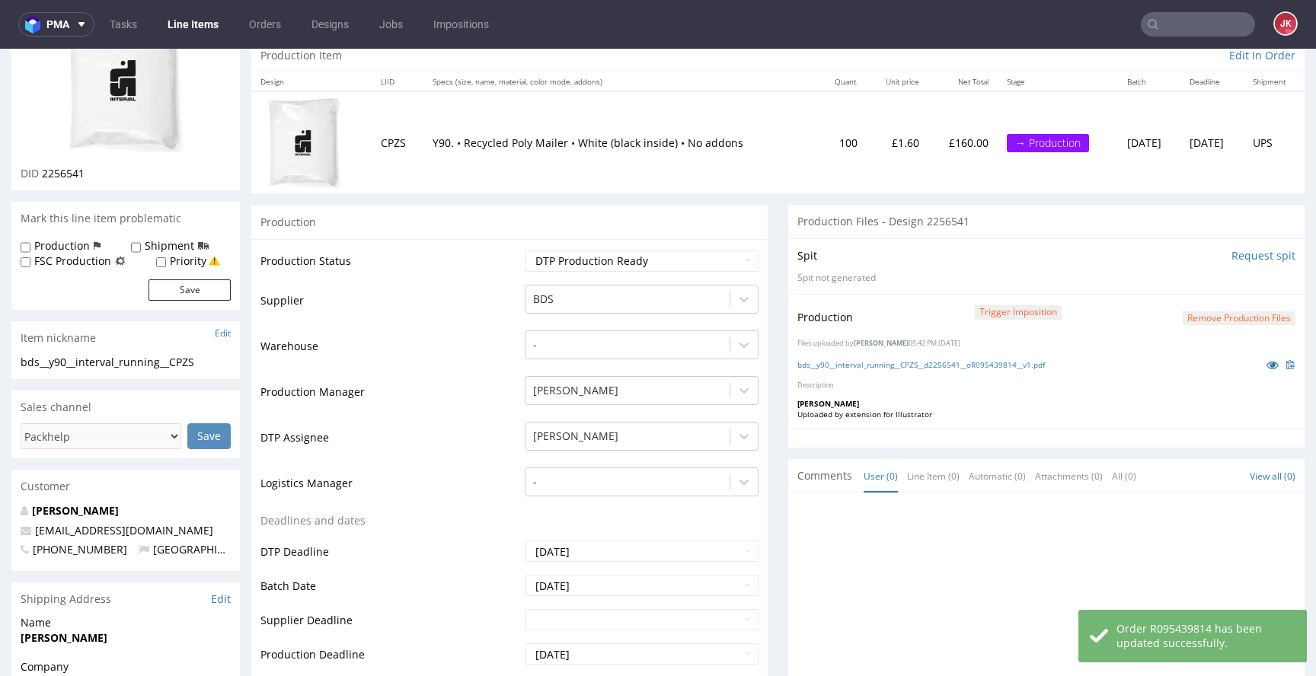
scroll to position [0, 0]
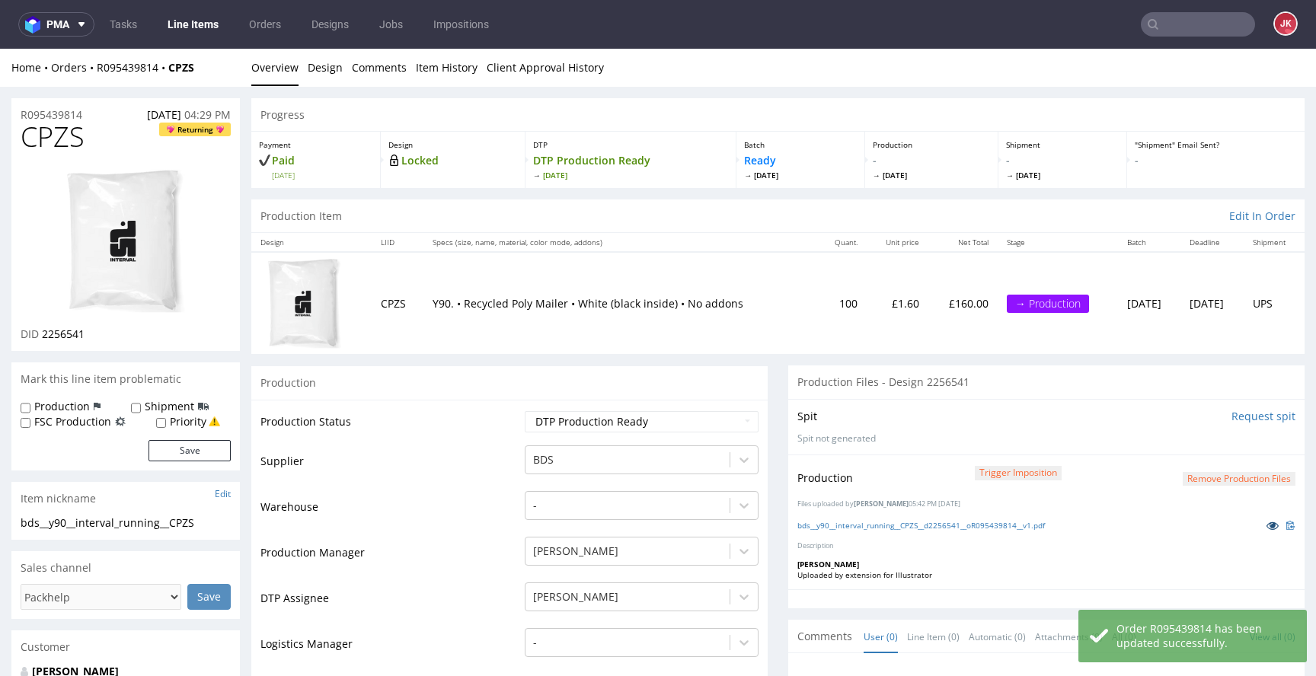
click at [1267, 520] on icon at bounding box center [1273, 525] width 12 height 11
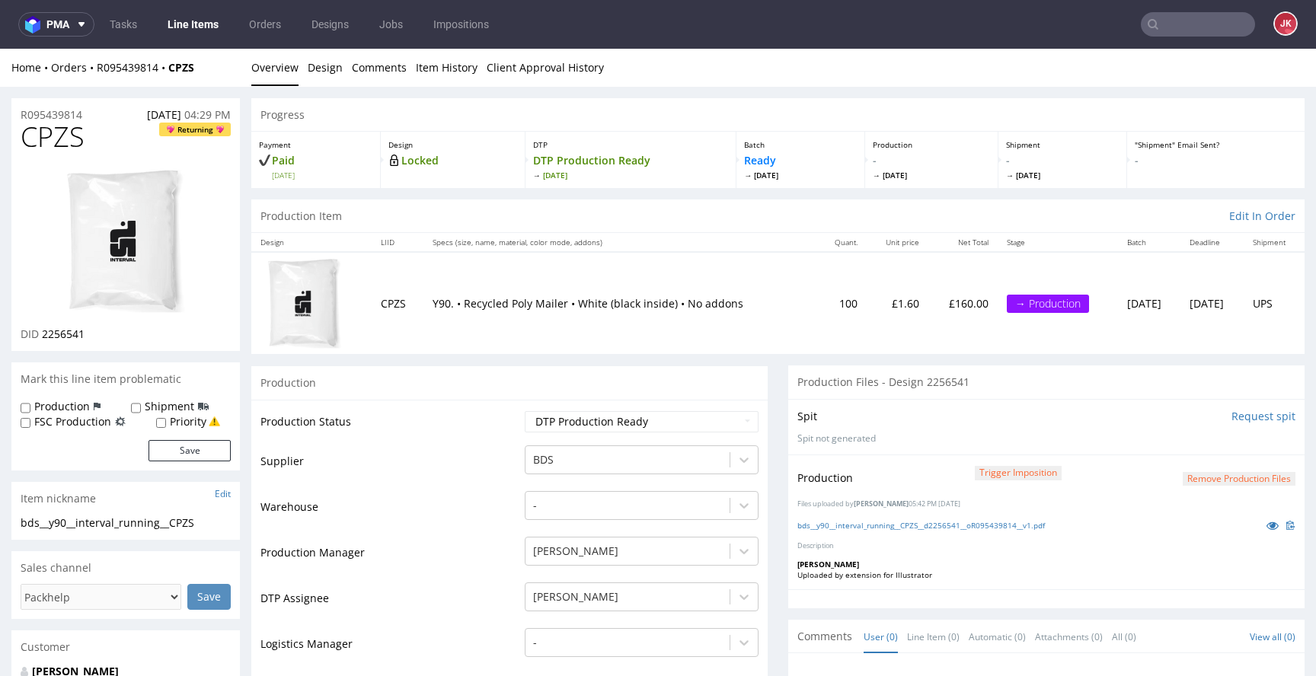
click at [502, 420] on td "Production Status" at bounding box center [391, 427] width 261 height 34
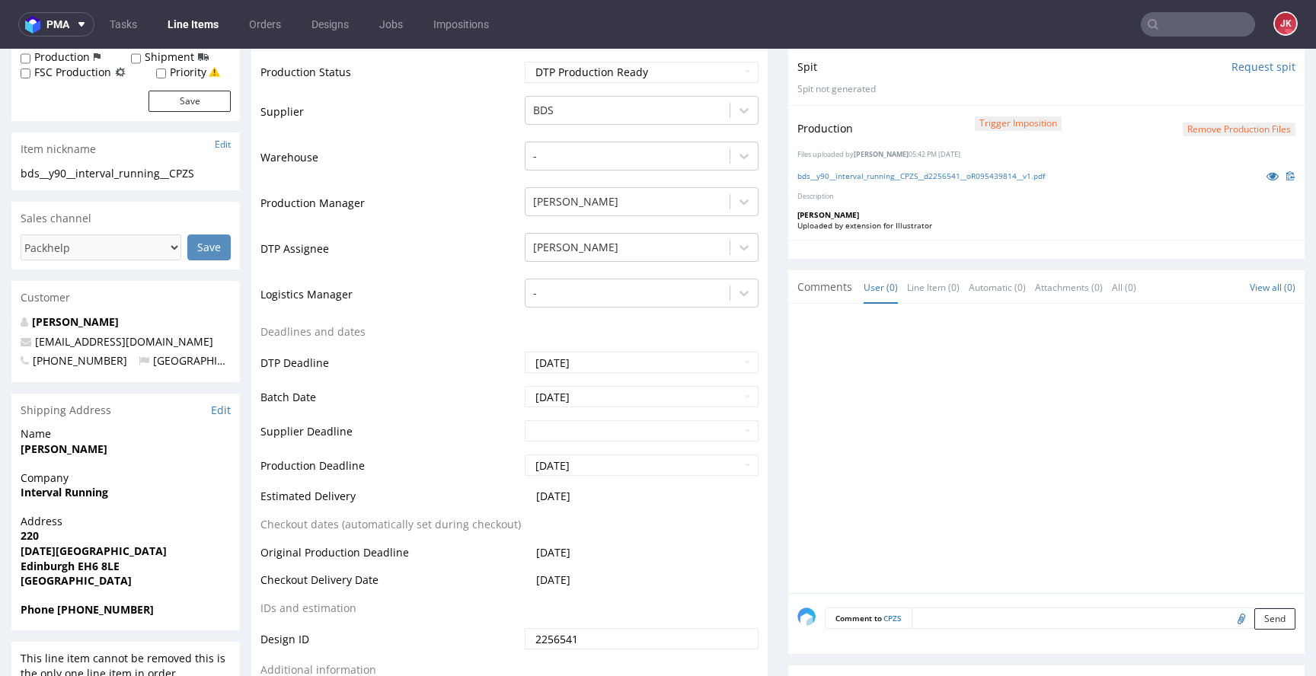
click at [505, 367] on td "DTP Deadline" at bounding box center [391, 367] width 261 height 34
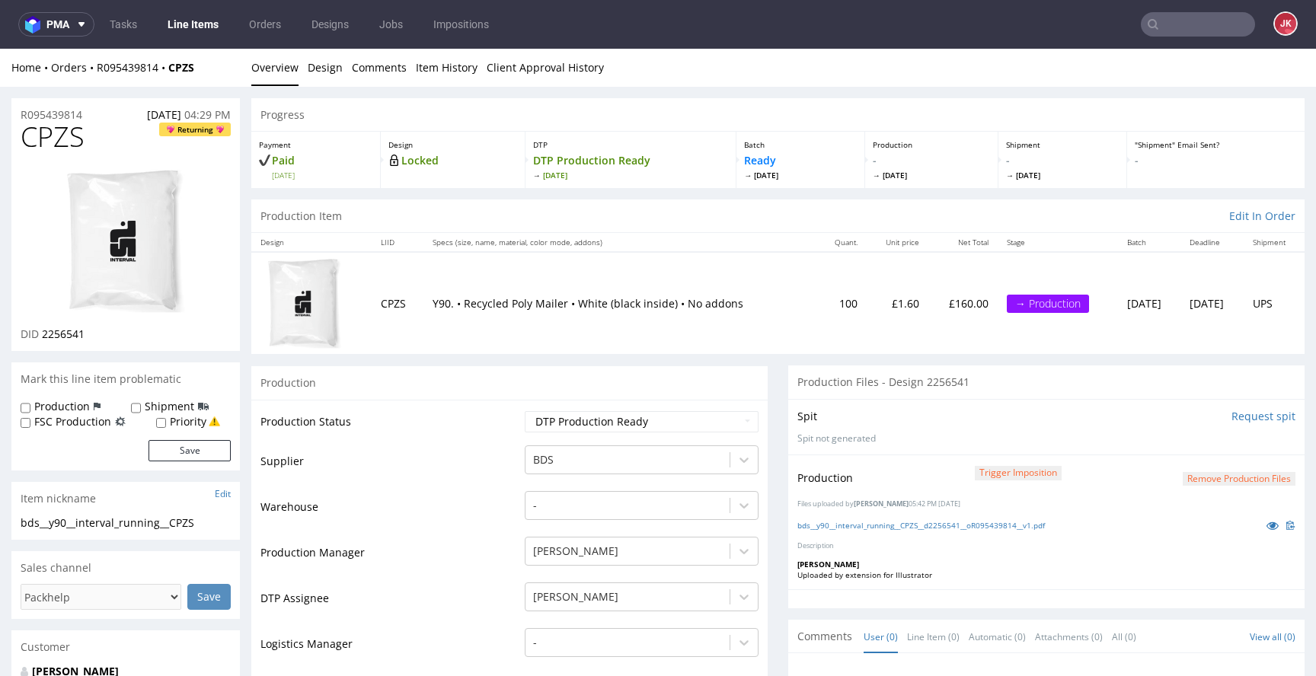
click at [504, 423] on td "Production Status" at bounding box center [391, 427] width 261 height 34
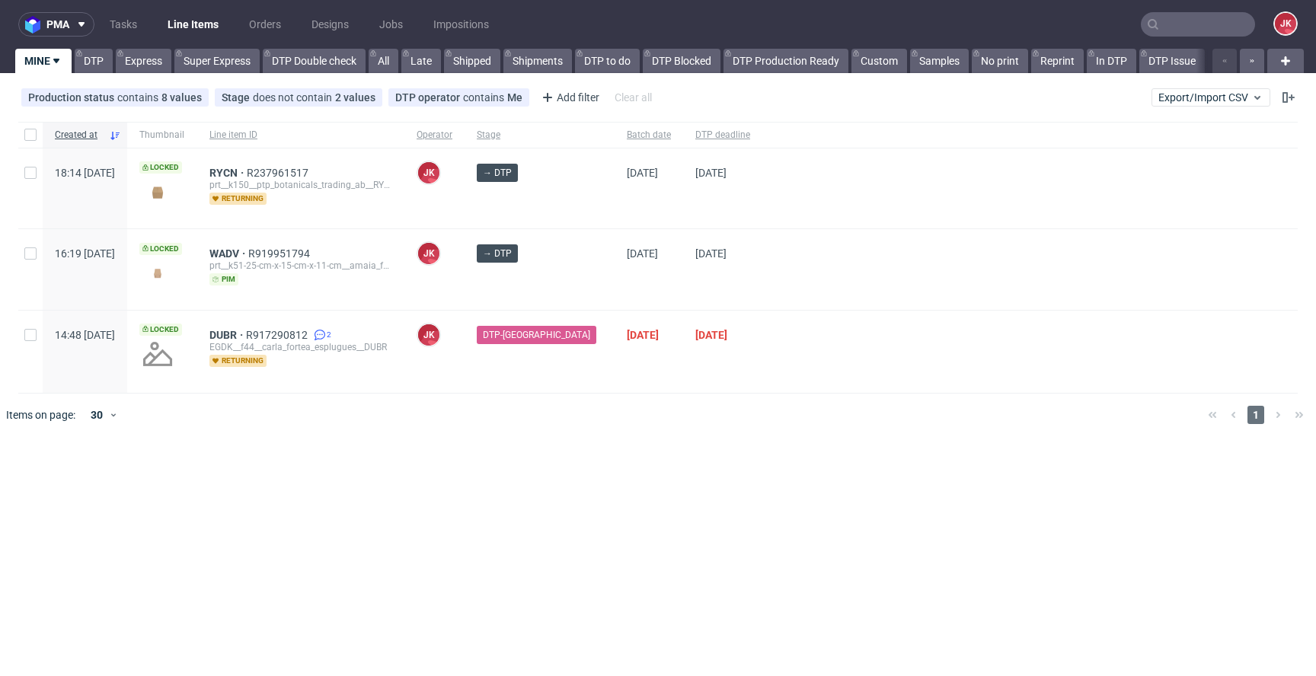
click at [465, 278] on div "[PERSON_NAME] [PERSON_NAME]" at bounding box center [434, 269] width 60 height 80
click at [529, 467] on div "pma Tasks Line Items Orders Designs Jobs Impositions JK MINE DTP Express Super …" at bounding box center [658, 338] width 1316 height 676
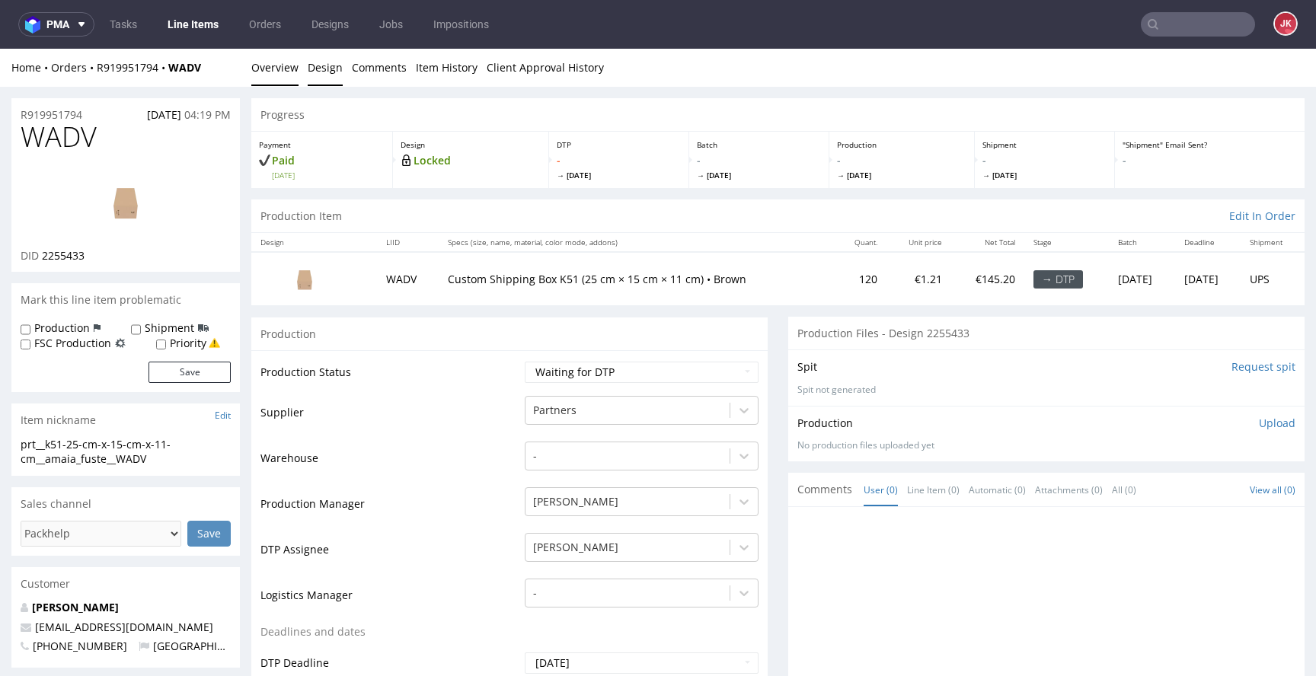
click at [332, 72] on link "Design" at bounding box center [325, 67] width 35 height 37
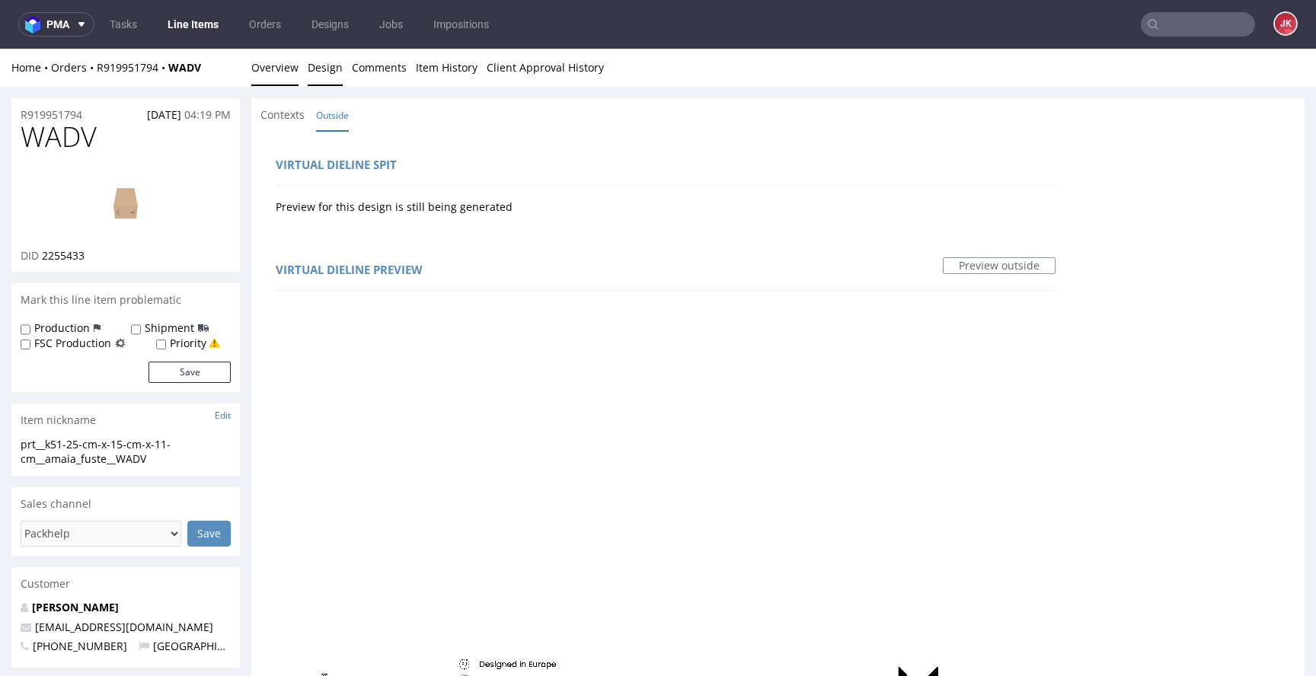
click at [279, 57] on link "Overview" at bounding box center [274, 67] width 47 height 37
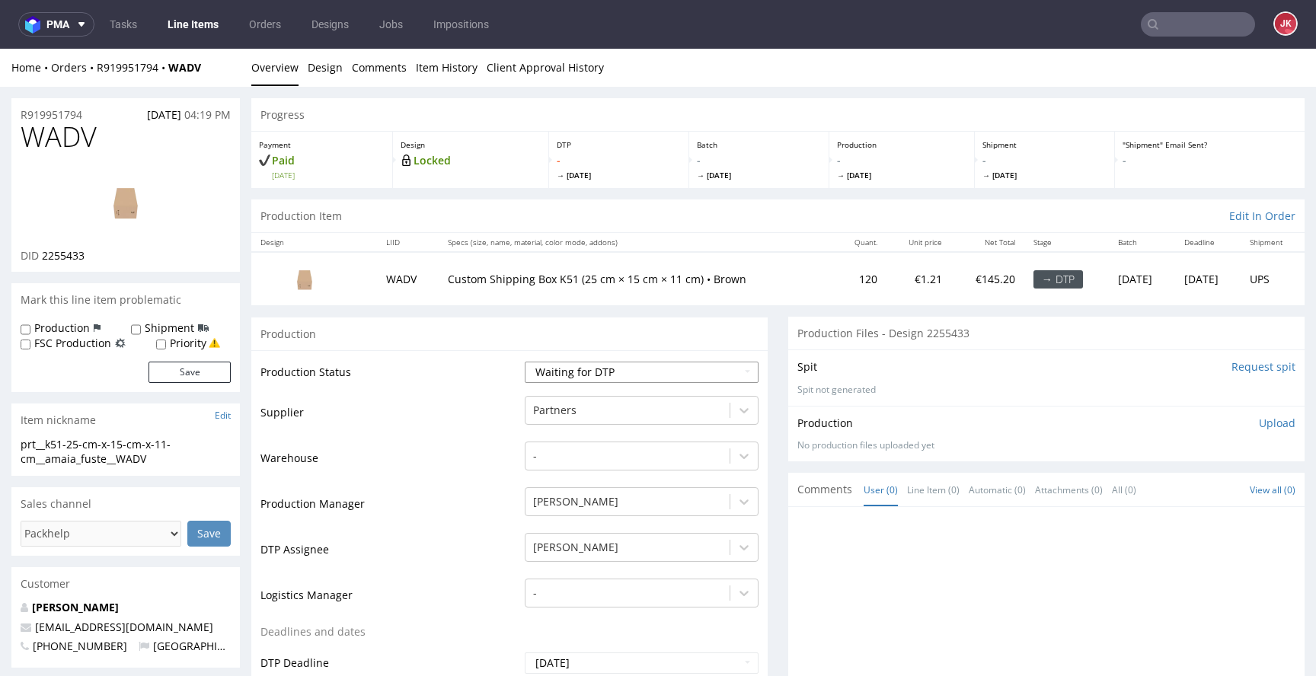
click at [543, 363] on select "Waiting for Artwork Waiting for Diecut Waiting for Mockup Waiting for DTP Waiti…" at bounding box center [642, 372] width 234 height 21
select select "dtp_in_process"
click at [525, 362] on select "Waiting for Artwork Waiting for Diecut Waiting for Mockup Waiting for DTP Waiti…" at bounding box center [642, 372] width 234 height 21
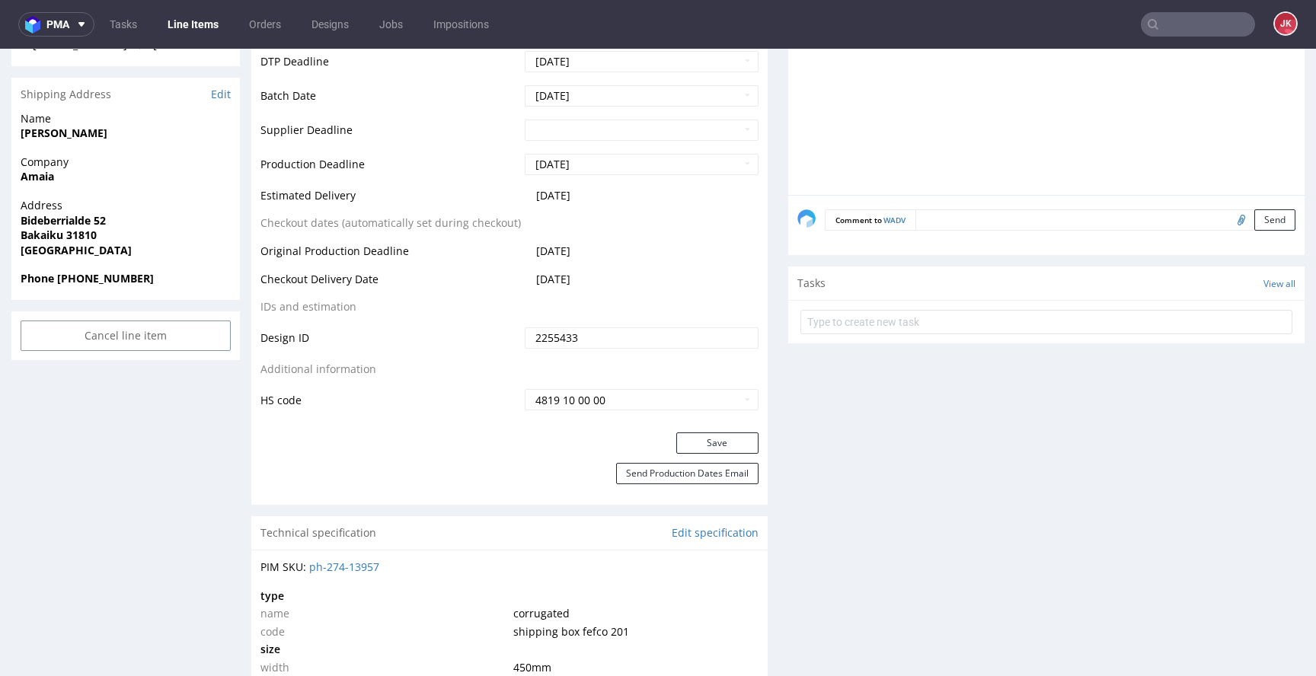
scroll to position [614, 0]
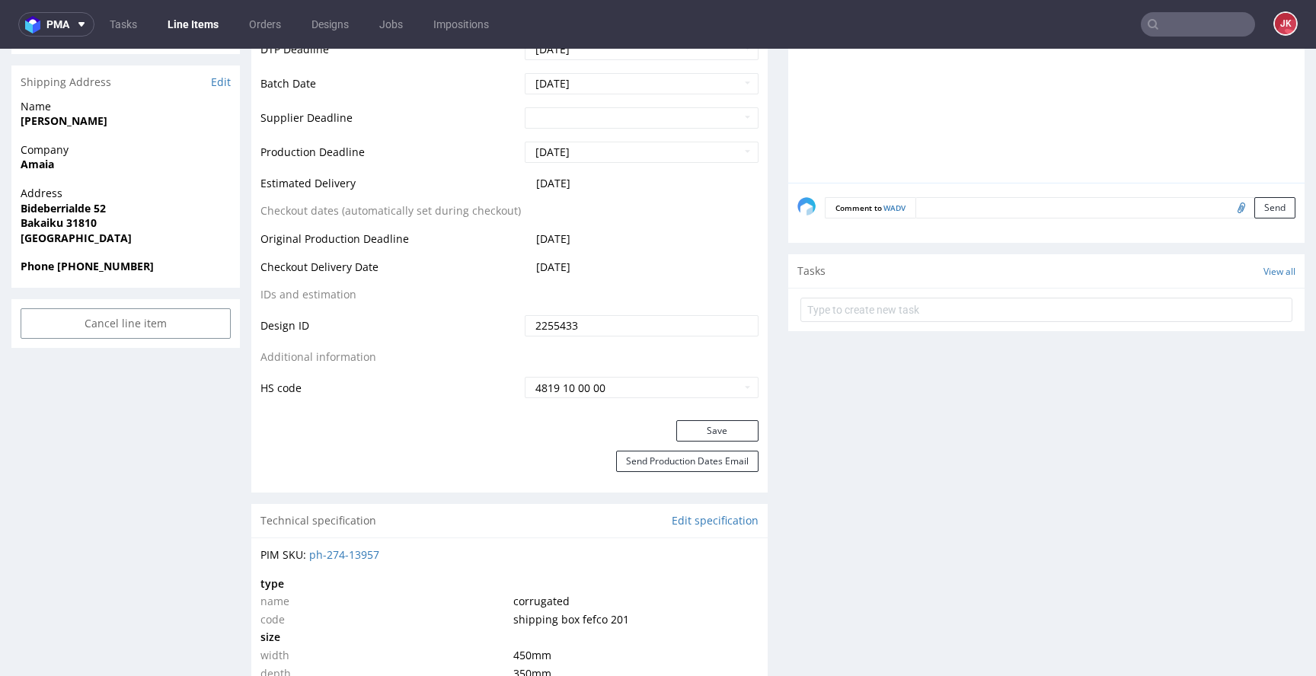
click at [702, 445] on div "Save" at bounding box center [509, 435] width 516 height 30
click at [705, 439] on button "Save" at bounding box center [717, 430] width 82 height 21
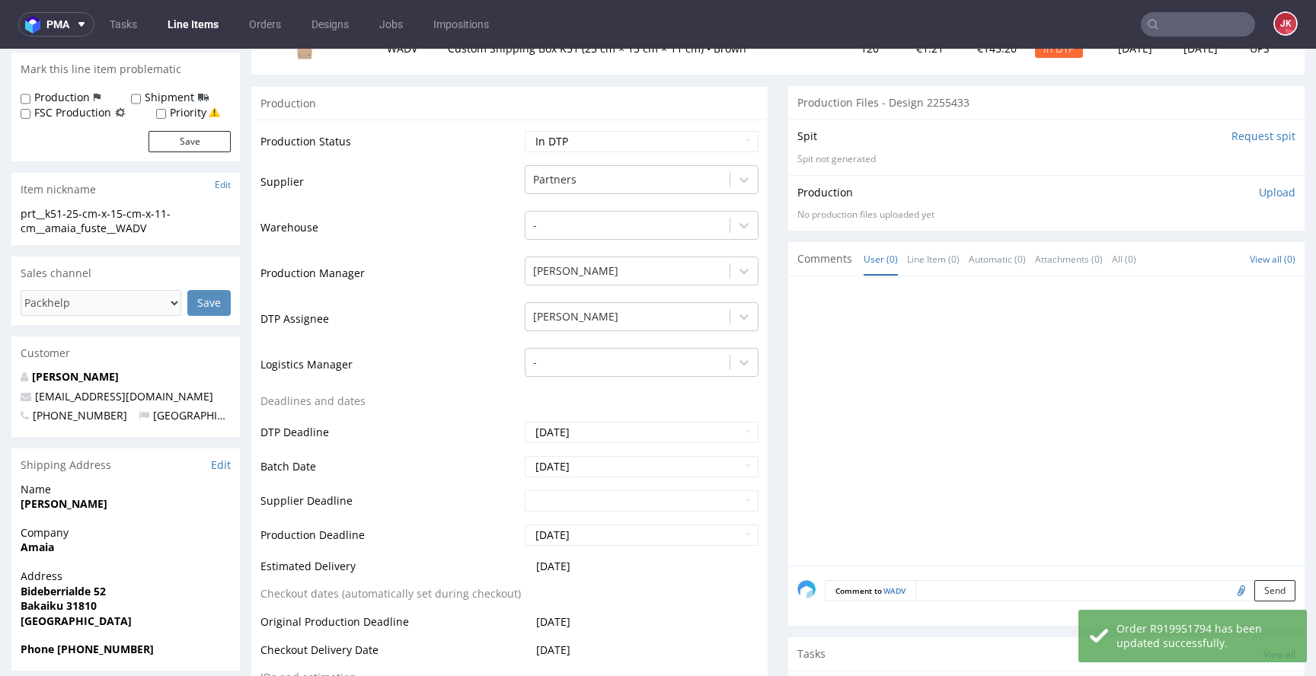
scroll to position [0, 0]
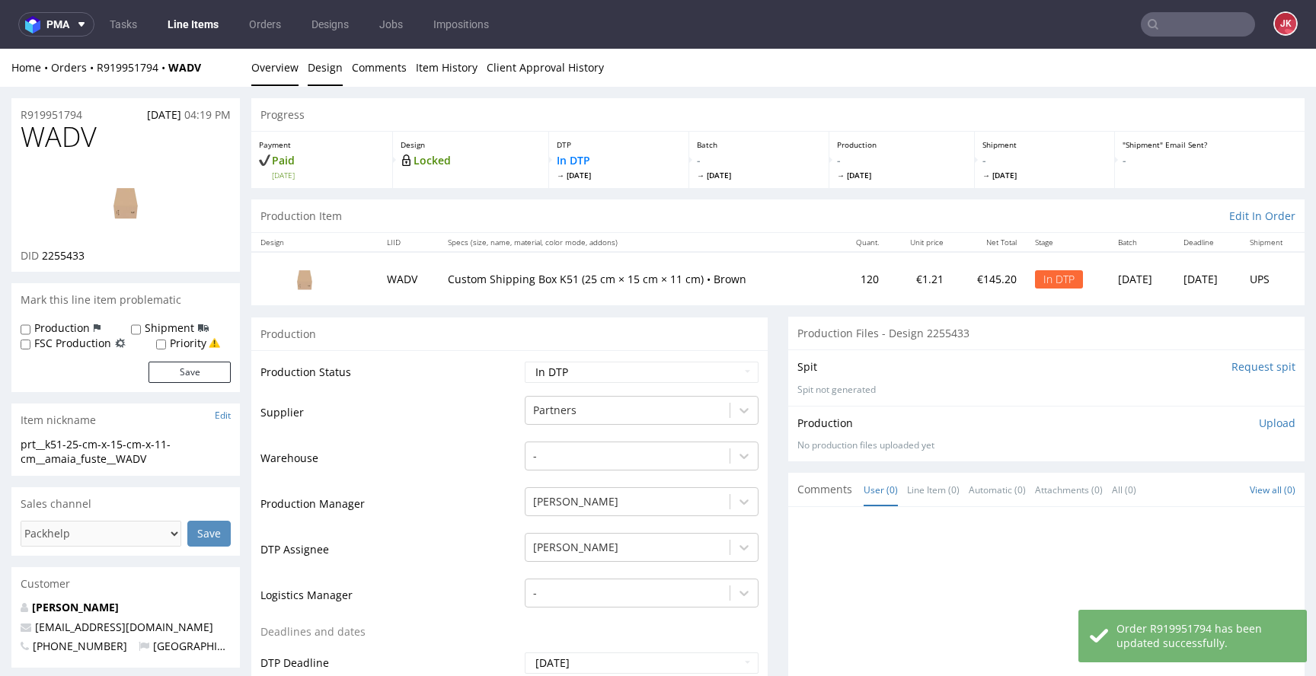
click at [320, 72] on link "Design" at bounding box center [325, 67] width 35 height 37
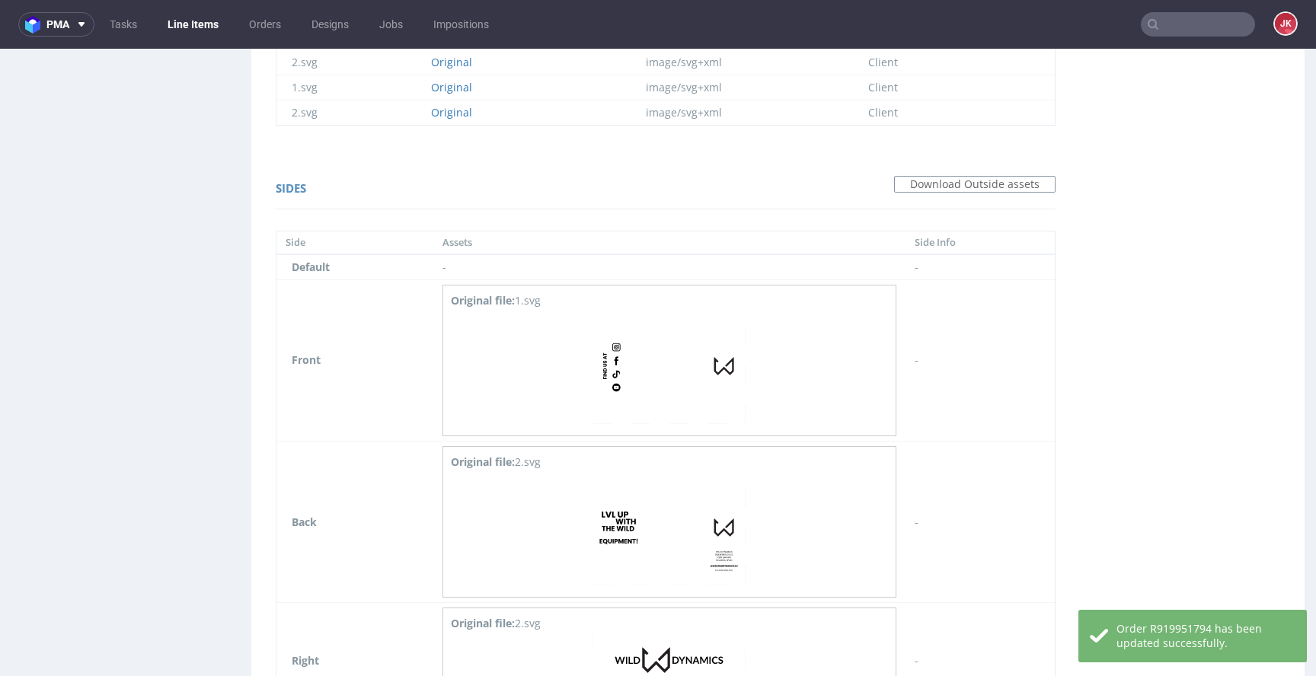
scroll to position [1536, 0]
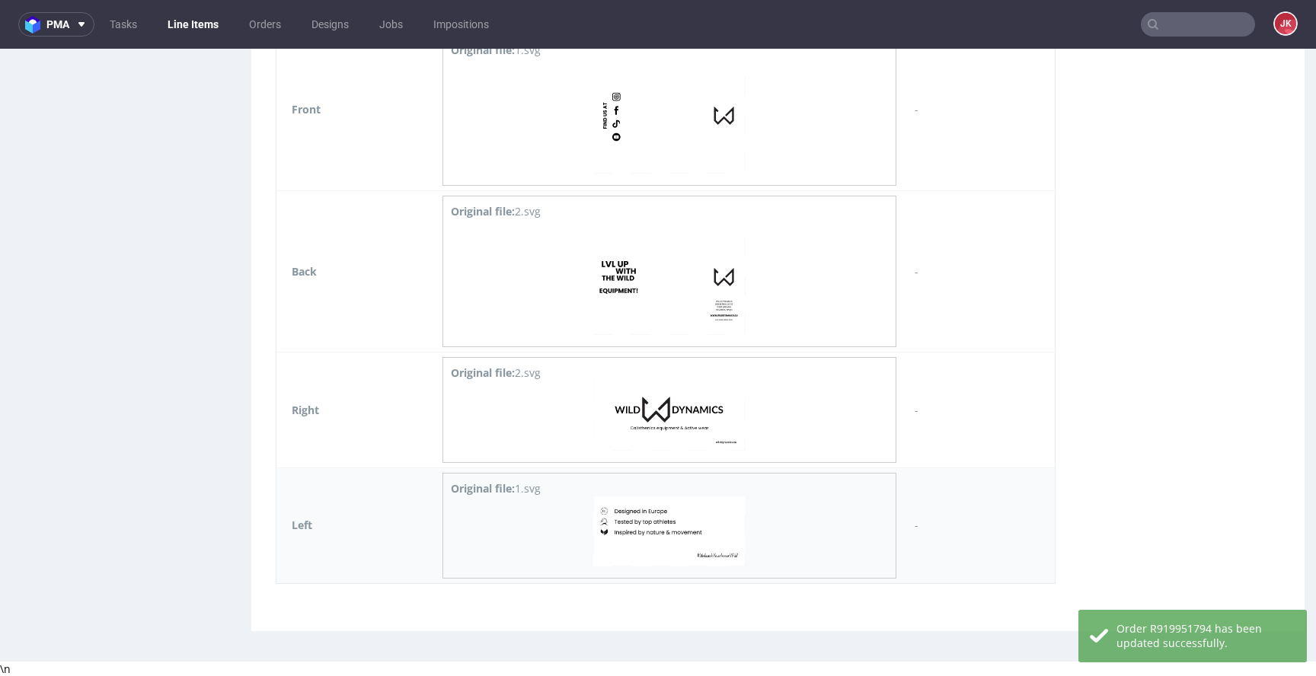
click at [644, 535] on img at bounding box center [669, 532] width 152 height 70
click at [663, 427] on img at bounding box center [669, 416] width 152 height 70
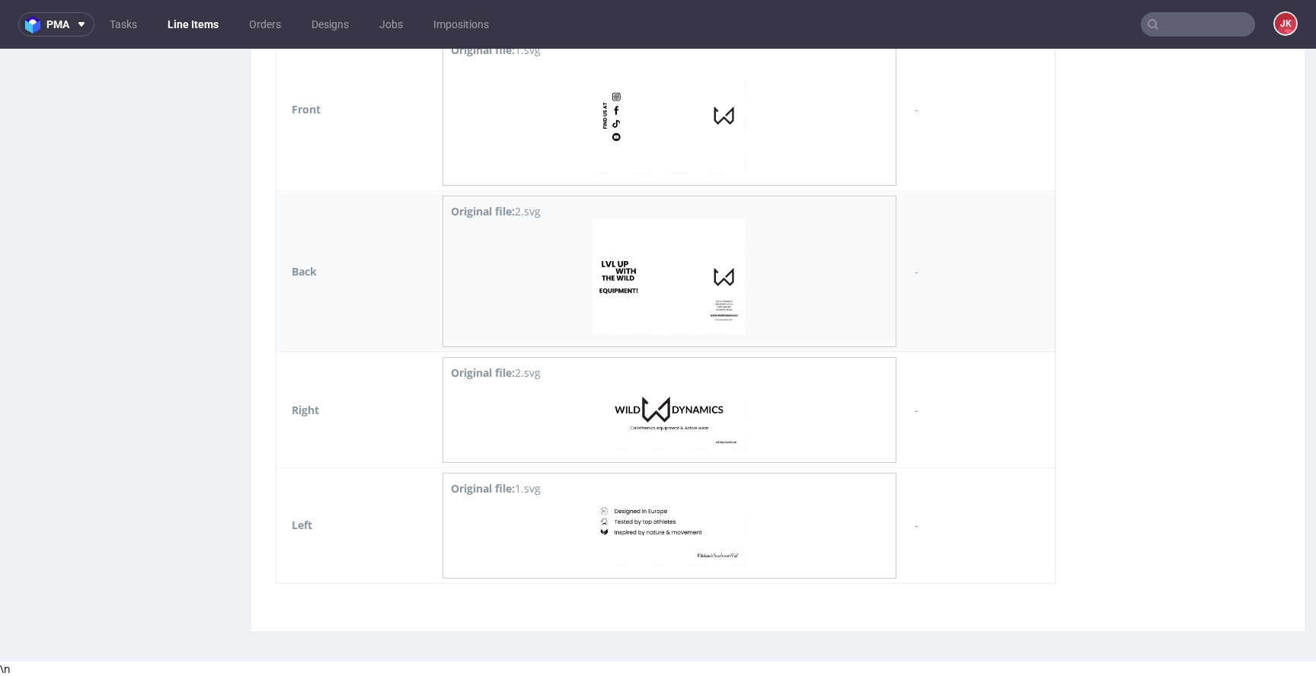
click at [670, 311] on img at bounding box center [669, 277] width 152 height 116
click at [662, 140] on img at bounding box center [669, 116] width 152 height 116
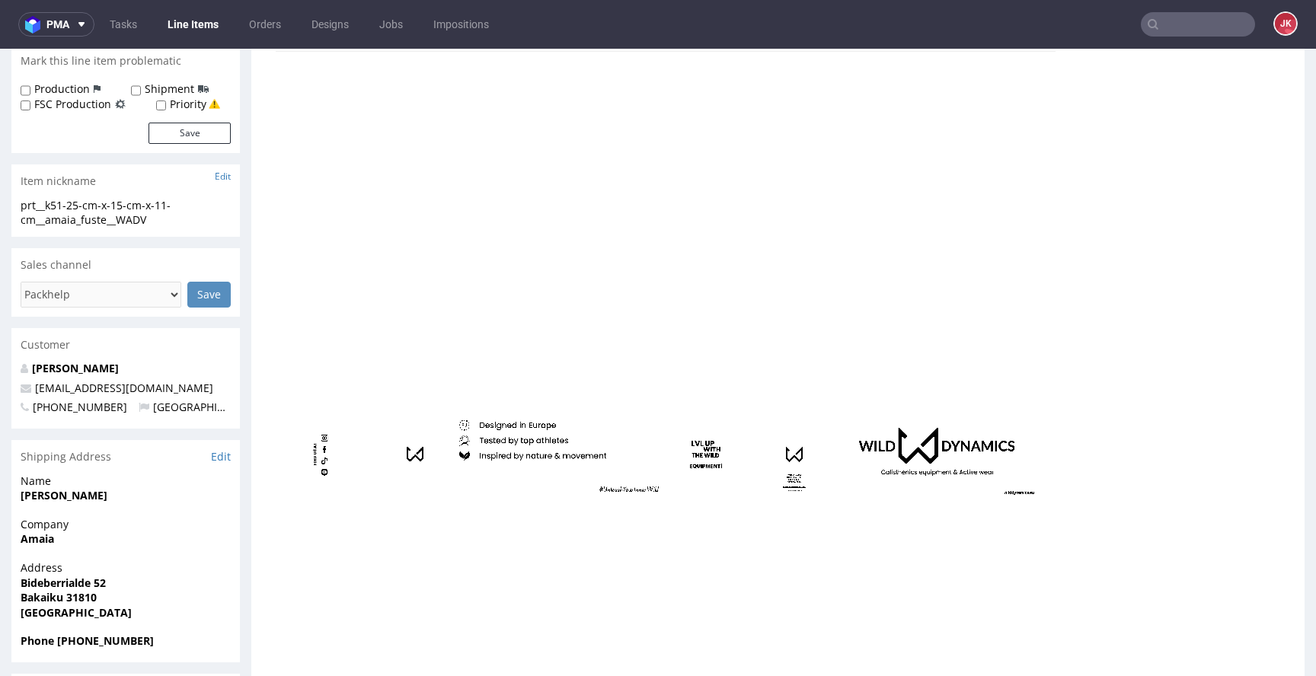
scroll to position [0, 0]
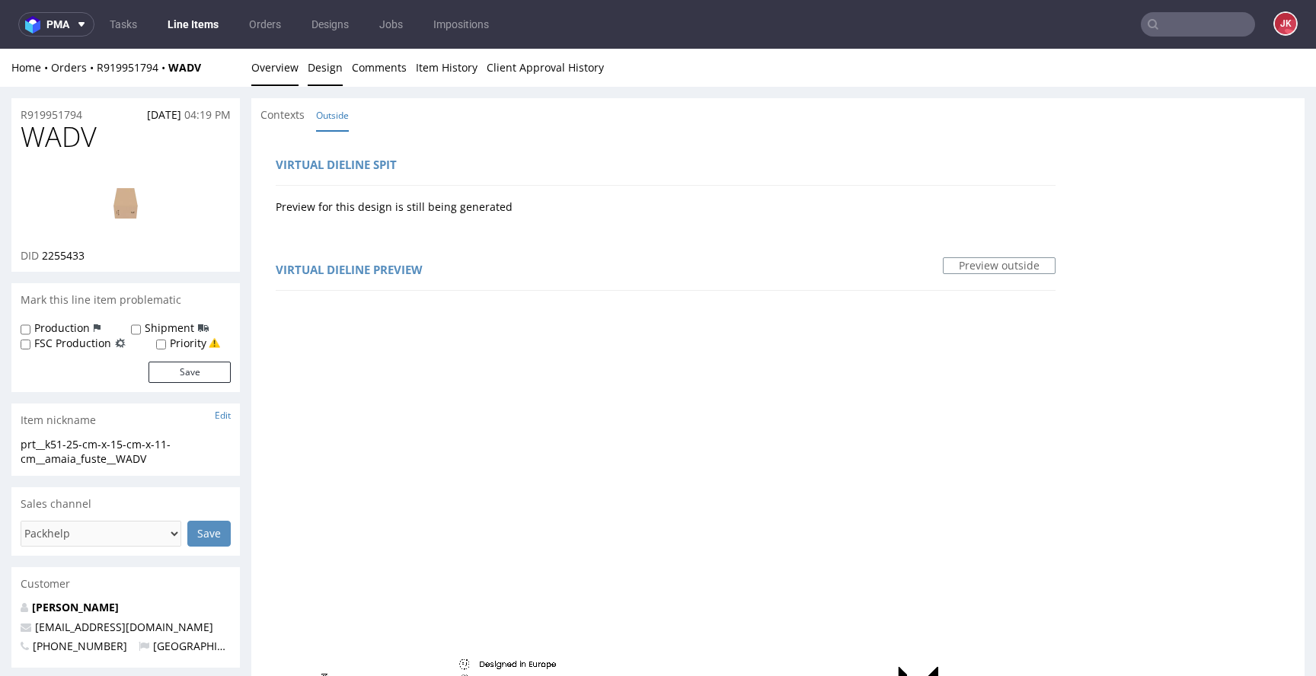
click at [277, 62] on link "Overview" at bounding box center [274, 67] width 47 height 37
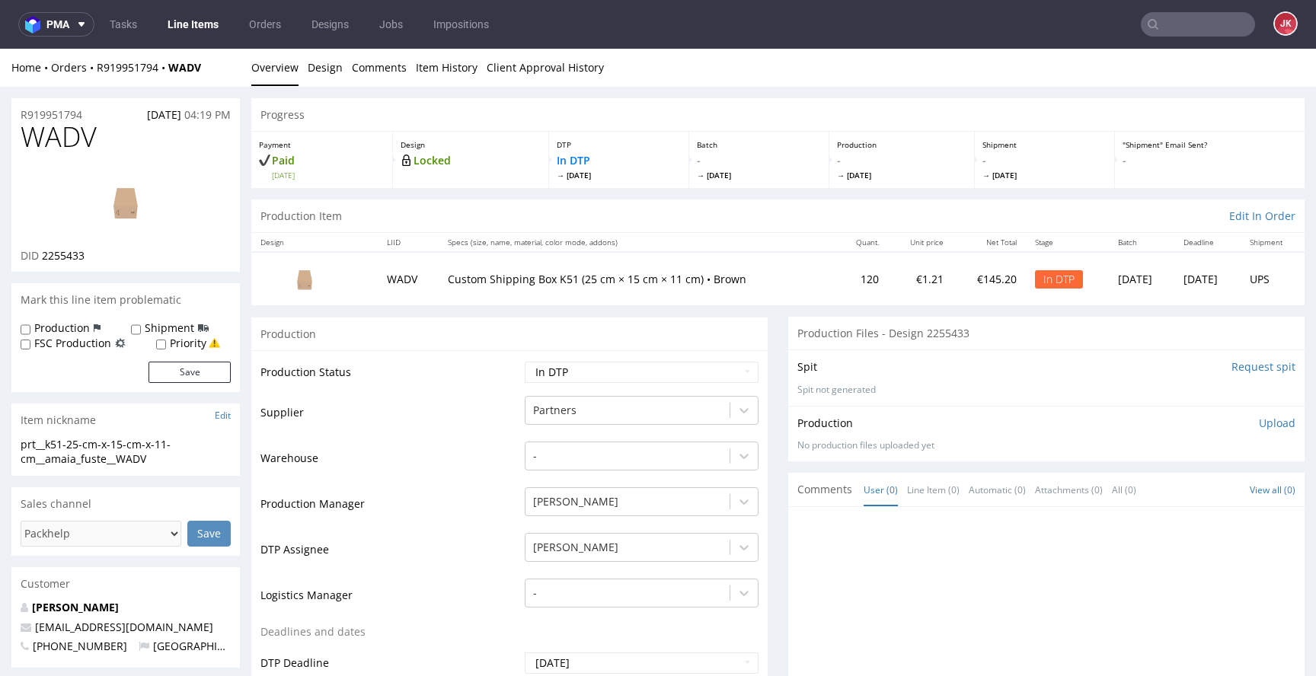
click at [101, 238] on link at bounding box center [126, 201] width 122 height 93
click at [483, 433] on td "Supplier" at bounding box center [391, 418] width 261 height 46
click at [471, 463] on td "Warehouse" at bounding box center [391, 463] width 261 height 46
click at [466, 405] on td "Supplier" at bounding box center [391, 418] width 261 height 46
drag, startPoint x: 95, startPoint y: 460, endPoint x: 0, endPoint y: 445, distance: 96.4
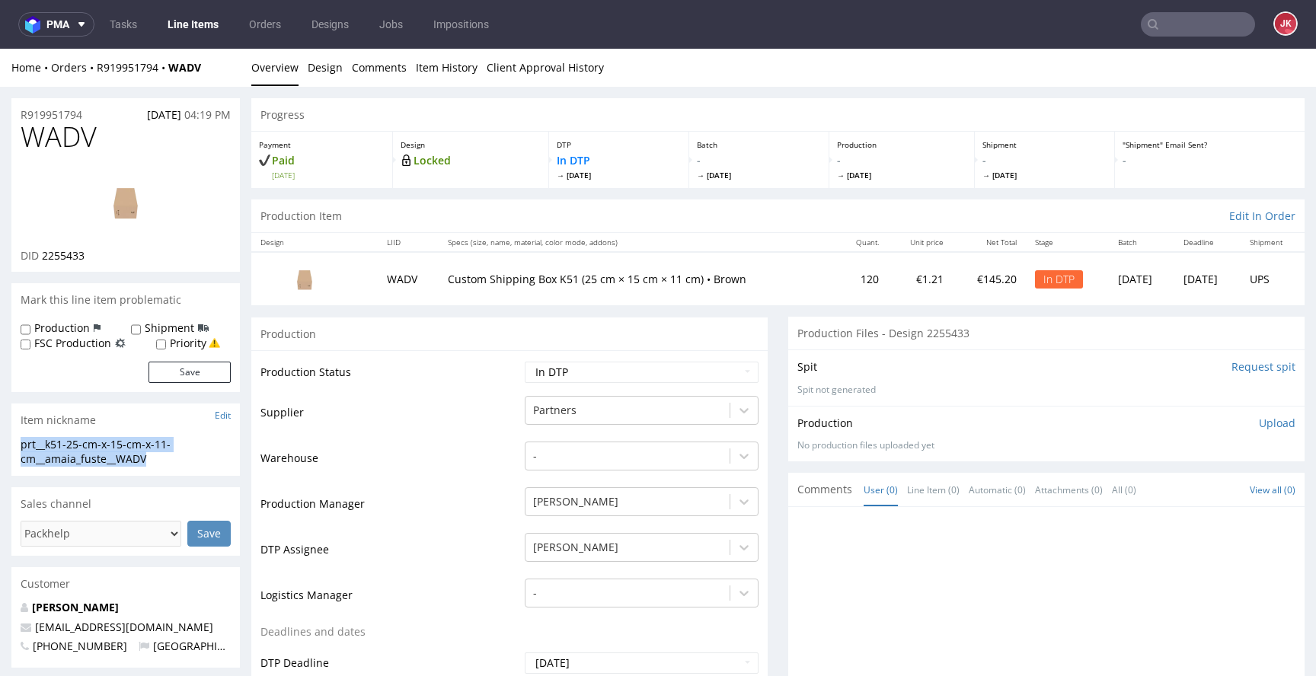
copy div "prt__k51-25-cm-x-15-cm-x-11-cm__amaia_fuste__WADV"
drag, startPoint x: 22, startPoint y: 117, endPoint x: 0, endPoint y: 117, distance: 22.1
copy p "R919951794"
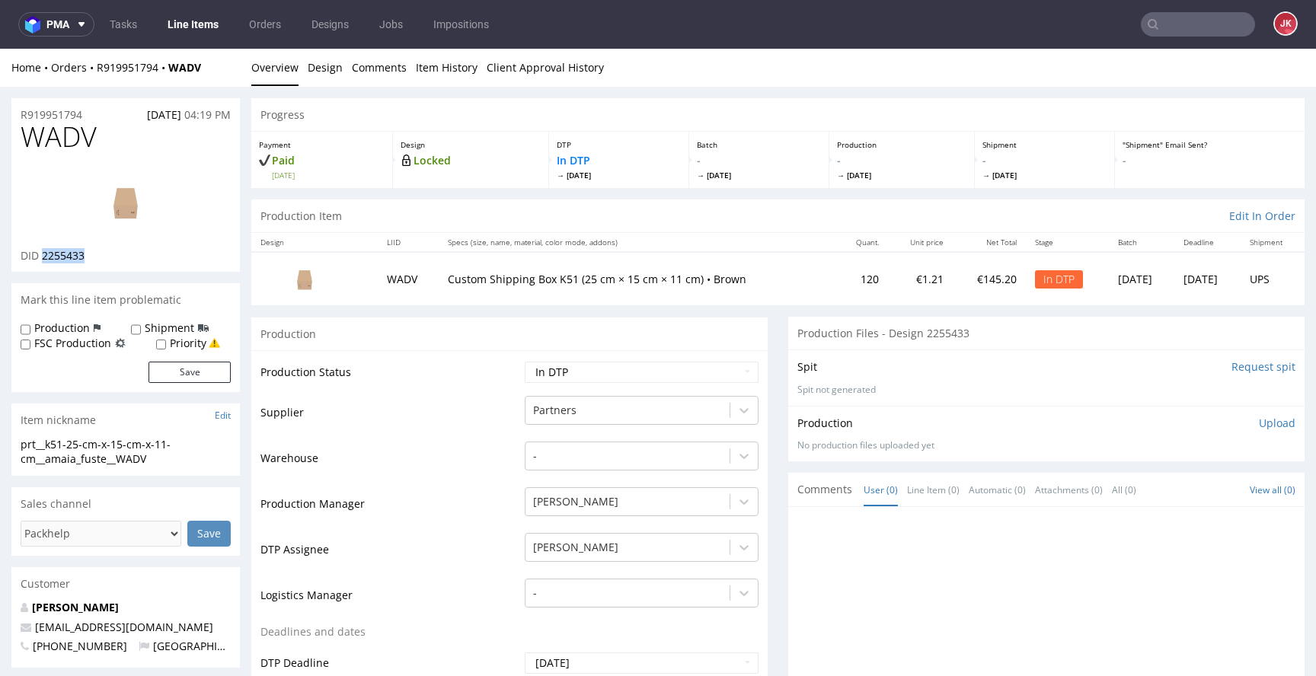
drag, startPoint x: 41, startPoint y: 261, endPoint x: 130, endPoint y: 254, distance: 89.3
click at [130, 254] on div "DID 2255433" at bounding box center [126, 255] width 210 height 15
copy span "2255433"
click at [1139, 449] on div "No production files uploaded yet" at bounding box center [1047, 446] width 498 height 13
click at [1260, 420] on p "Upload" at bounding box center [1277, 423] width 37 height 15
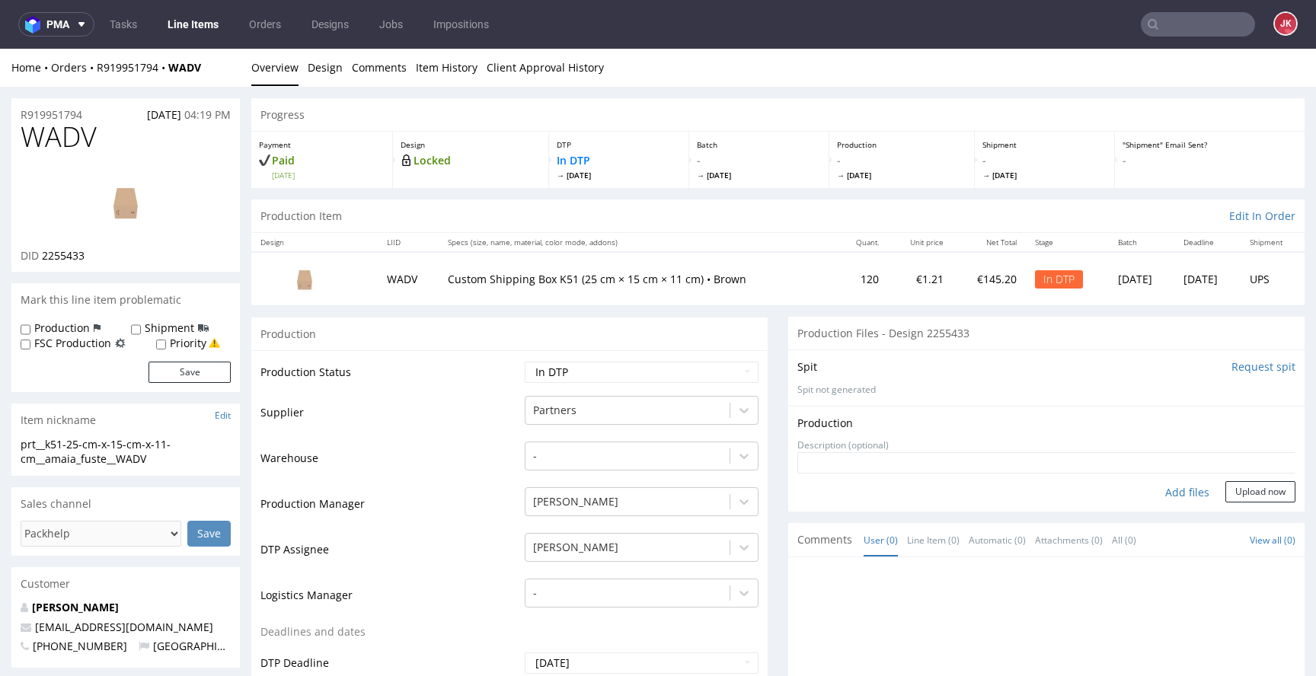
click at [1152, 497] on div "Add files" at bounding box center [1187, 492] width 76 height 23
click at [1169, 488] on div "Add files" at bounding box center [1187, 492] width 76 height 23
type input "C:\fakepath\prt__k51-25-cm-x-15-cm-x-11-cm__amaia_fuste__WADV__d2255433__oR9199…"
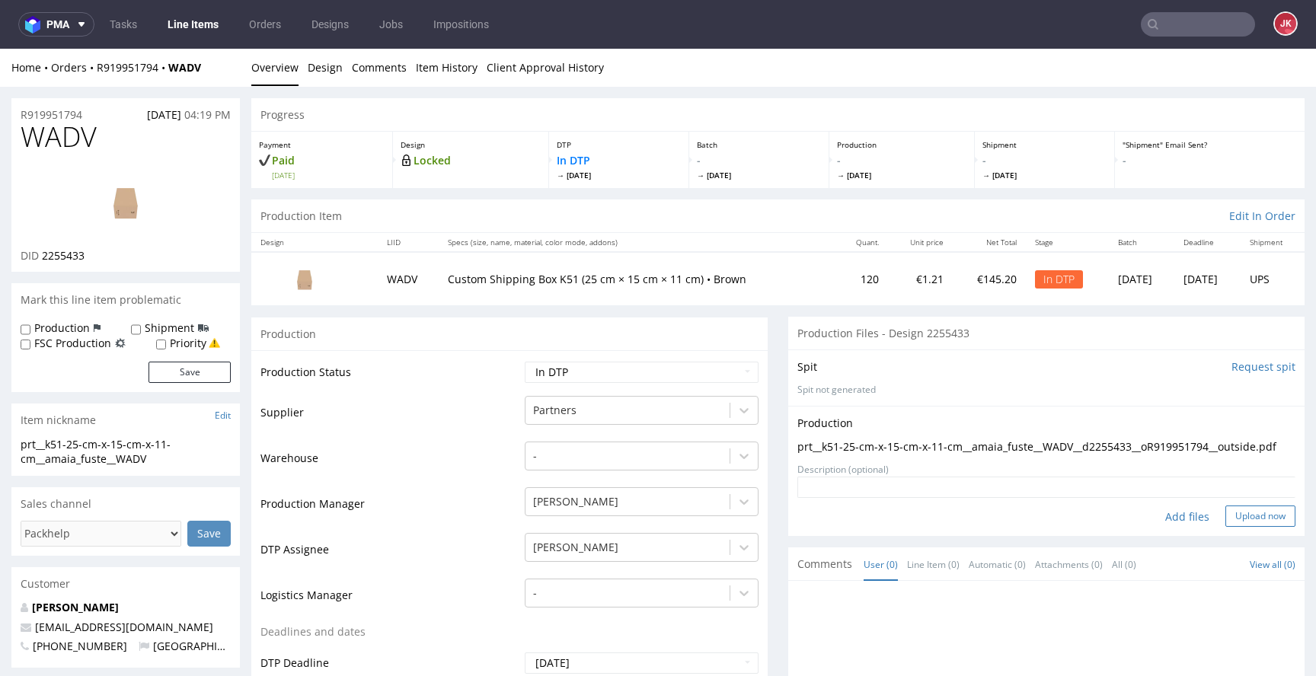
click at [1238, 527] on button "Upload now" at bounding box center [1261, 516] width 70 height 21
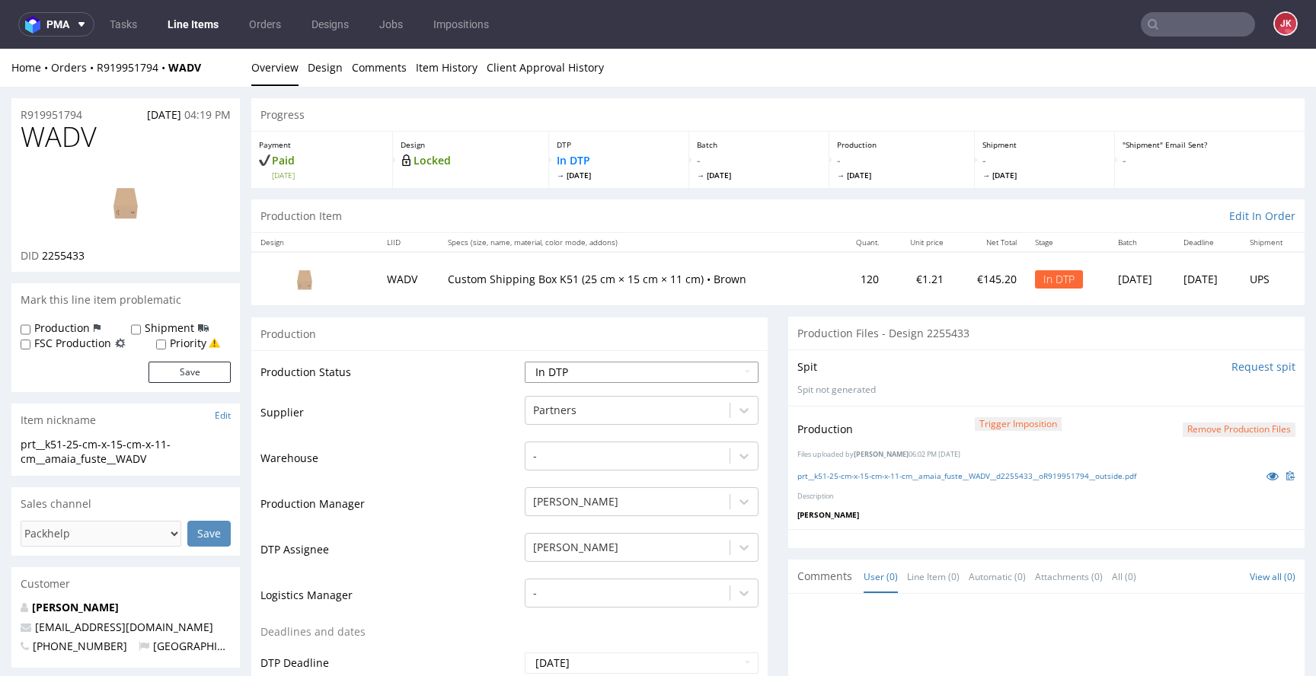
click at [583, 374] on select "Waiting for Artwork Waiting for Diecut Waiting for Mockup Waiting for DTP Waiti…" at bounding box center [642, 372] width 234 height 21
select select "dtp_production_ready"
click at [525, 362] on select "Waiting for Artwork Waiting for Diecut Waiting for Mockup Waiting for DTP Waiti…" at bounding box center [642, 372] width 234 height 21
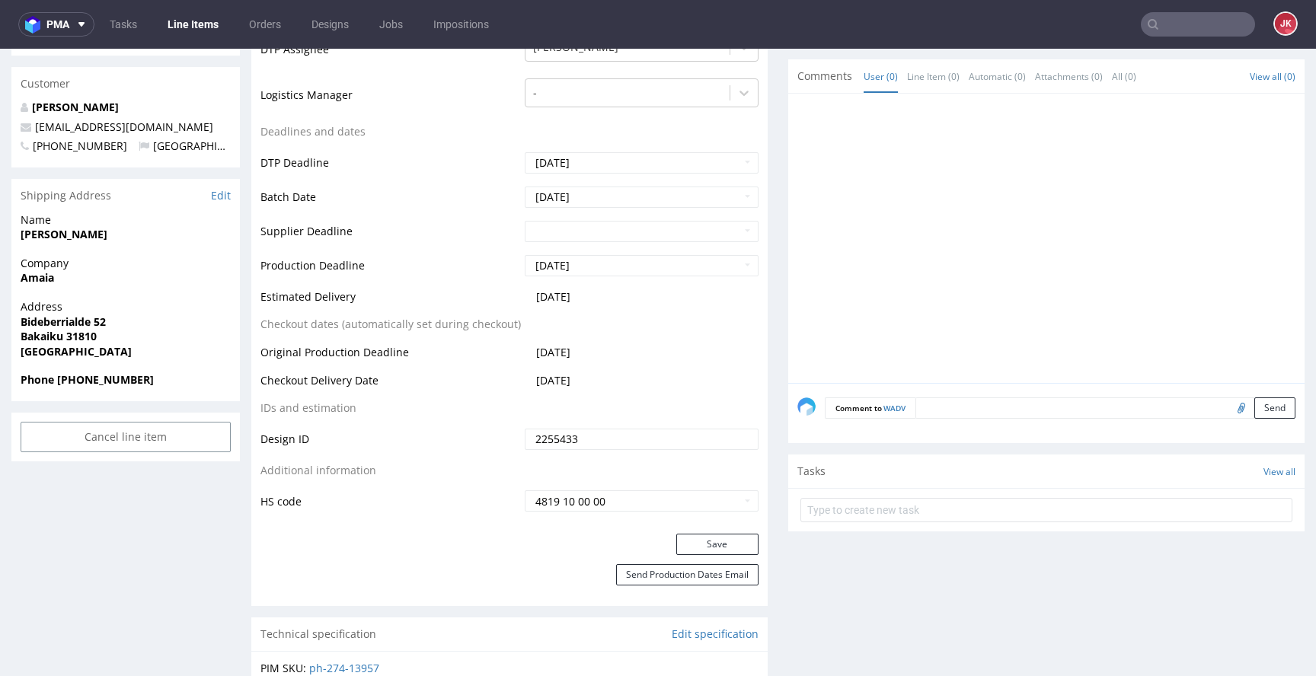
scroll to position [606, 0]
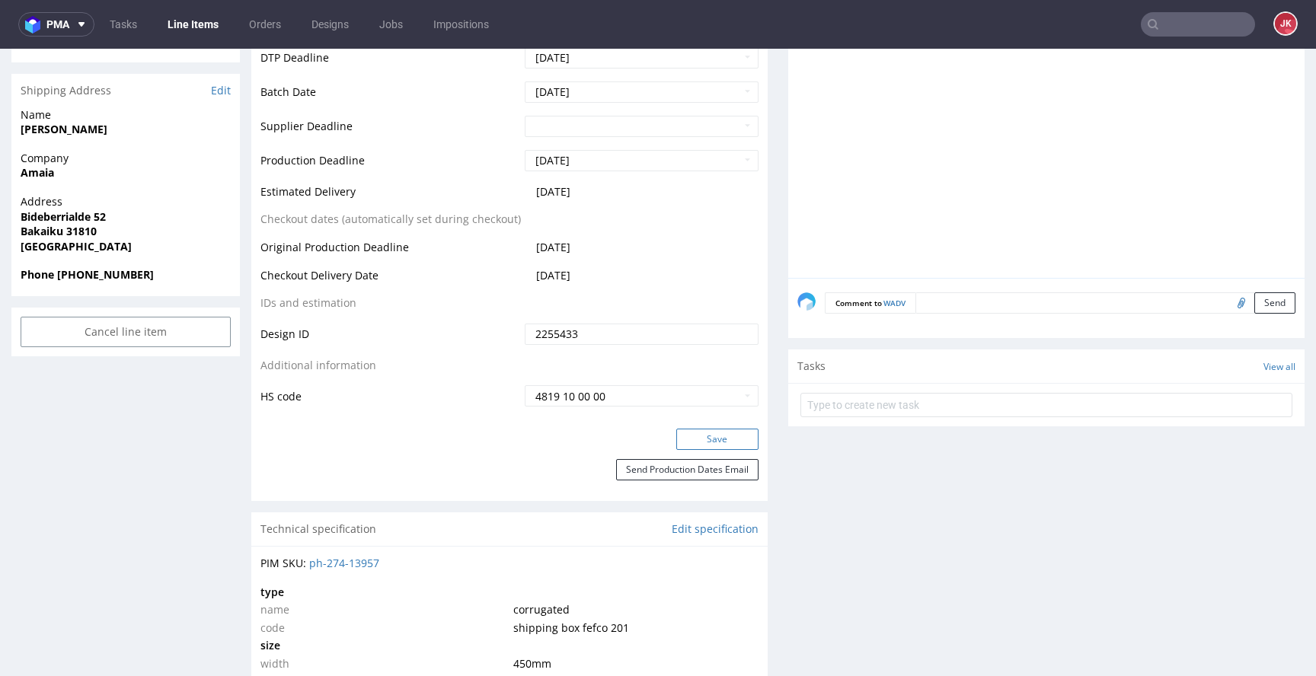
click at [695, 435] on button "Save" at bounding box center [717, 439] width 82 height 21
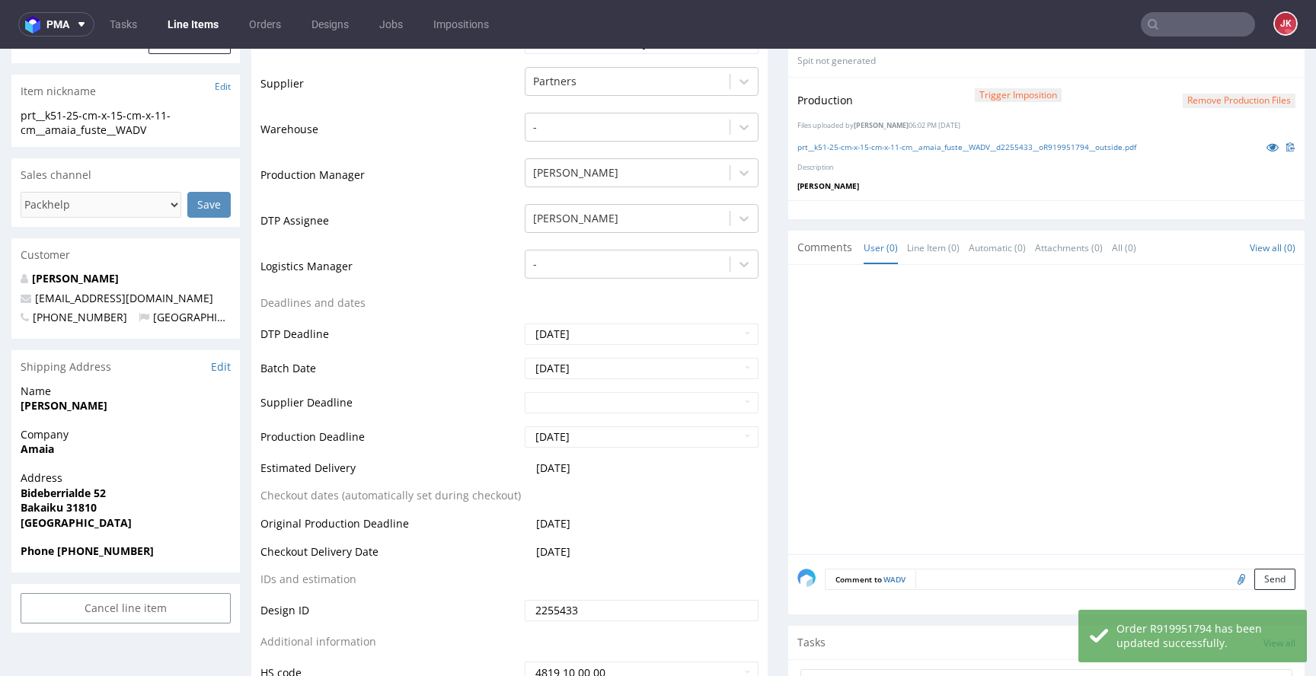
scroll to position [0, 0]
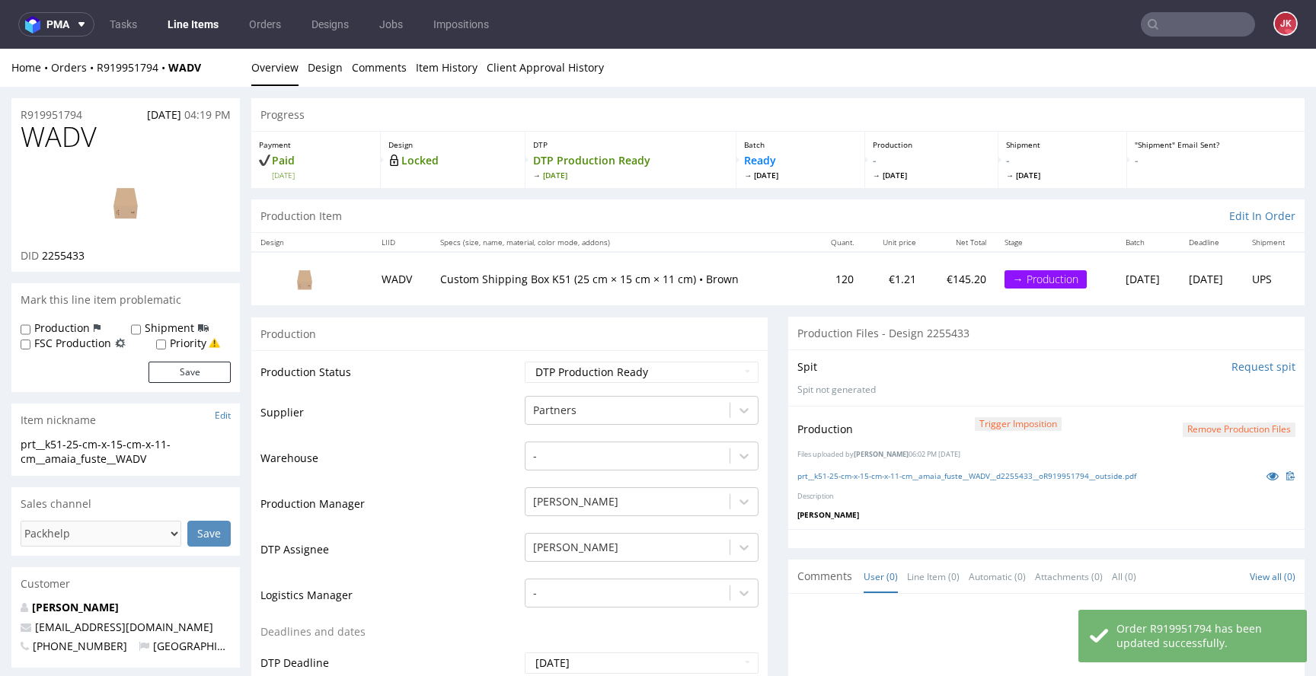
click at [510, 398] on td "Supplier" at bounding box center [391, 418] width 261 height 46
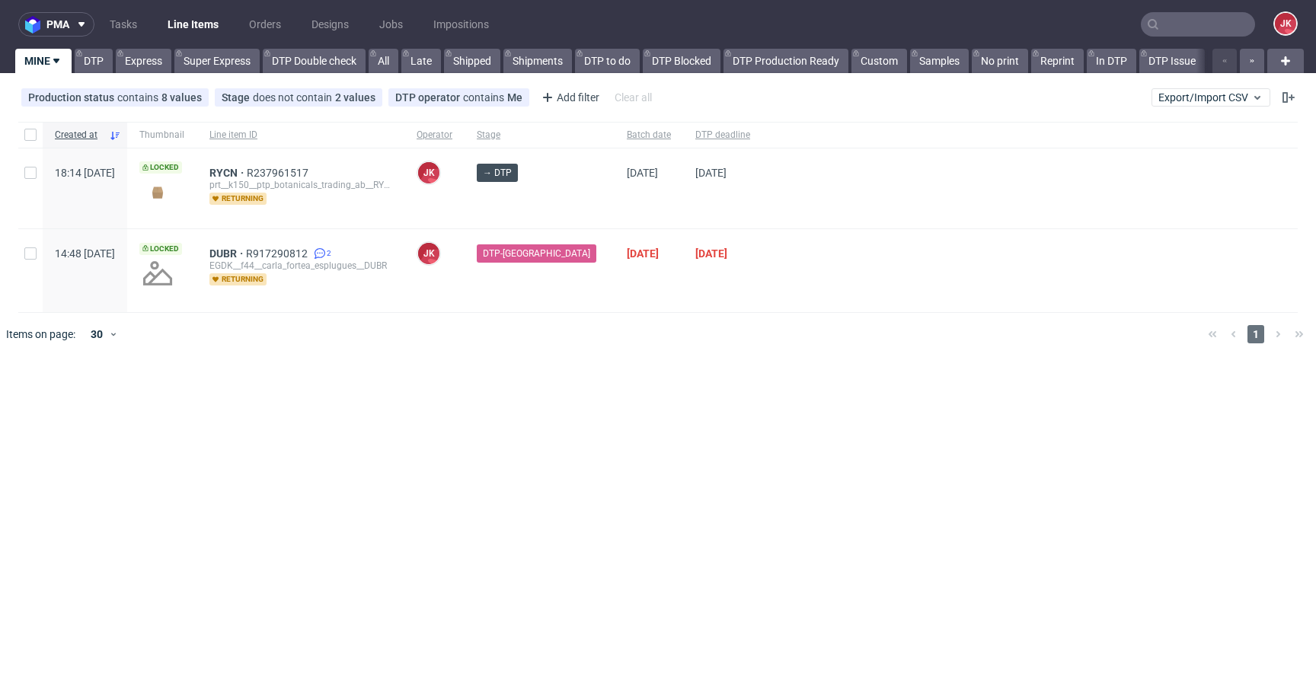
click at [574, 420] on div "pma Tasks Line Items Orders Designs Jobs Impositions JK MINE DTP Express Super …" at bounding box center [658, 338] width 1316 height 676
